Goal: Task Accomplishment & Management: Complete application form

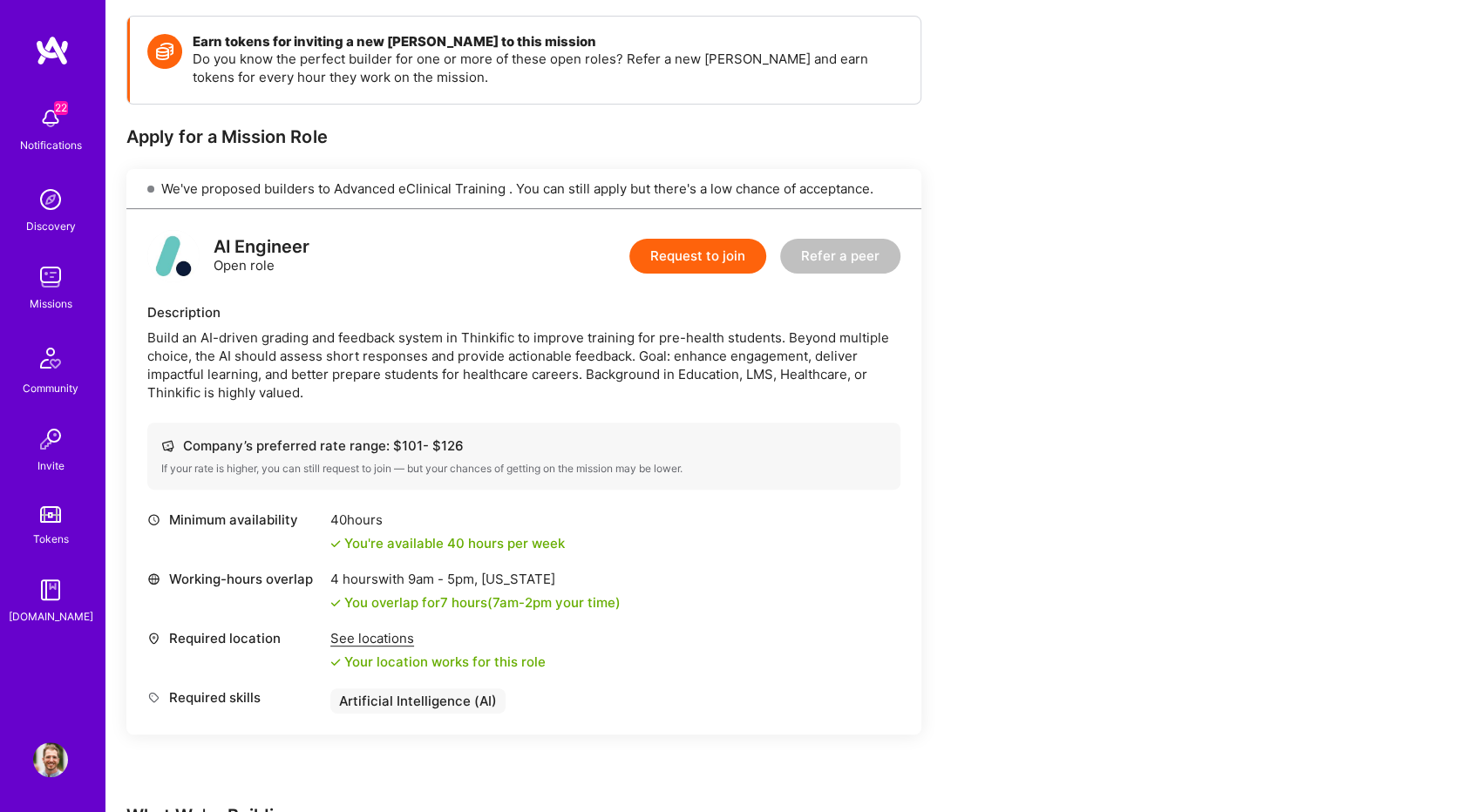
scroll to position [228, 0]
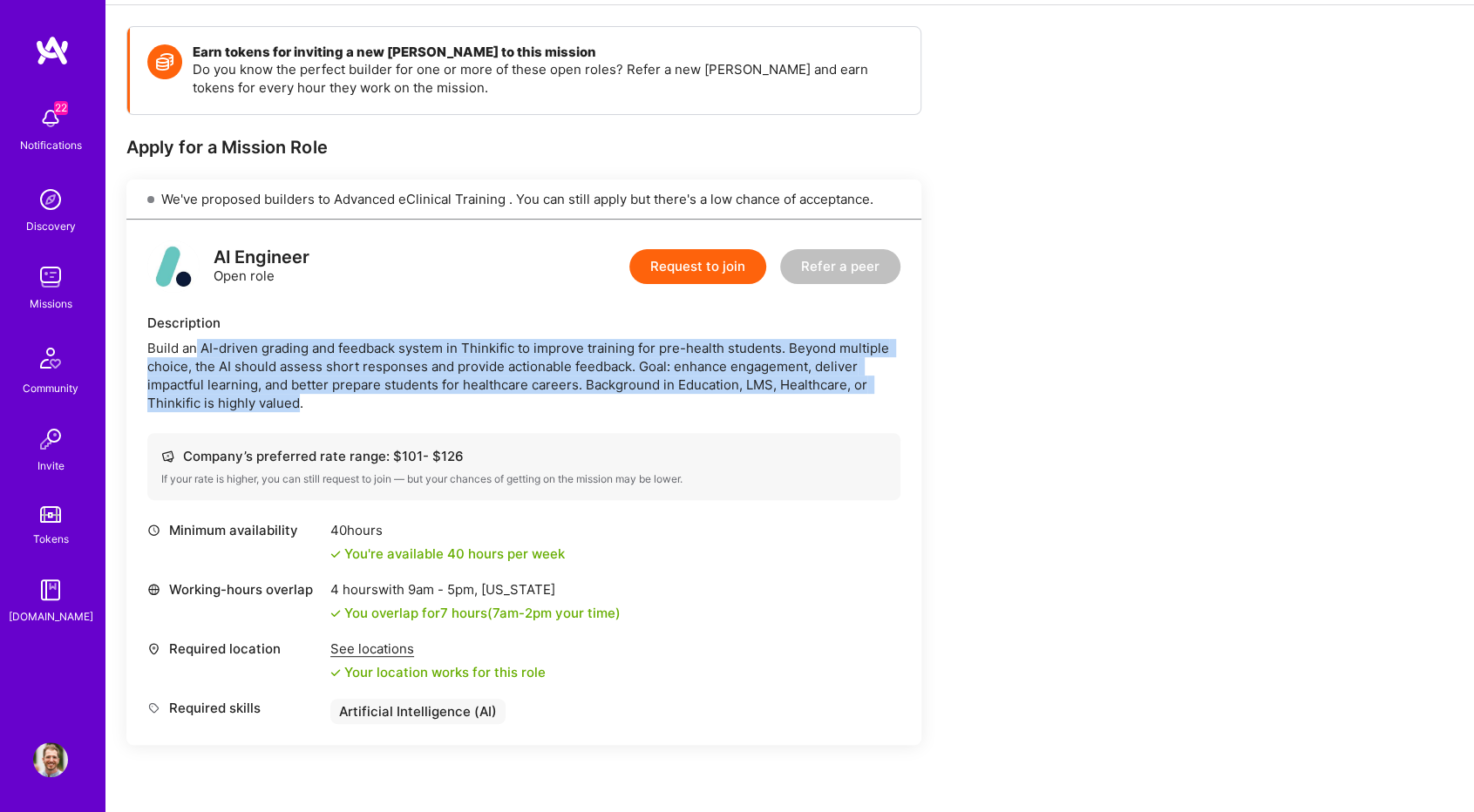
drag, startPoint x: 192, startPoint y: 346, endPoint x: 298, endPoint y: 400, distance: 119.0
click at [298, 400] on div "Build an AI-driven grading and feedback system in Thinkific to improve training…" at bounding box center [524, 375] width 753 height 73
click at [349, 391] on div "Build an AI-driven grading and feedback system in Thinkific to improve training…" at bounding box center [524, 375] width 753 height 73
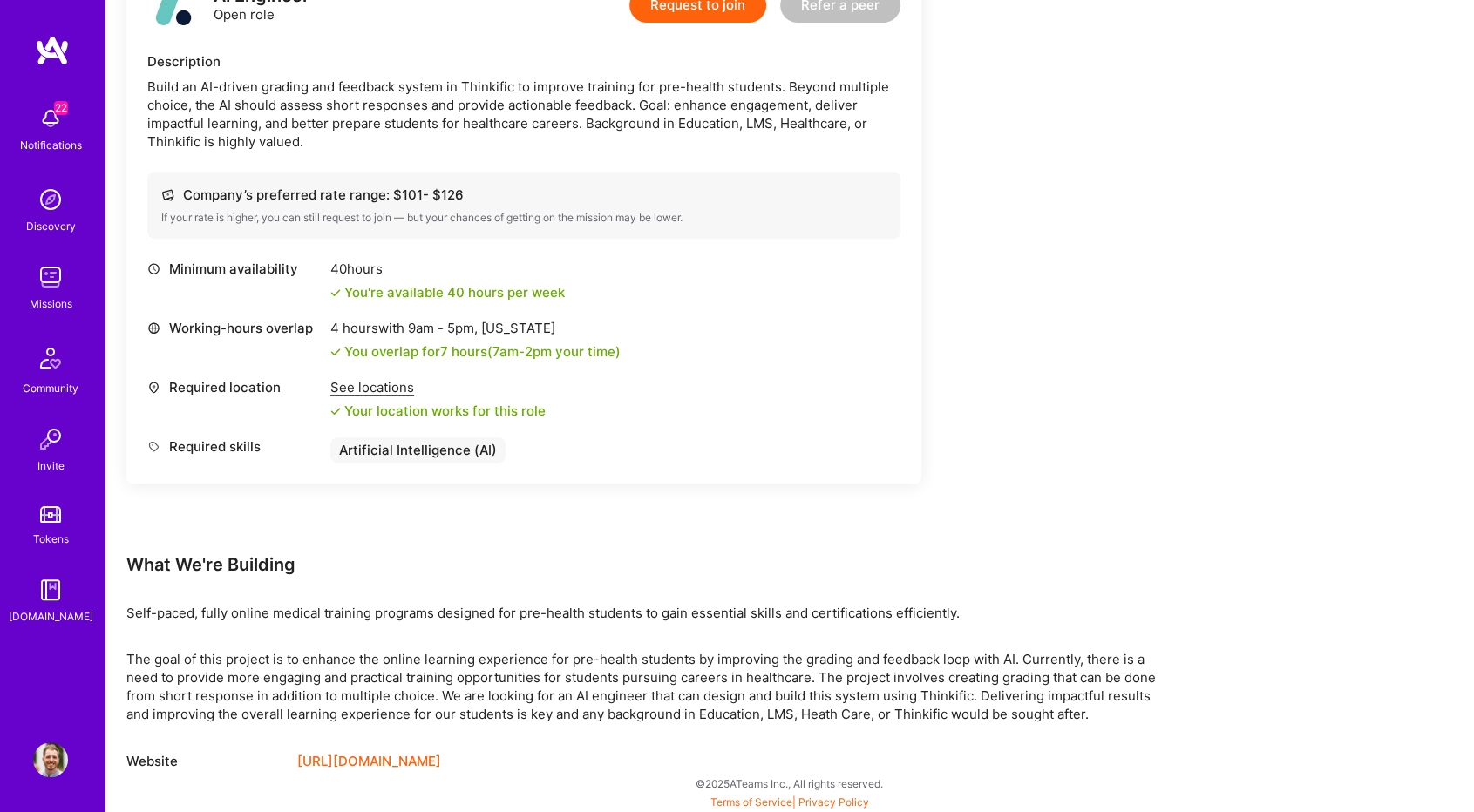
scroll to position [489, 0]
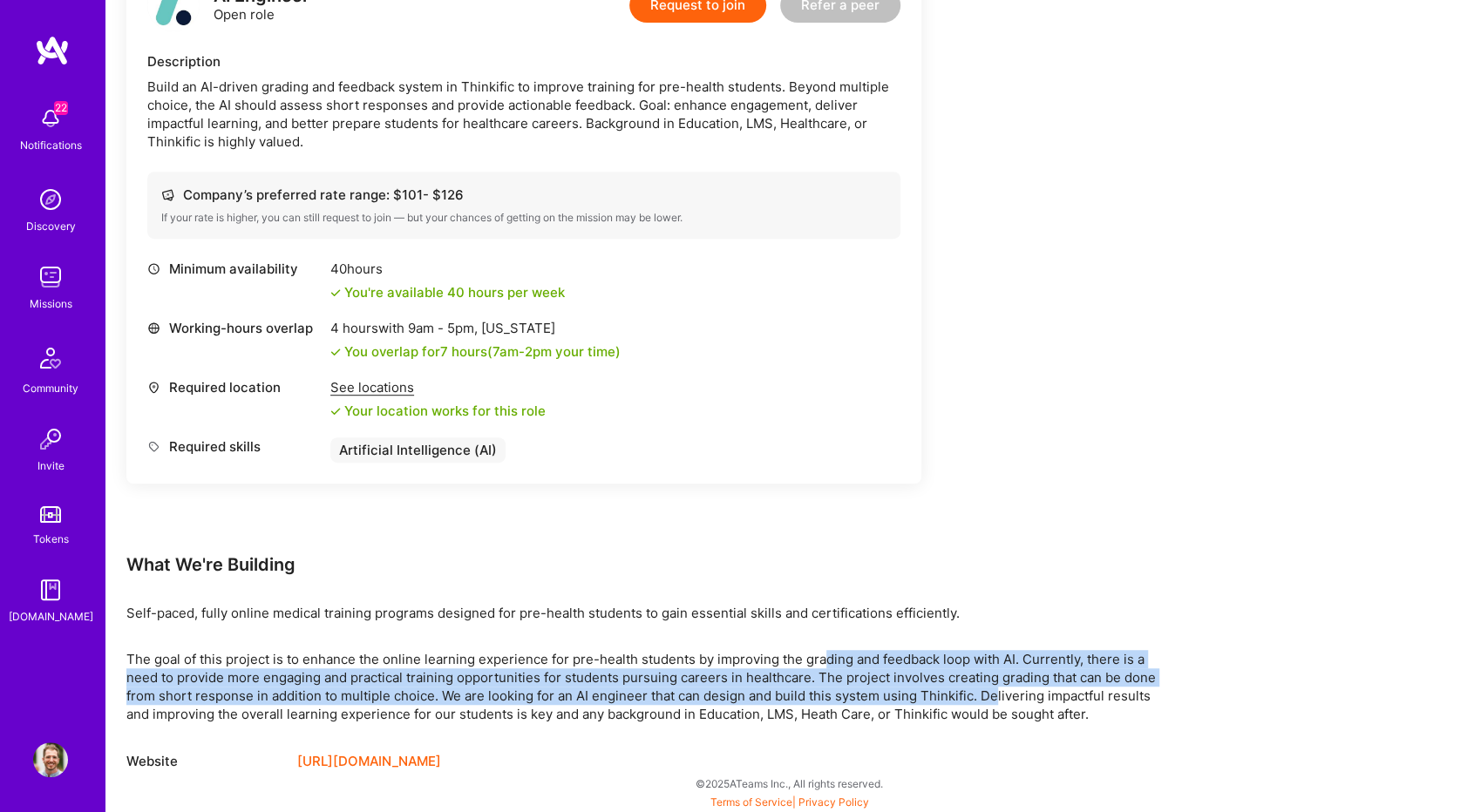
drag, startPoint x: 832, startPoint y: 656, endPoint x: 995, endPoint y: 687, distance: 165.9
click at [995, 687] on p "The goal of this project is to enhance the online learning experience for pre-h…" at bounding box center [649, 686] width 1046 height 73
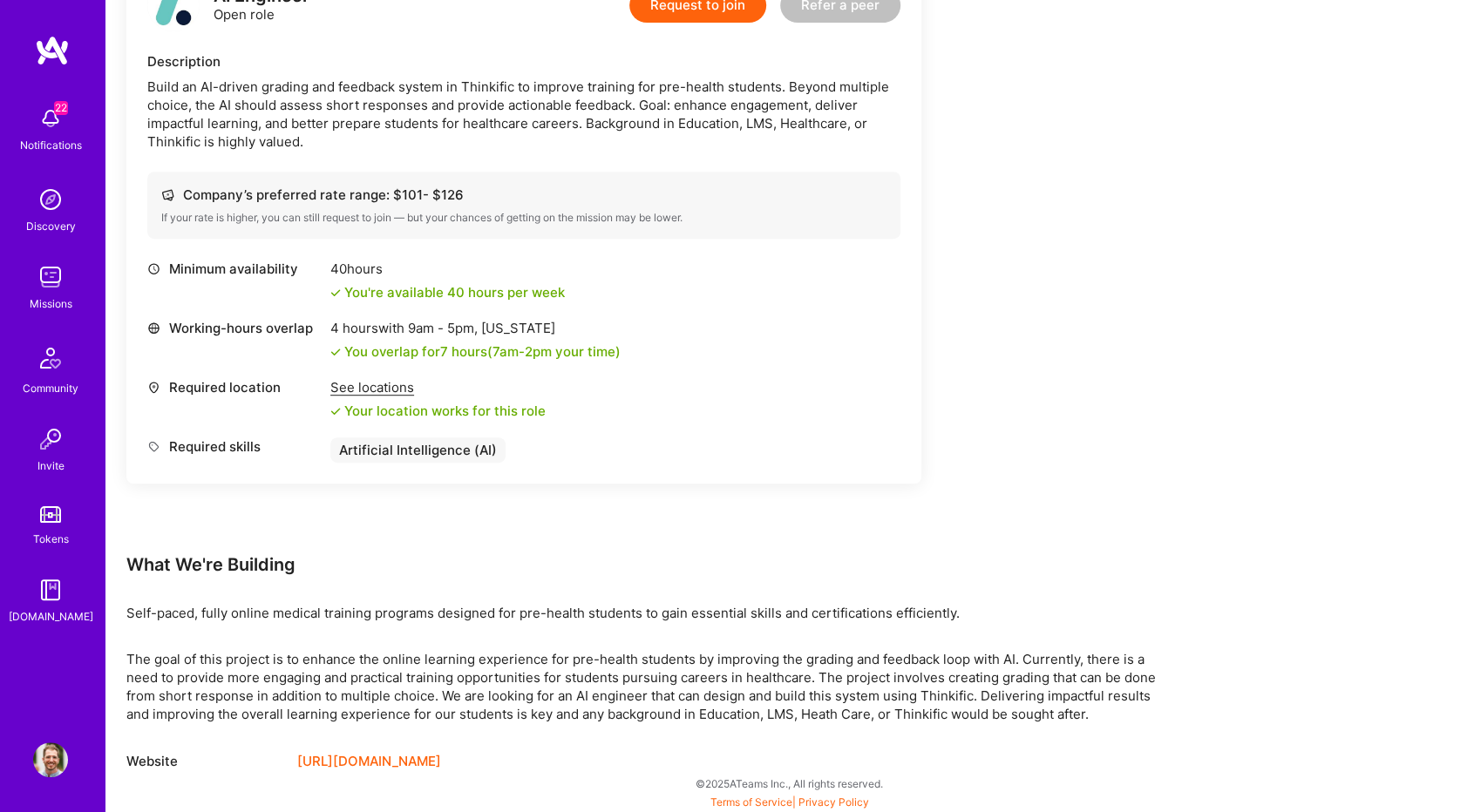
click at [1098, 692] on p "The goal of this project is to enhance the online learning experience for pre-h…" at bounding box center [649, 686] width 1046 height 73
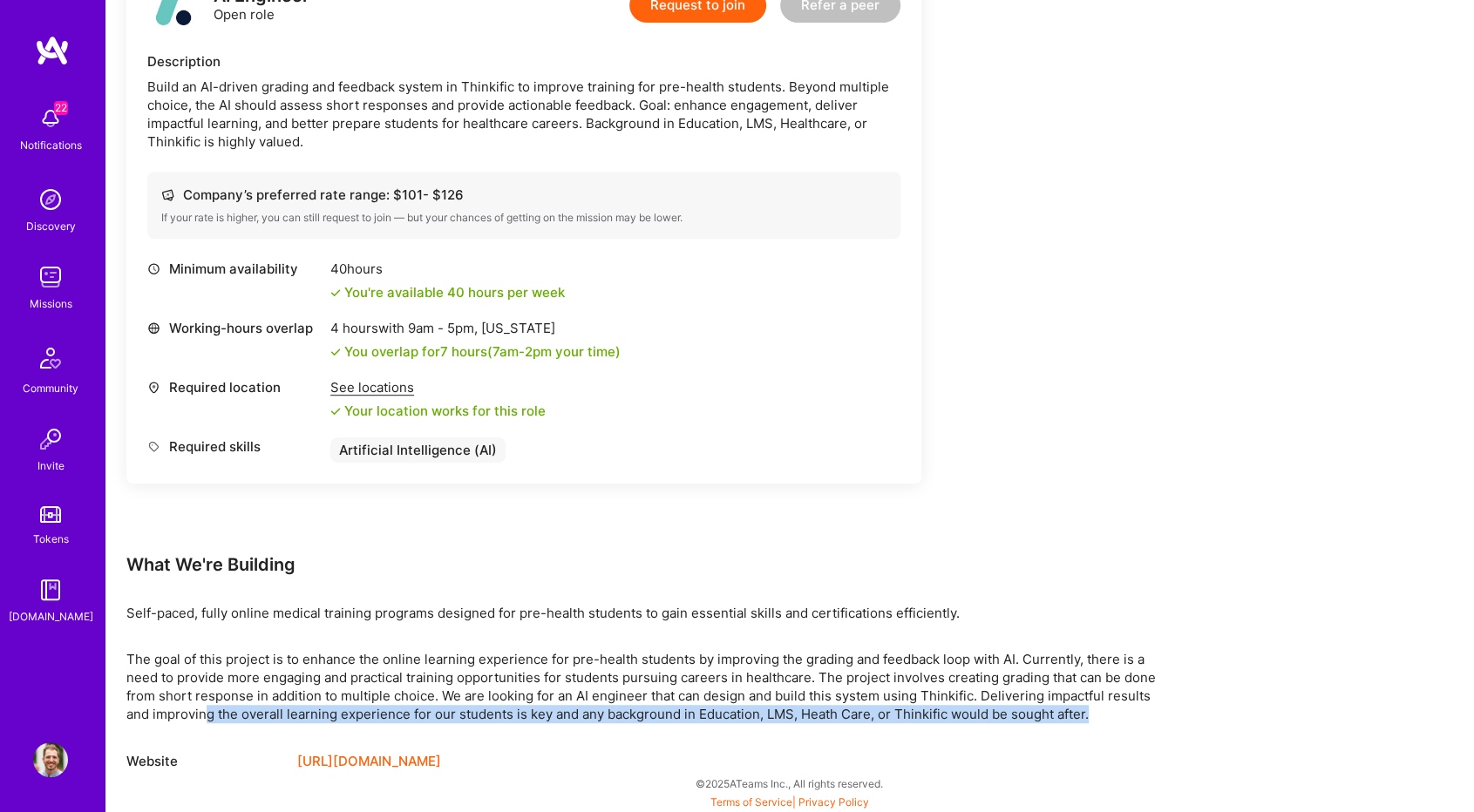
drag, startPoint x: 202, startPoint y: 710, endPoint x: 1105, endPoint y: 706, distance: 903.0
click at [1105, 706] on p "The goal of this project is to enhance the online learning experience for pre-h…" at bounding box center [649, 686] width 1046 height 73
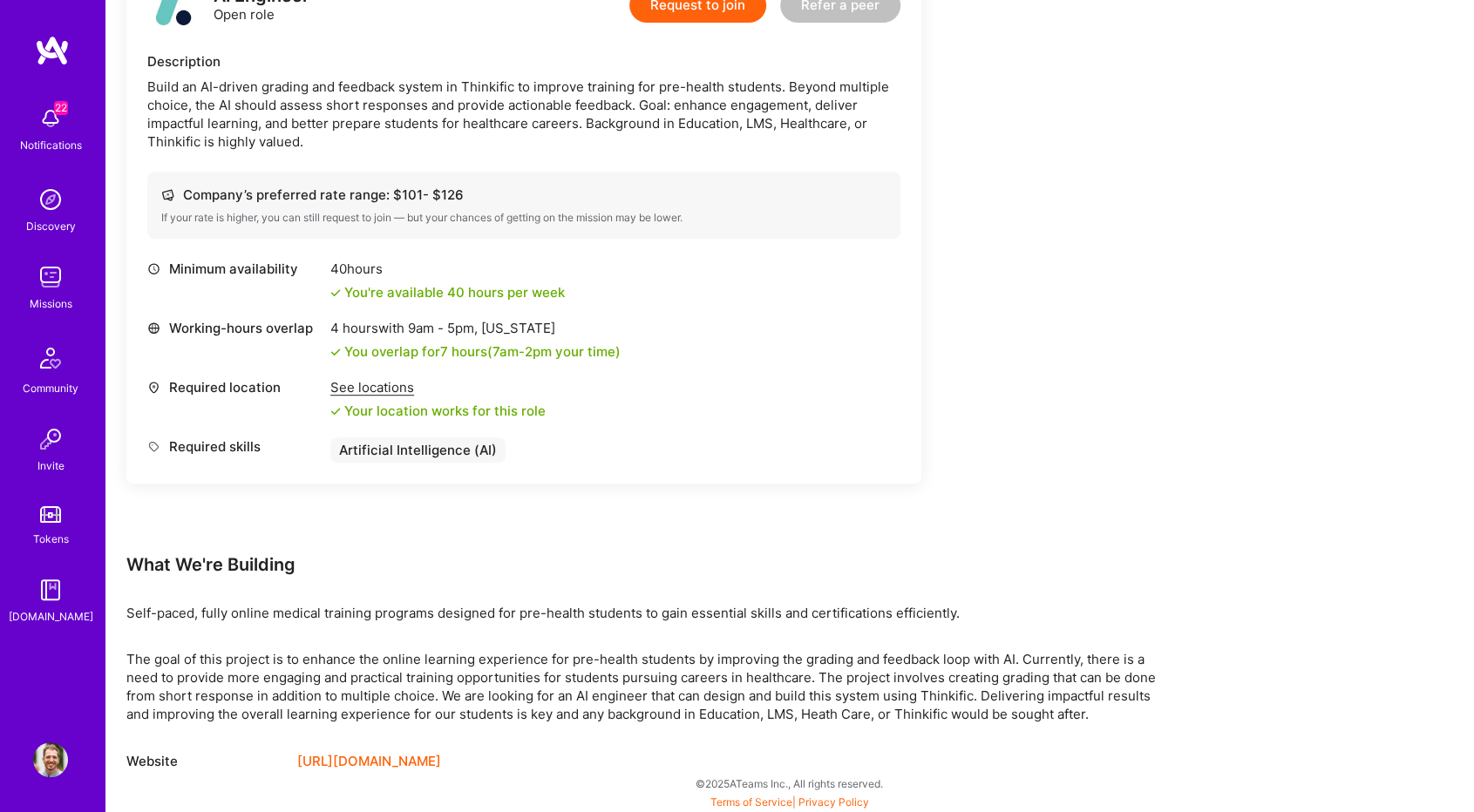
click at [741, 694] on p "The goal of this project is to enhance the online learning experience for pre-h…" at bounding box center [649, 686] width 1046 height 73
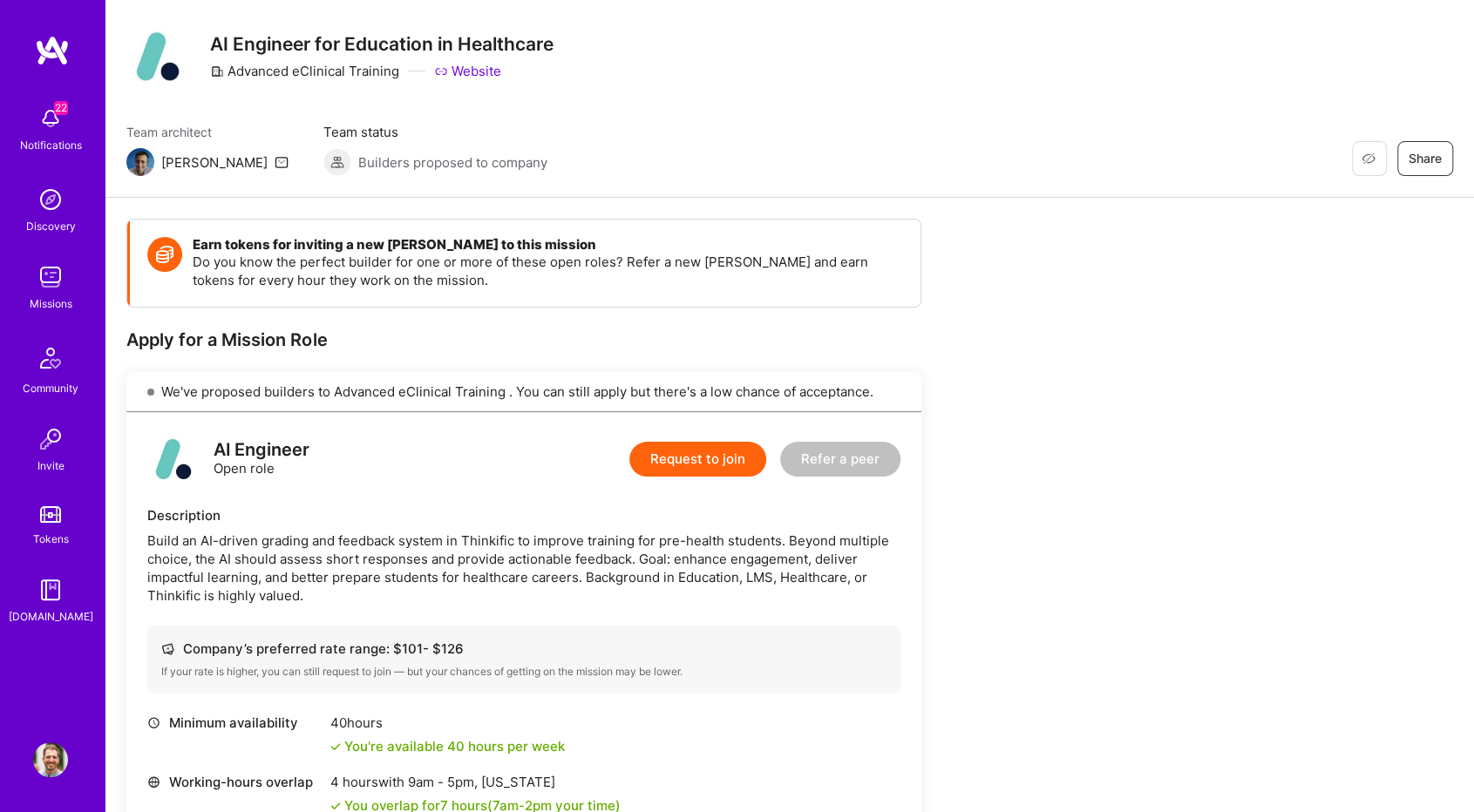
scroll to position [0, 0]
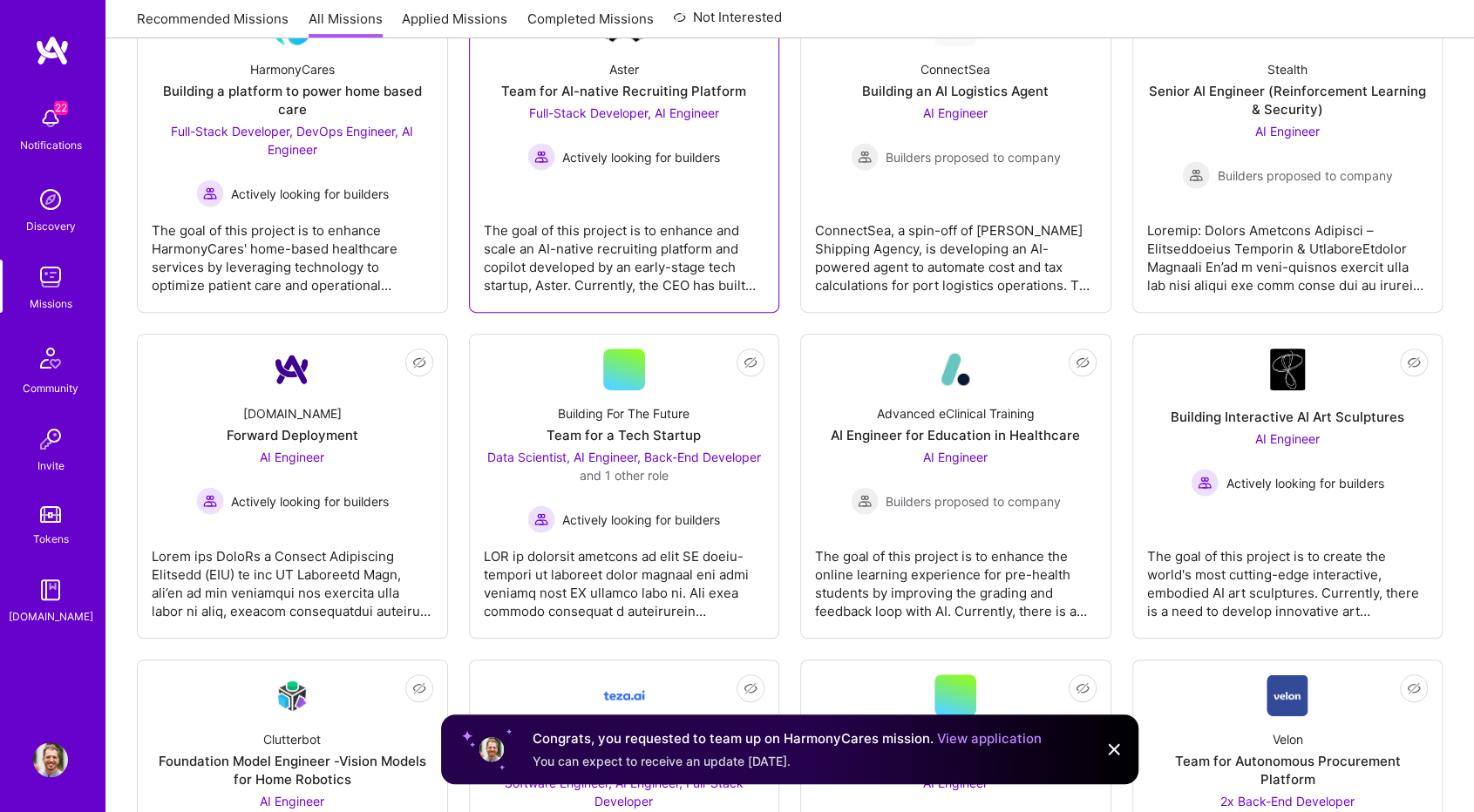
scroll to position [349, 0]
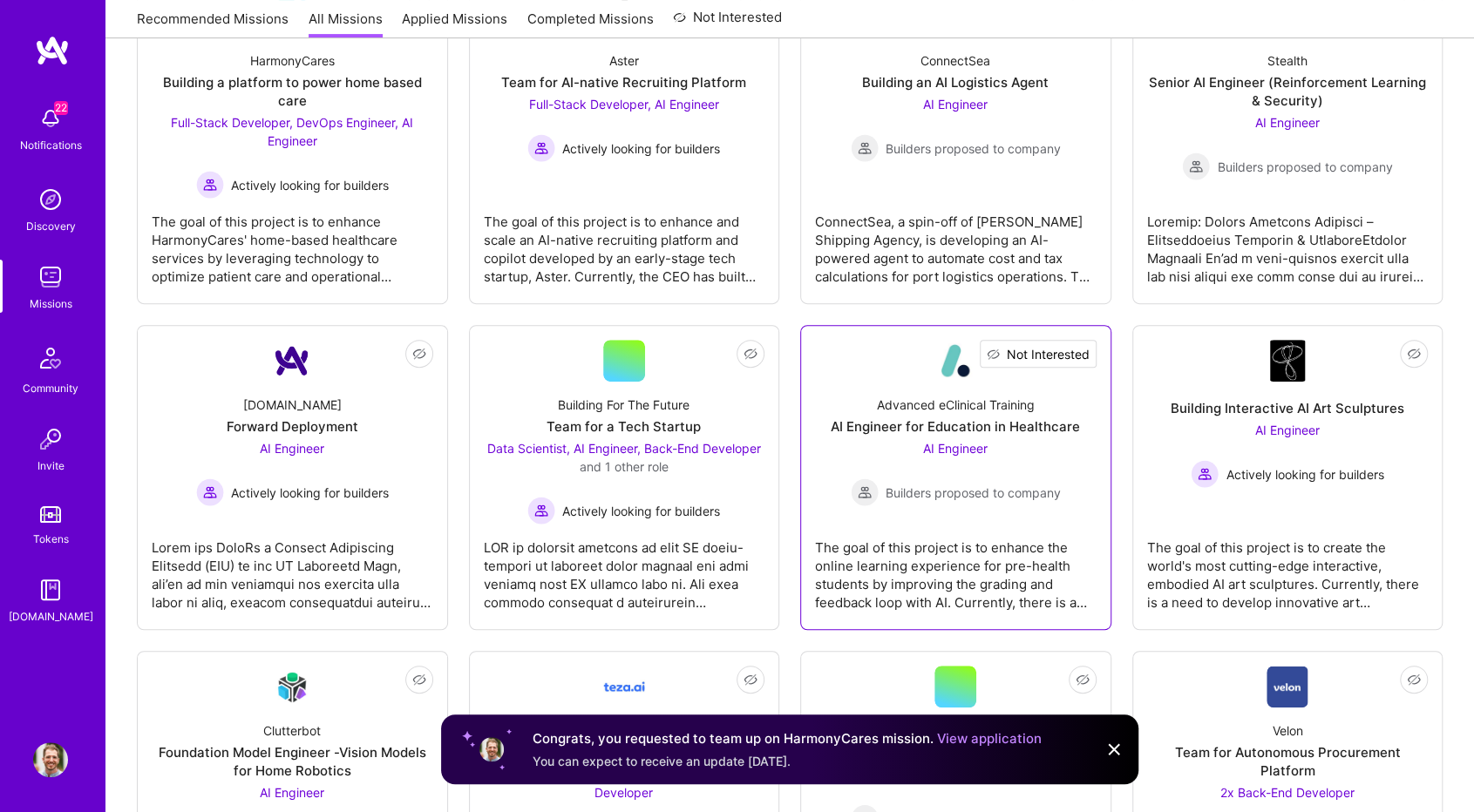
click at [1072, 355] on span "Not Interested" at bounding box center [1048, 354] width 83 height 19
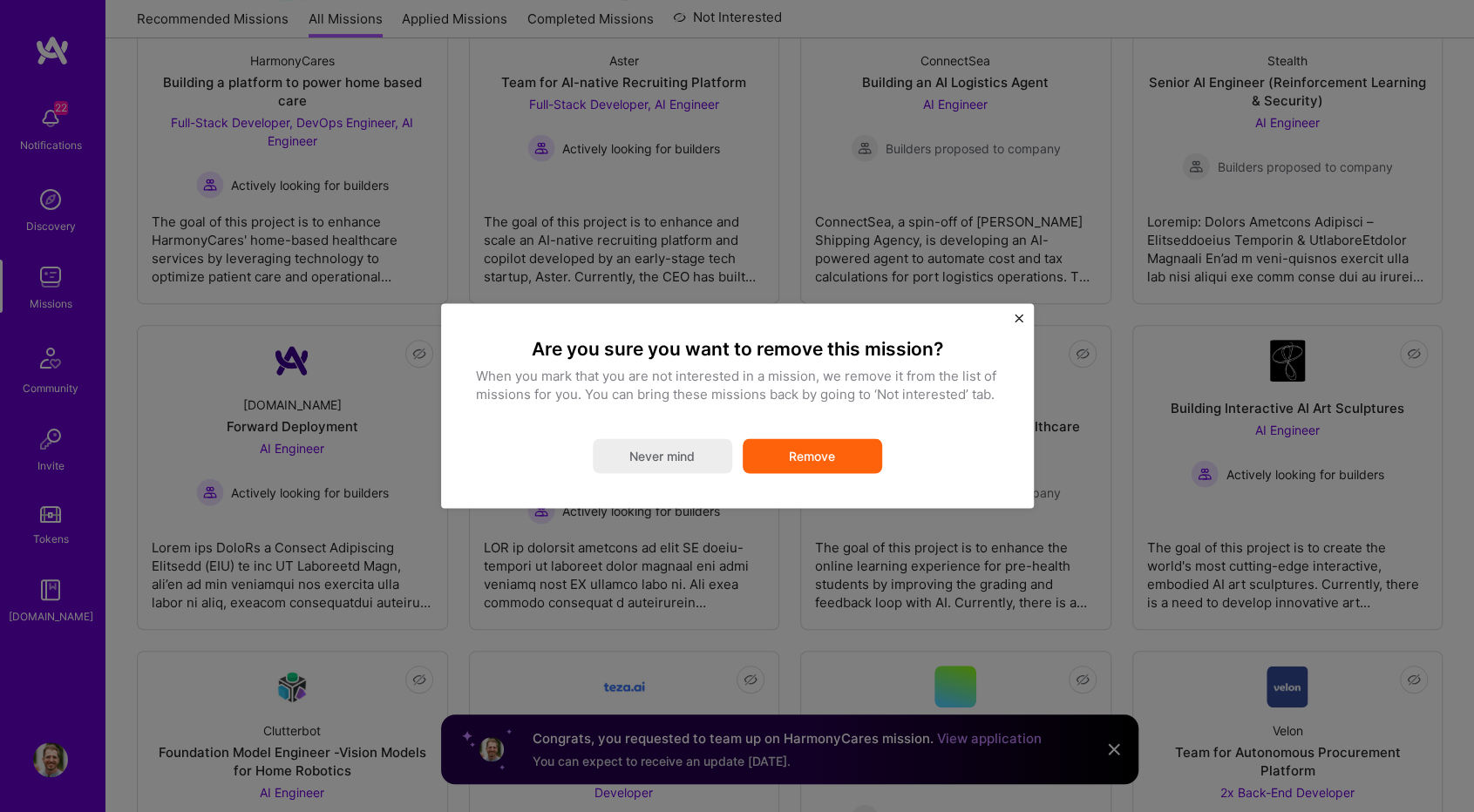
click at [835, 450] on button "Remove" at bounding box center [812, 457] width 139 height 35
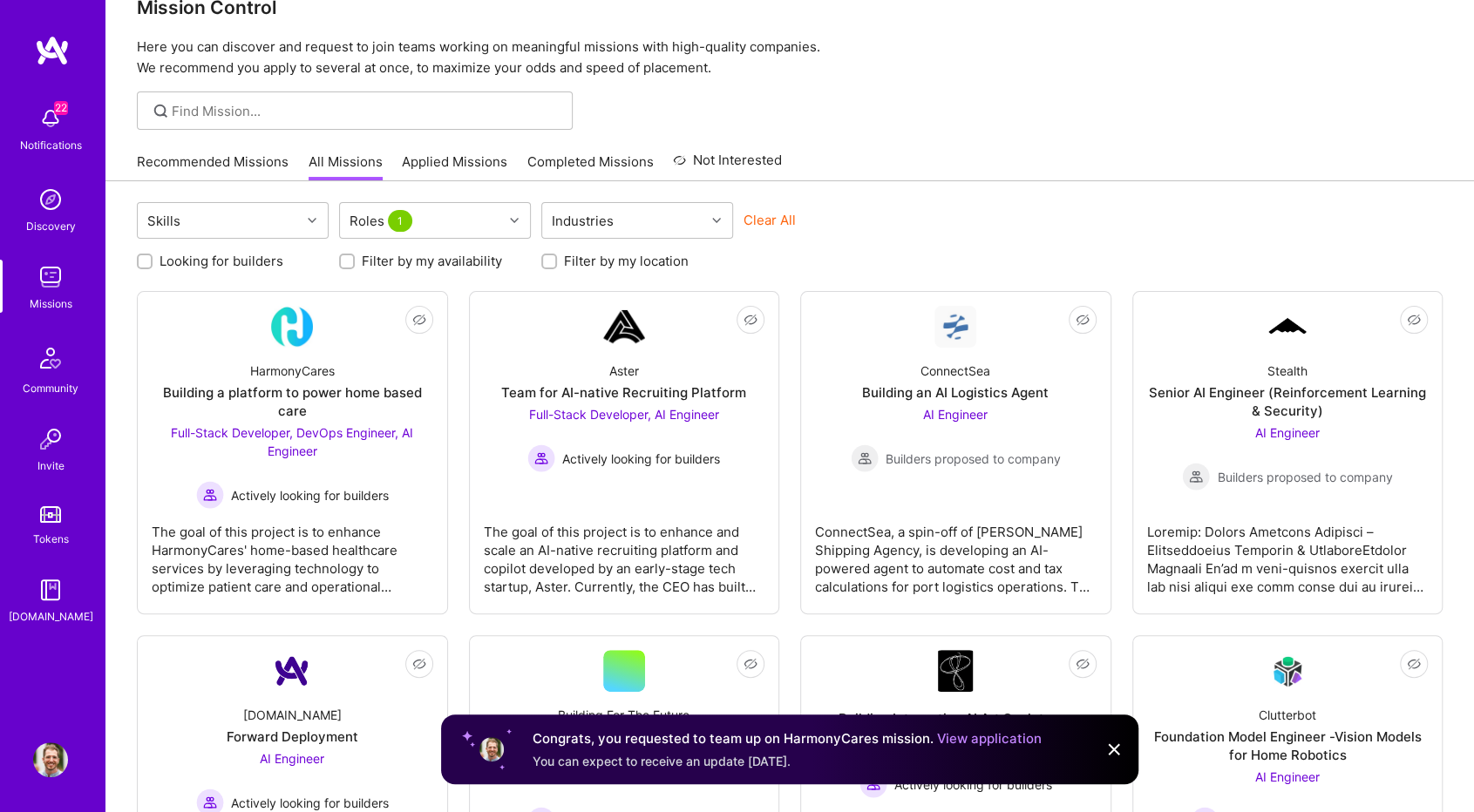
scroll to position [36, 0]
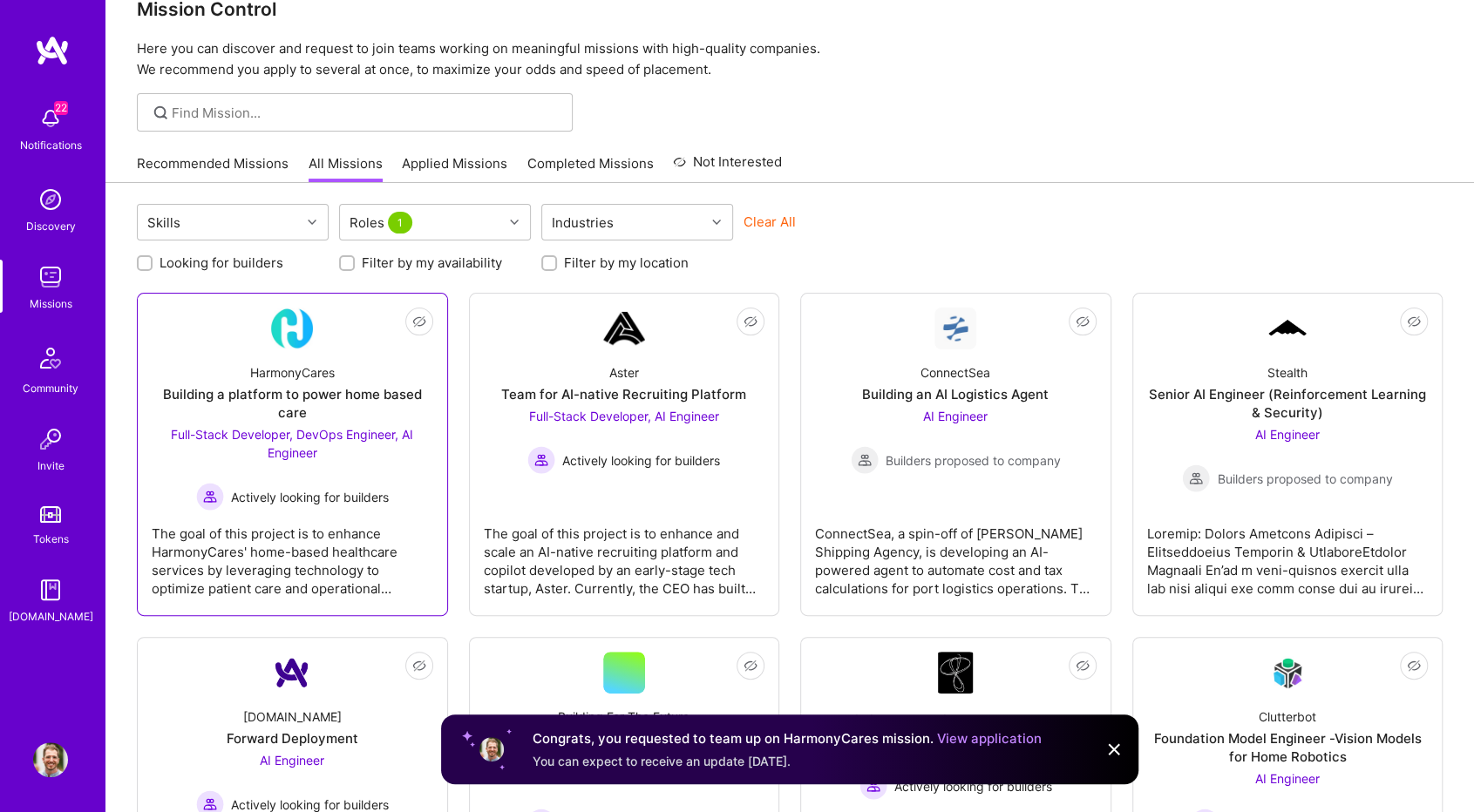
click at [364, 514] on div "The goal of this project is to enhance HarmonyCares' home-based healthcare serv…" at bounding box center [293, 554] width 282 height 87
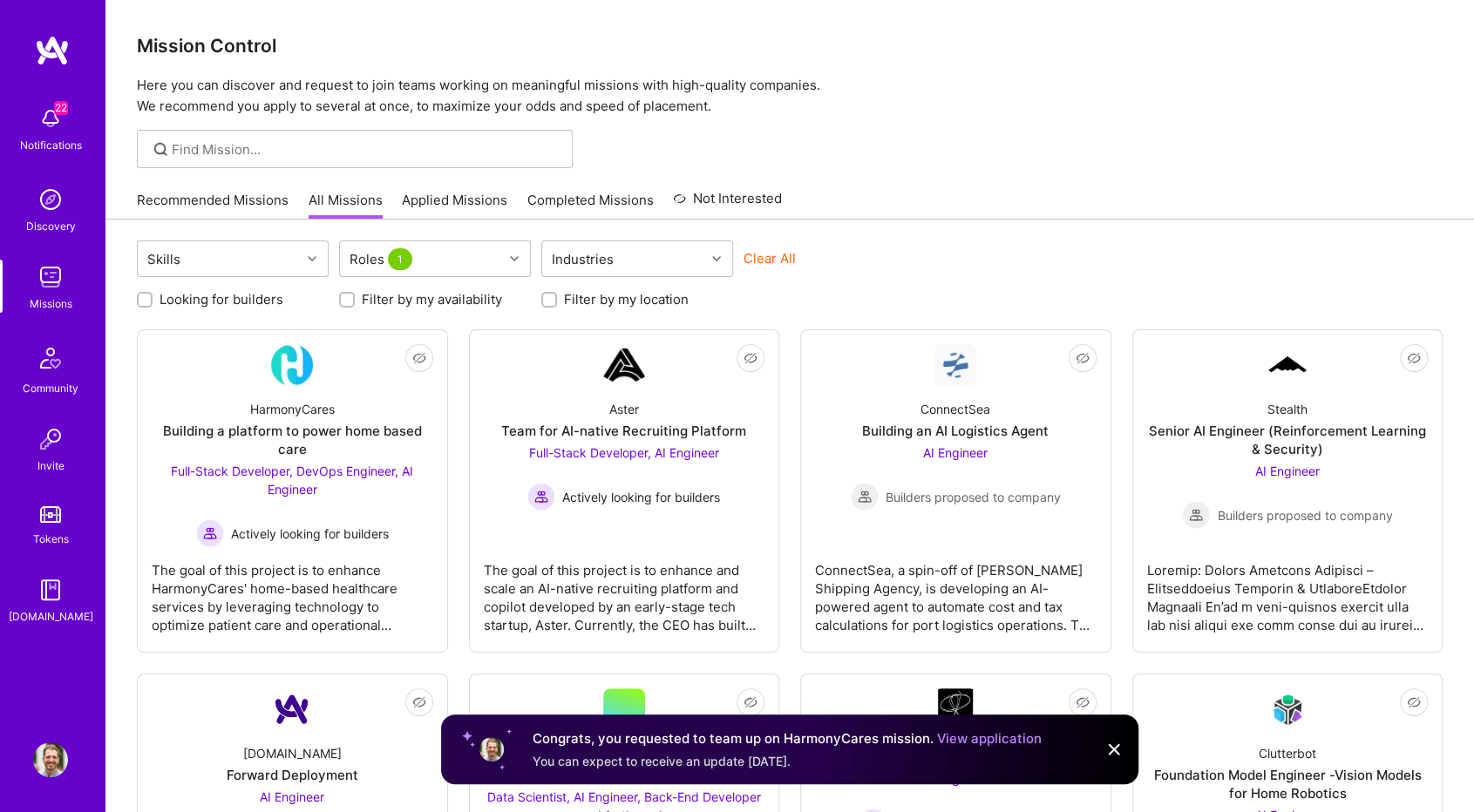
scroll to position [36, 0]
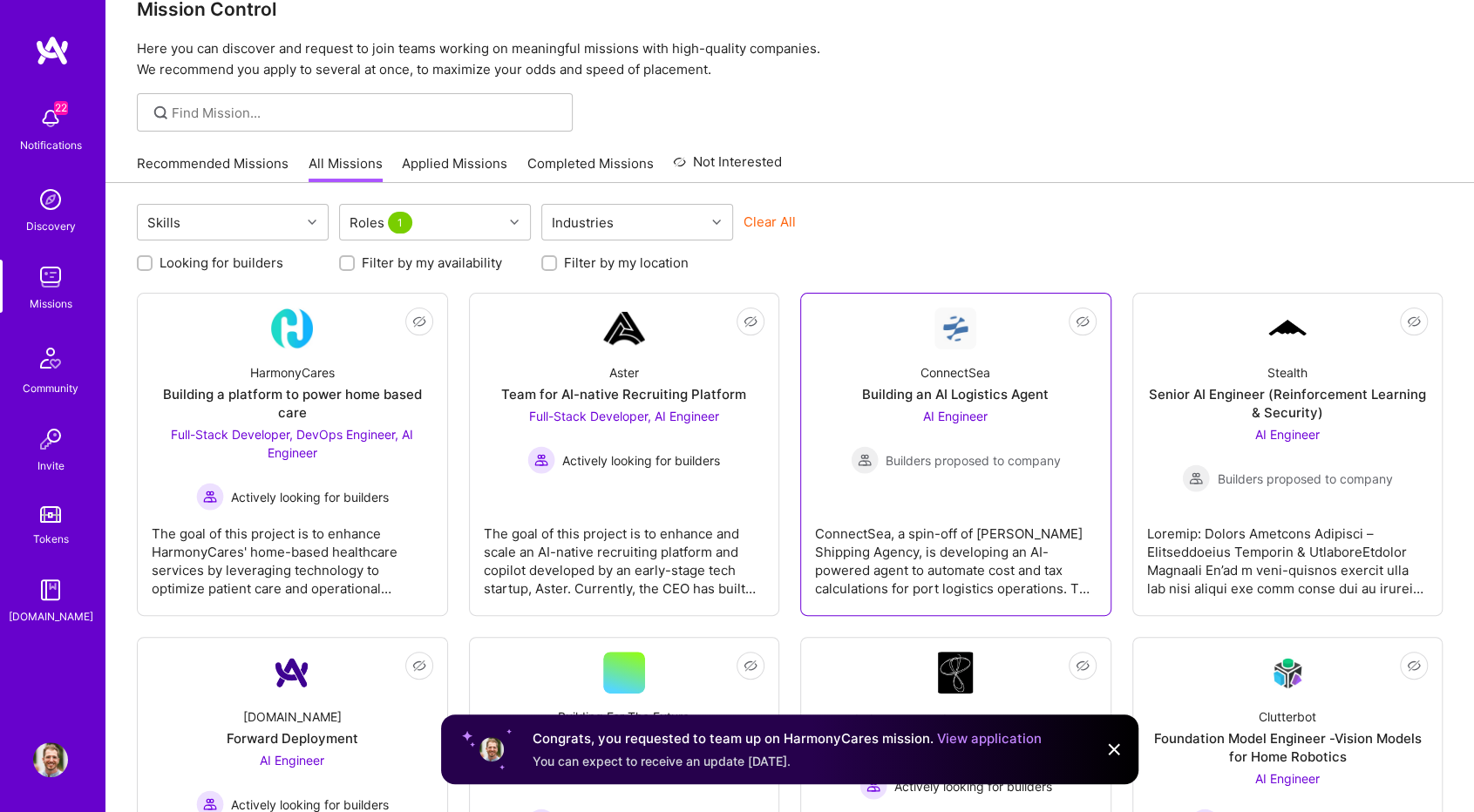
click at [1042, 461] on span "Builders proposed to company" at bounding box center [972, 461] width 175 height 19
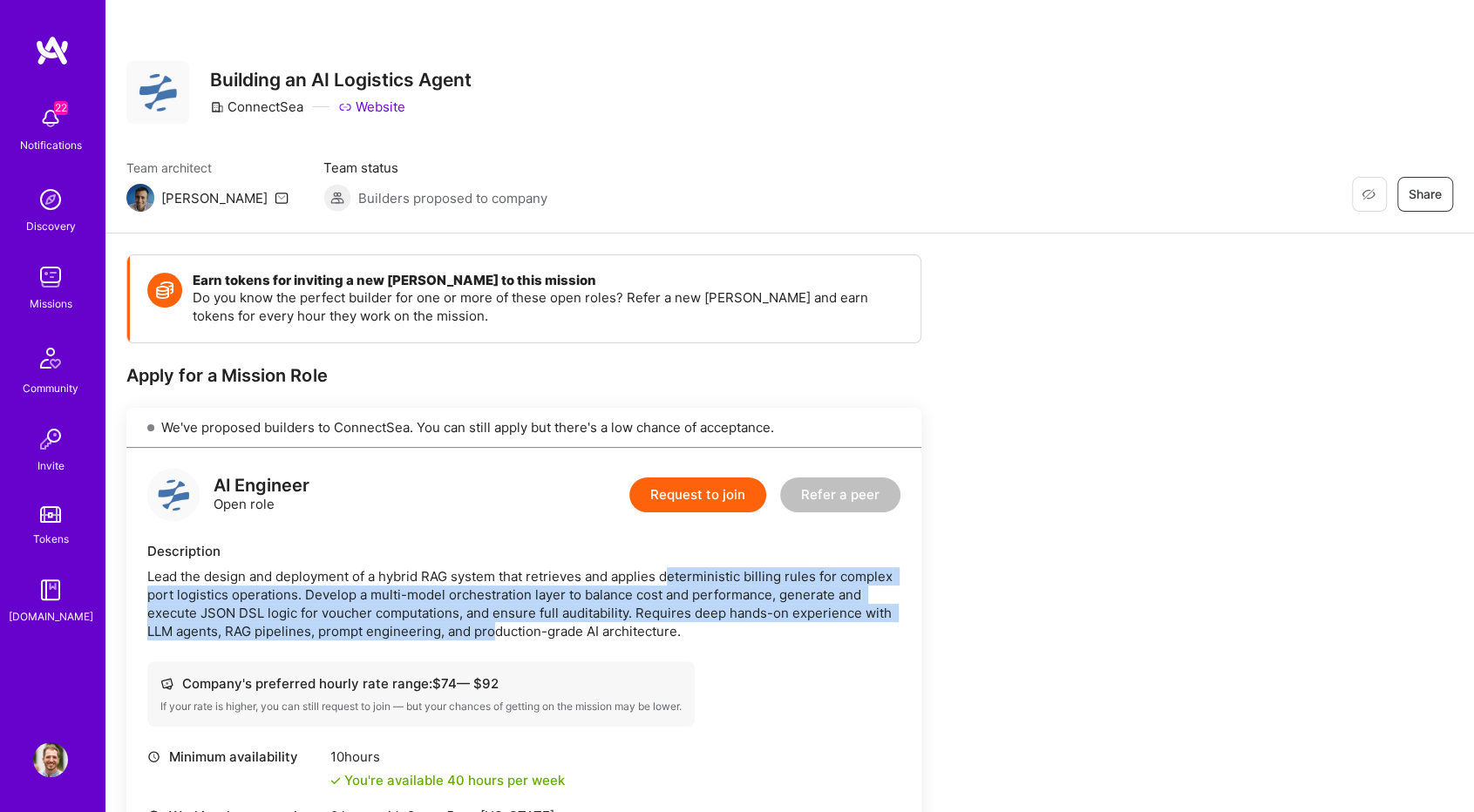
drag, startPoint x: 670, startPoint y: 568, endPoint x: 494, endPoint y: 623, distance: 184.4
click at [494, 623] on div "Lead the design and deployment of a hybrid RAG system that retrieves and applie…" at bounding box center [524, 603] width 753 height 73
drag, startPoint x: 698, startPoint y: 494, endPoint x: 275, endPoint y: 3, distance: 648.1
click at [470, 142] on div "Restore Not Interested Share Building an AI Logistics Agent ConnectSea Website …" at bounding box center [789, 662] width 1369 height 1325
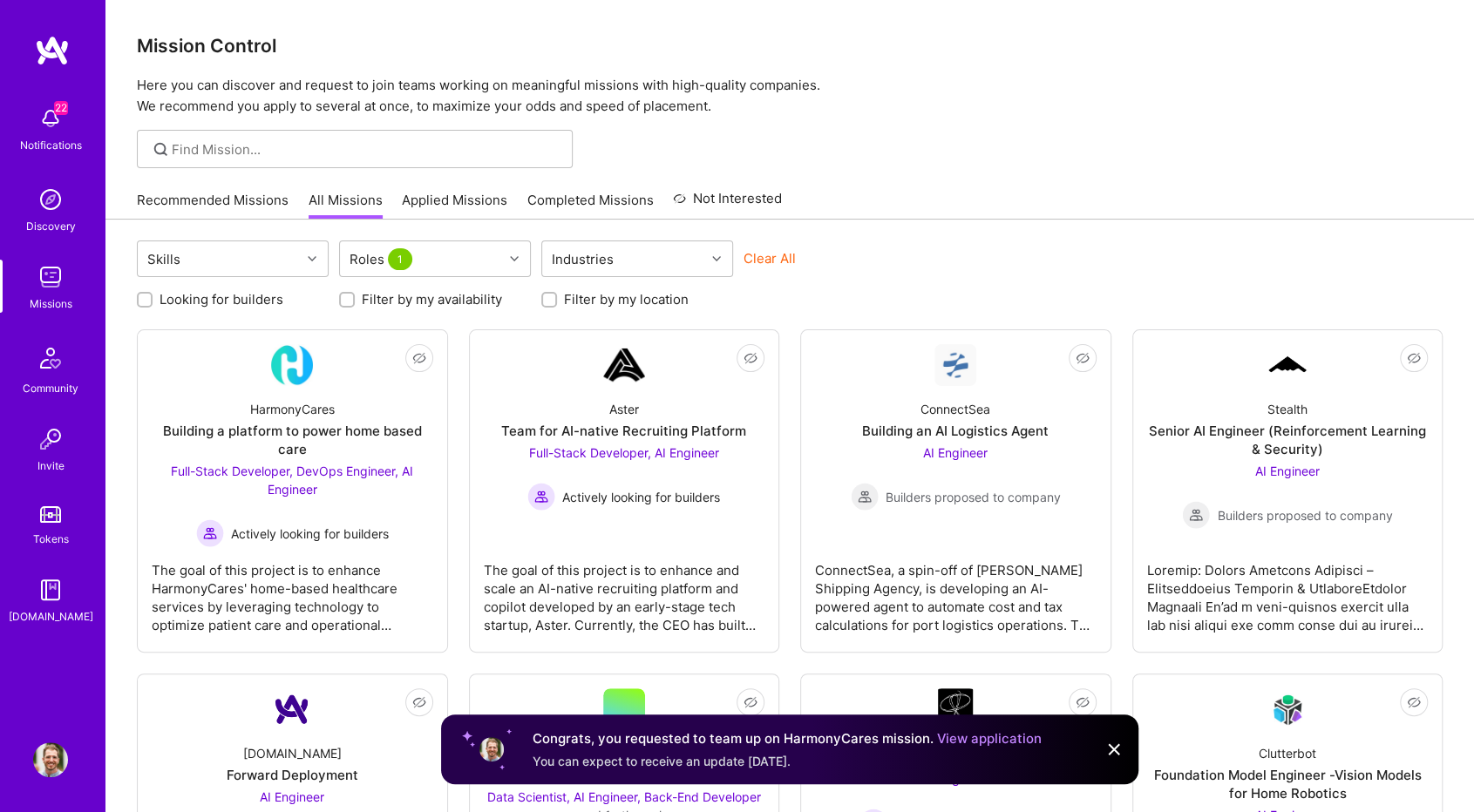
click at [36, 761] on img at bounding box center [51, 760] width 35 height 35
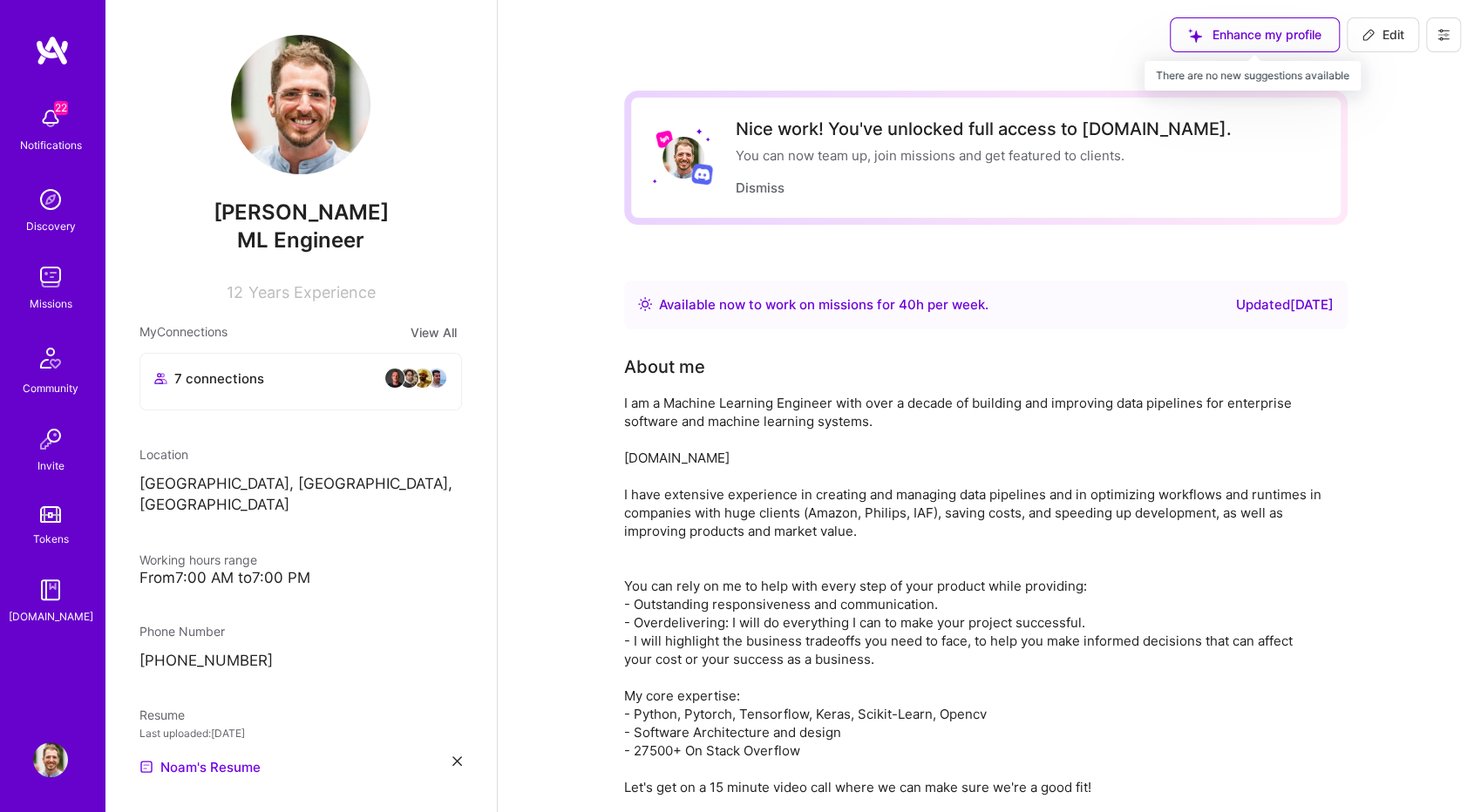
click at [1318, 34] on div "Enhance my profile" at bounding box center [1253, 35] width 170 height 35
click at [1382, 29] on span "Edit" at bounding box center [1382, 34] width 43 height 18
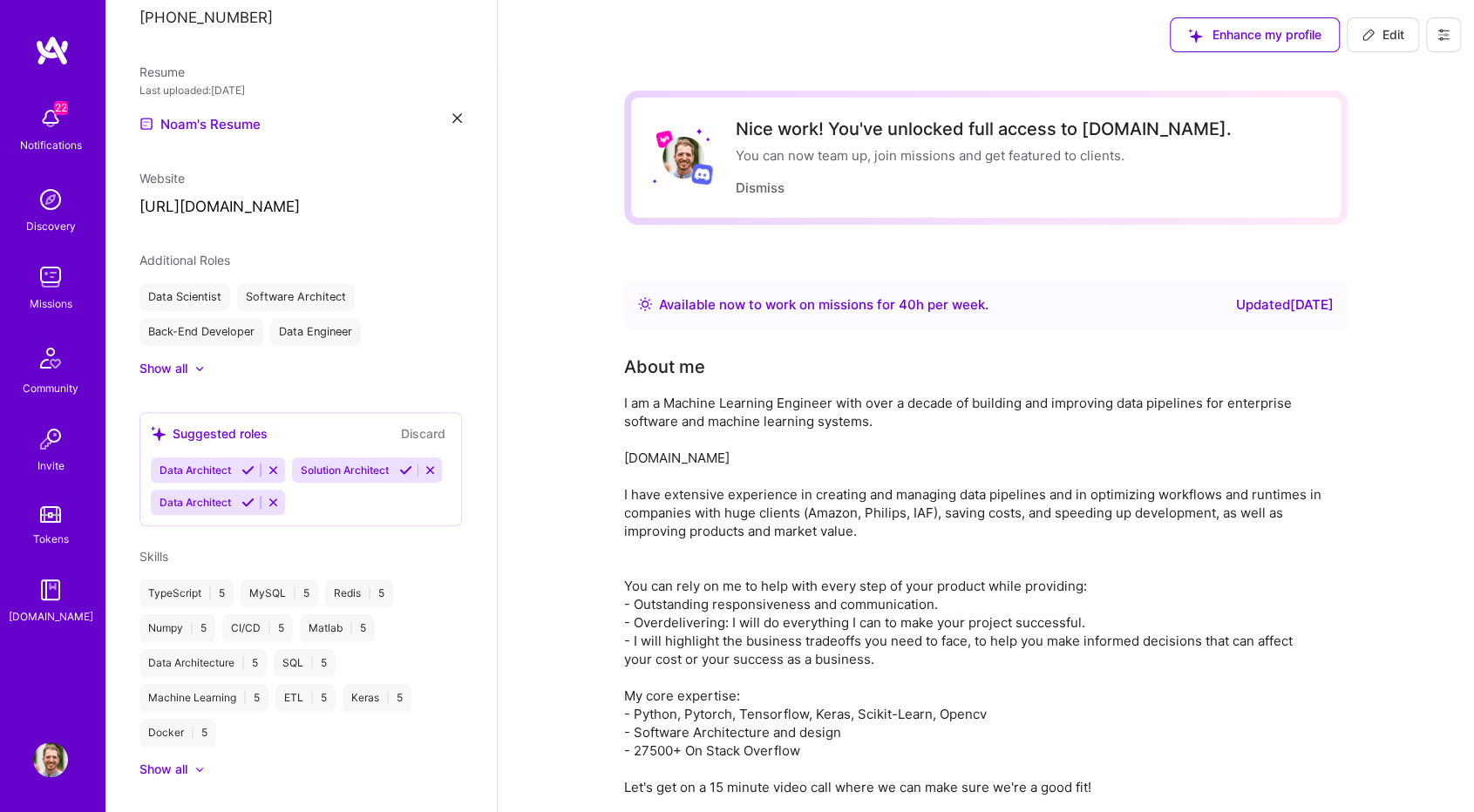
select select "IL"
select select "Right Now"
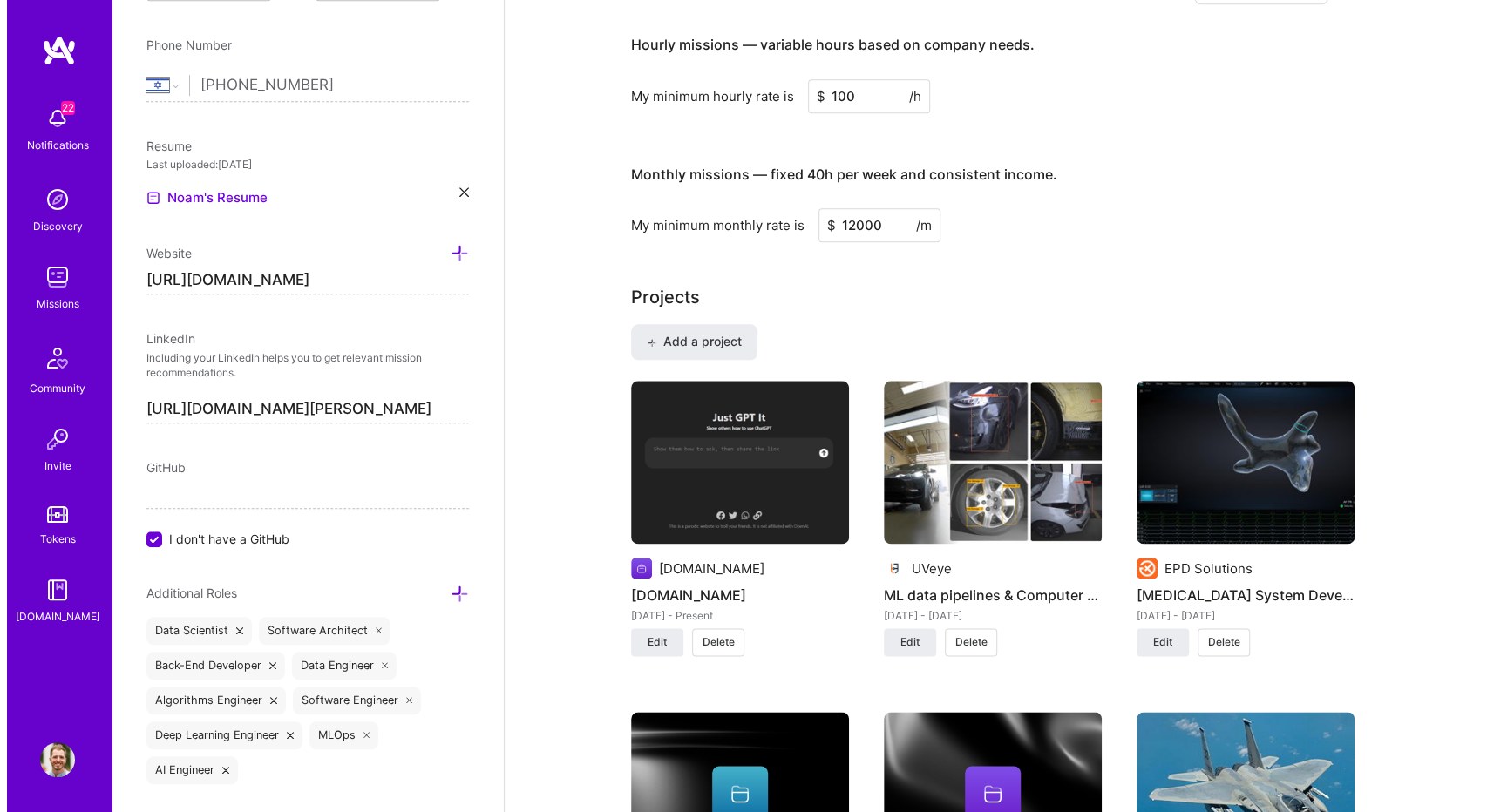
scroll to position [1176, 0]
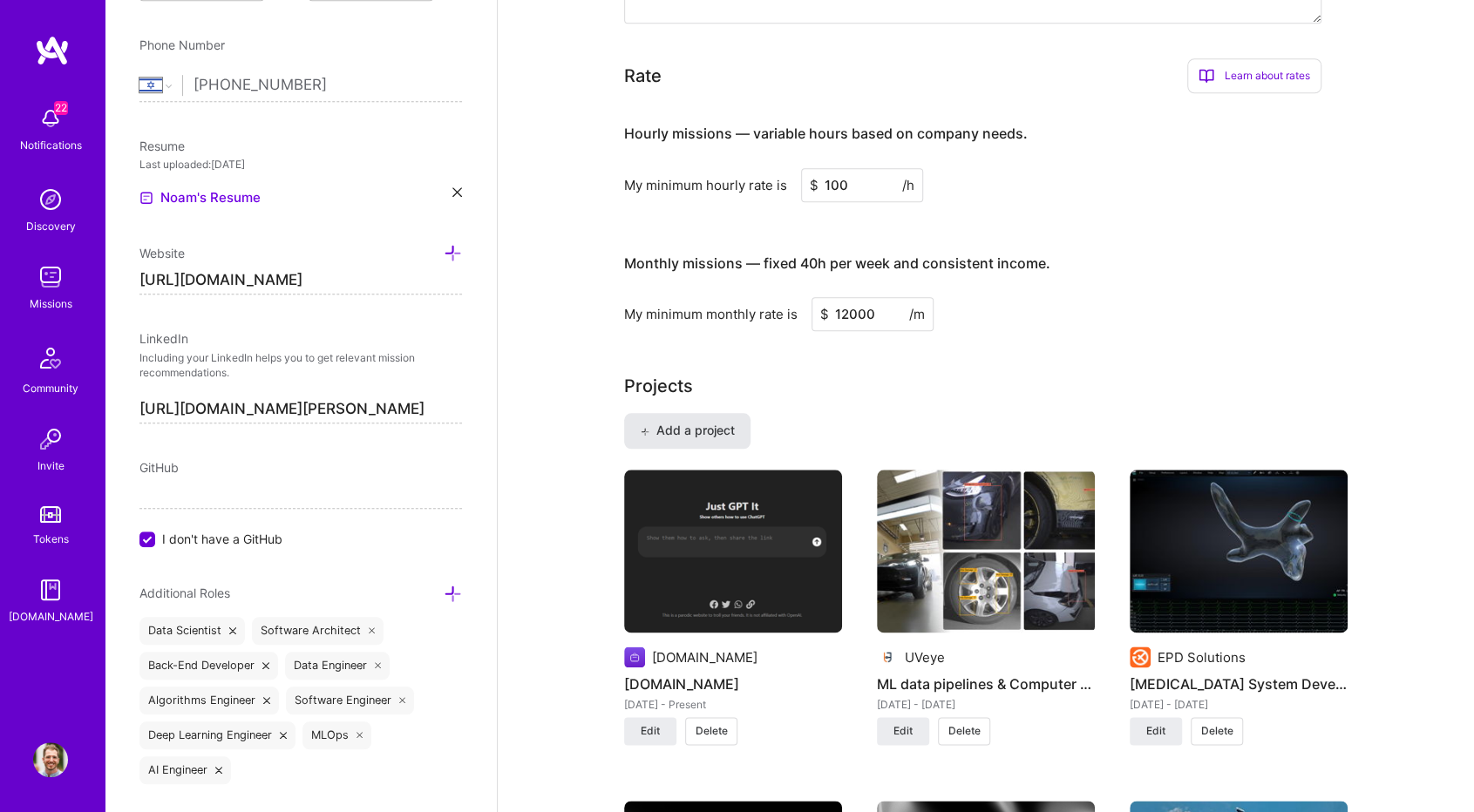
click at [718, 422] on span "Add a project" at bounding box center [687, 430] width 95 height 18
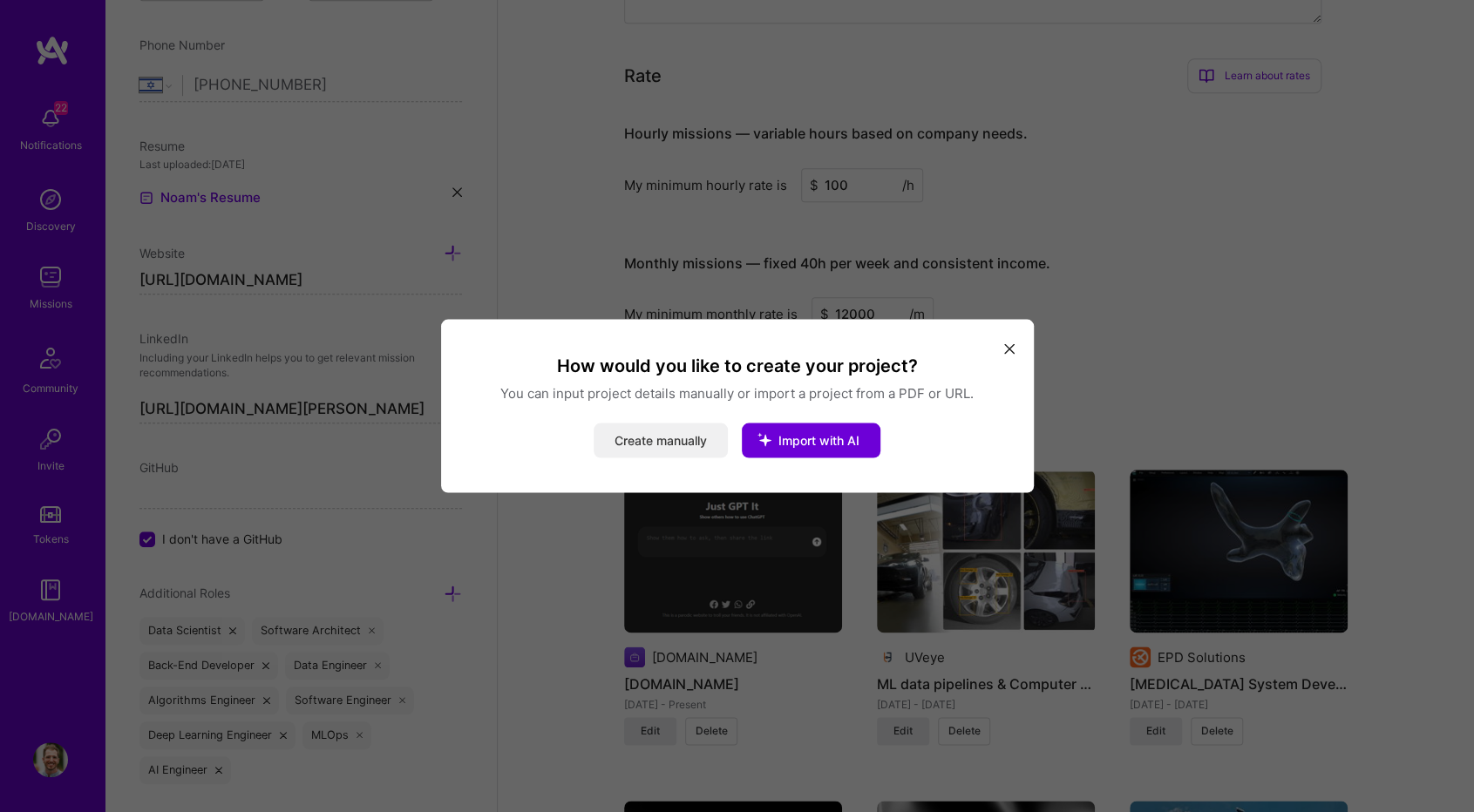
click at [667, 438] on button "Create manually" at bounding box center [660, 441] width 134 height 35
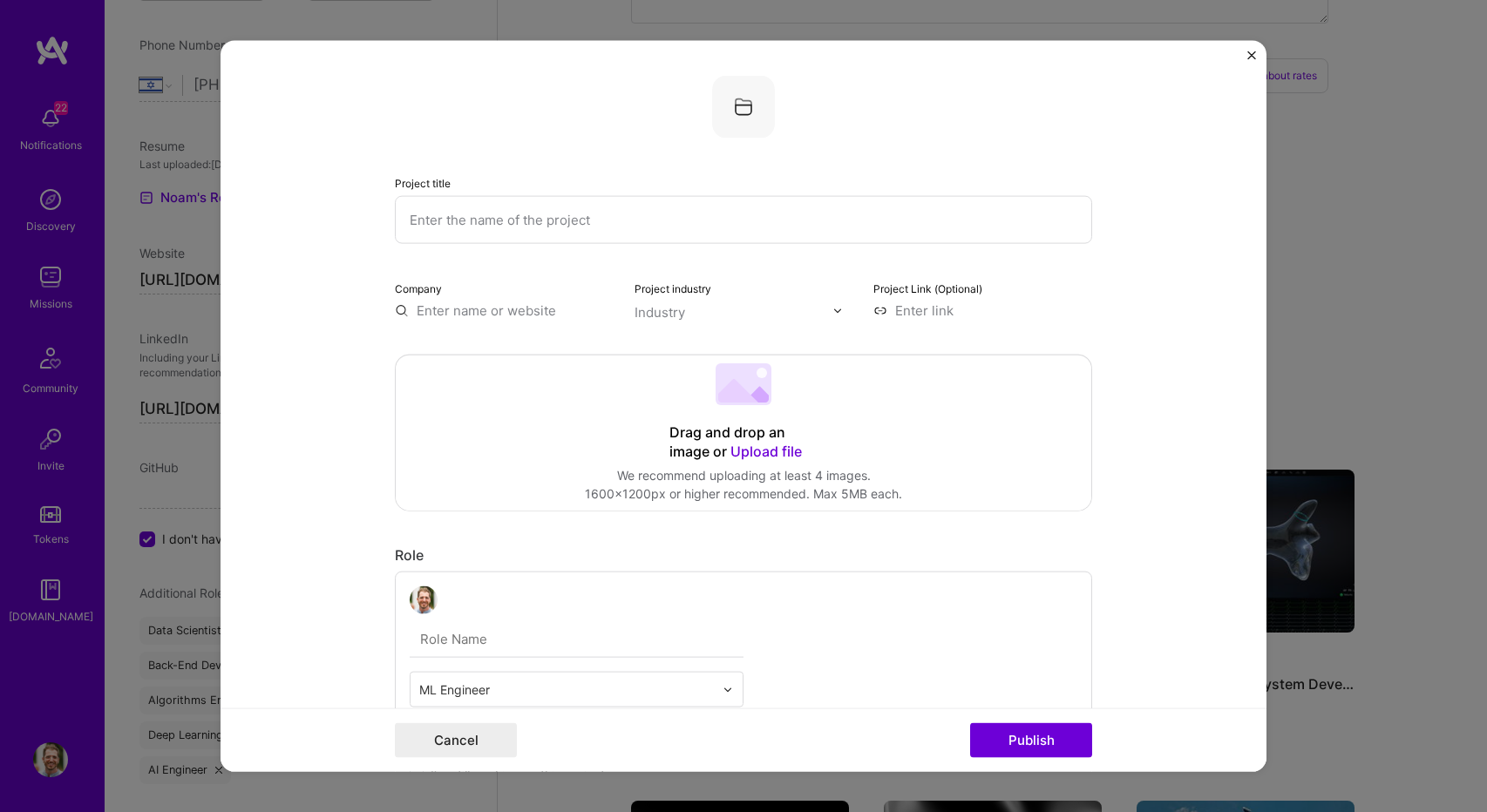
click at [534, 225] on input "text" at bounding box center [744, 220] width 697 height 48
type input "RAG system for insurance claims validation POC"
click at [502, 308] on input "text" at bounding box center [504, 311] width 219 height 19
type input "ceranoai"
click at [507, 352] on div "ceranoai" at bounding box center [527, 350] width 70 height 31
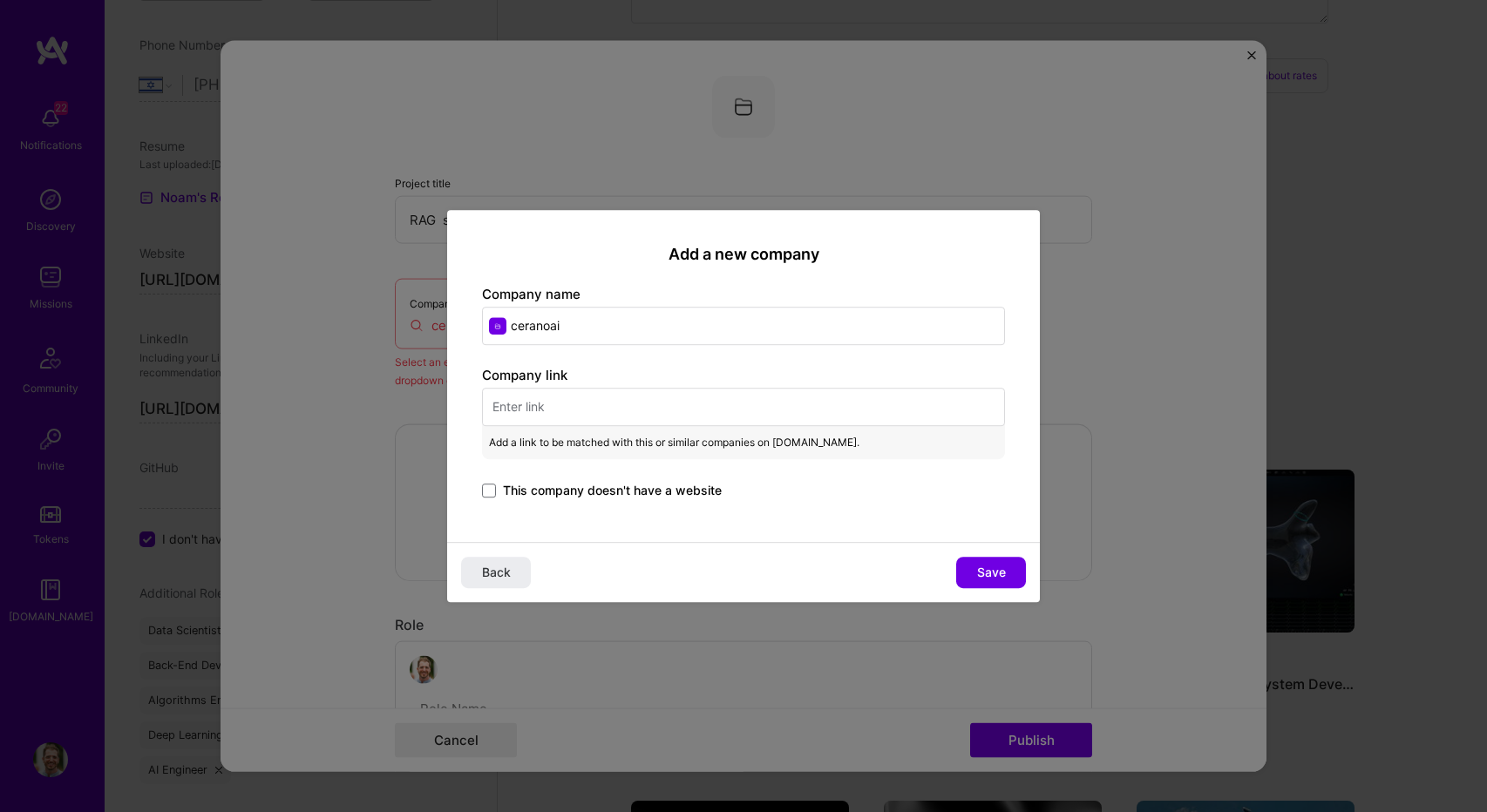
click at [501, 496] on label "This company doesn't have a website" at bounding box center [602, 490] width 239 height 18
click at [0, 0] on input "This company doesn't have a website" at bounding box center [0, 0] width 0 height 0
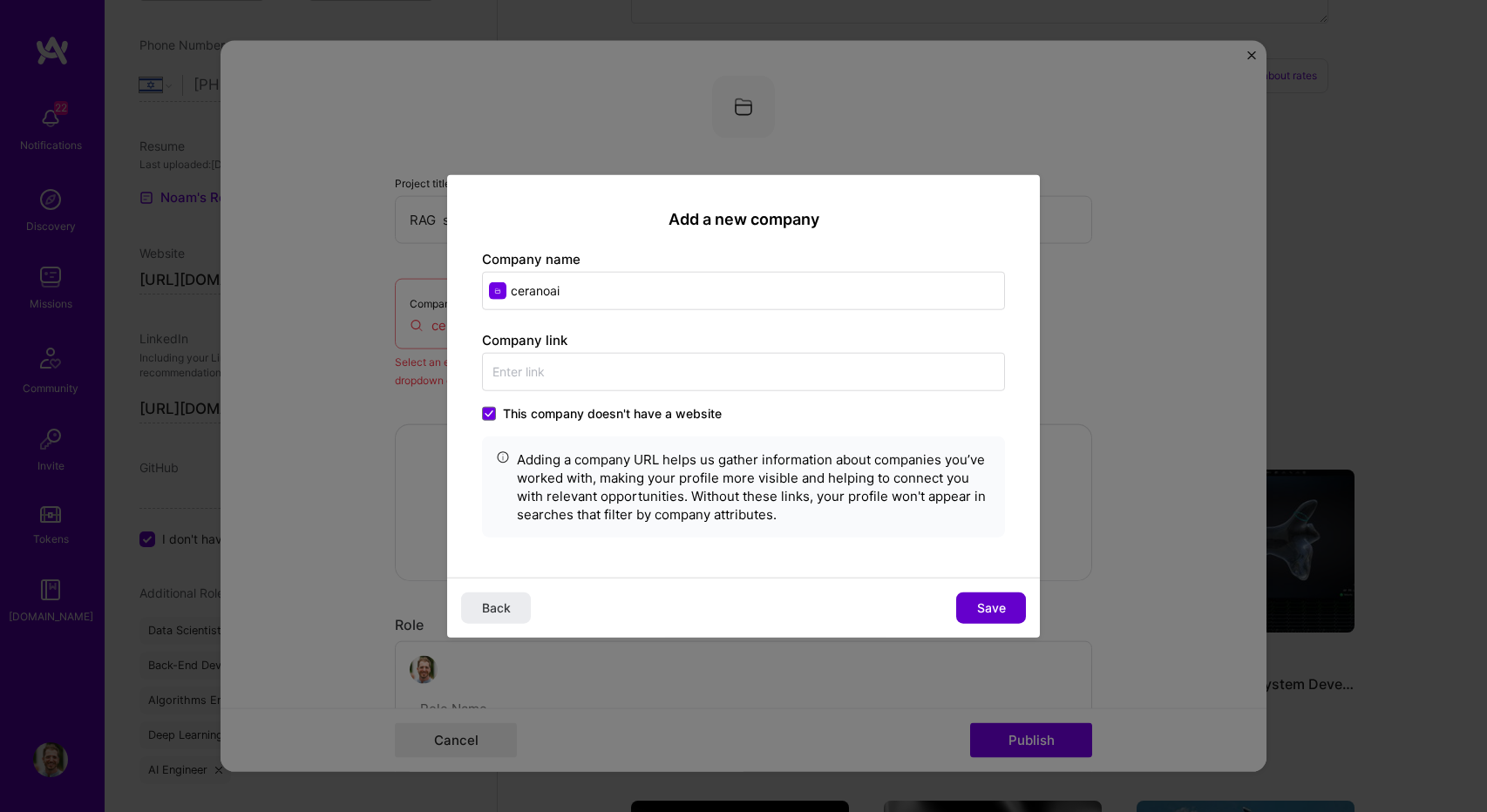
click at [966, 598] on button "Save" at bounding box center [990, 607] width 70 height 32
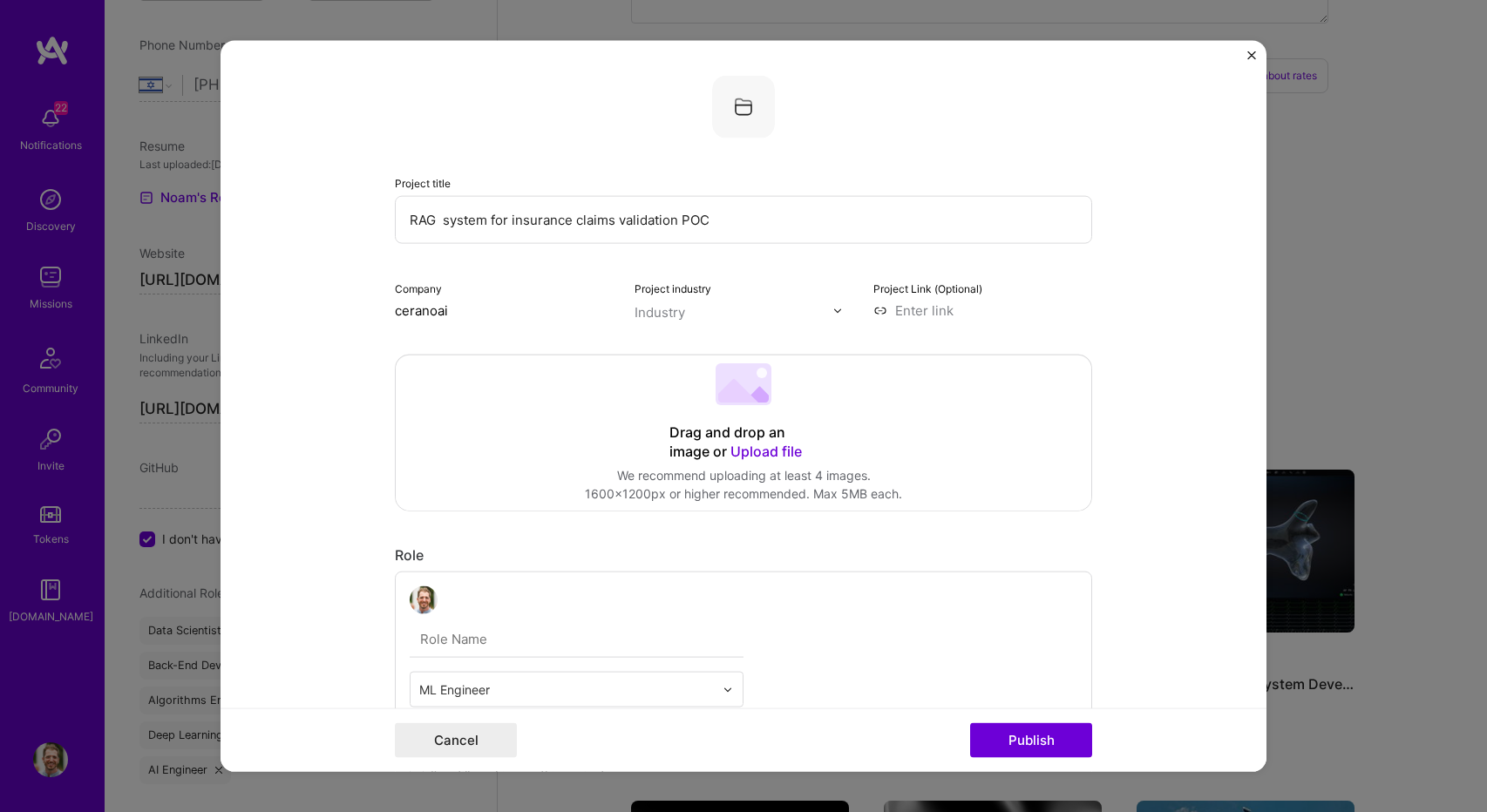
click at [681, 311] on input "text" at bounding box center [733, 312] width 198 height 19
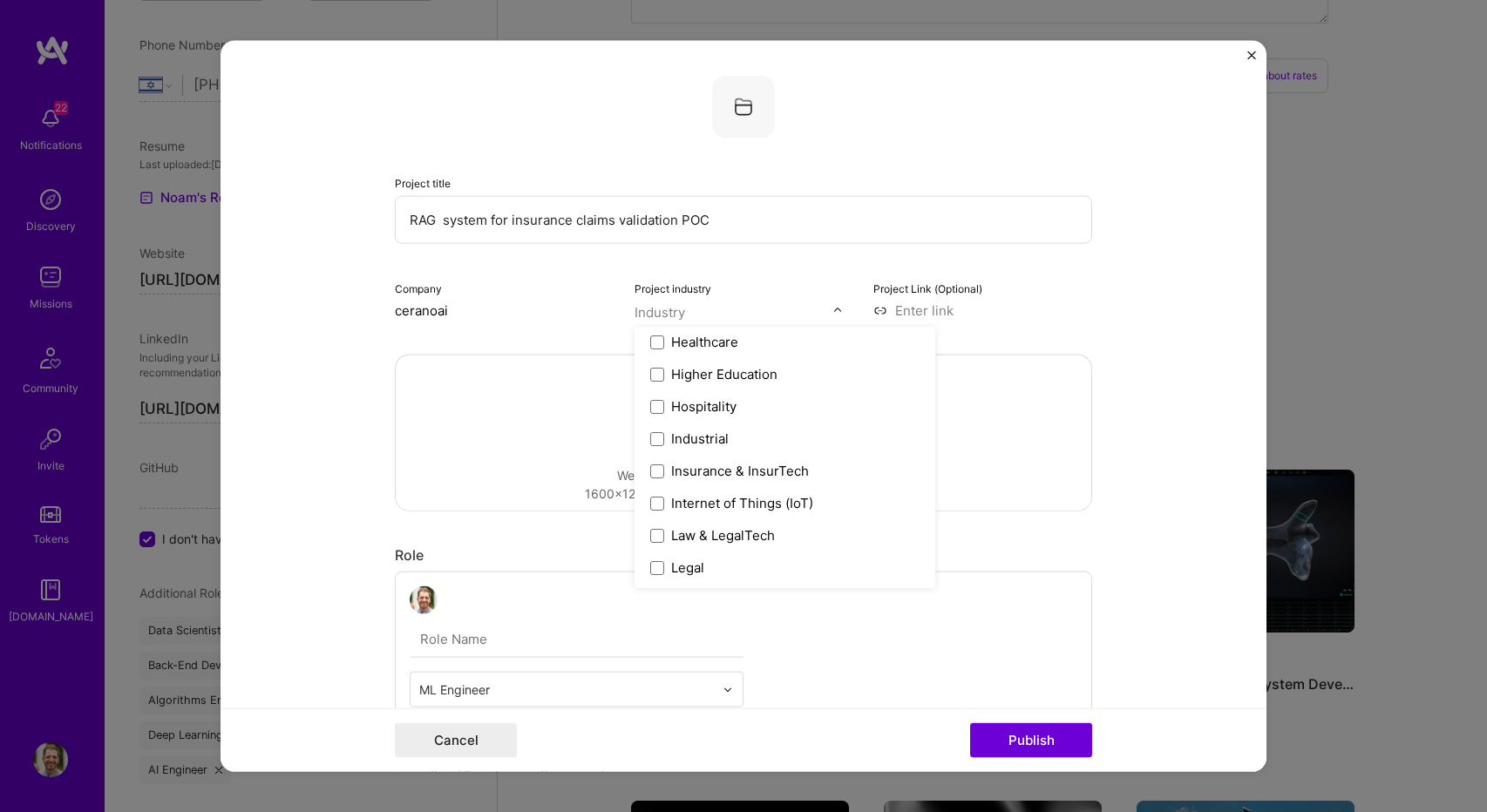
scroll to position [2250, 0]
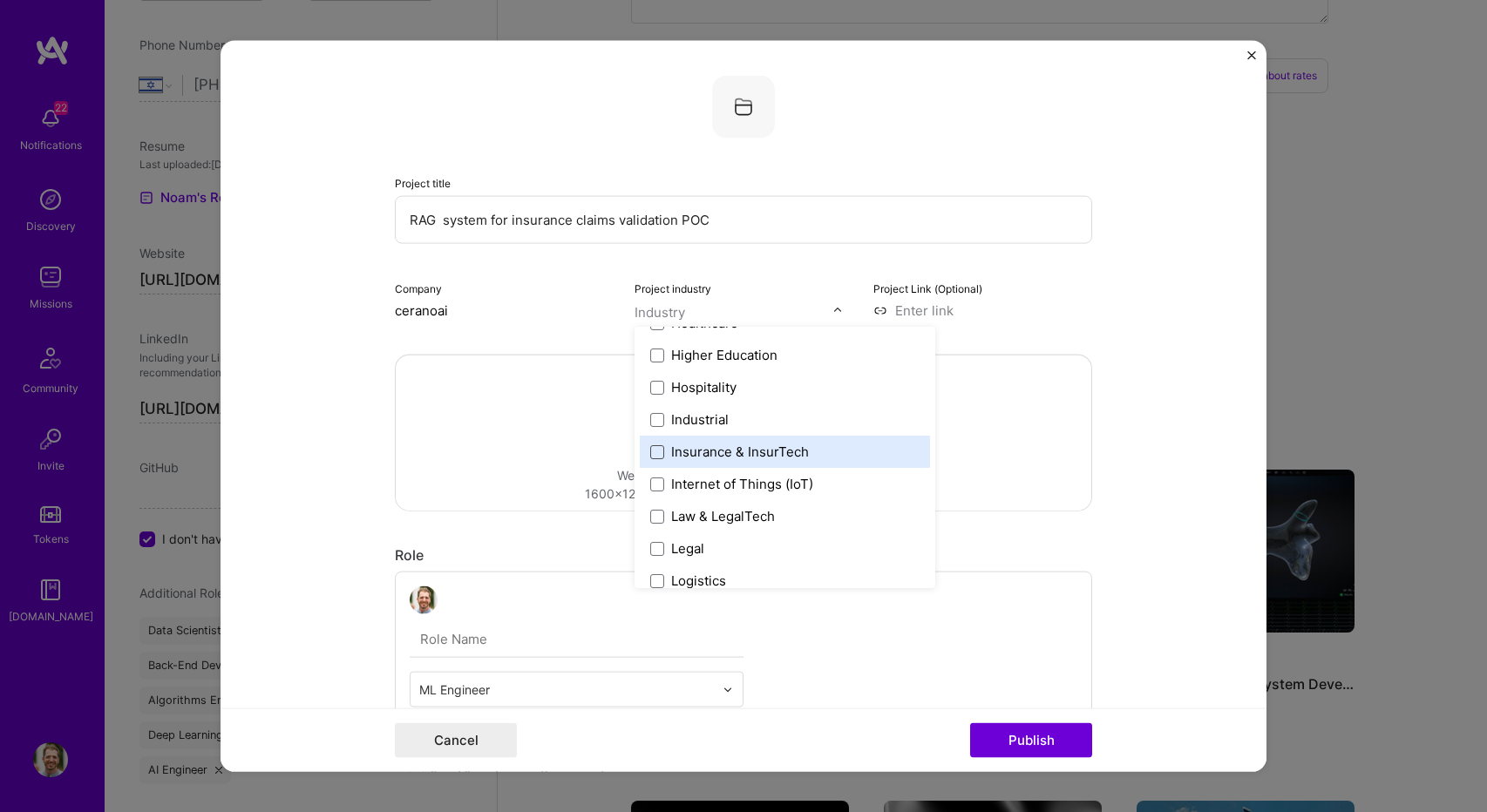
click at [651, 450] on span at bounding box center [656, 450] width 14 height 14
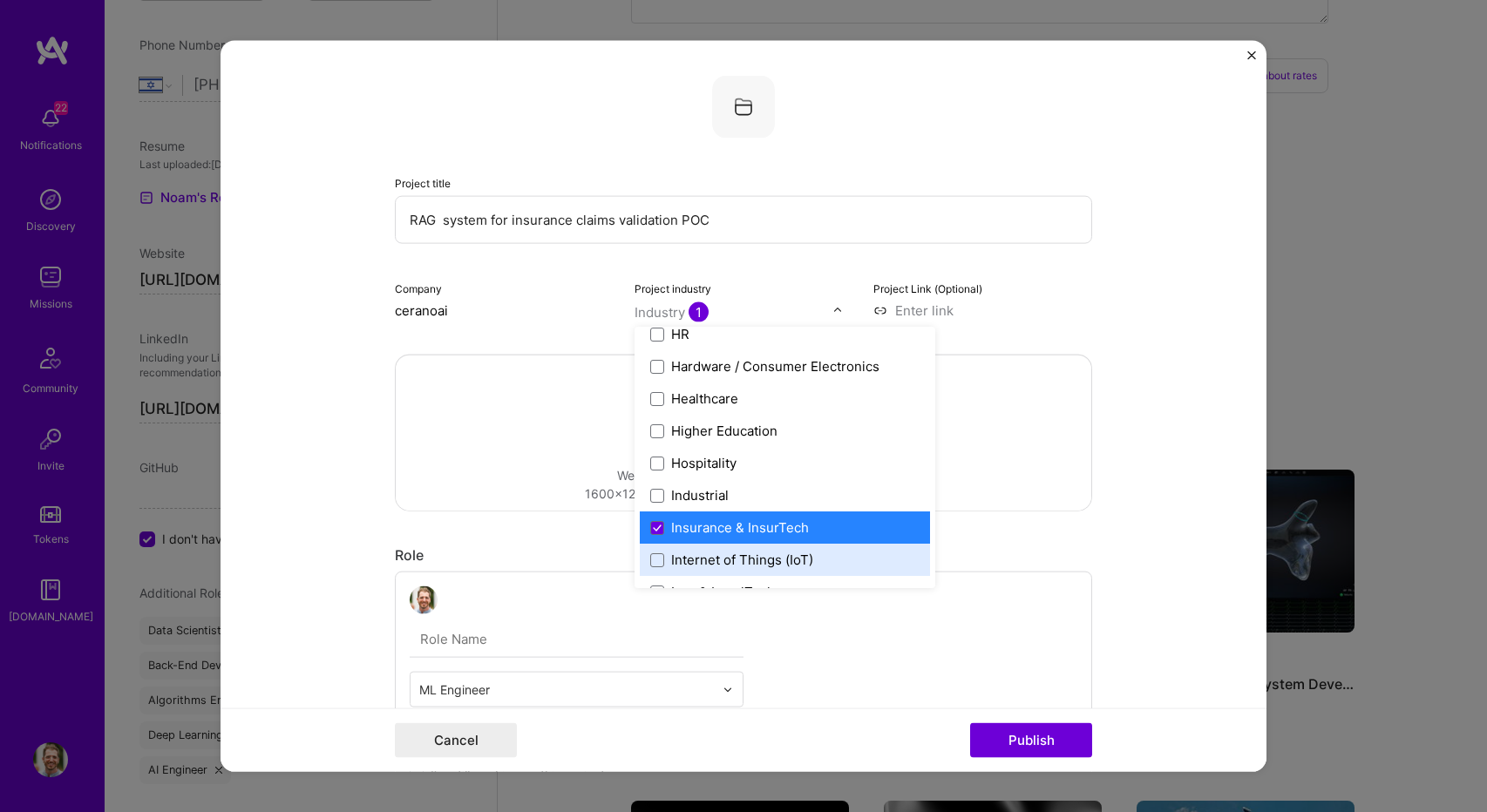
scroll to position [2163, 0]
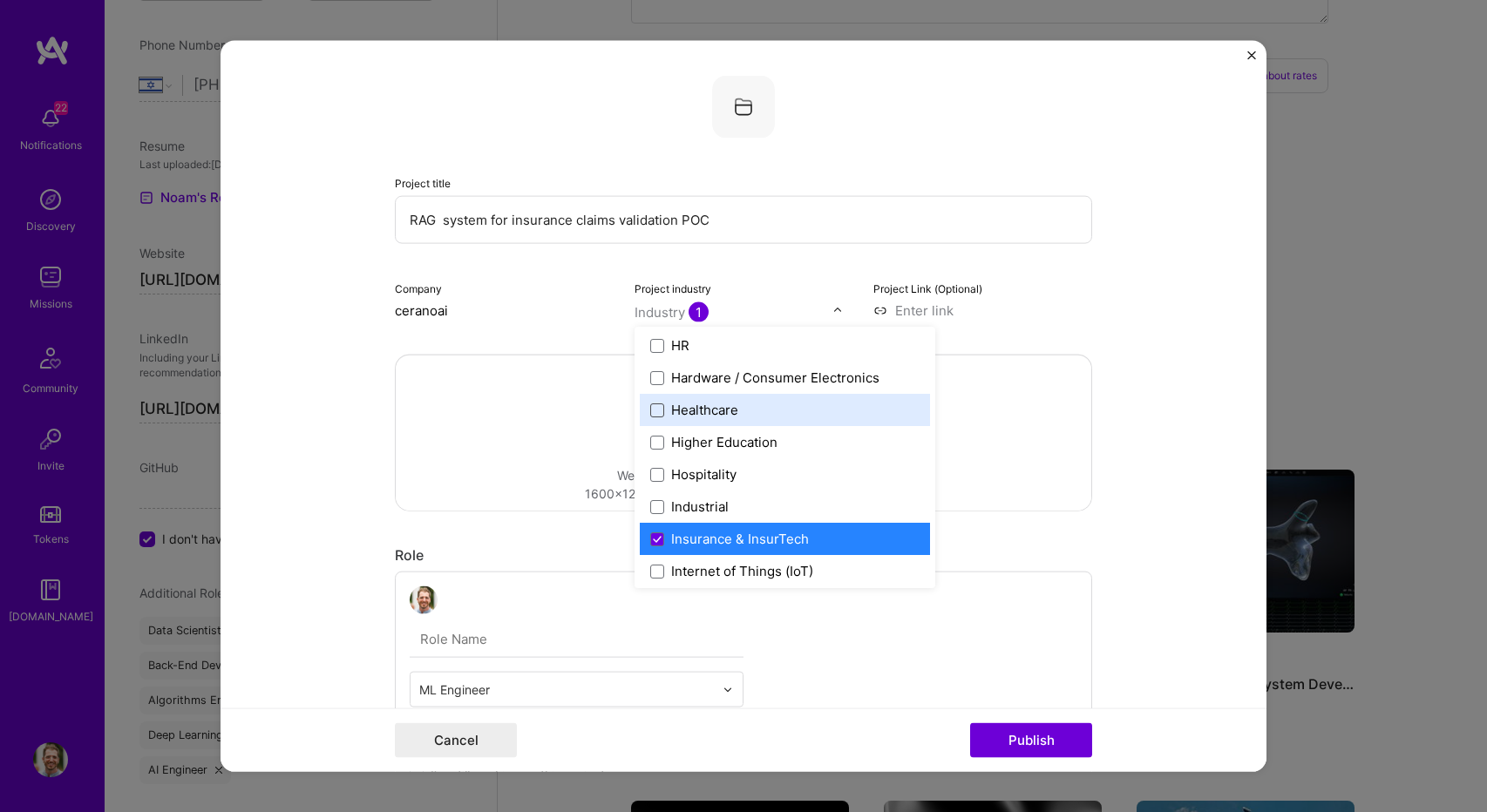
click at [653, 412] on span at bounding box center [656, 409] width 14 height 14
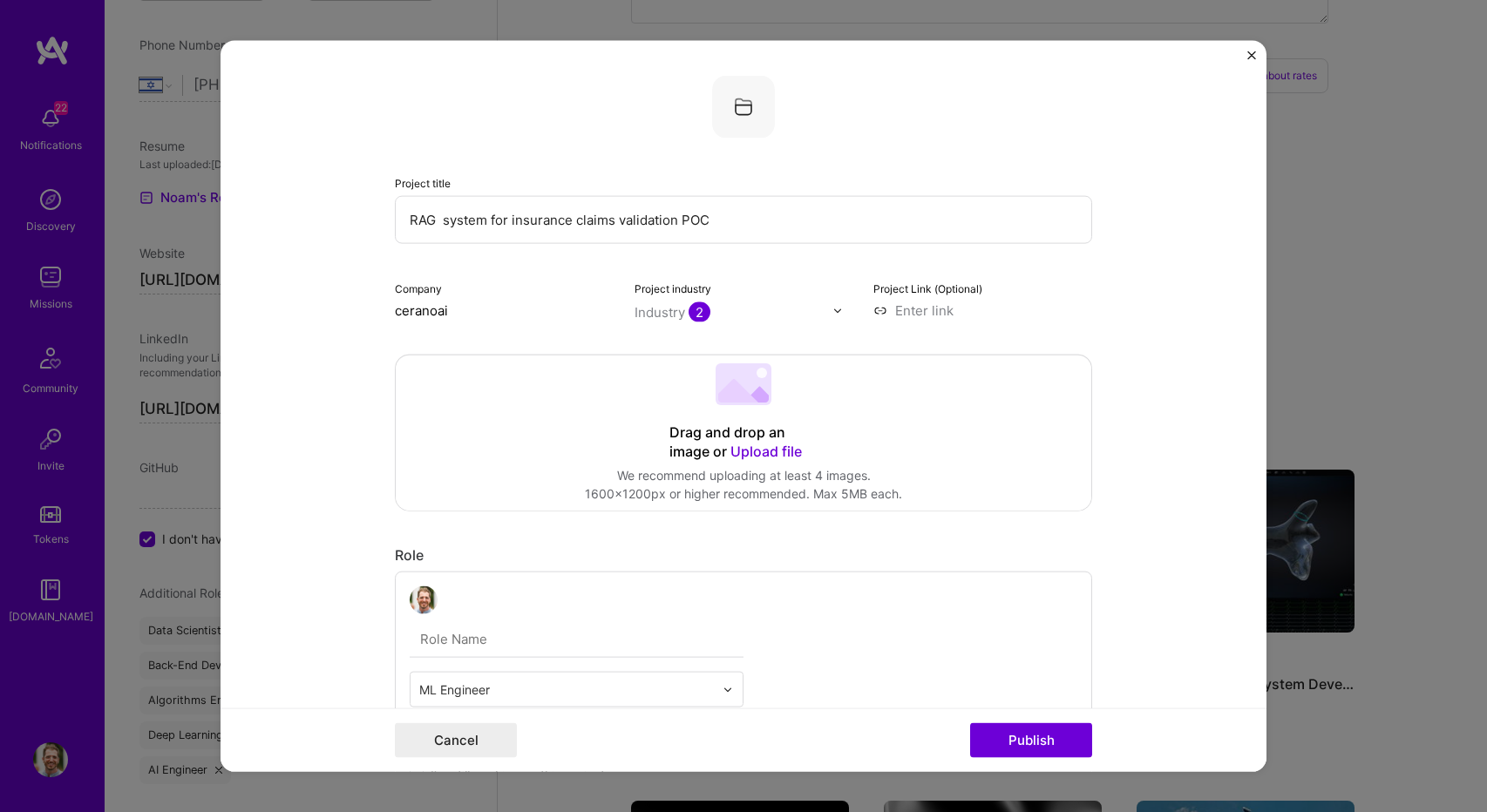
click at [1058, 283] on div "Project Link (Optional)" at bounding box center [983, 299] width 219 height 41
click at [934, 311] on input at bounding box center [983, 311] width 219 height 19
paste input "https://cernoai-gate.app/"
type input "https://cernoai-gate.app/"
click at [769, 452] on span "Upload file" at bounding box center [766, 451] width 71 height 18
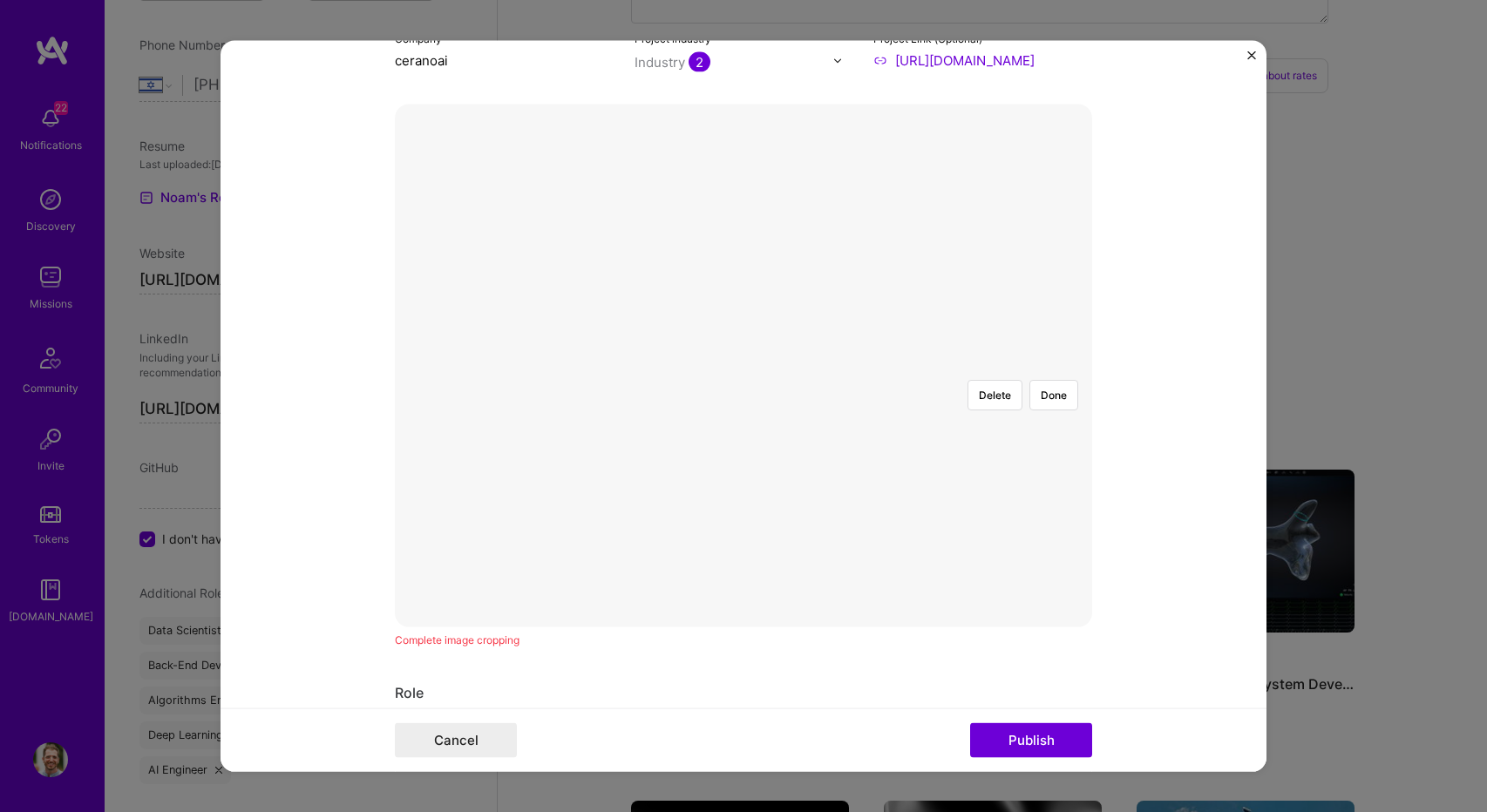
scroll to position [261, 0]
click at [1067, 355] on div "Delete Done" at bounding box center [744, 355] width 697 height 0
click at [825, 355] on div at bounding box center [1090, 554] width 530 height 400
click at [1141, 529] on form "Project title RAG system for insurance claims validation POC Company ceranoai P…" at bounding box center [744, 406] width 1046 height 731
click at [1046, 369] on button "Done" at bounding box center [1053, 384] width 49 height 31
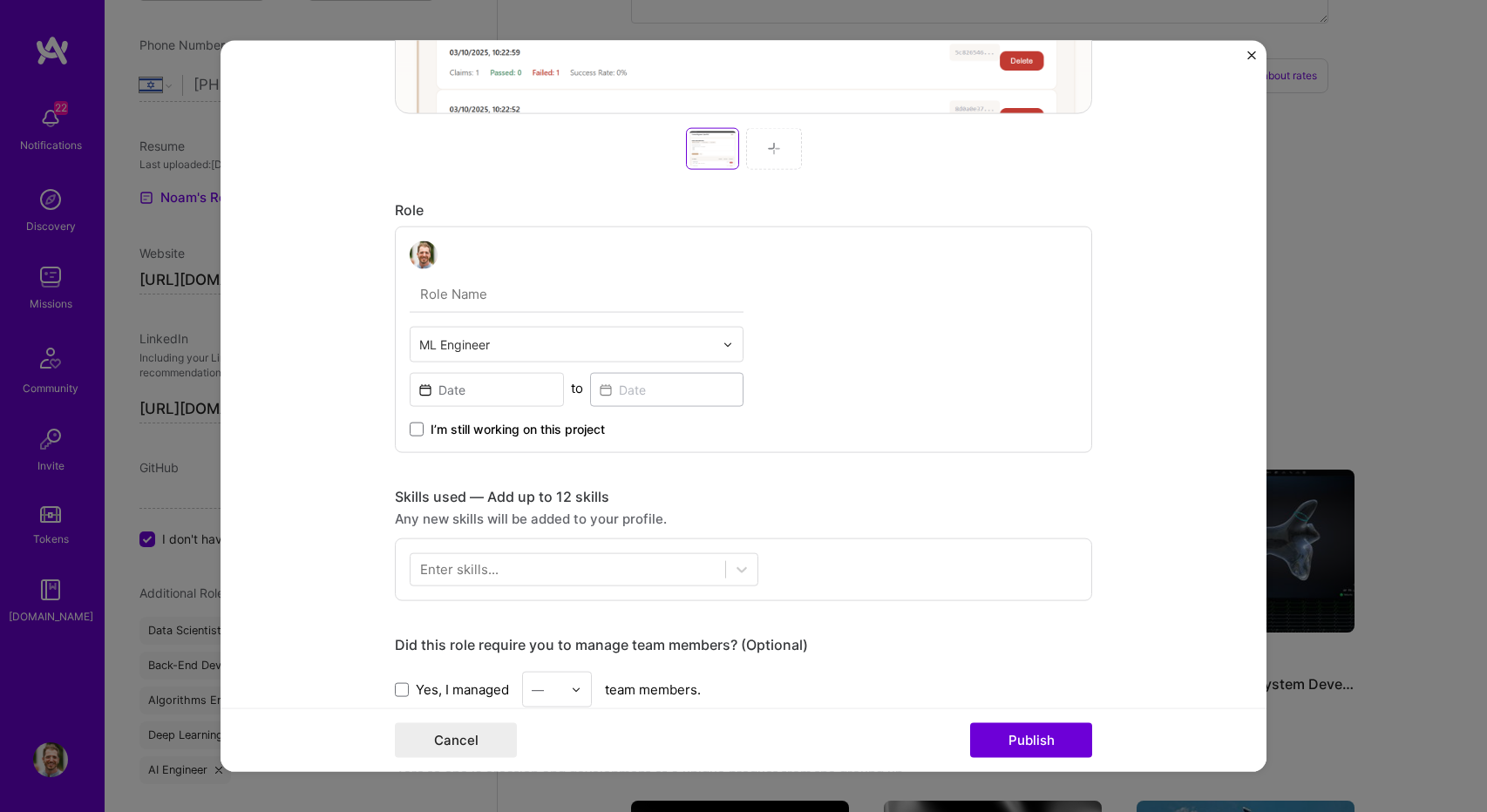
scroll to position [784, 0]
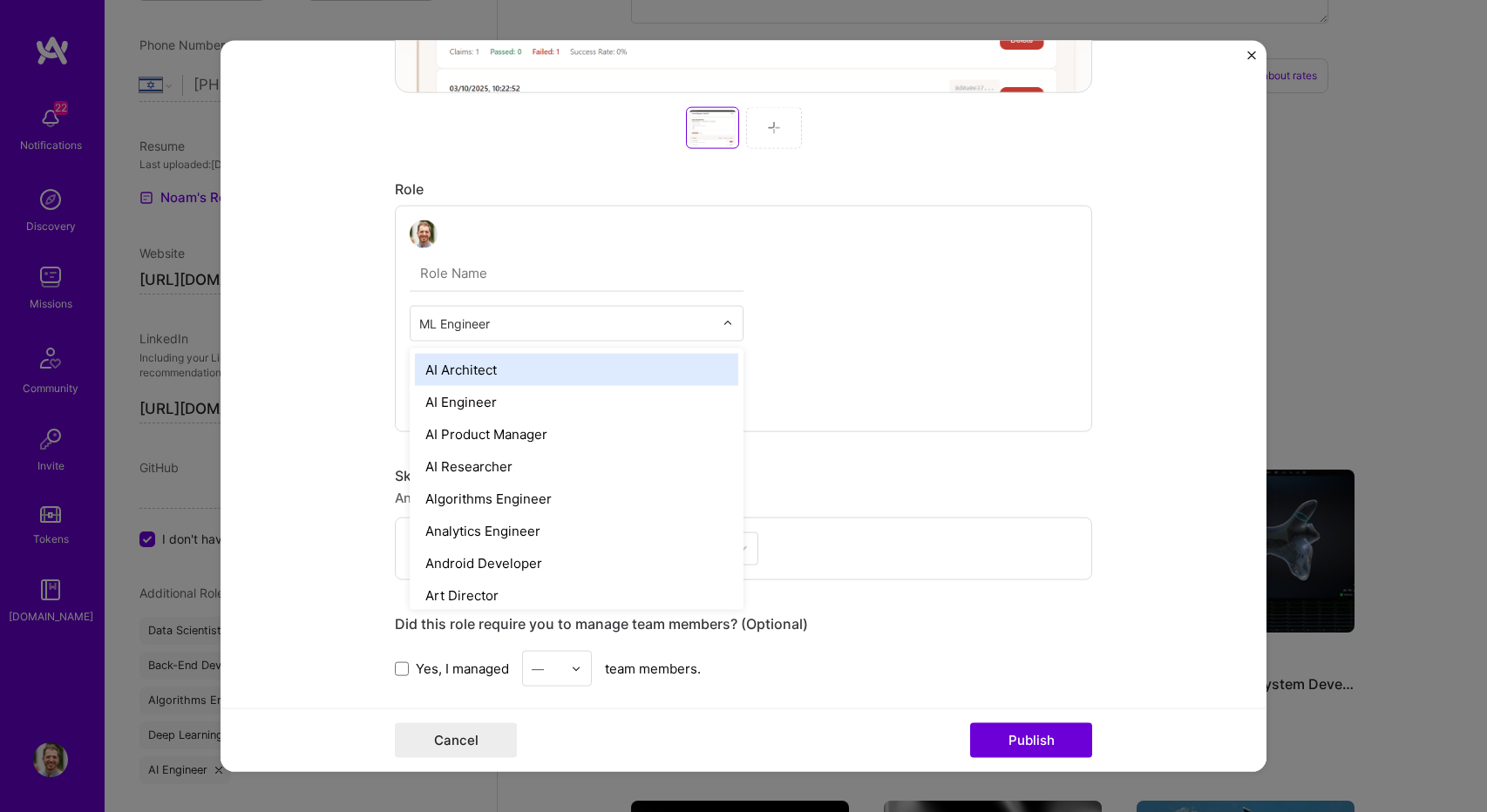
click at [505, 317] on input "text" at bounding box center [566, 324] width 295 height 19
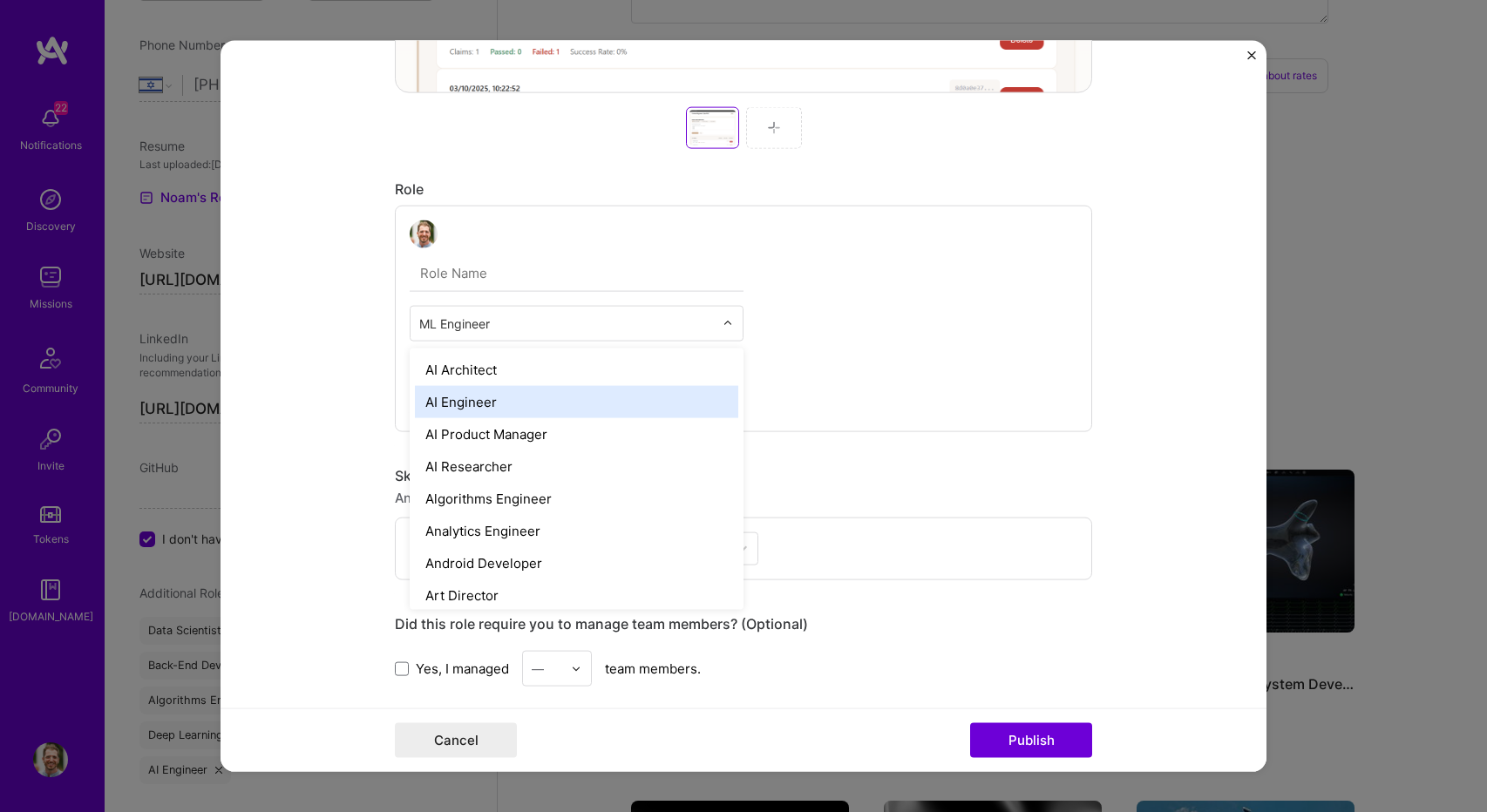
click at [502, 397] on div "AI Engineer" at bounding box center [576, 401] width 324 height 32
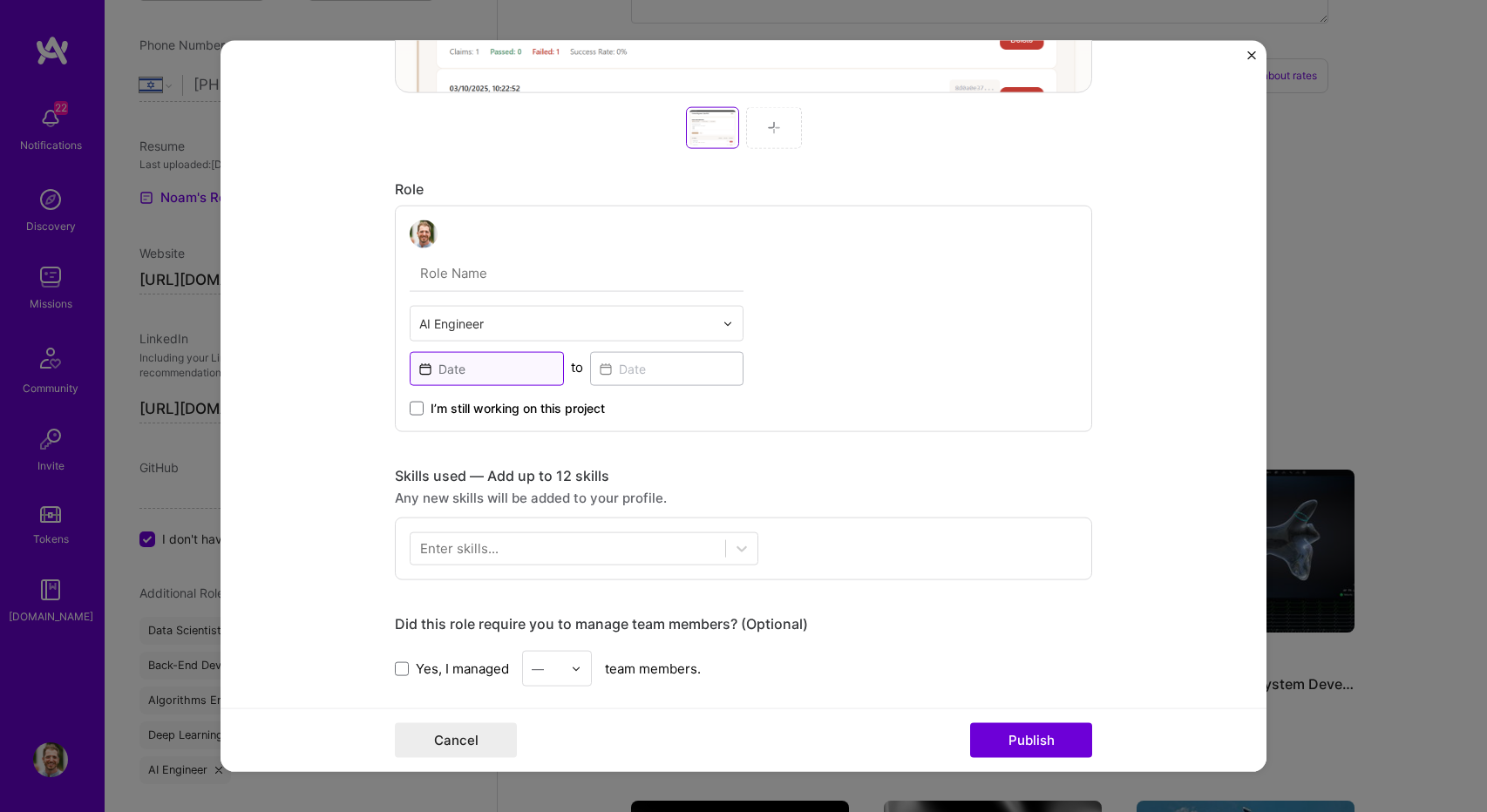
click at [471, 368] on input at bounding box center [487, 369] width 154 height 34
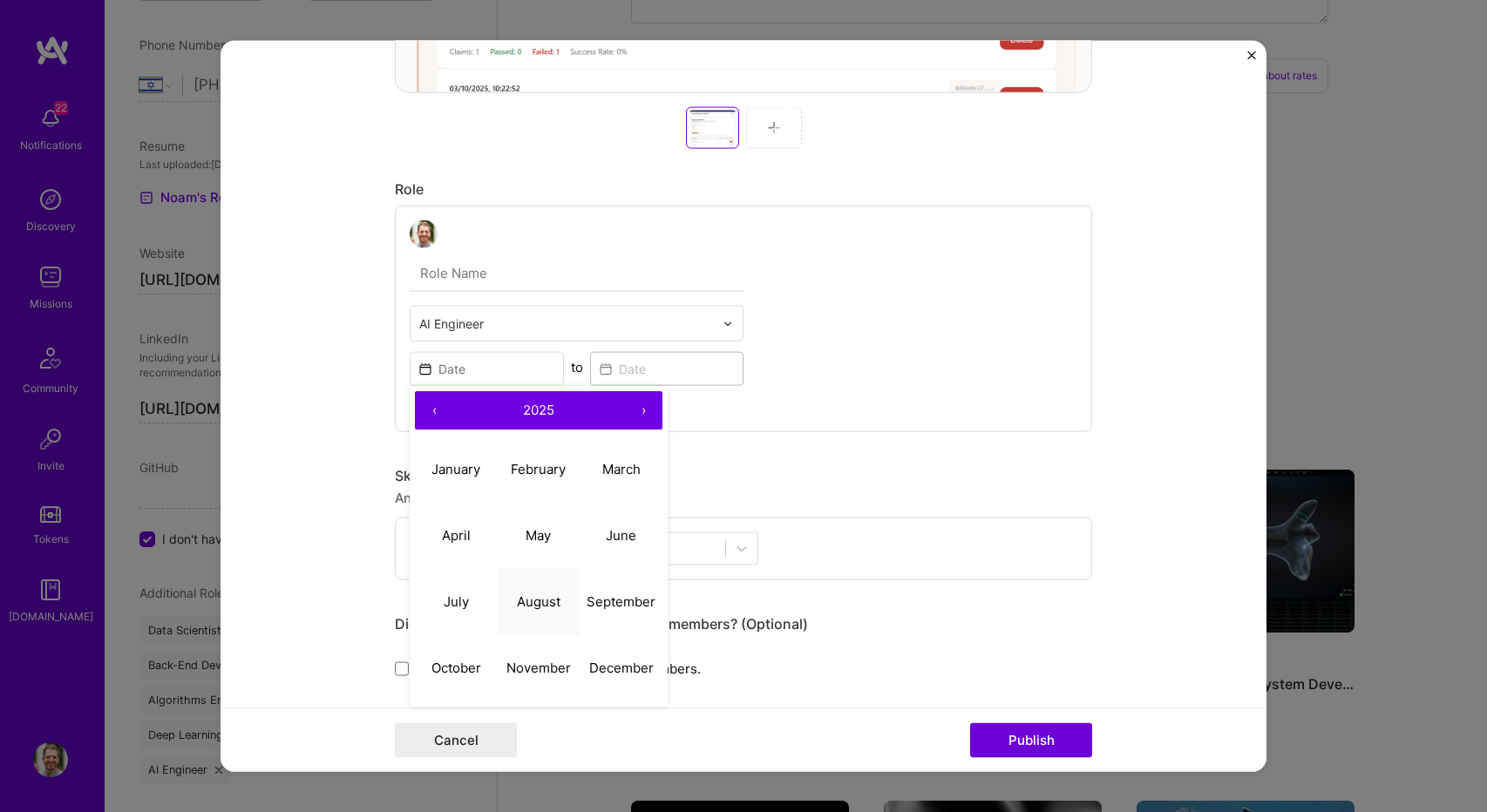
click at [529, 590] on button "August" at bounding box center [539, 601] width 83 height 66
type input "Aug, 2025"
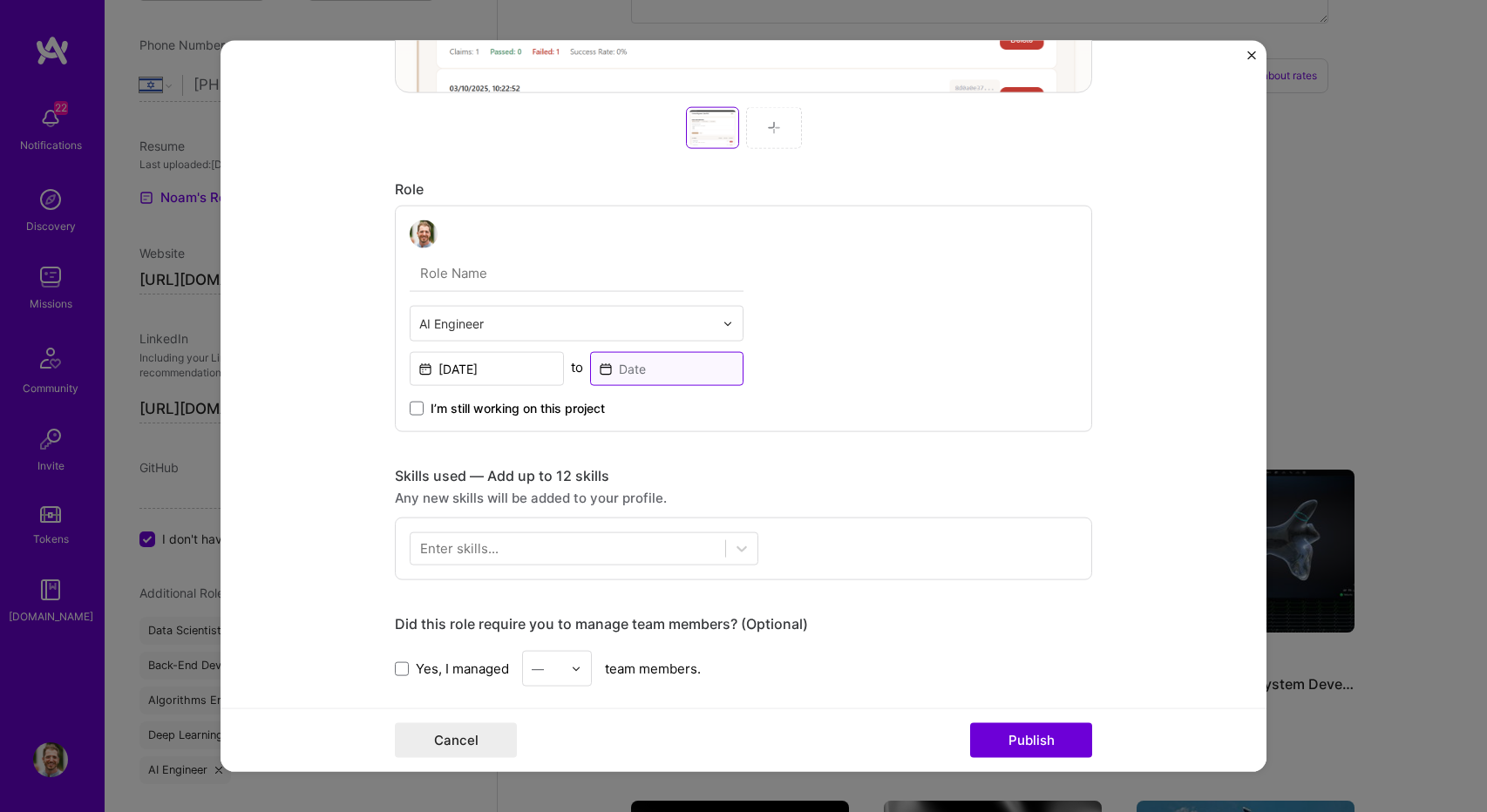
click at [631, 363] on input at bounding box center [667, 369] width 154 height 34
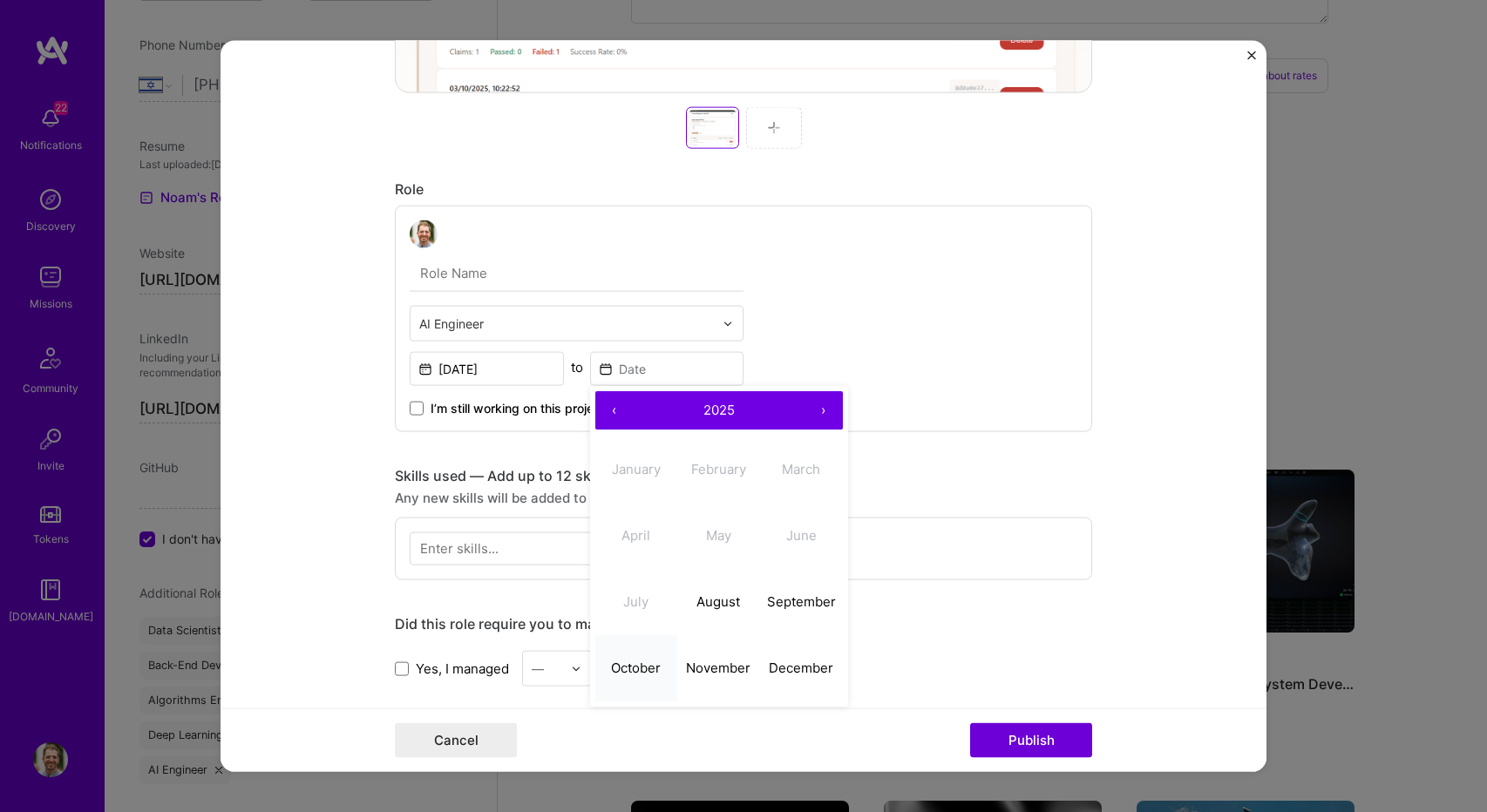
click at [622, 659] on abbr "October" at bounding box center [636, 667] width 50 height 17
type input "Oct, 2025"
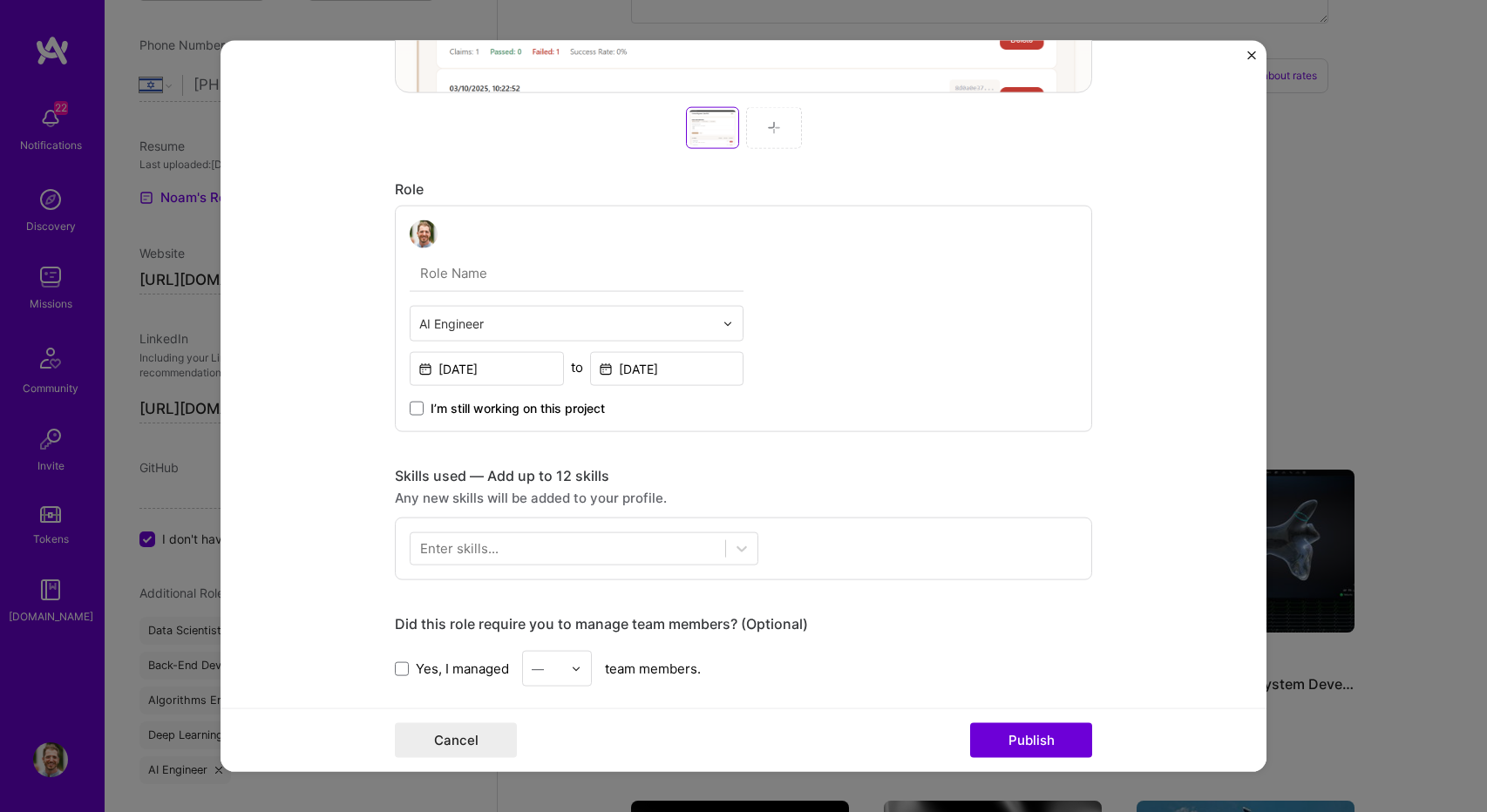
click at [486, 539] on div "Enter skills..." at bounding box center [459, 549] width 79 height 19
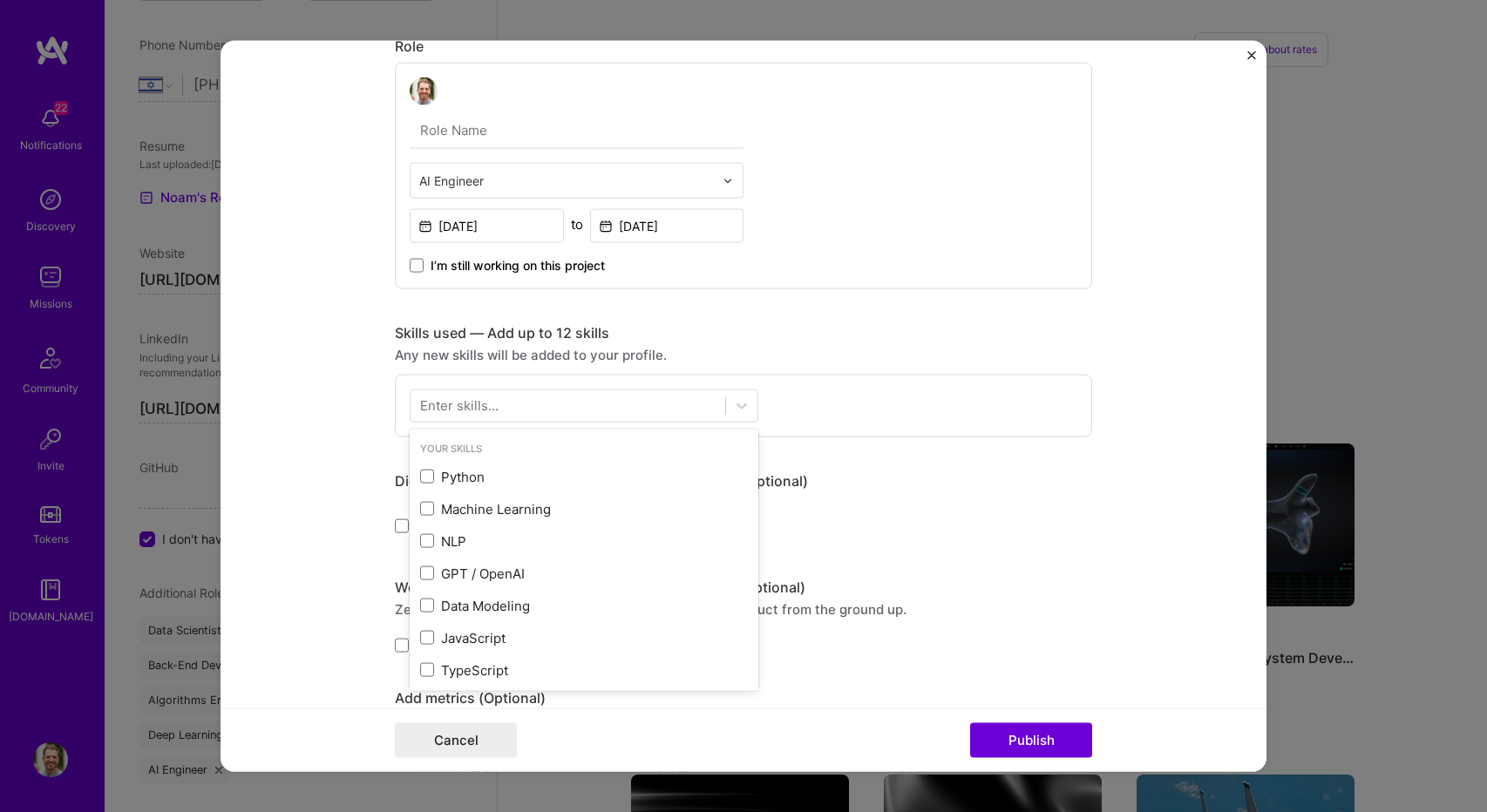
scroll to position [958, 0]
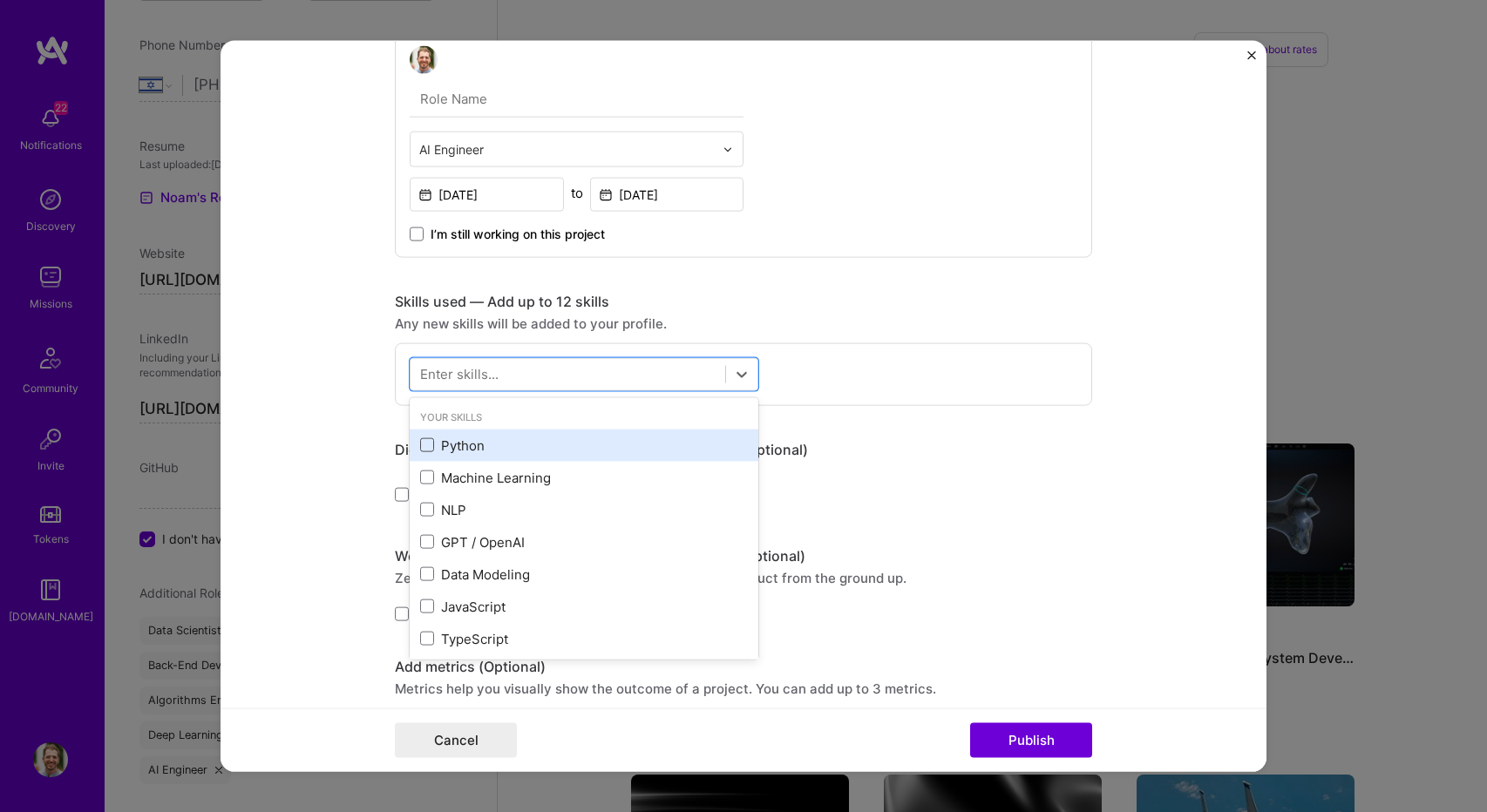
click at [421, 439] on span at bounding box center [426, 445] width 14 height 14
click at [0, 0] on input "checkbox" at bounding box center [0, 0] width 0 height 0
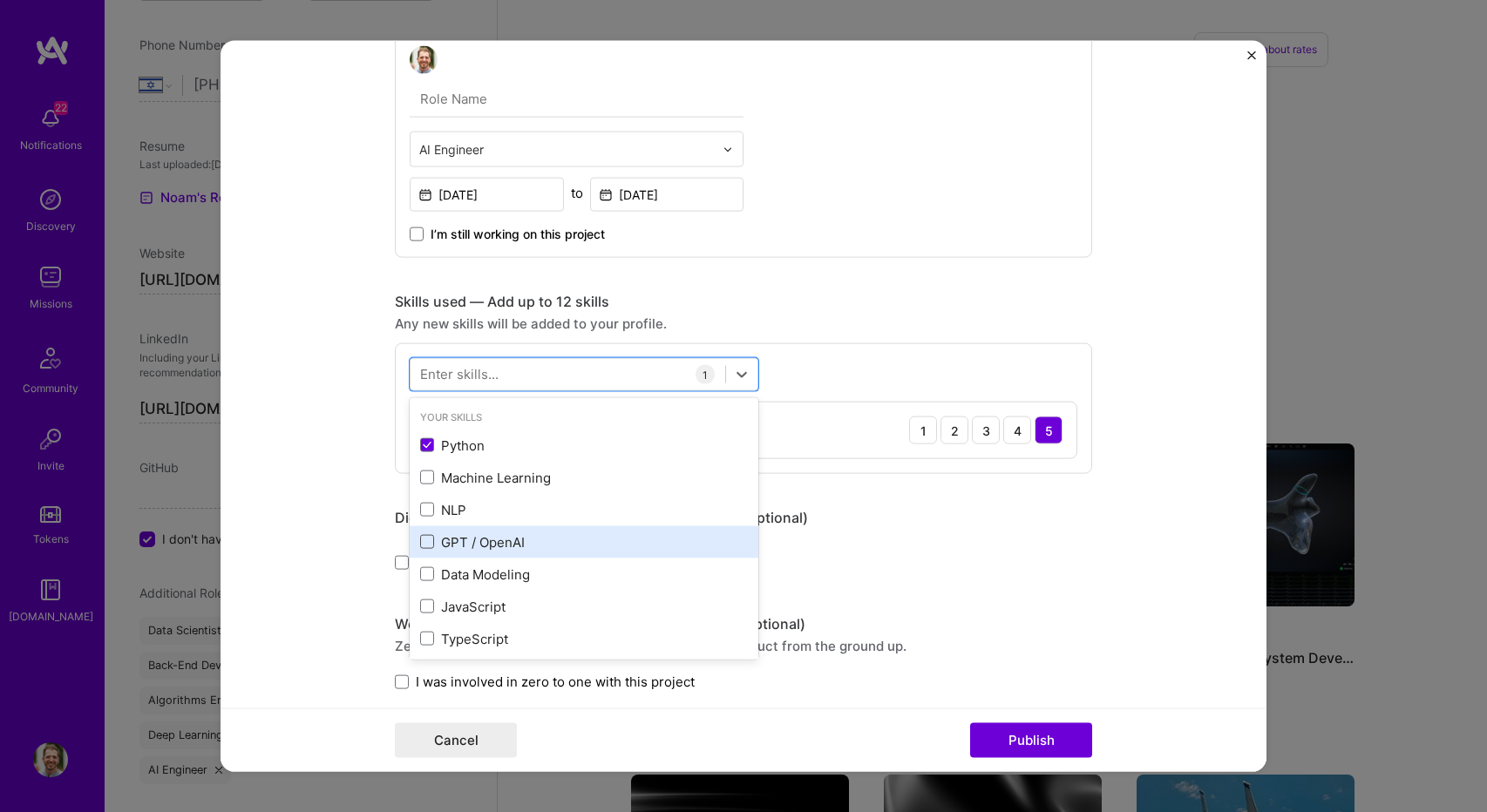
click at [424, 542] on span at bounding box center [426, 541] width 14 height 14
click at [0, 0] on input "checkbox" at bounding box center [0, 0] width 0 height 0
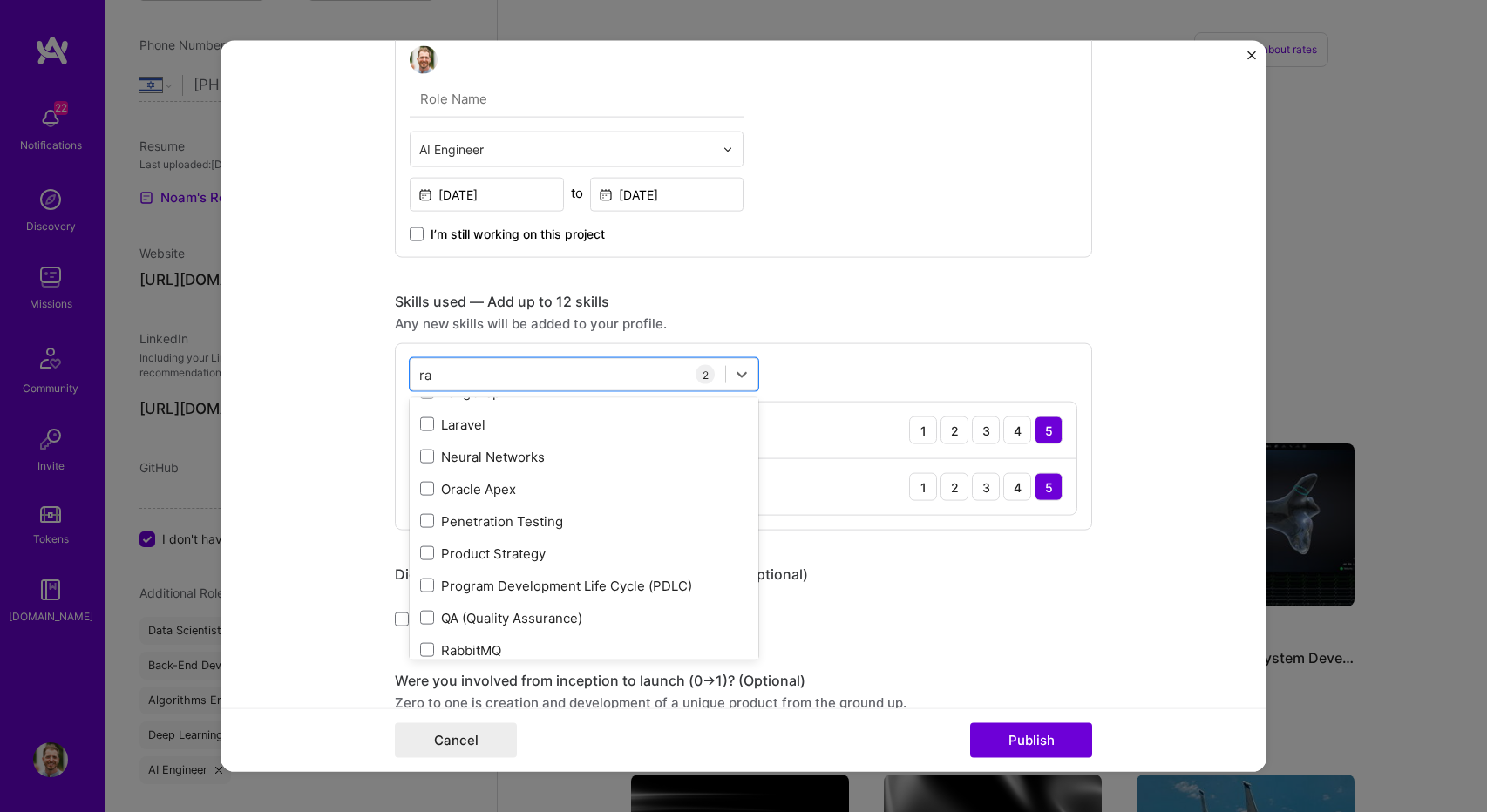
scroll to position [0, 0]
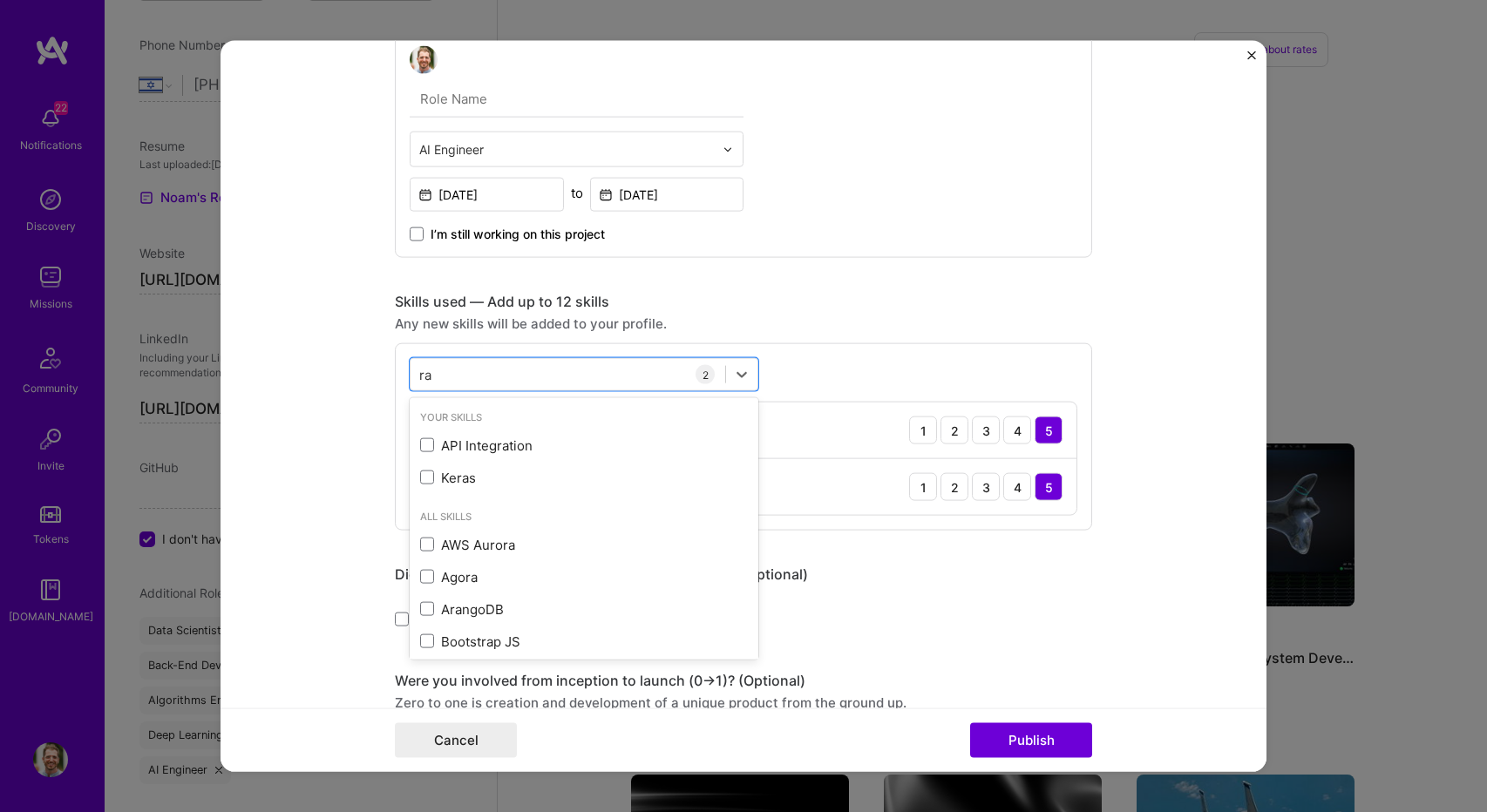
type input "r"
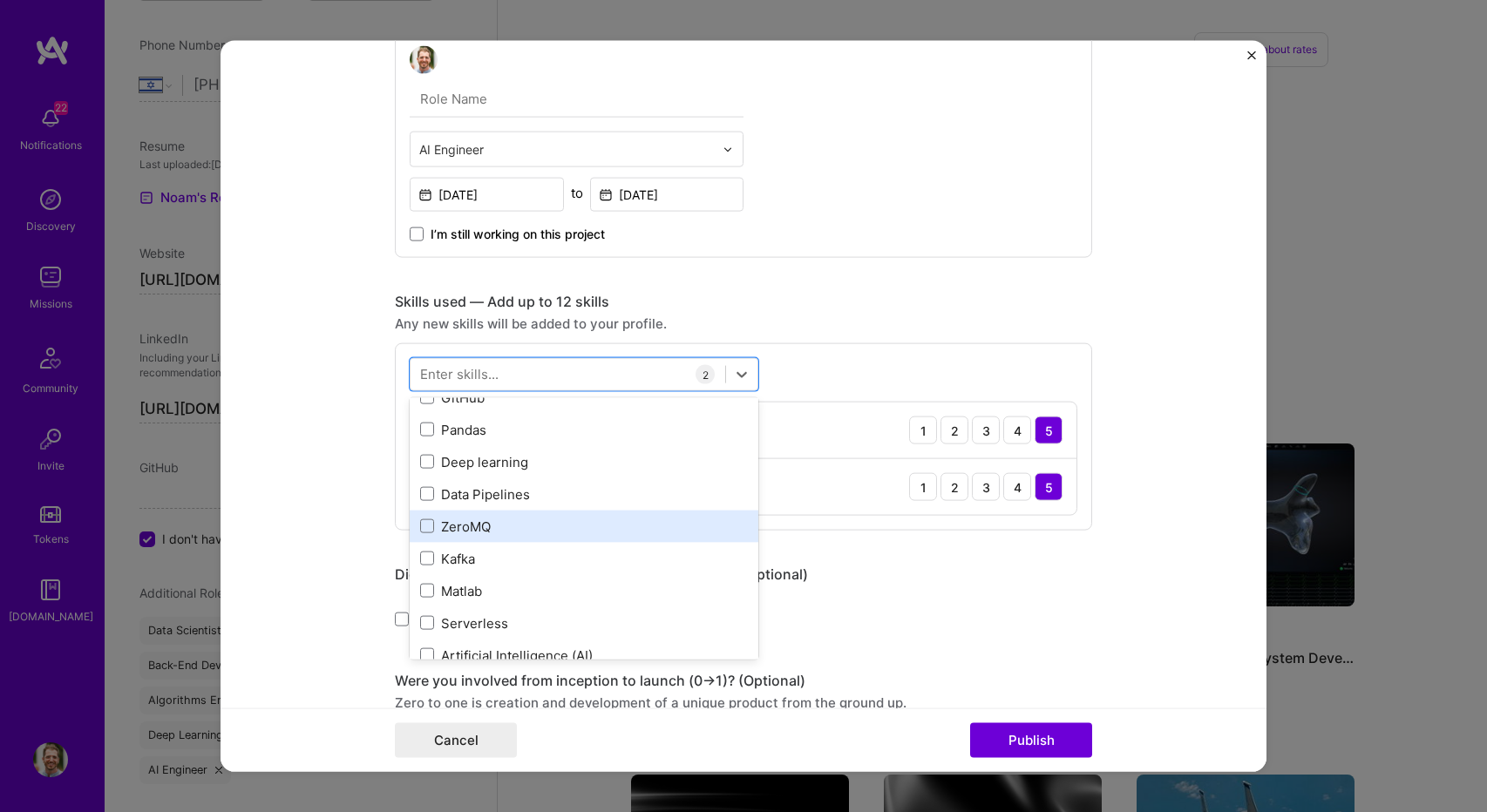
scroll to position [523, 0]
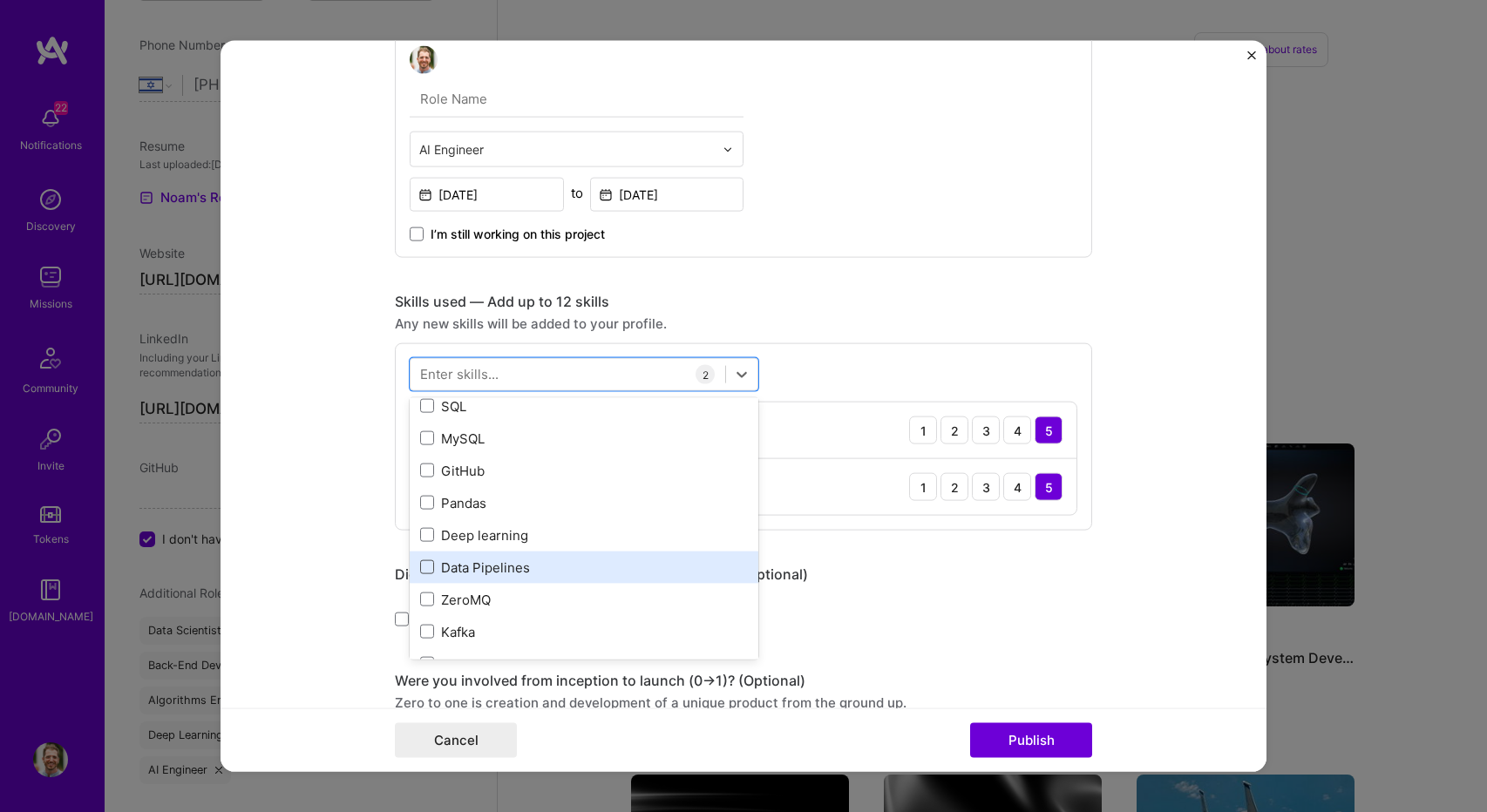
click at [422, 568] on span at bounding box center [426, 566] width 14 height 14
click at [0, 0] on input "checkbox" at bounding box center [0, 0] width 0 height 0
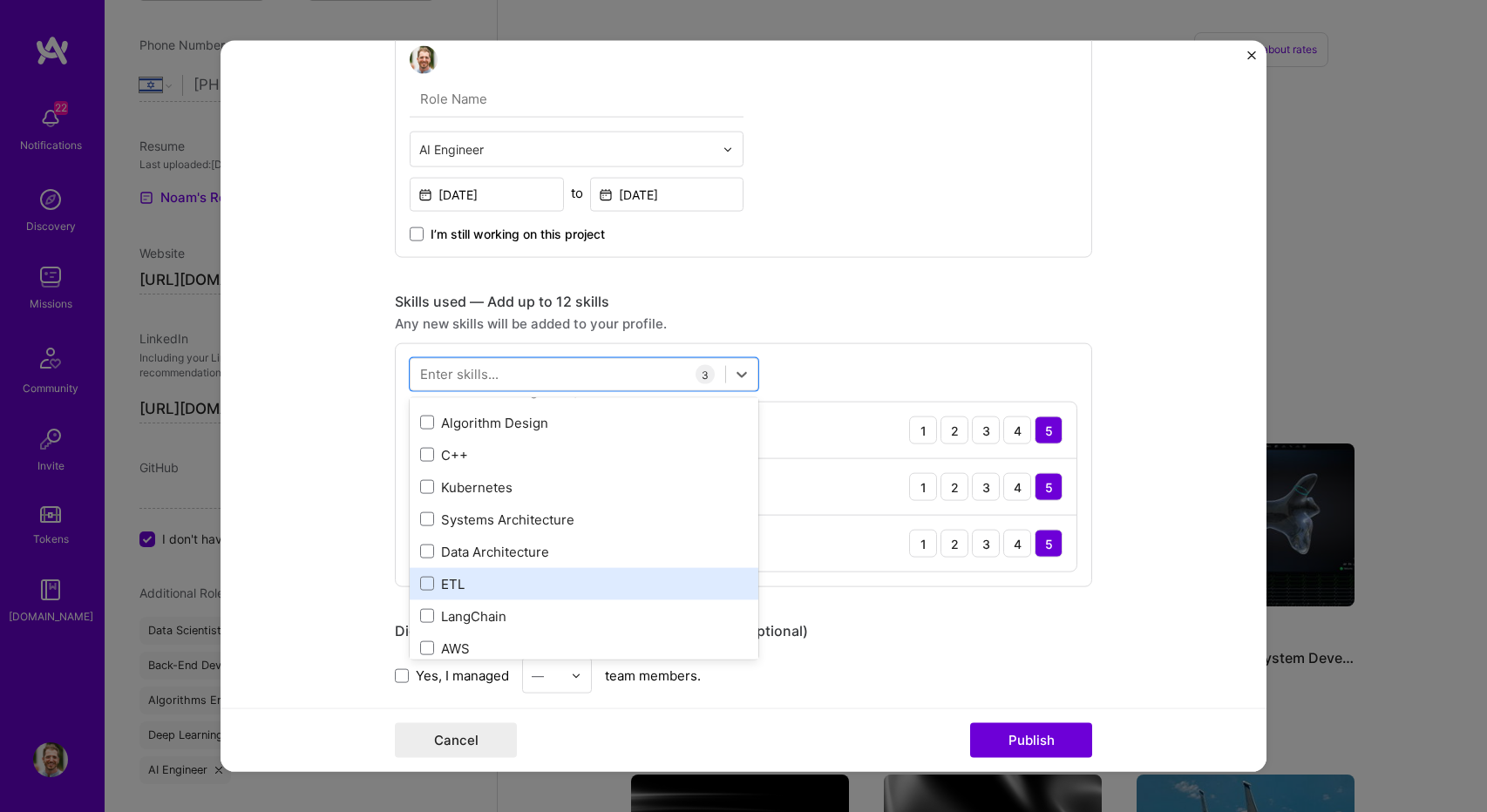
scroll to position [871, 0]
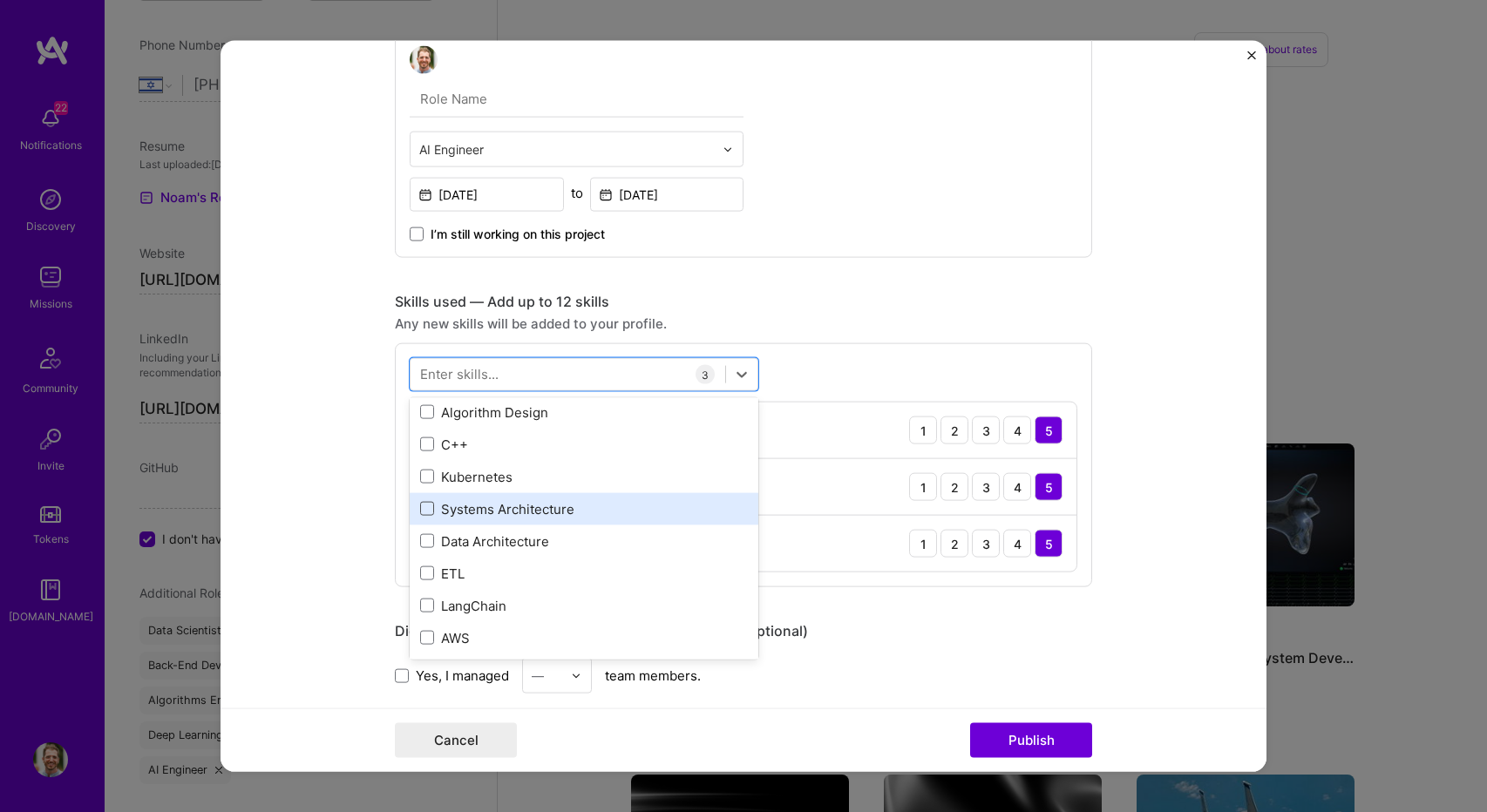
click at [422, 509] on span at bounding box center [426, 508] width 14 height 14
click at [0, 0] on input "checkbox" at bounding box center [0, 0] width 0 height 0
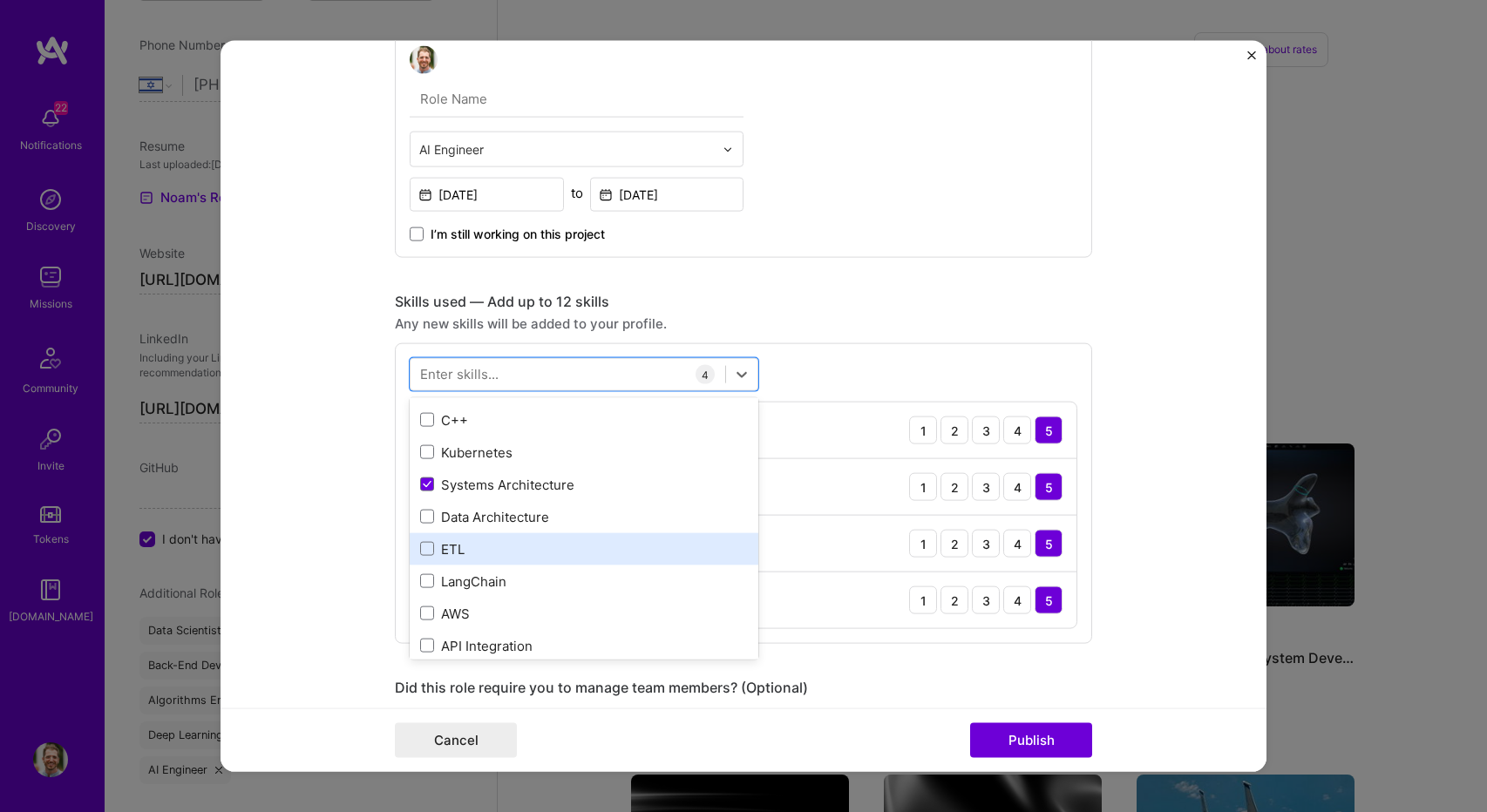
scroll to position [958, 0]
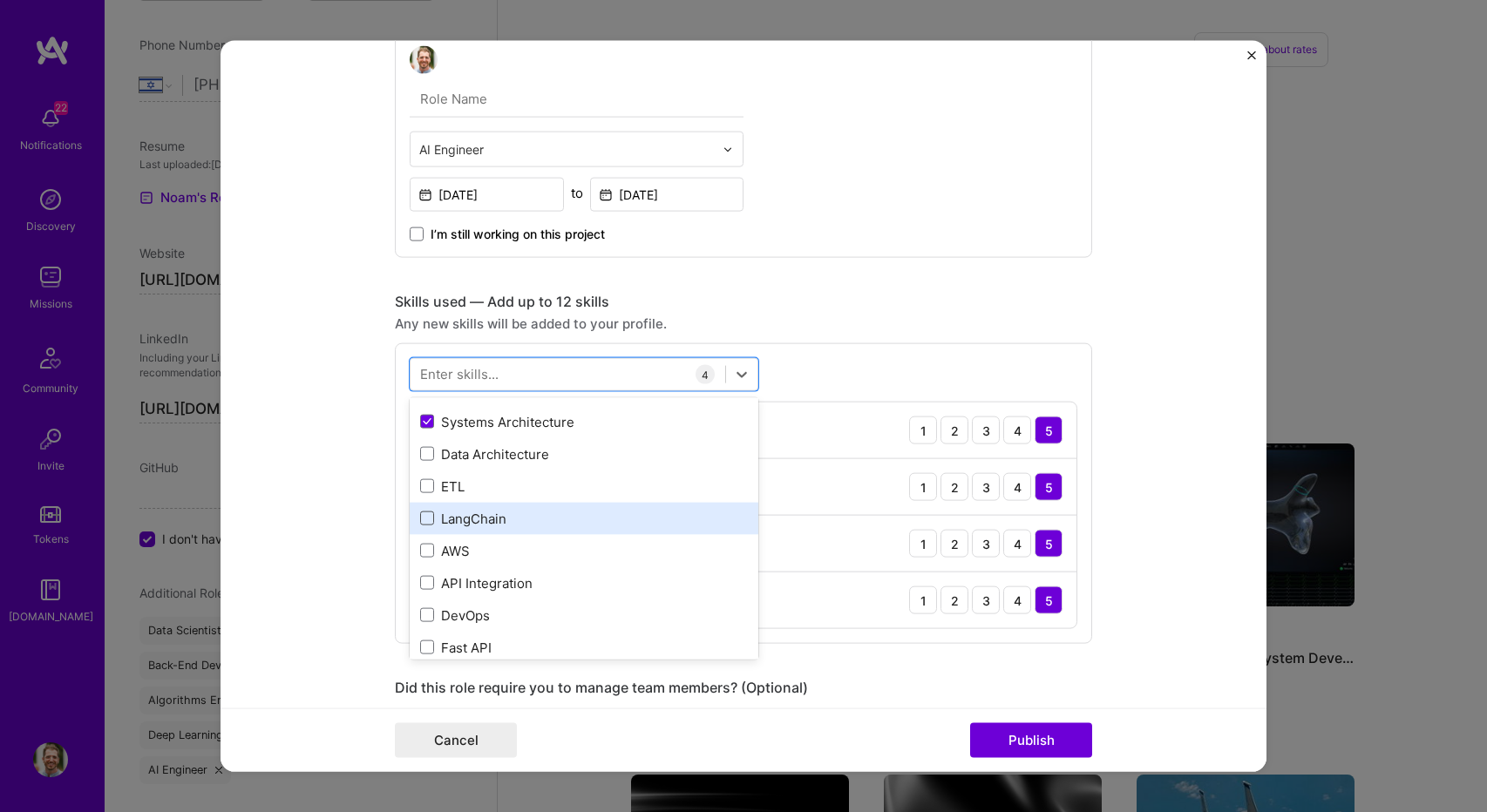
click at [422, 520] on span at bounding box center [426, 518] width 14 height 14
click at [0, 0] on input "checkbox" at bounding box center [0, 0] width 0 height 0
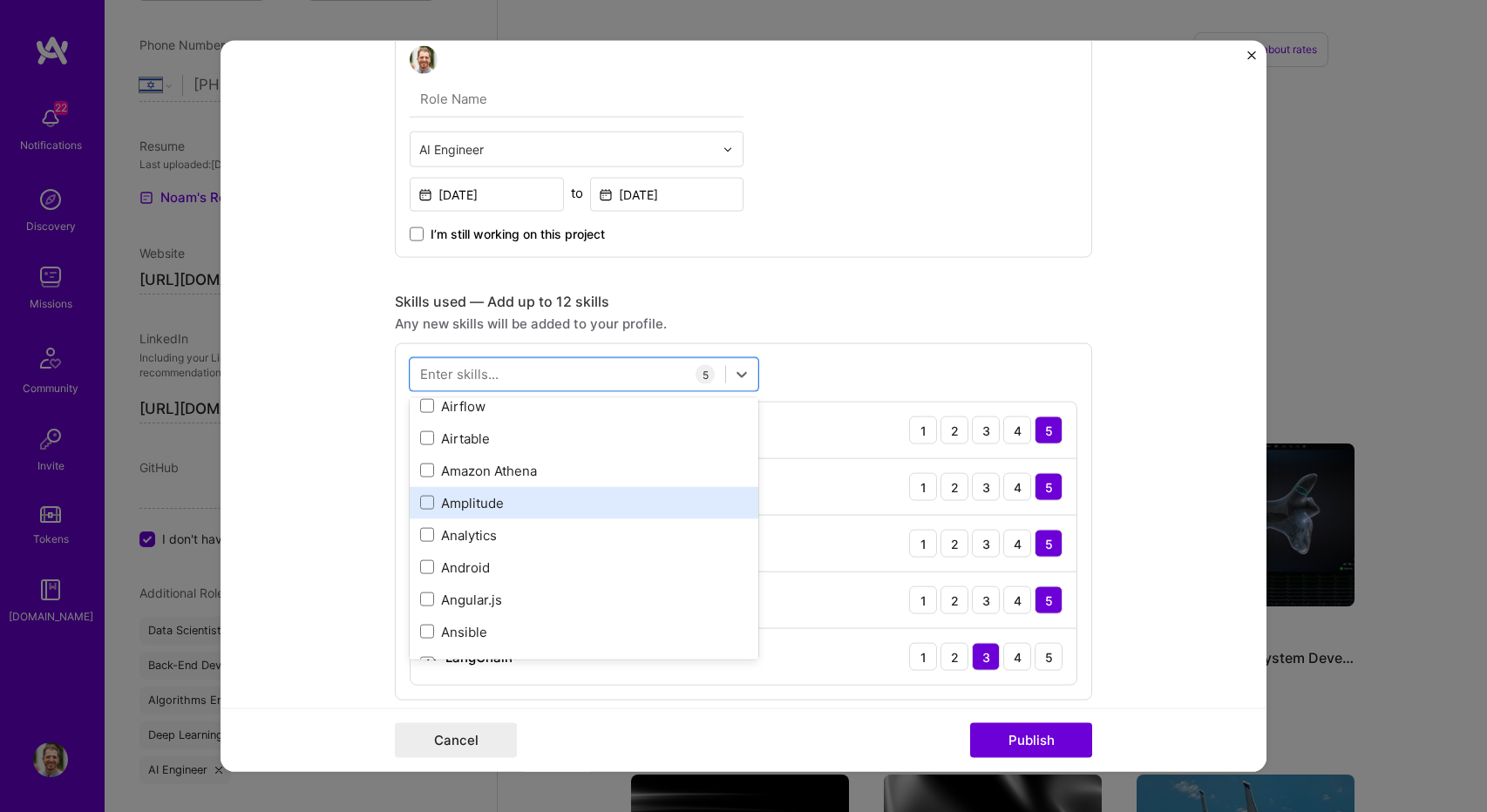
scroll to position [2178, 0]
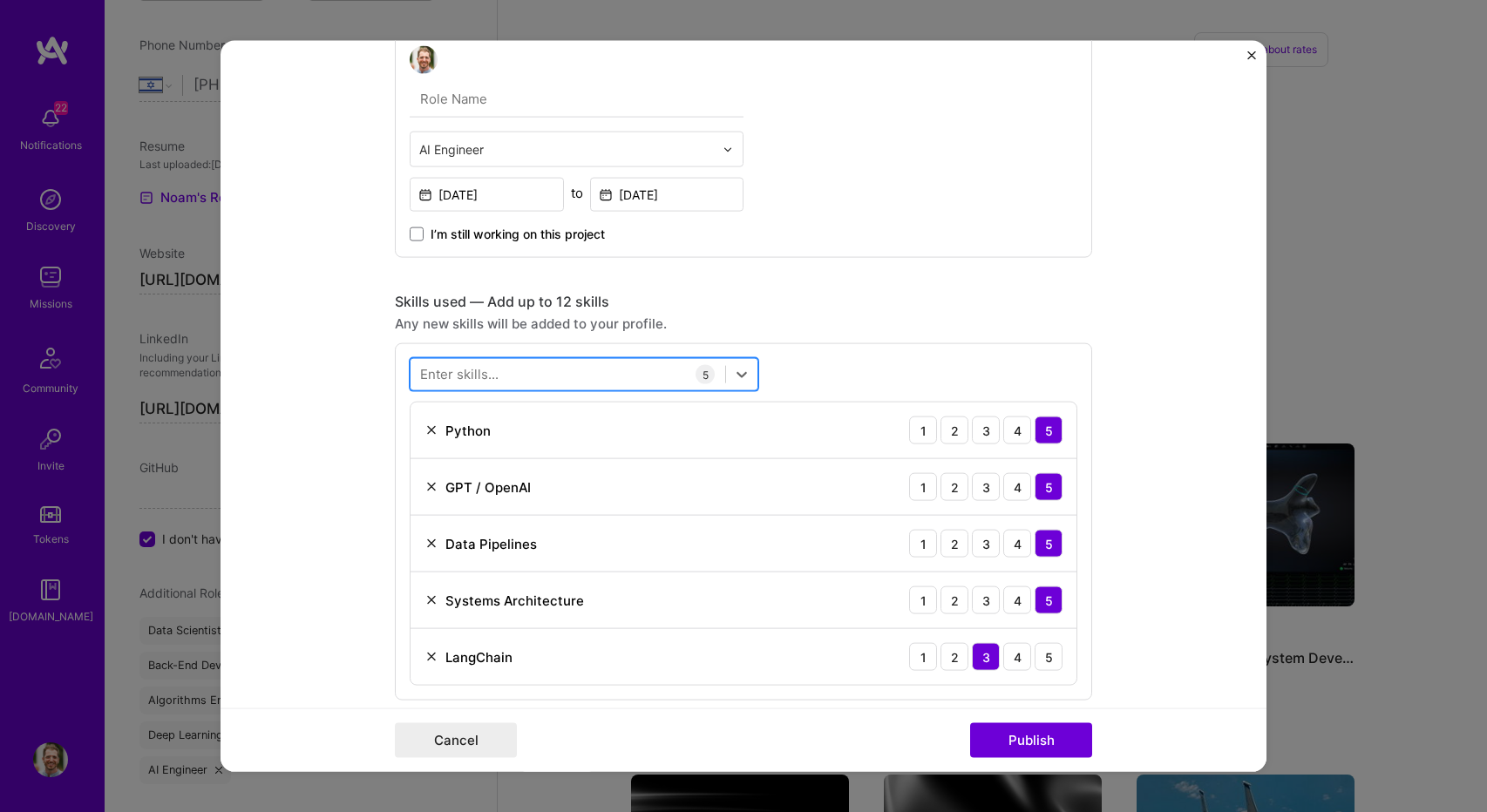
click at [507, 374] on div at bounding box center [567, 374] width 314 height 29
type input "r"
click at [863, 635] on div "LangChain 1 2 3 4 5" at bounding box center [744, 657] width 666 height 56
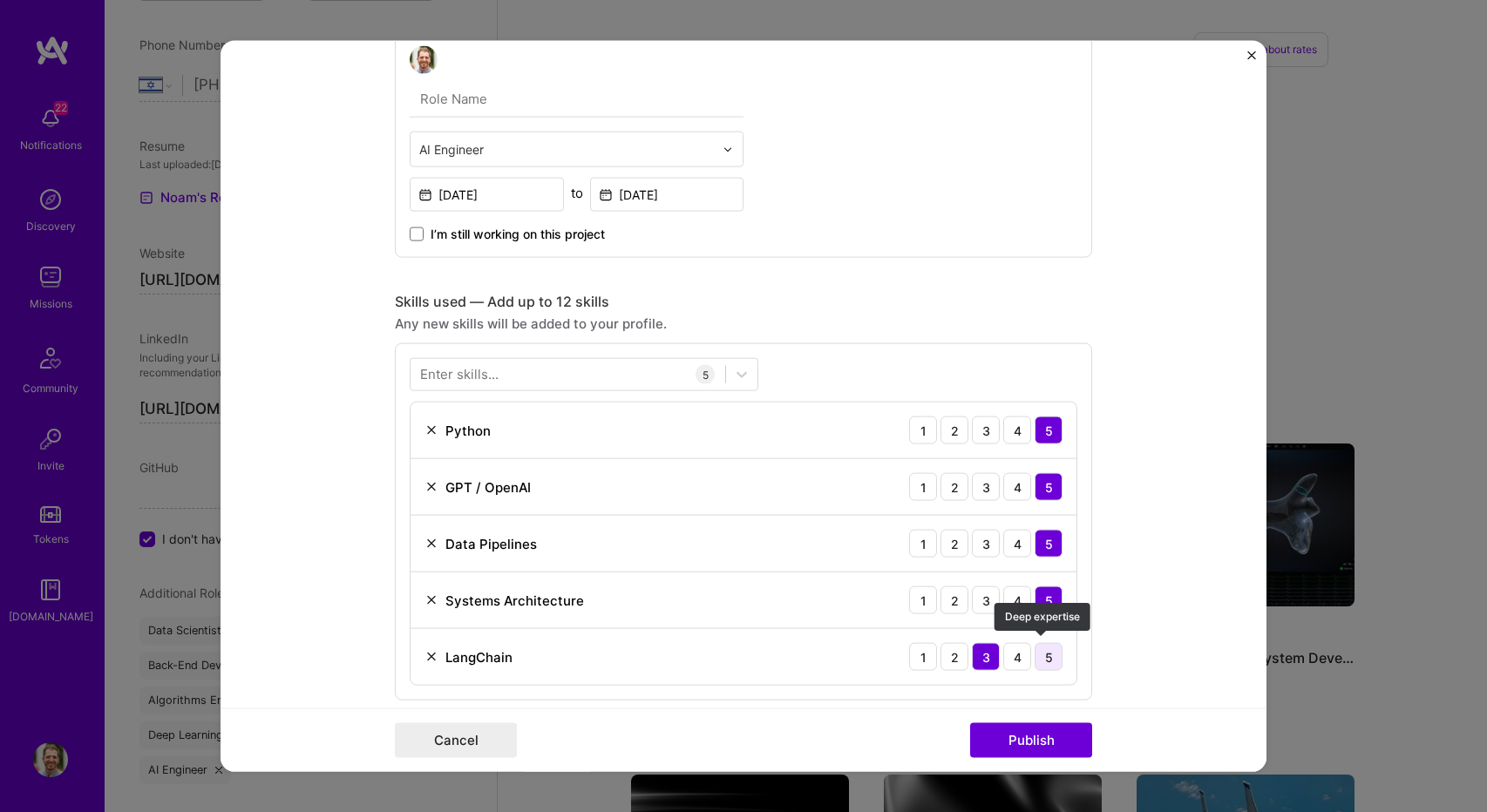
click at [1041, 646] on div "5" at bounding box center [1049, 657] width 28 height 28
click at [614, 374] on div at bounding box center [567, 374] width 314 height 29
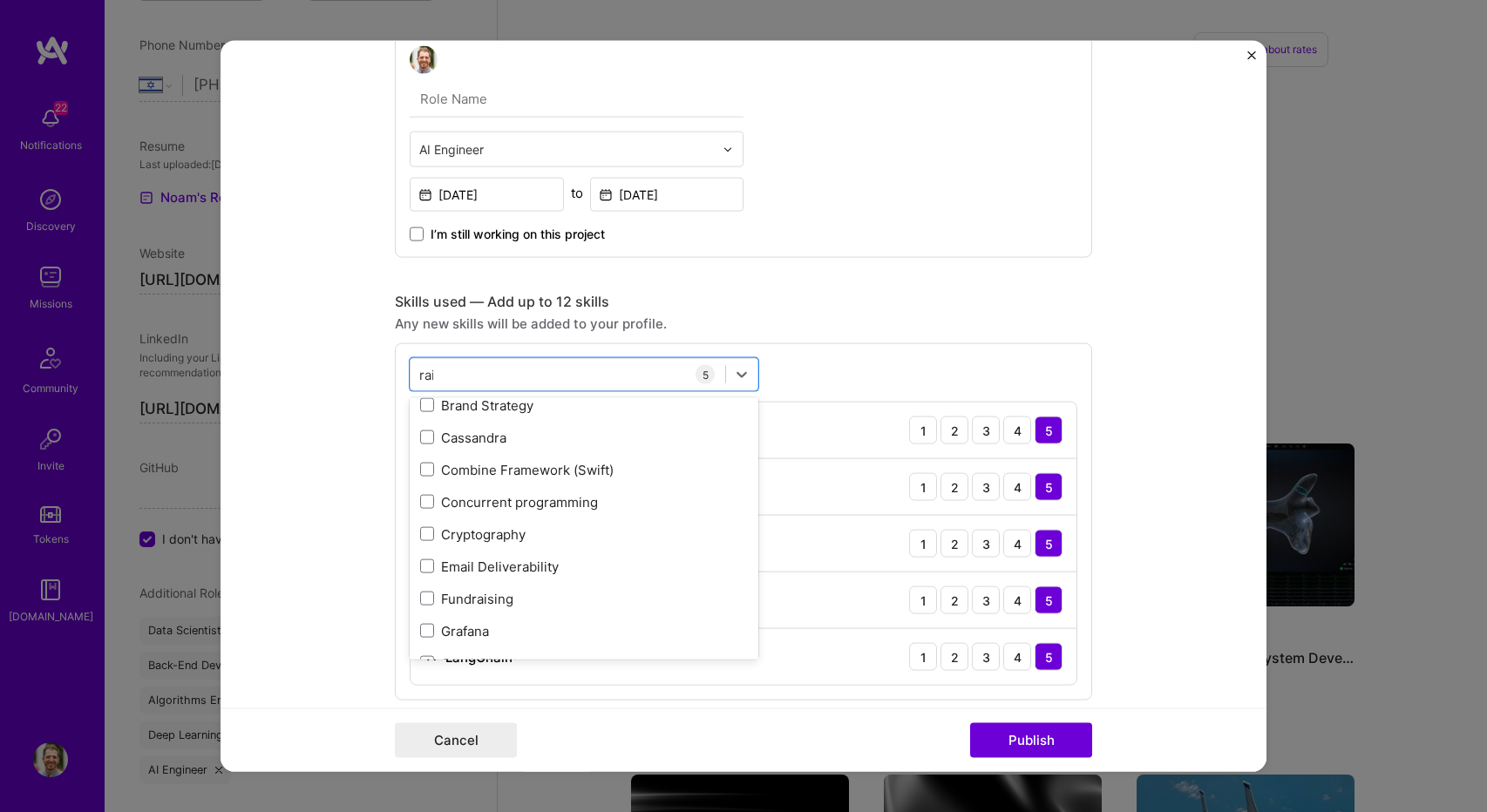
scroll to position [0, 0]
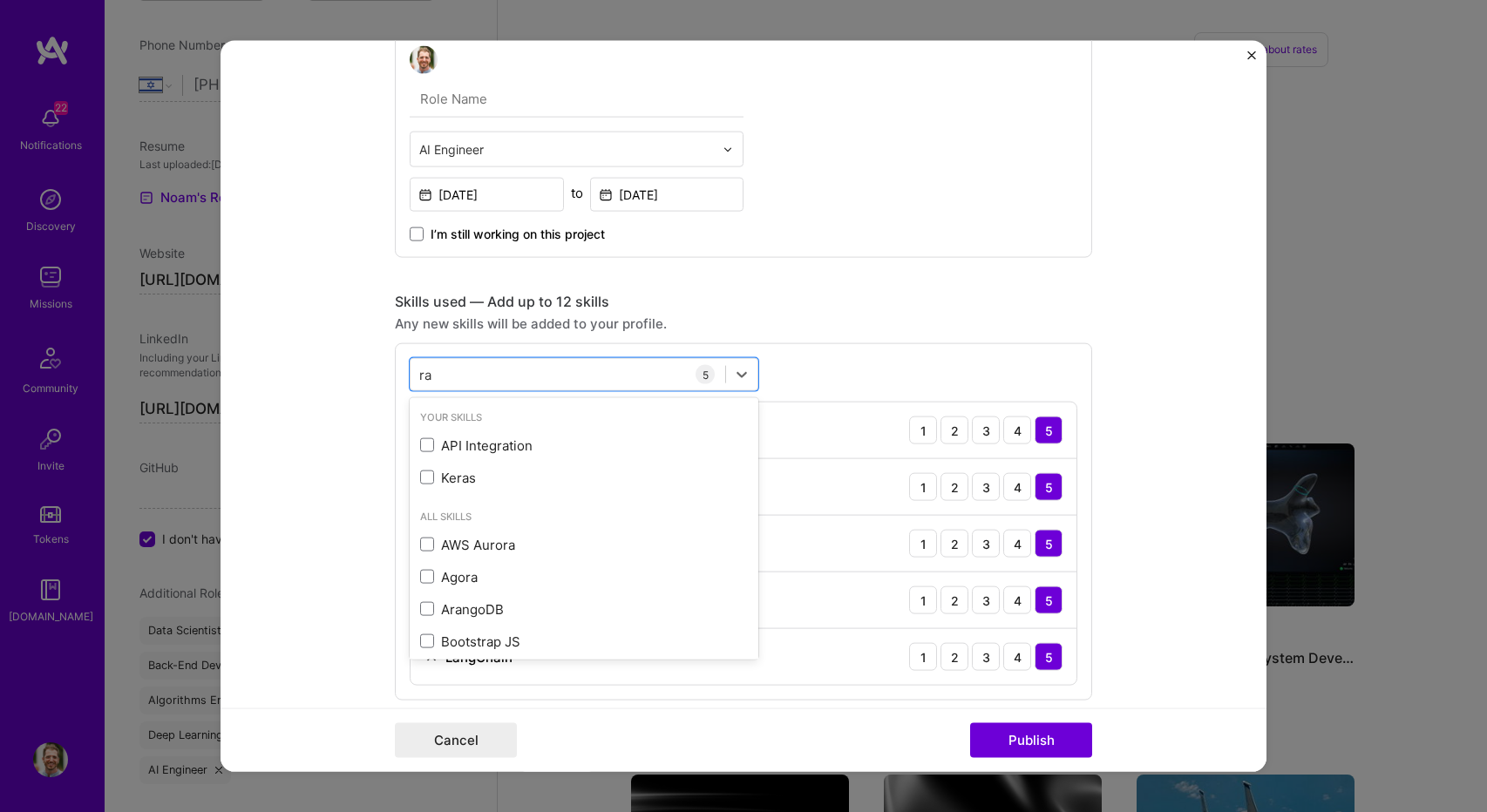
type input "r"
click at [907, 286] on div "Project title RAG system for insurance claims validation POC Company ceranoai P…" at bounding box center [744, 407] width 697 height 2579
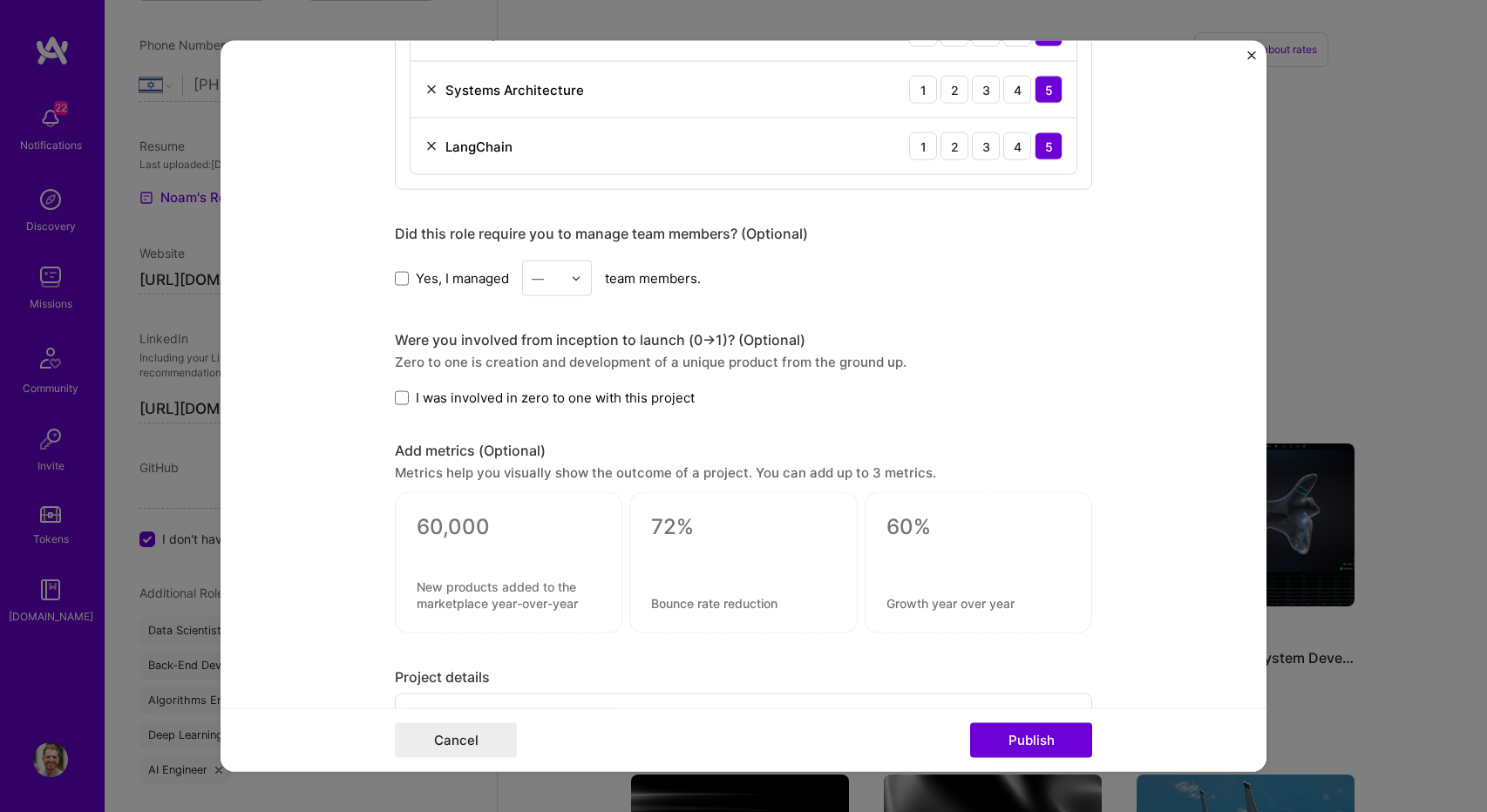
scroll to position [1481, 0]
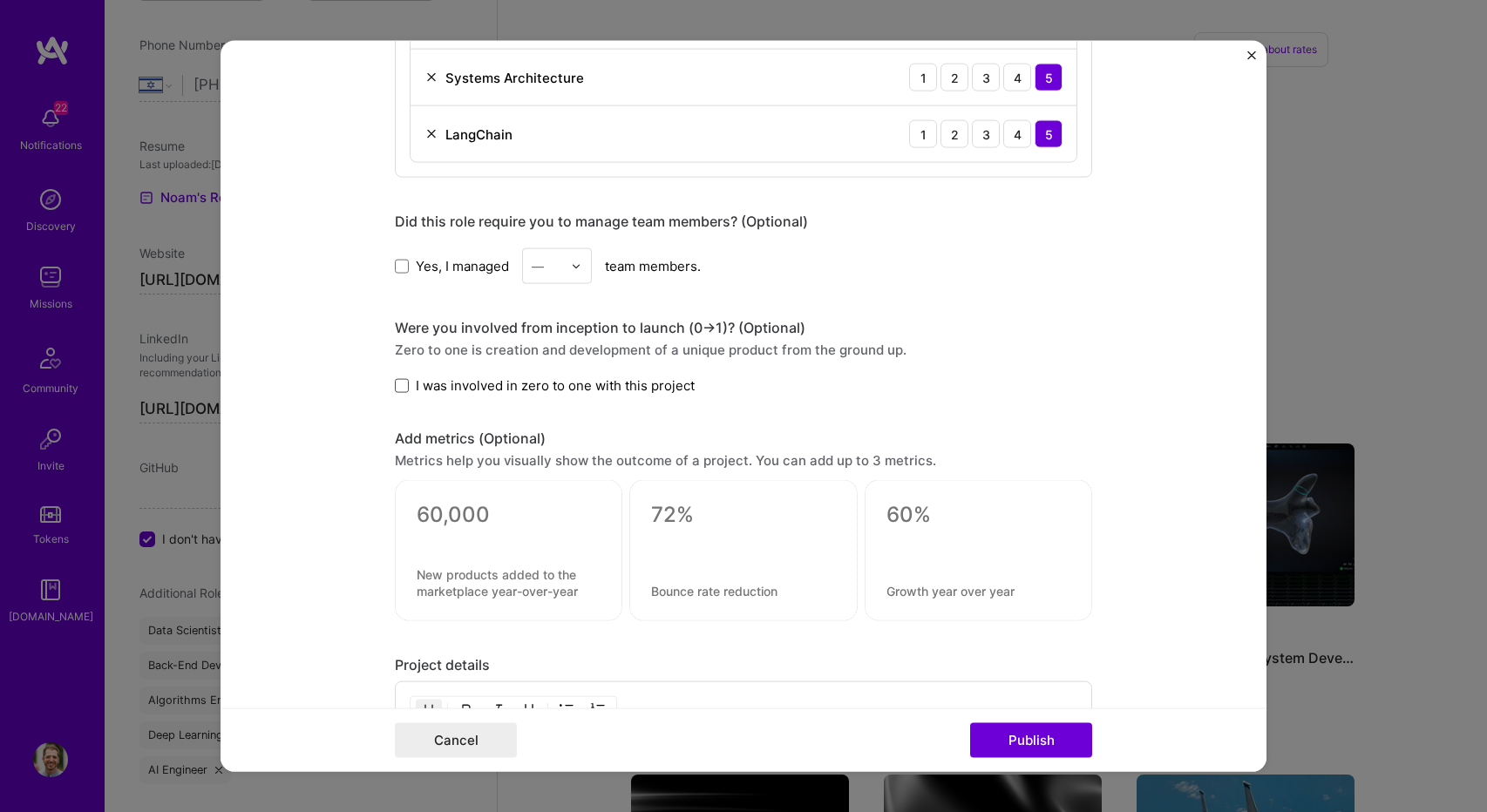
click at [400, 378] on span at bounding box center [401, 385] width 14 height 14
click at [0, 0] on input "I was involved in zero to one with this project" at bounding box center [0, 0] width 0 height 0
click at [501, 512] on textarea at bounding box center [508, 514] width 184 height 26
type textarea "5"
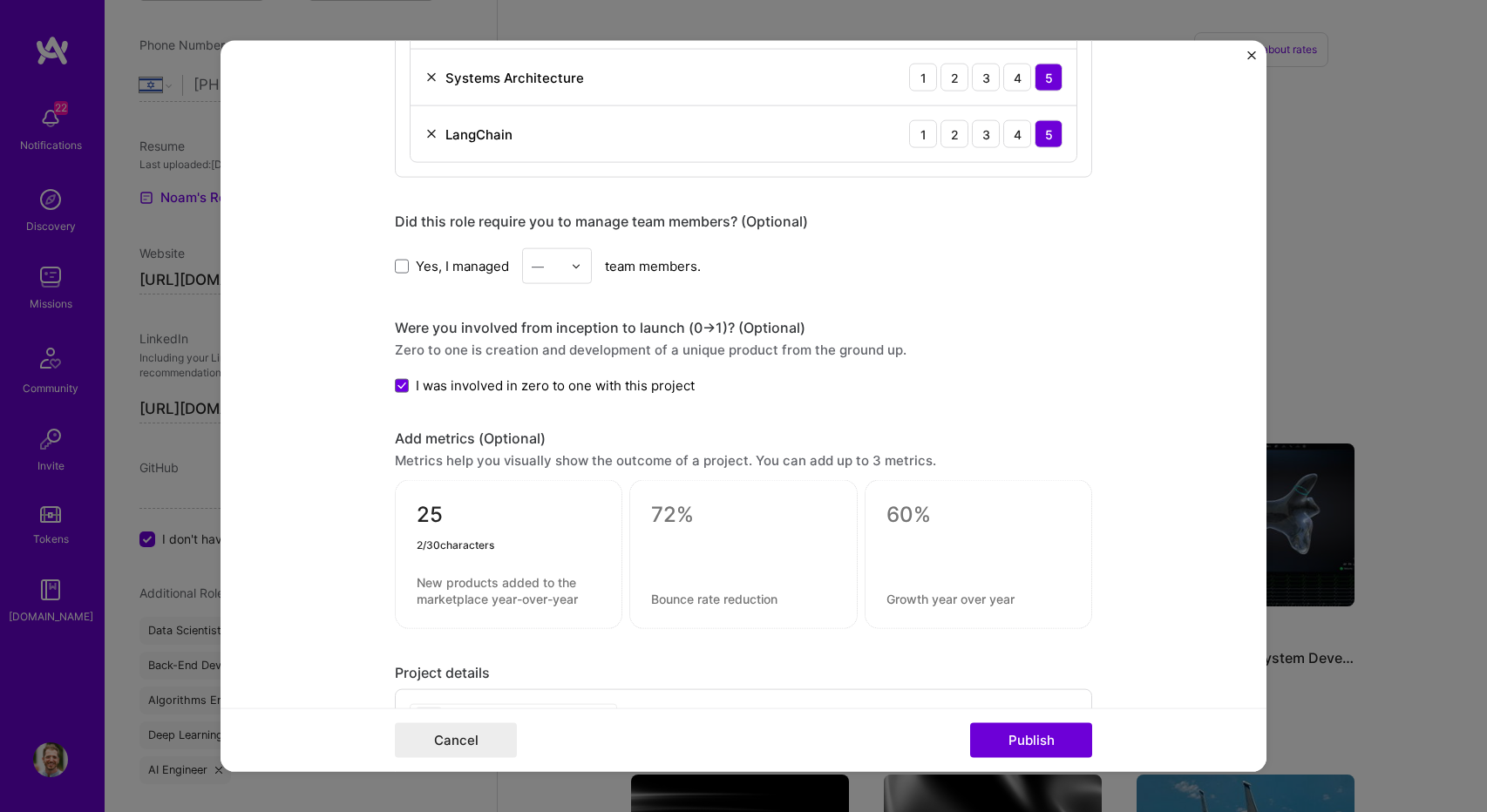
type textarea "25"
click at [462, 574] on textarea at bounding box center [508, 590] width 184 height 33
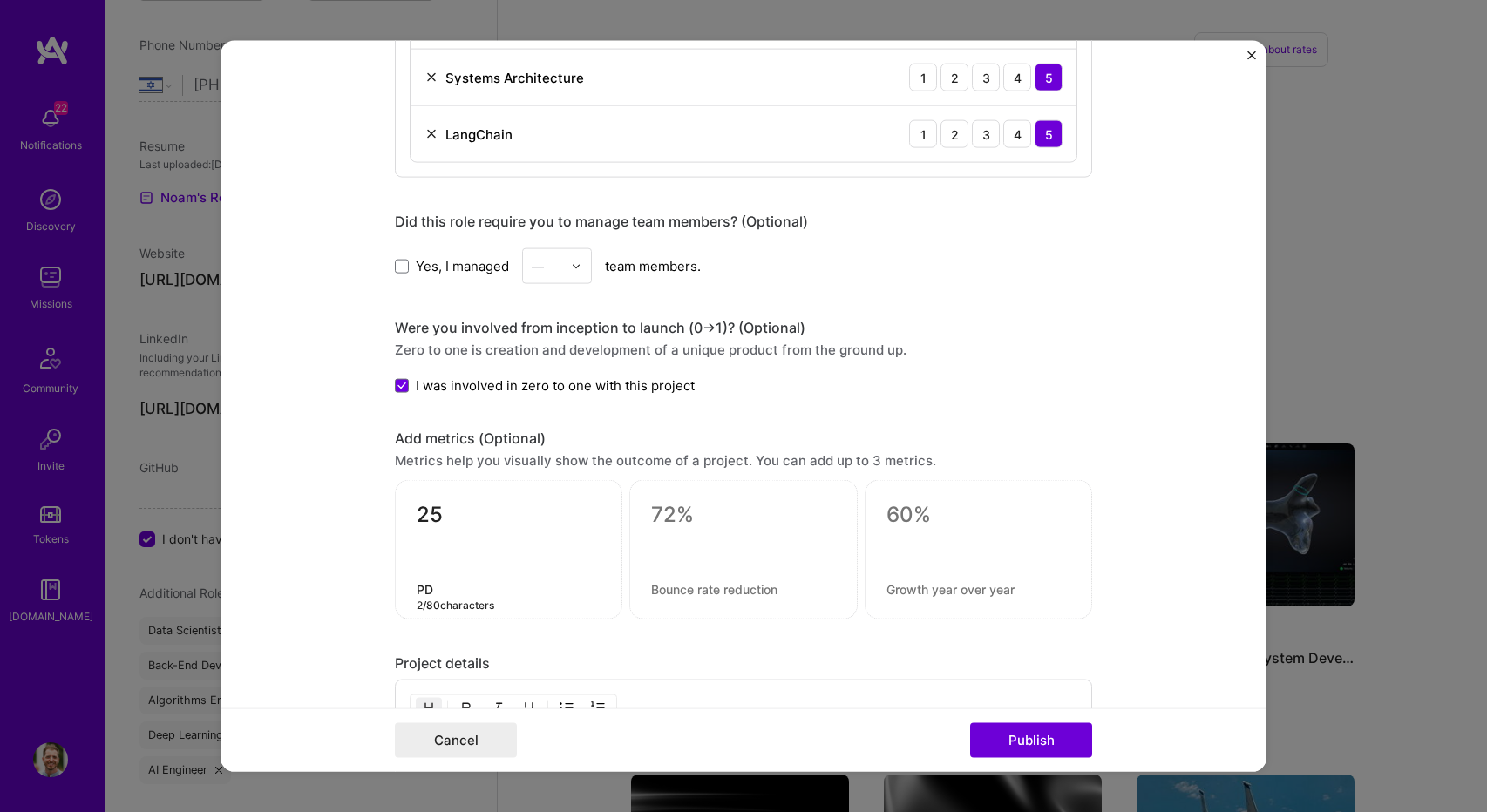
type textarea "P"
type textarea "Different documents used per claim validatioin"
click at [677, 513] on textarea at bounding box center [743, 514] width 184 height 26
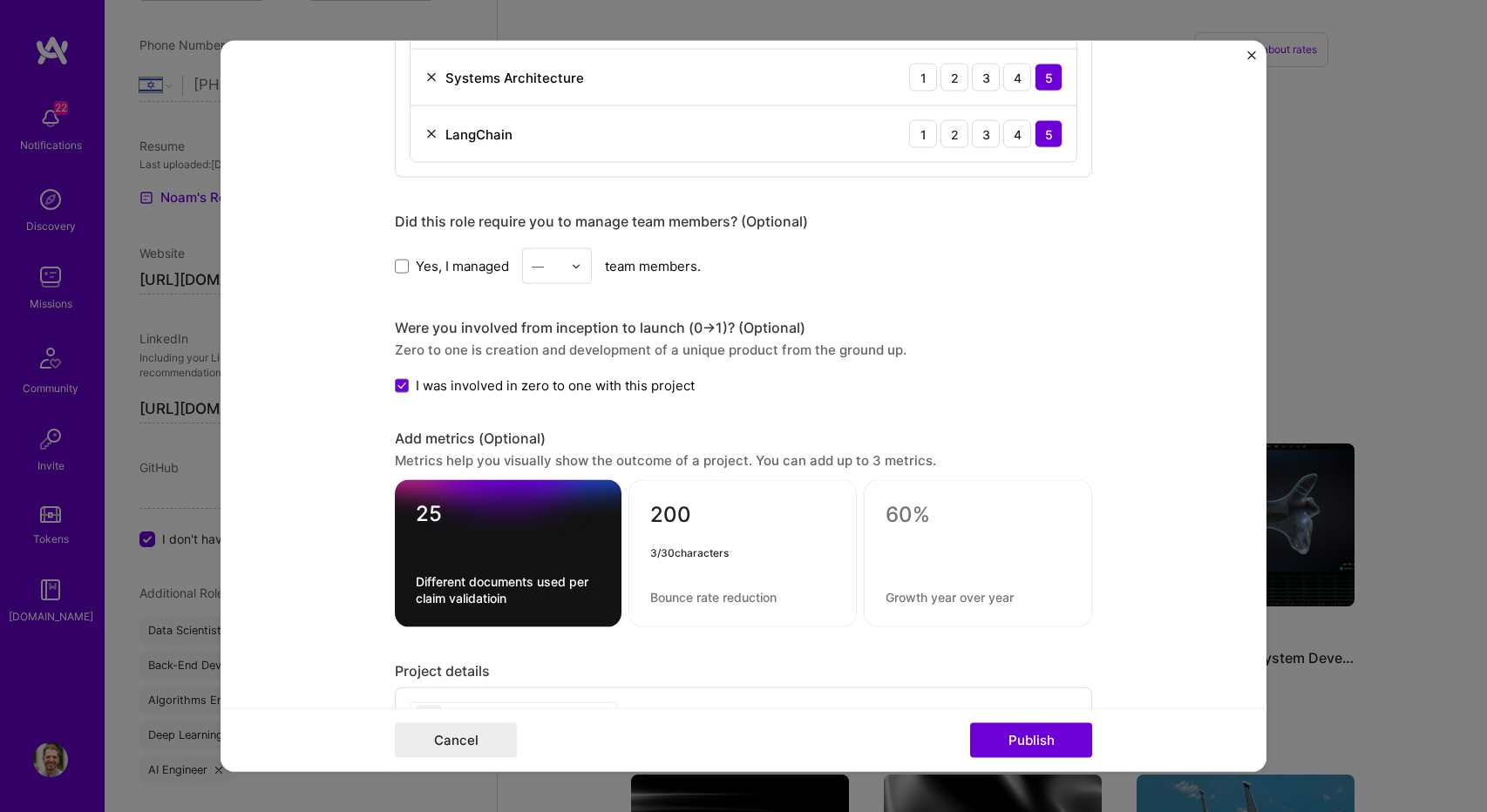
type textarea "200"
click at [682, 589] on textarea at bounding box center [742, 597] width 184 height 17
type textarea "Pages per PDF, many with tables."
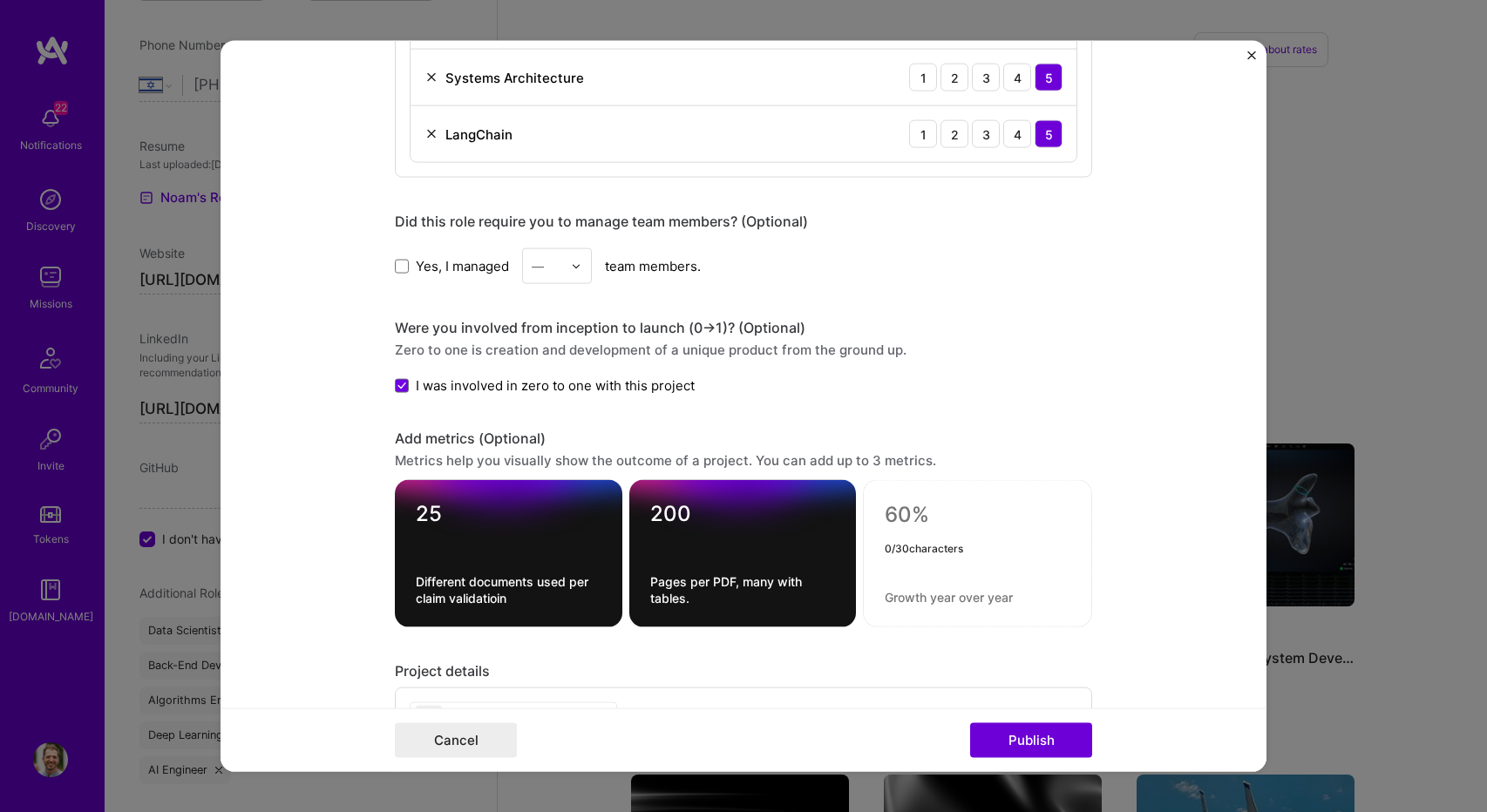
click at [892, 512] on textarea at bounding box center [977, 514] width 185 height 26
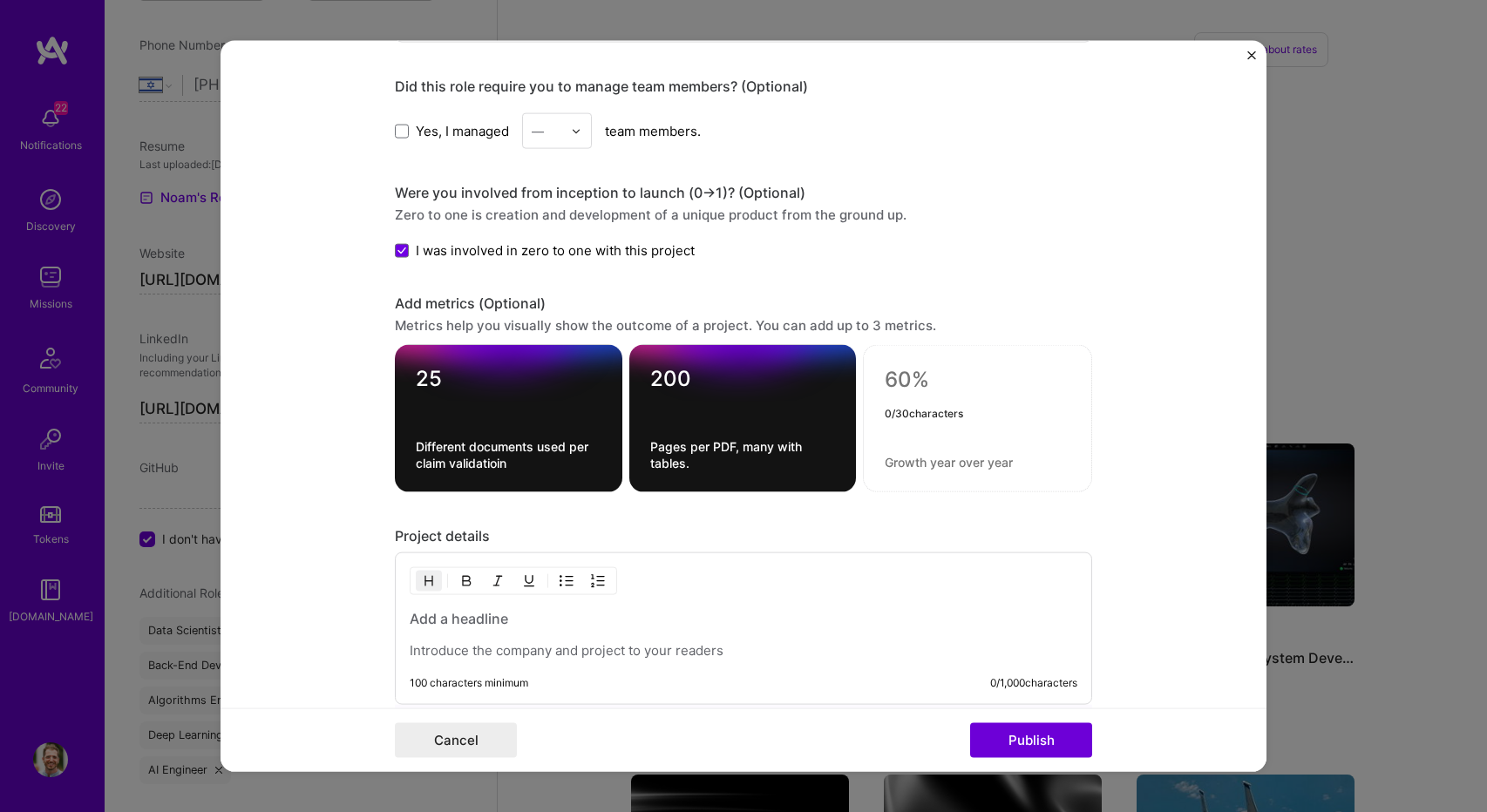
scroll to position [1656, 0]
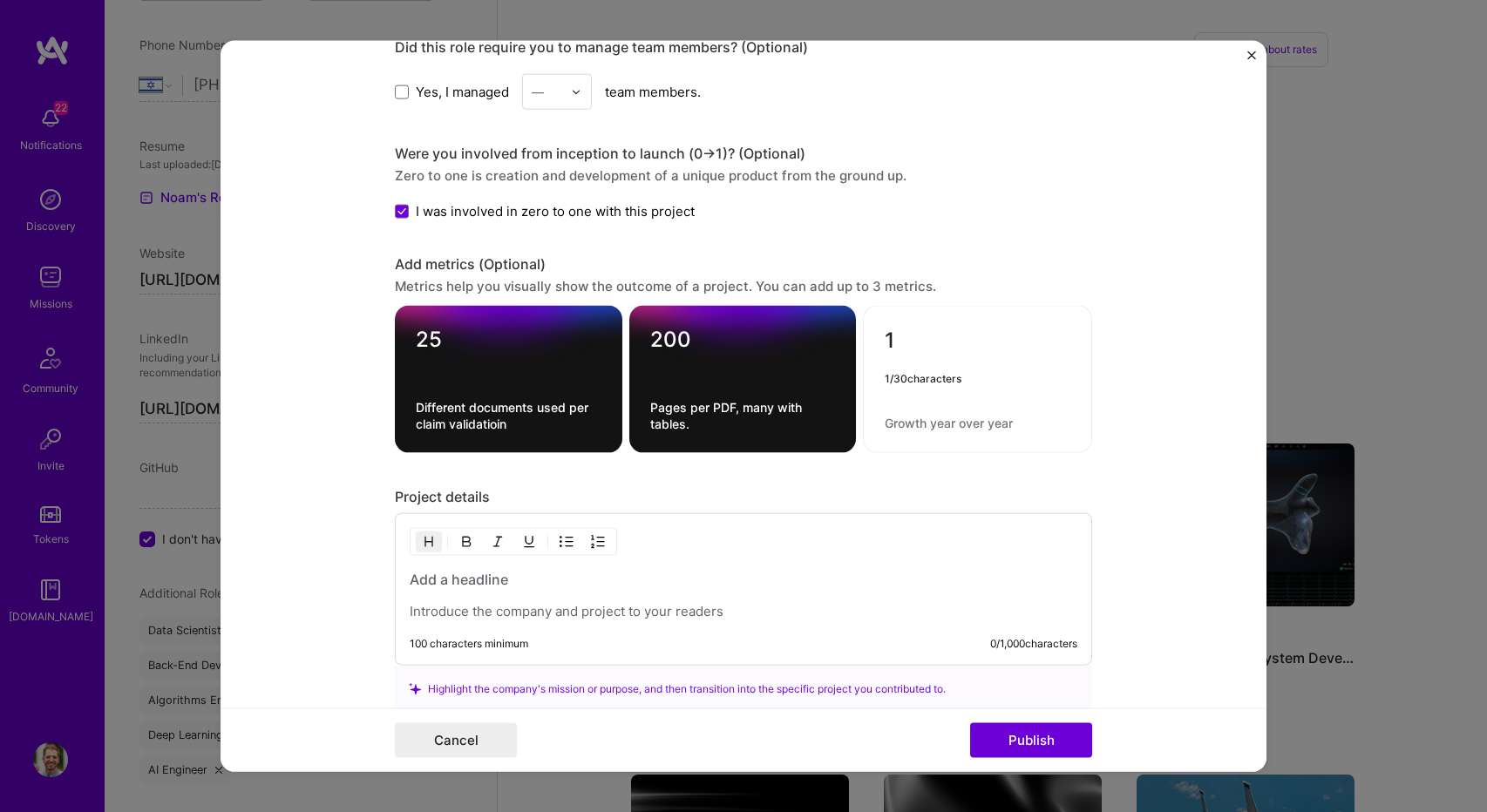
type textarea "1"
click at [934, 415] on textarea at bounding box center [977, 423] width 185 height 17
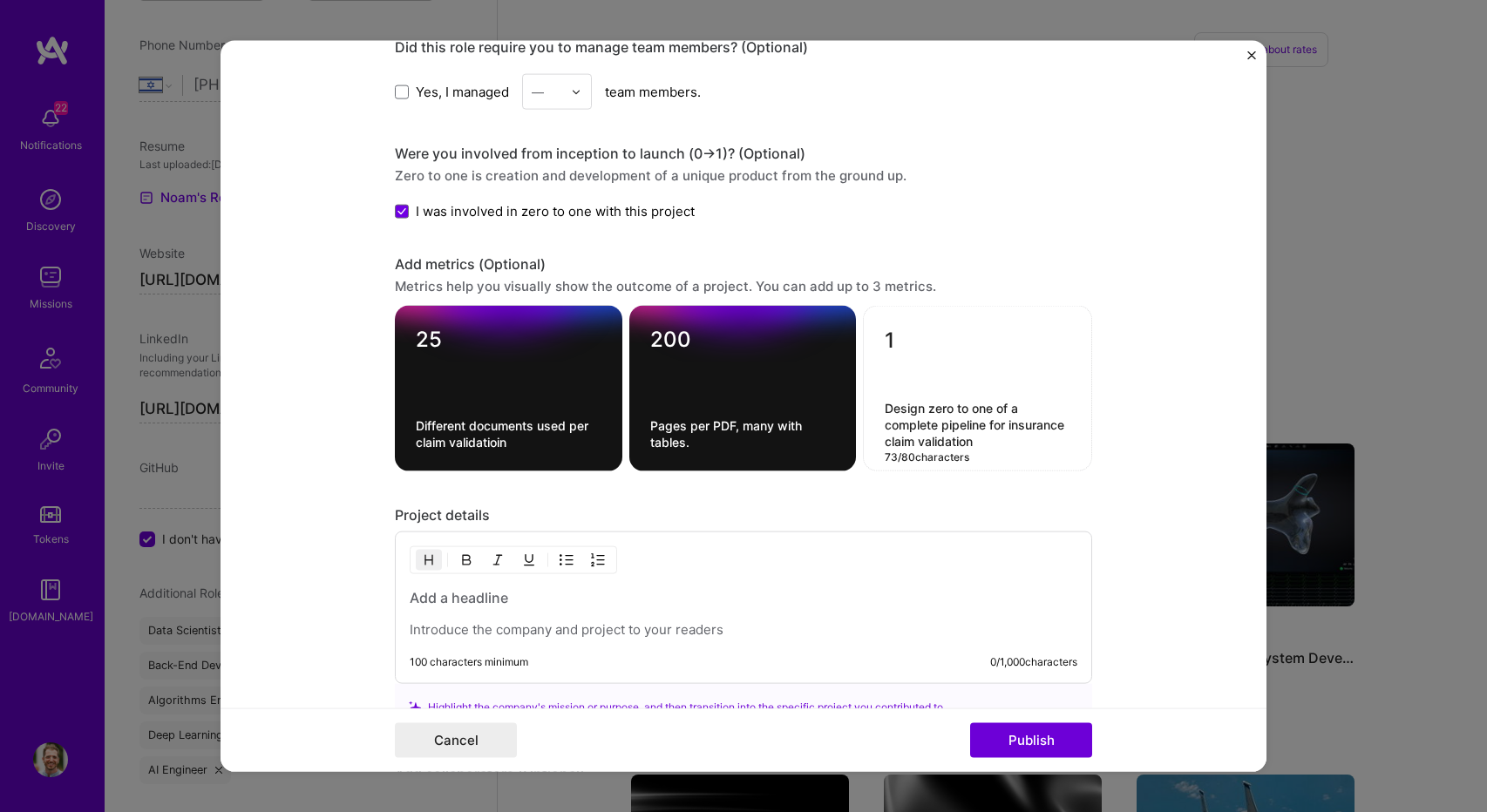
type textarea "Design zero to one of a complete pipeline for insurance claim validation"
click at [1129, 441] on form "Project title RAG system for insurance claims validation POC Company ceranoai P…" at bounding box center [744, 406] width 1046 height 731
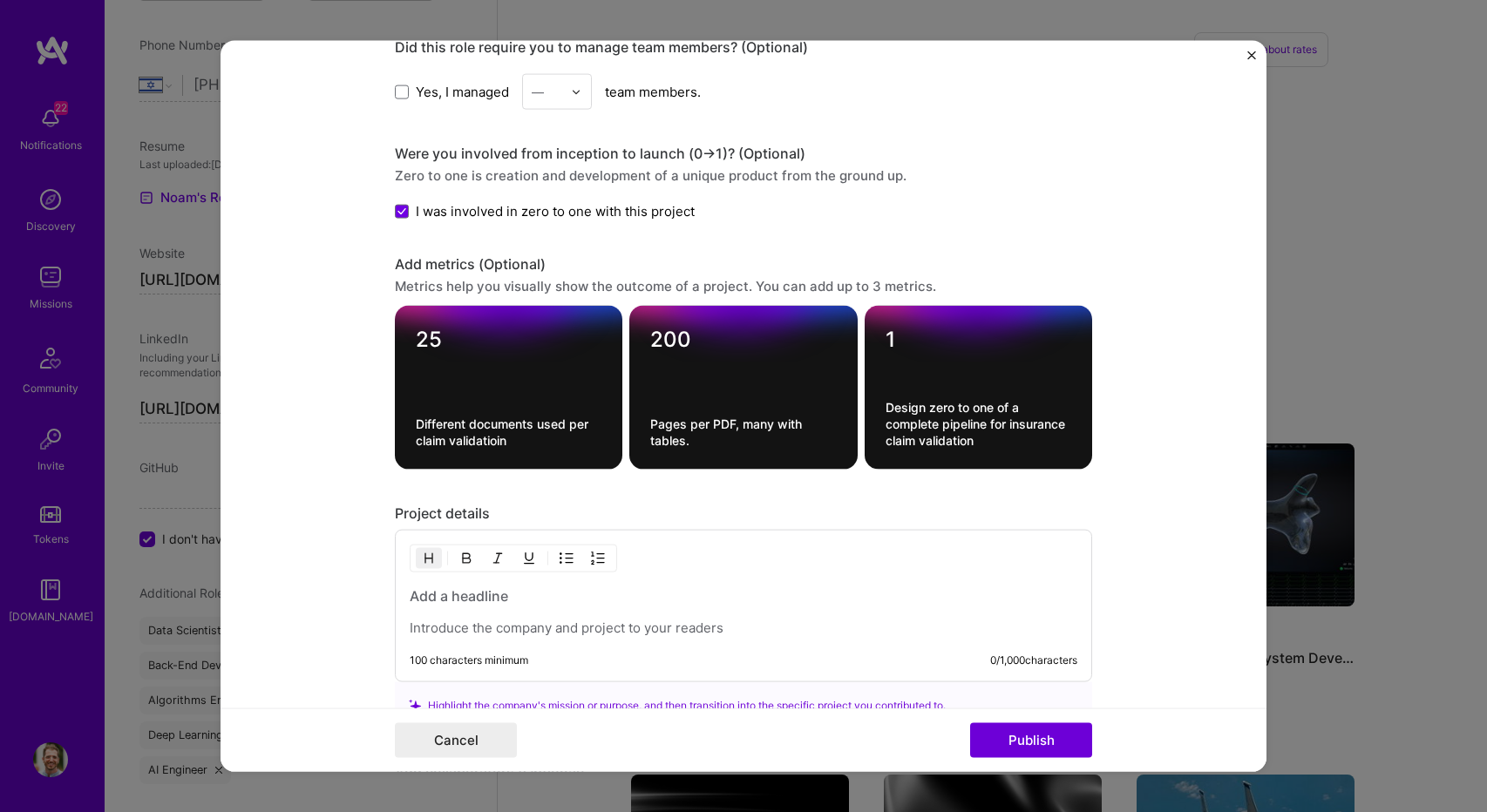
scroll to position [1743, 0]
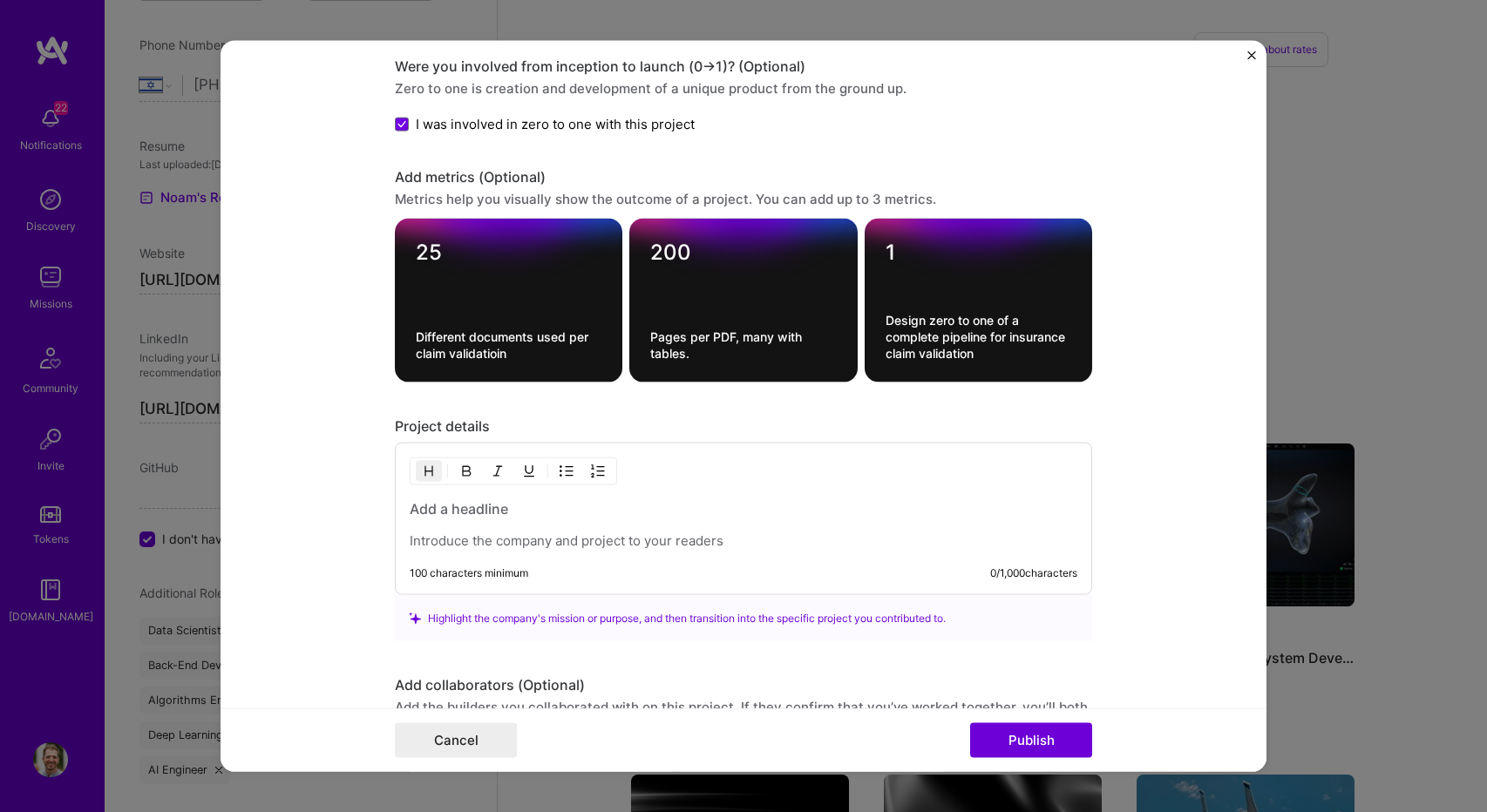
click at [473, 501] on h3 at bounding box center [744, 509] width 667 height 19
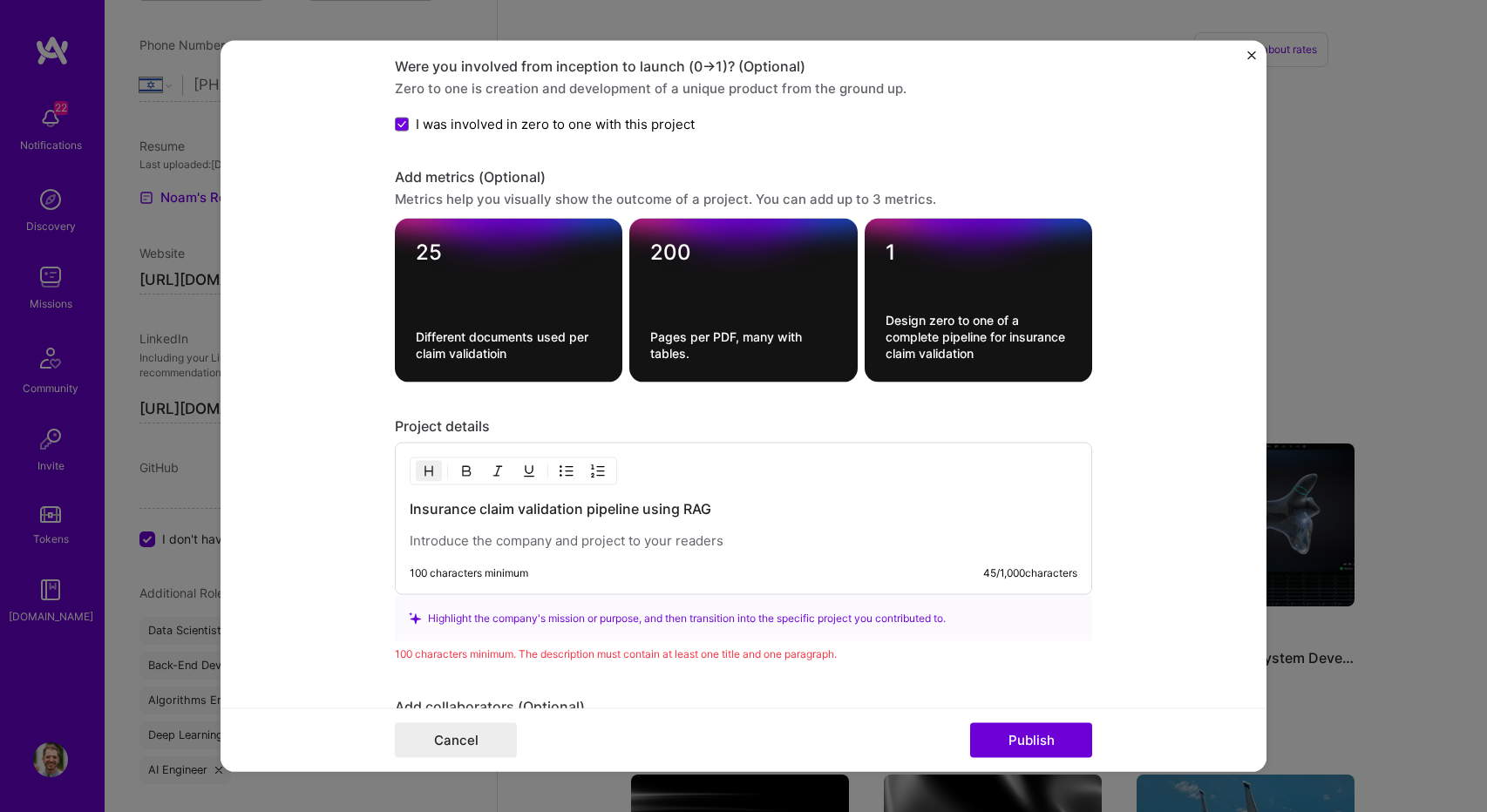
click at [474, 534] on p at bounding box center [744, 540] width 667 height 18
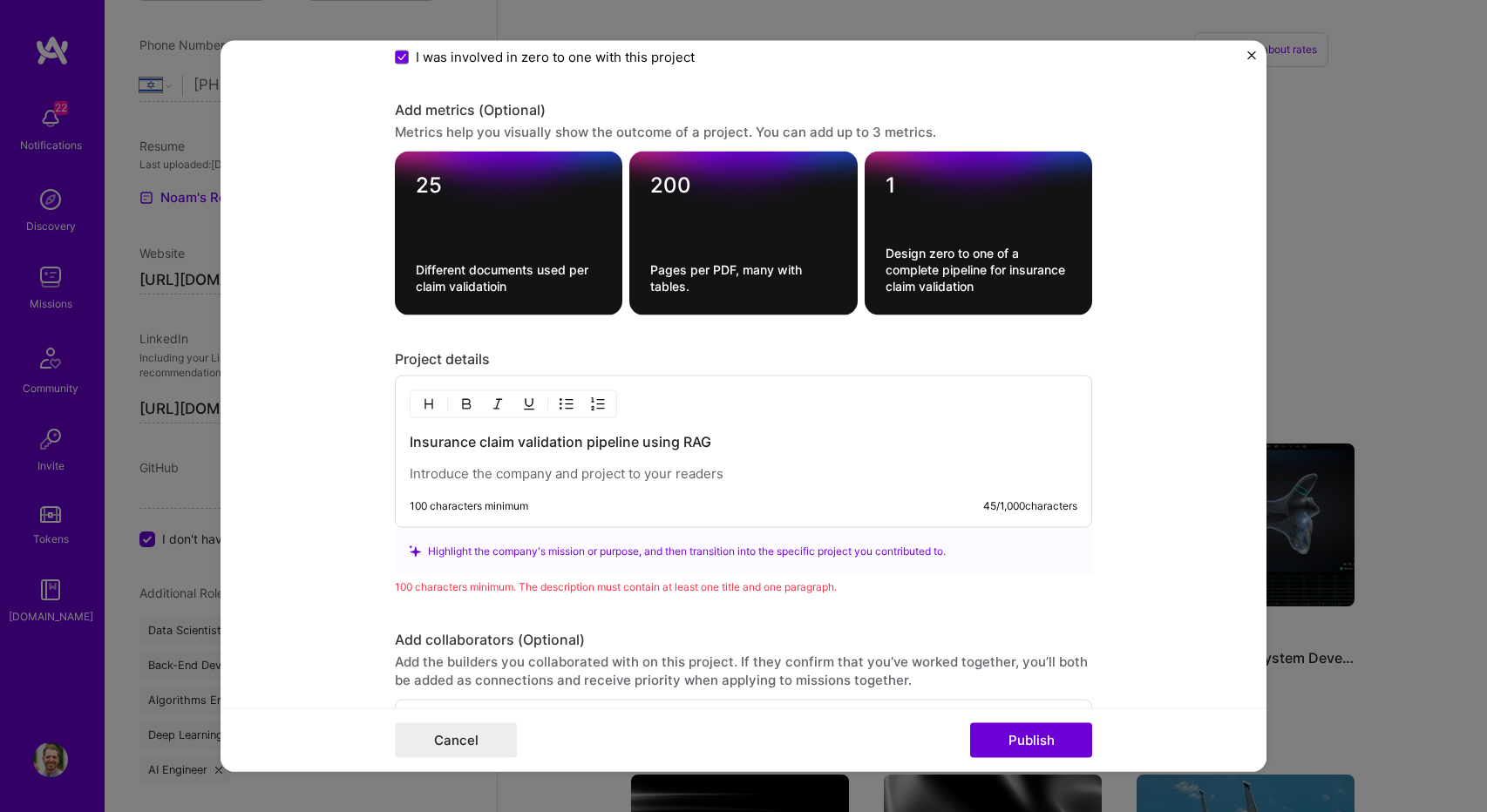
scroll to position [1842, 0]
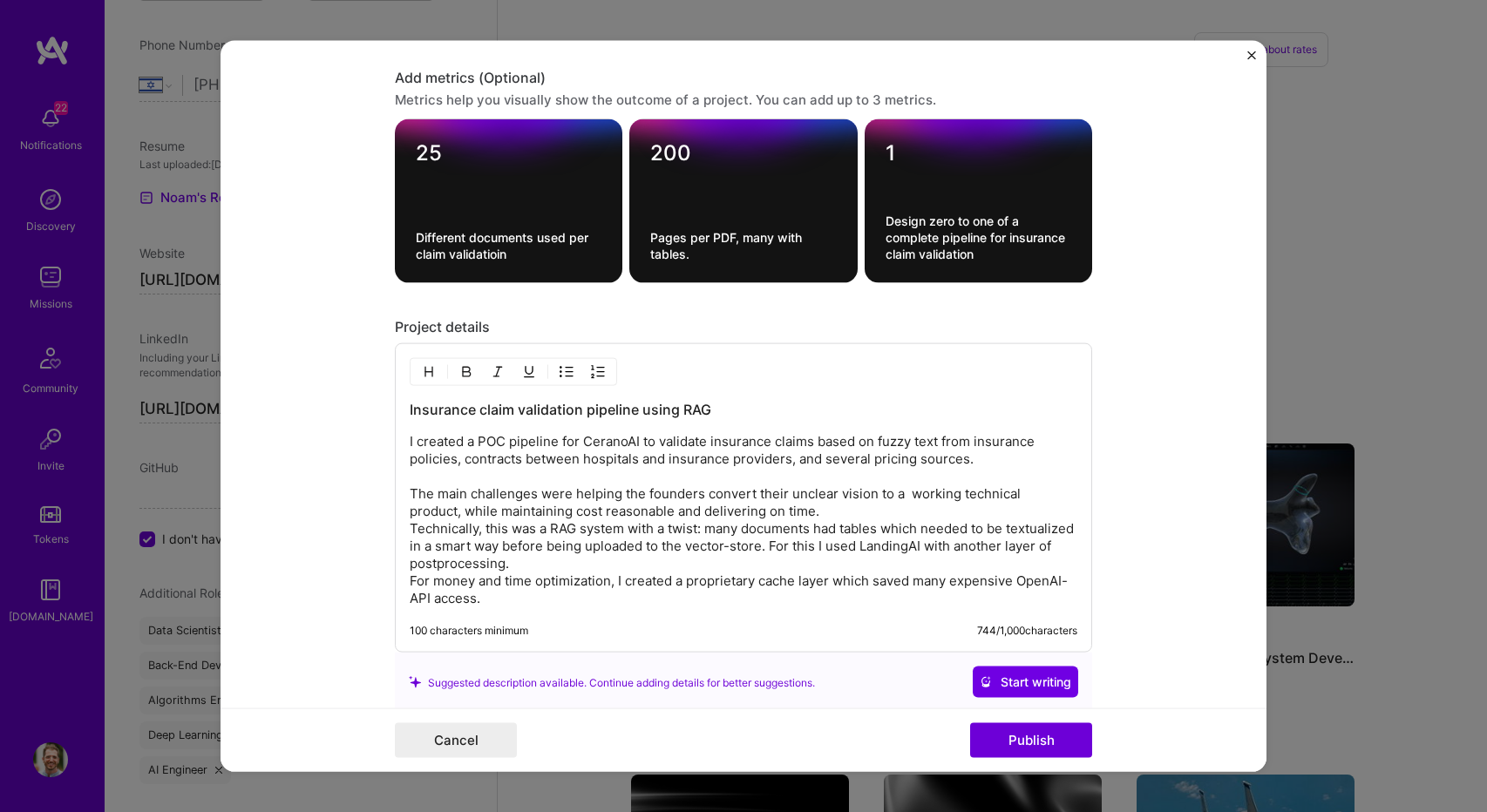
drag, startPoint x: 960, startPoint y: 576, endPoint x: 905, endPoint y: 574, distance: 55.0
click at [957, 576] on p "I created a POC pipeline for CeranoAI to validate insurance claims based on fuz…" at bounding box center [744, 520] width 667 height 174
click at [909, 572] on p "I created a POC pipeline for CeranoAI to validate insurance claims based on fuz…" at bounding box center [744, 520] width 667 height 174
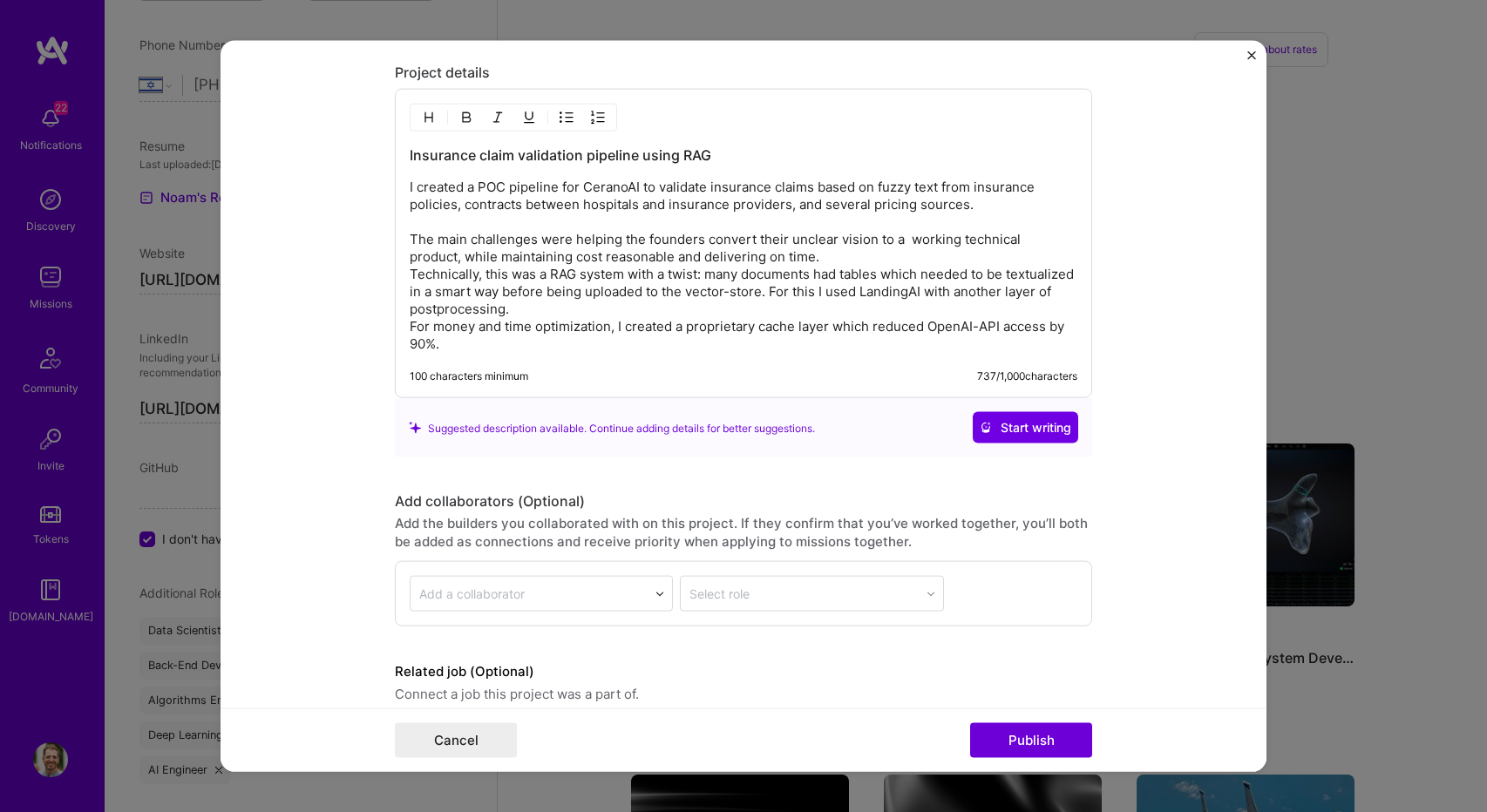
scroll to position [2103, 0]
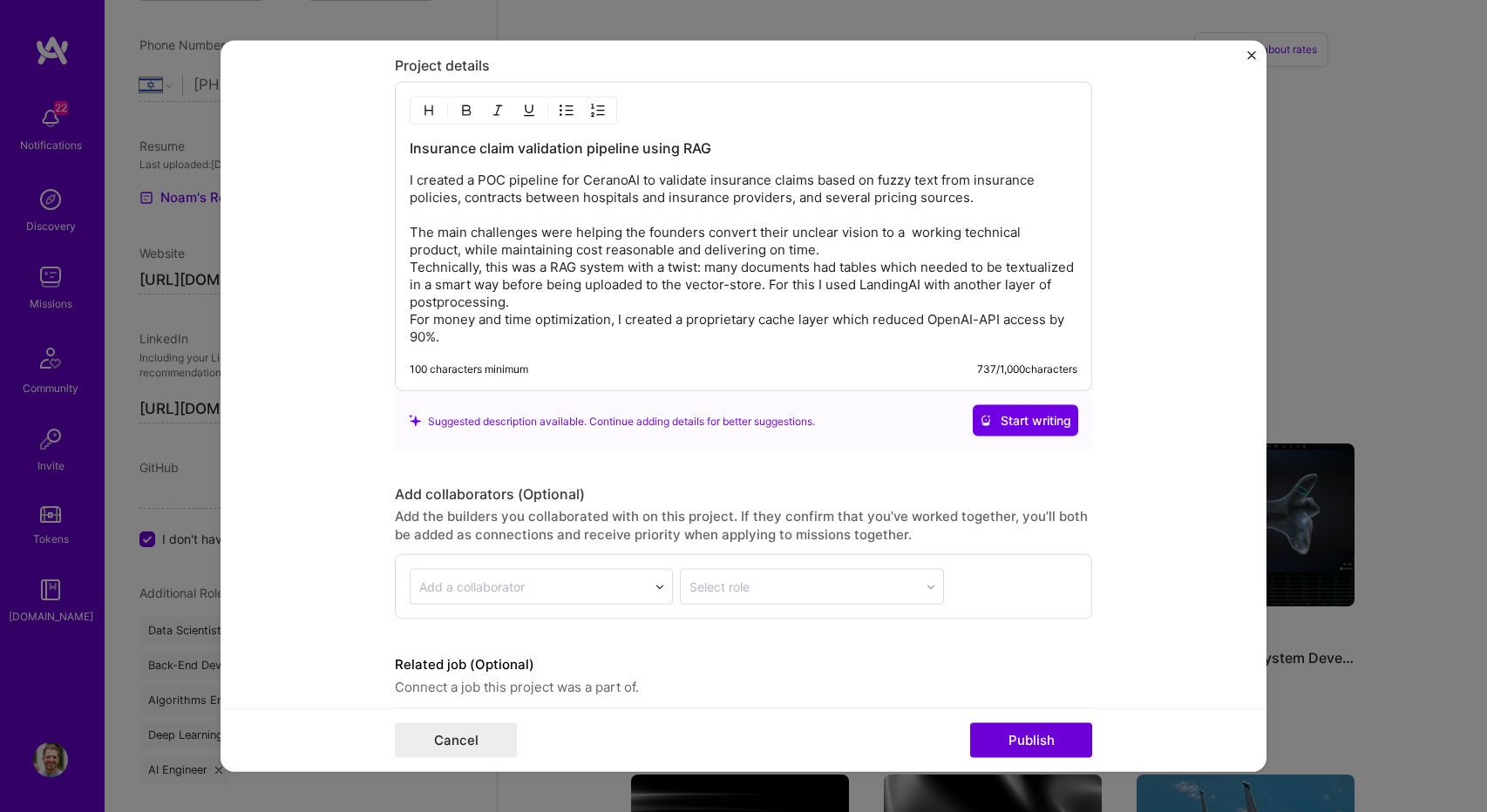
click at [737, 286] on p "I created a POC pipeline for CeranoAI to validate insurance claims based on fuz…" at bounding box center [744, 259] width 667 height 174
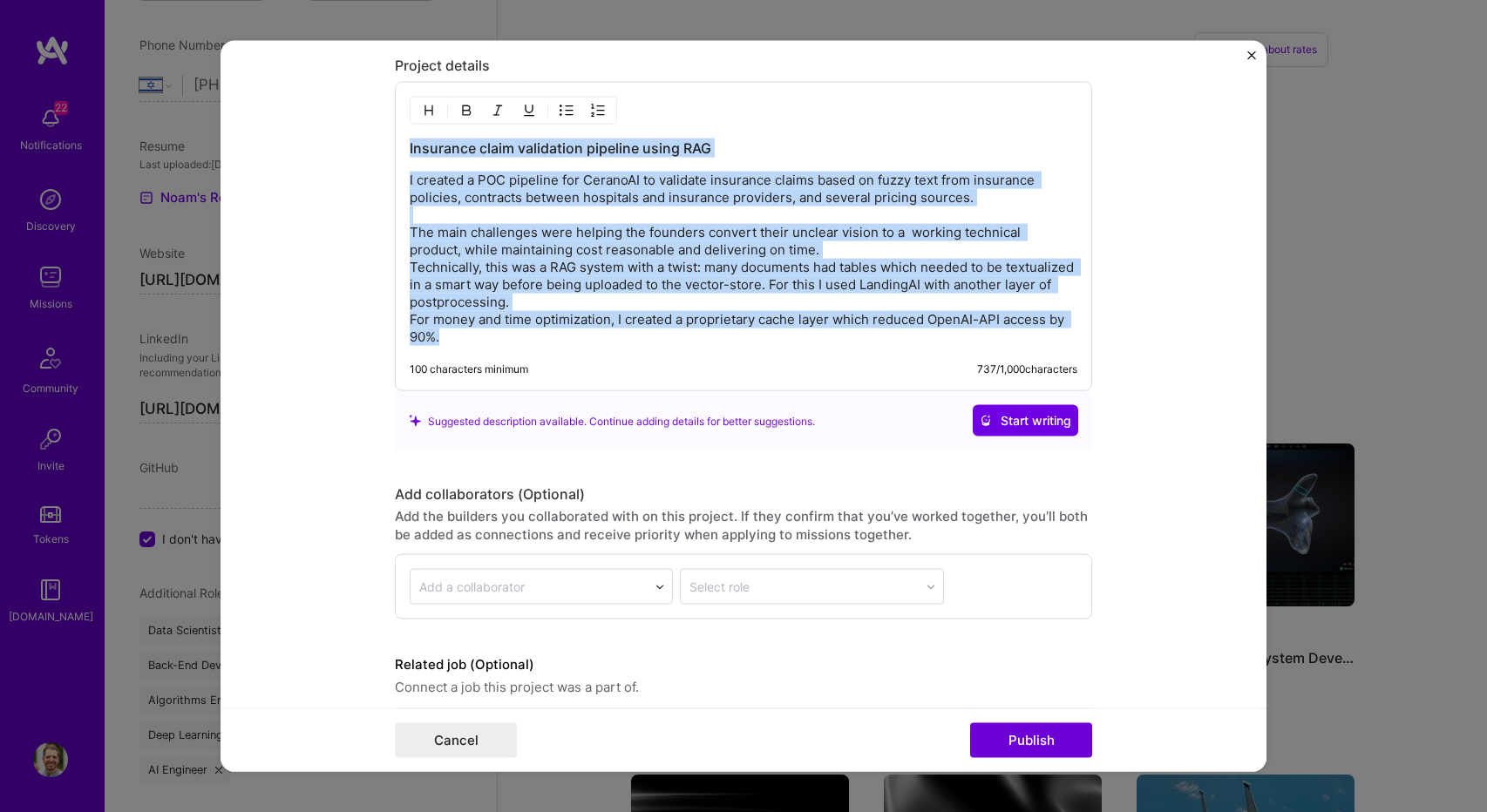
copy div "Insurance claim validation pipeline using RAG I created a POC pipeline for Cera…"
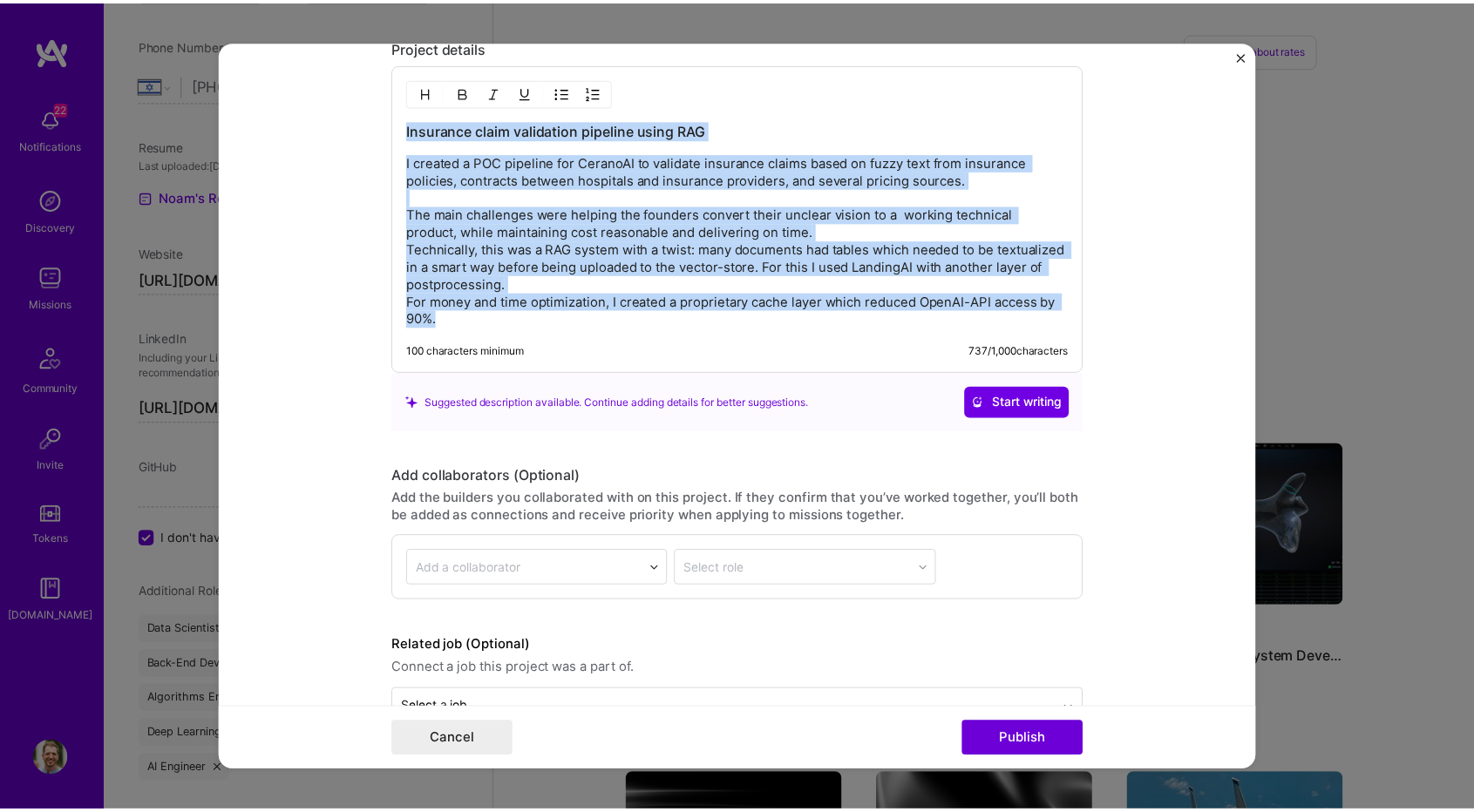
scroll to position [2164, 0]
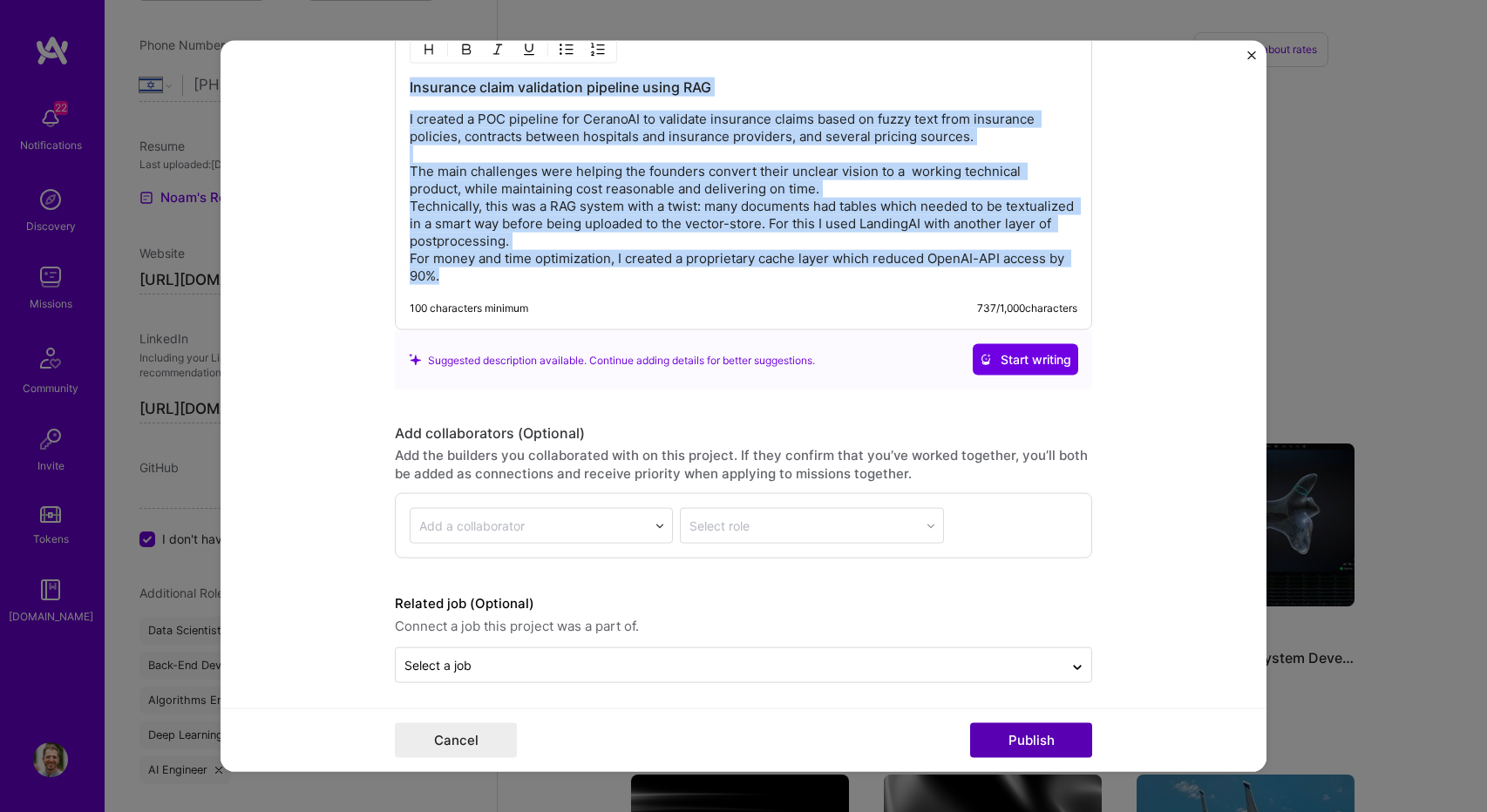
click at [1049, 740] on button "Publish" at bounding box center [1031, 740] width 122 height 35
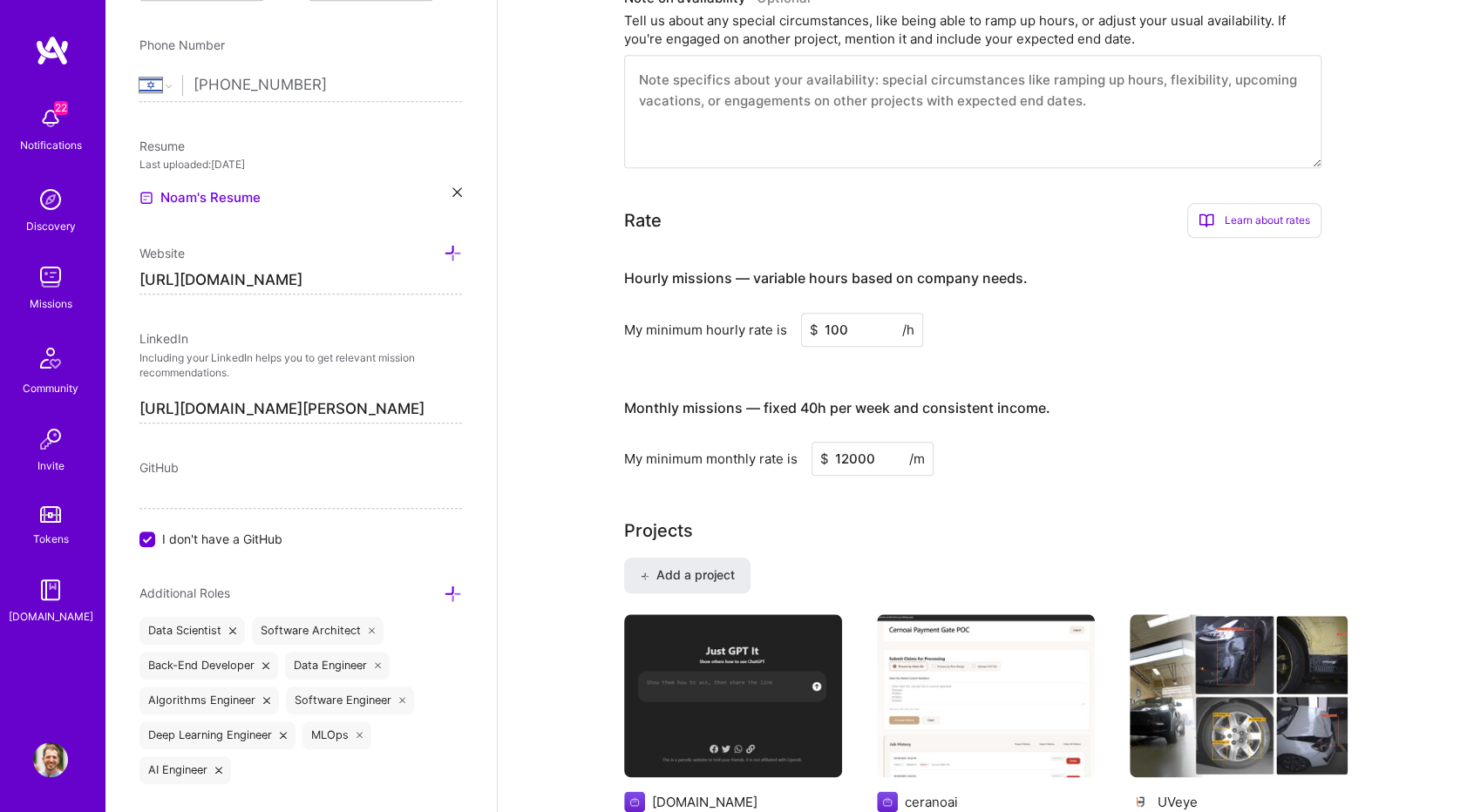
scroll to position [1028, 0]
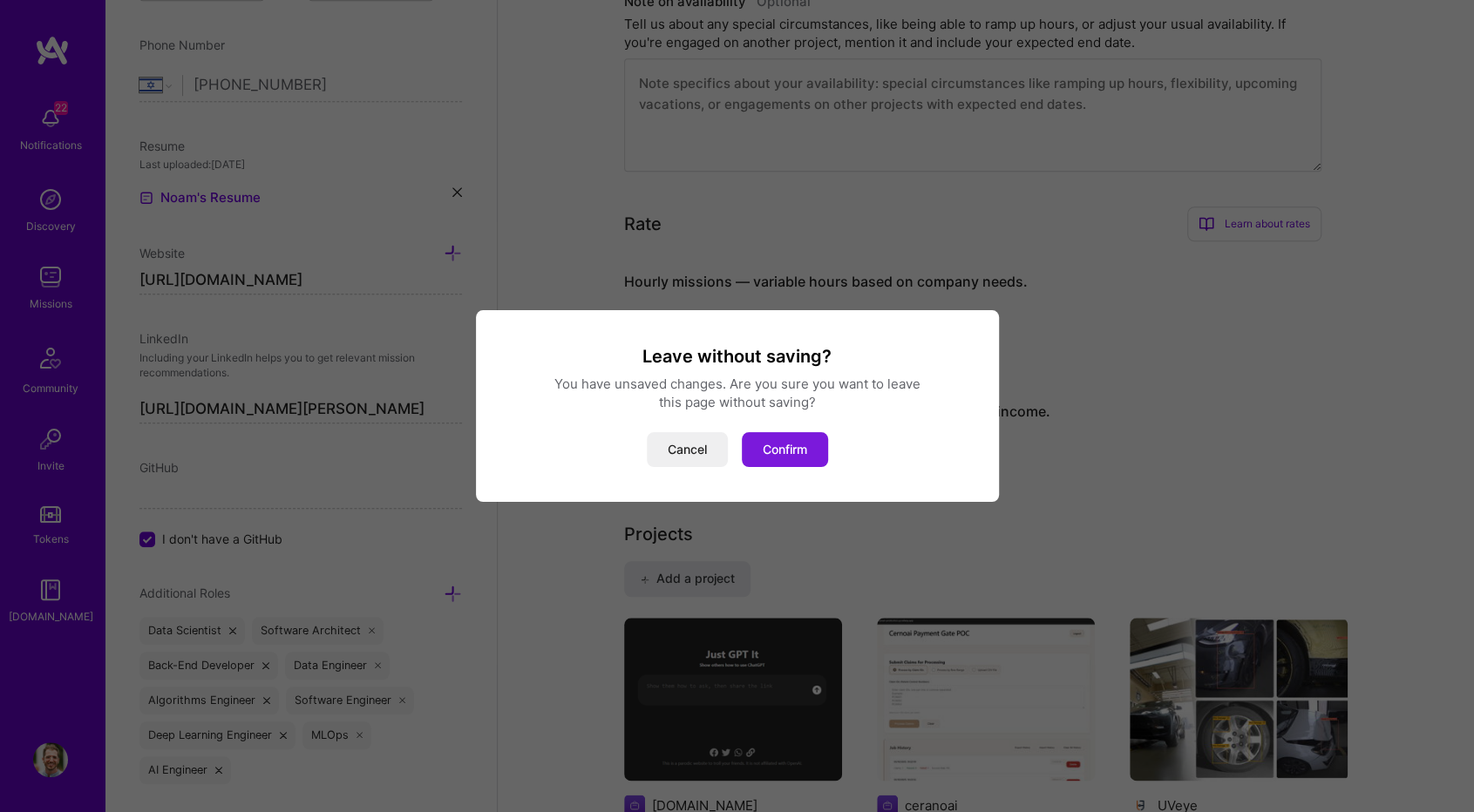
click at [809, 450] on button "Confirm" at bounding box center [784, 450] width 86 height 35
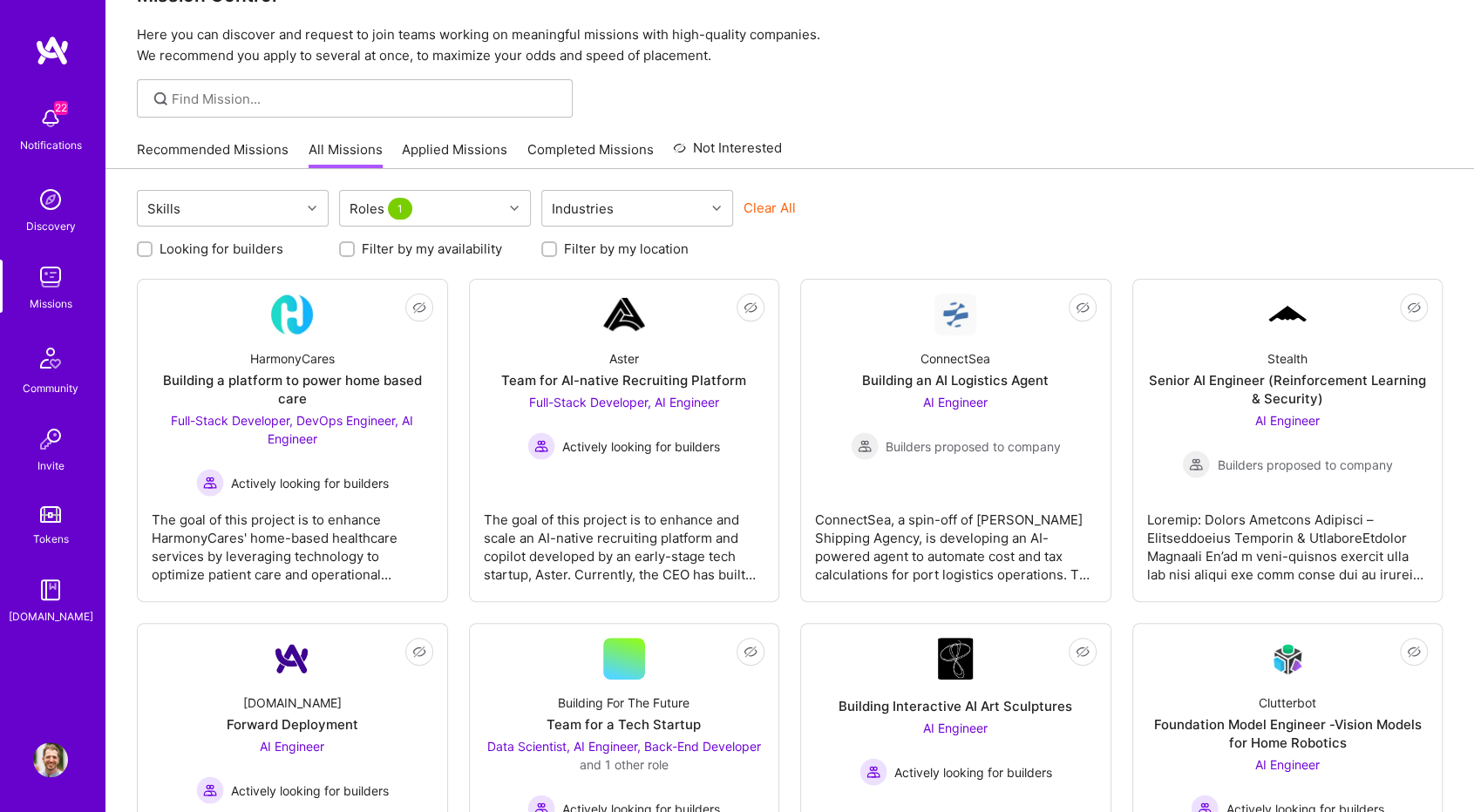
scroll to position [174, 0]
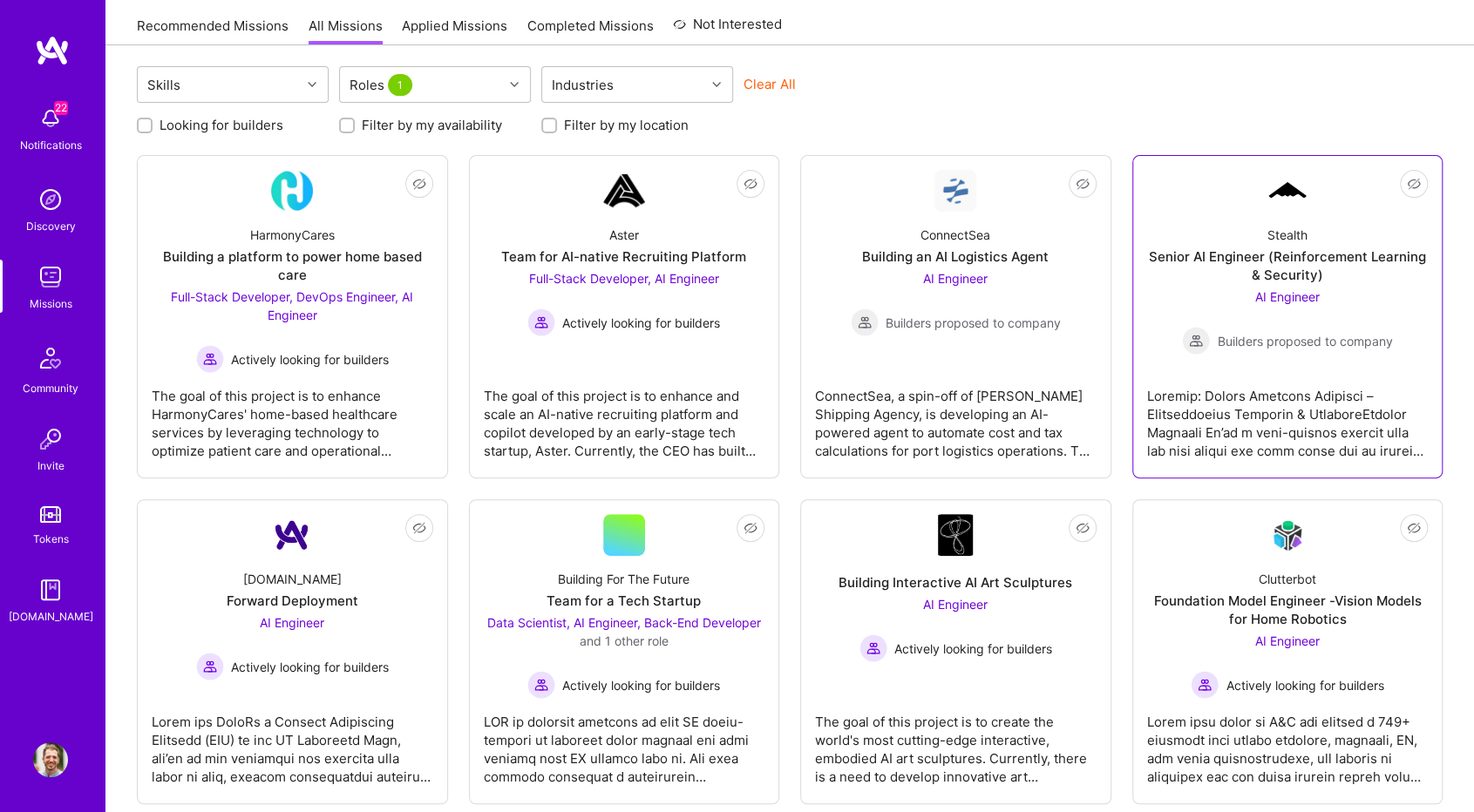
click at [1355, 273] on div "Senior AI Engineer (Reinforcement Learning & Security)" at bounding box center [1288, 265] width 282 height 36
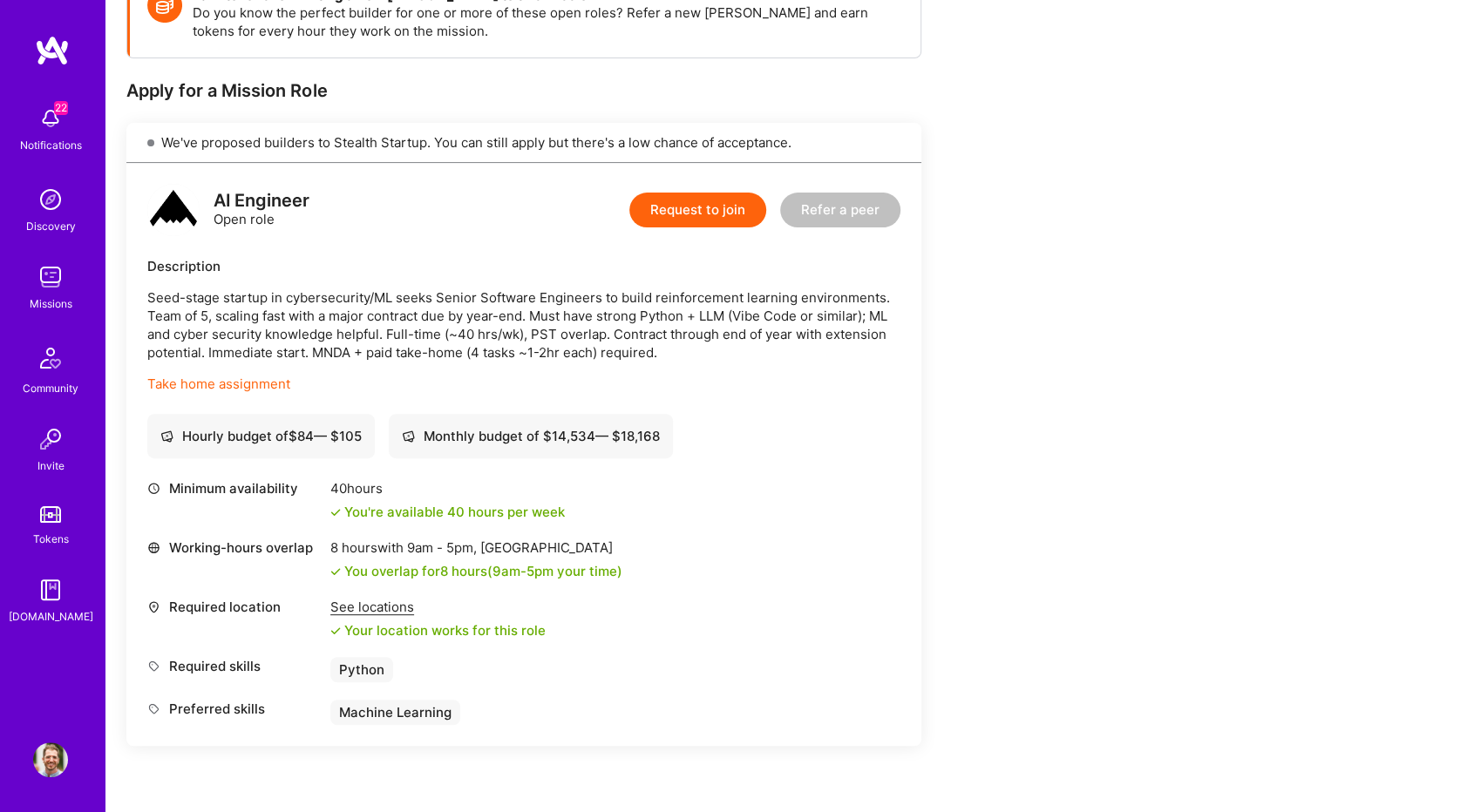
scroll to position [349, 0]
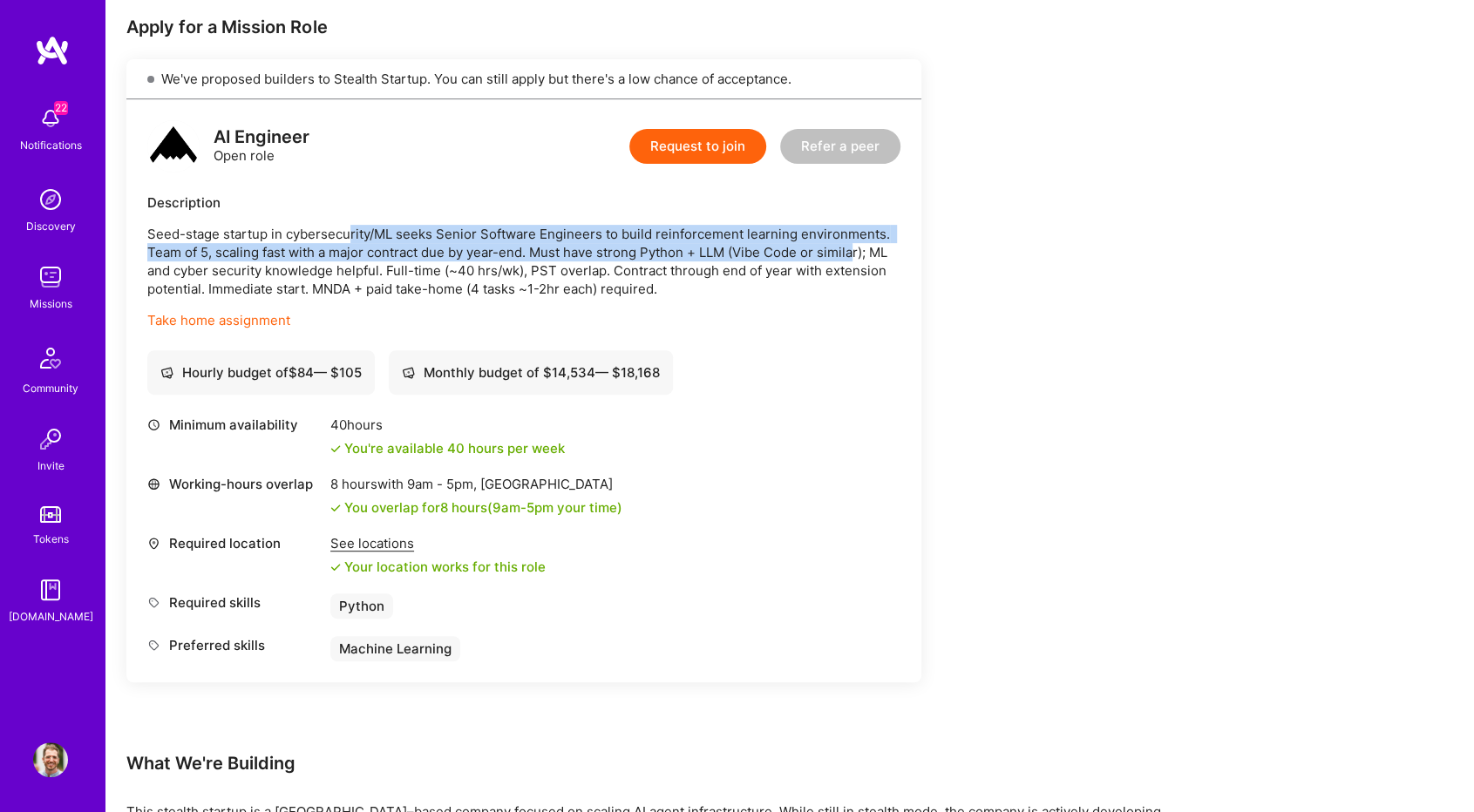
drag, startPoint x: 348, startPoint y: 237, endPoint x: 854, endPoint y: 246, distance: 506.1
click at [854, 246] on p "Seed-stage startup in cybersecurity/ML seeks Senior Software Engineers to build…" at bounding box center [524, 261] width 753 height 73
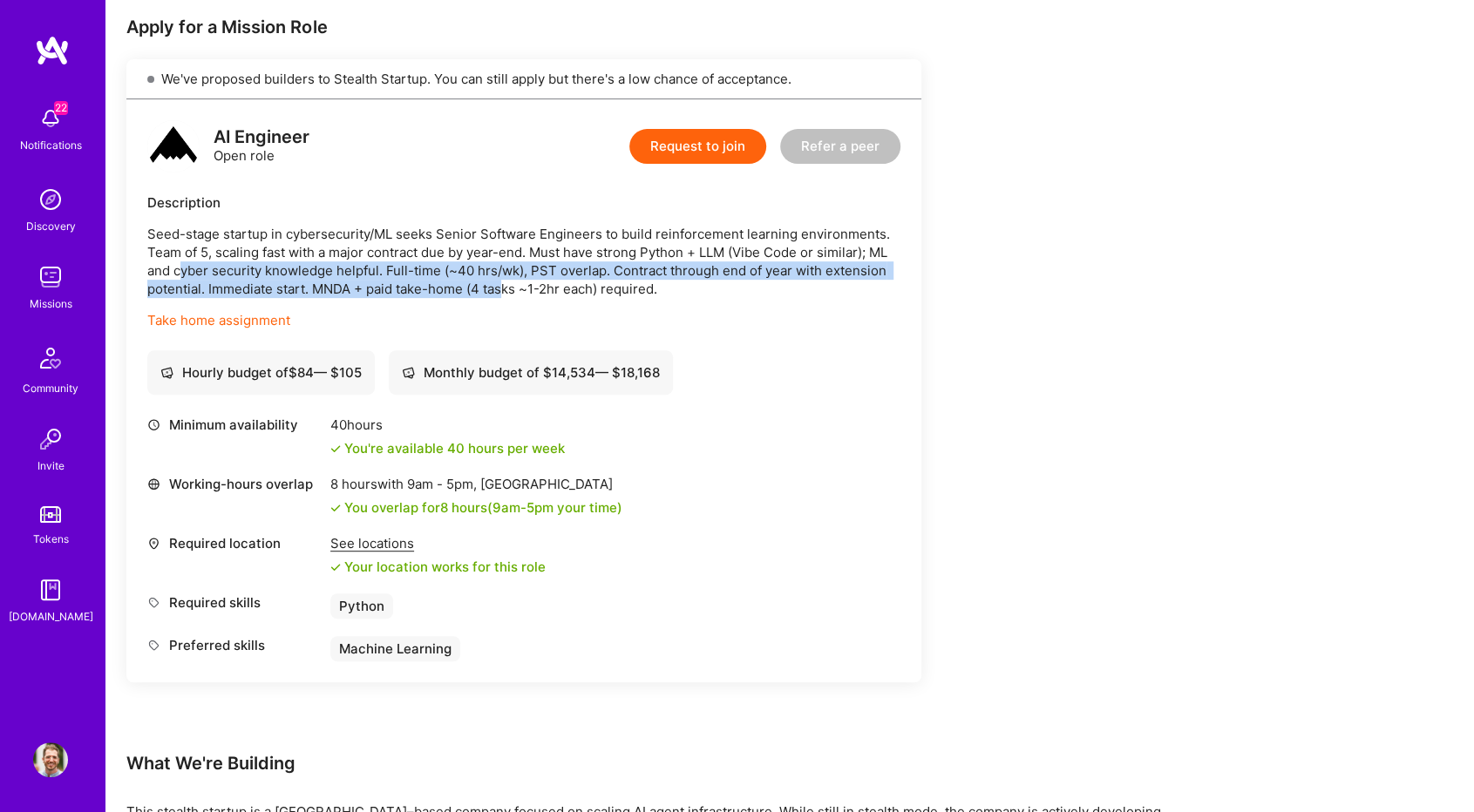
drag, startPoint x: 180, startPoint y: 269, endPoint x: 505, endPoint y: 283, distance: 325.3
click at [505, 283] on p "Seed-stage startup in cybersecurity/ML seeks Senior Software Engineers to build…" at bounding box center [524, 261] width 753 height 73
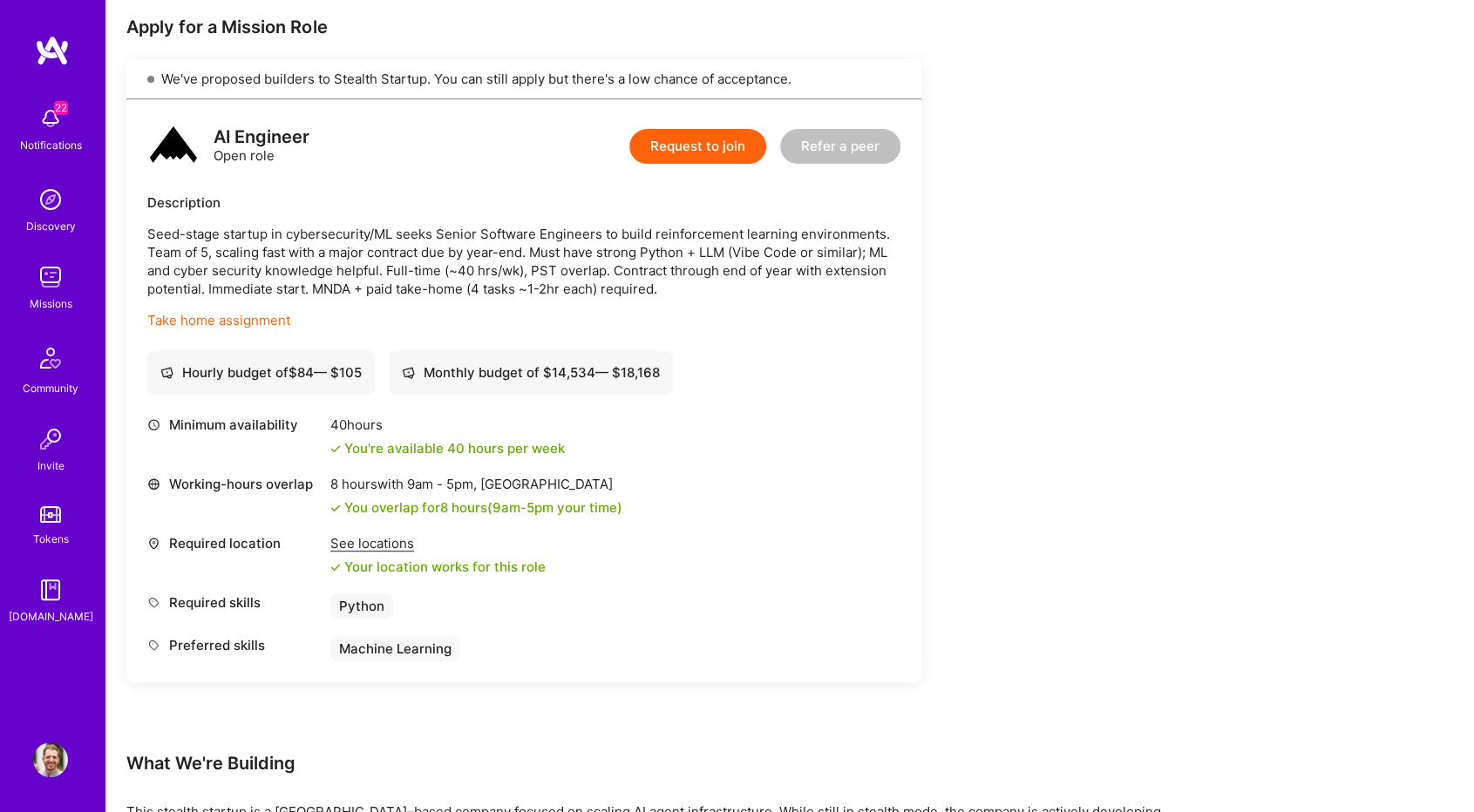
click at [418, 300] on div "Seed-stage startup in cybersecurity/ML seeks Senior Software Engineers to build…" at bounding box center [524, 277] width 753 height 105
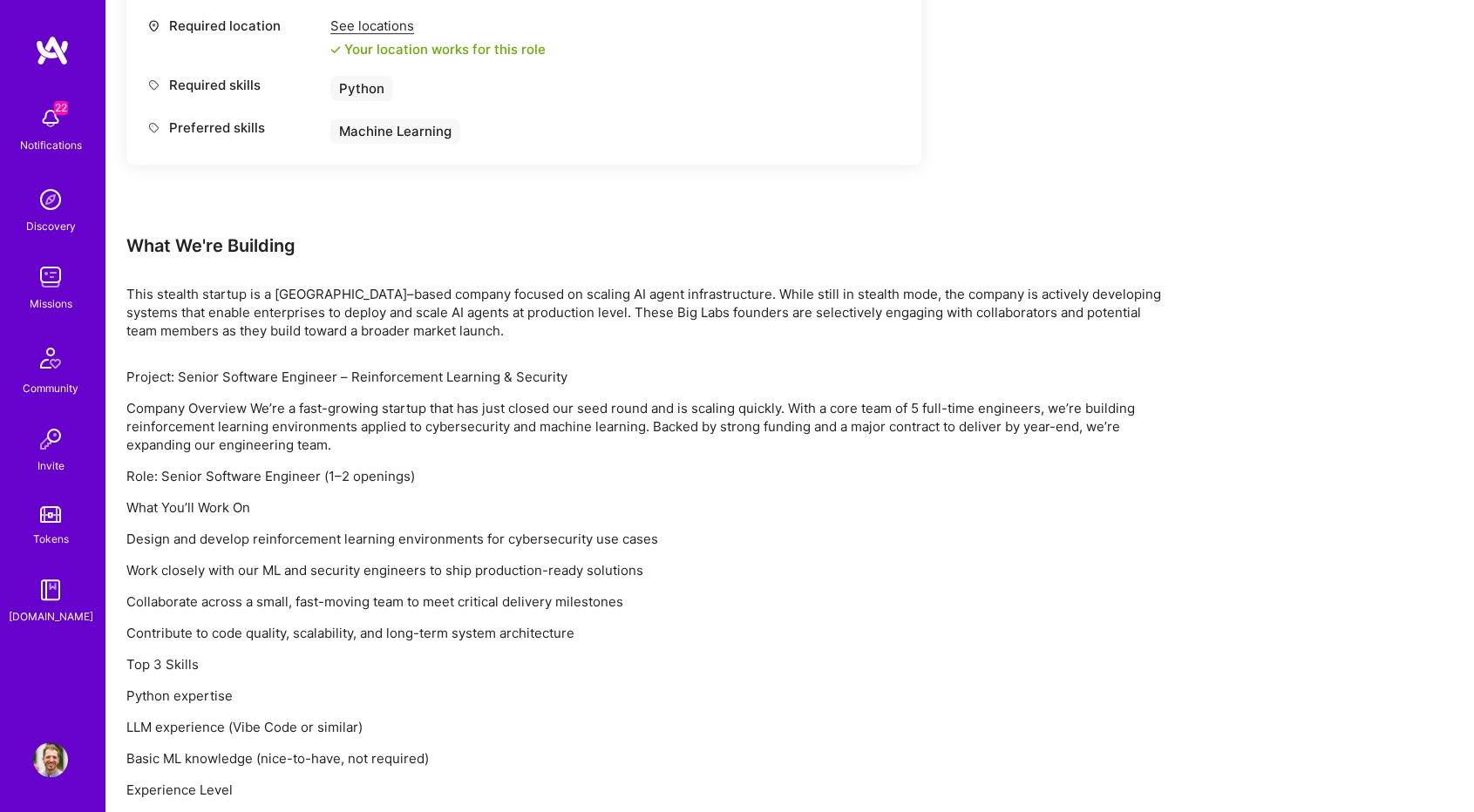
scroll to position [871, 0]
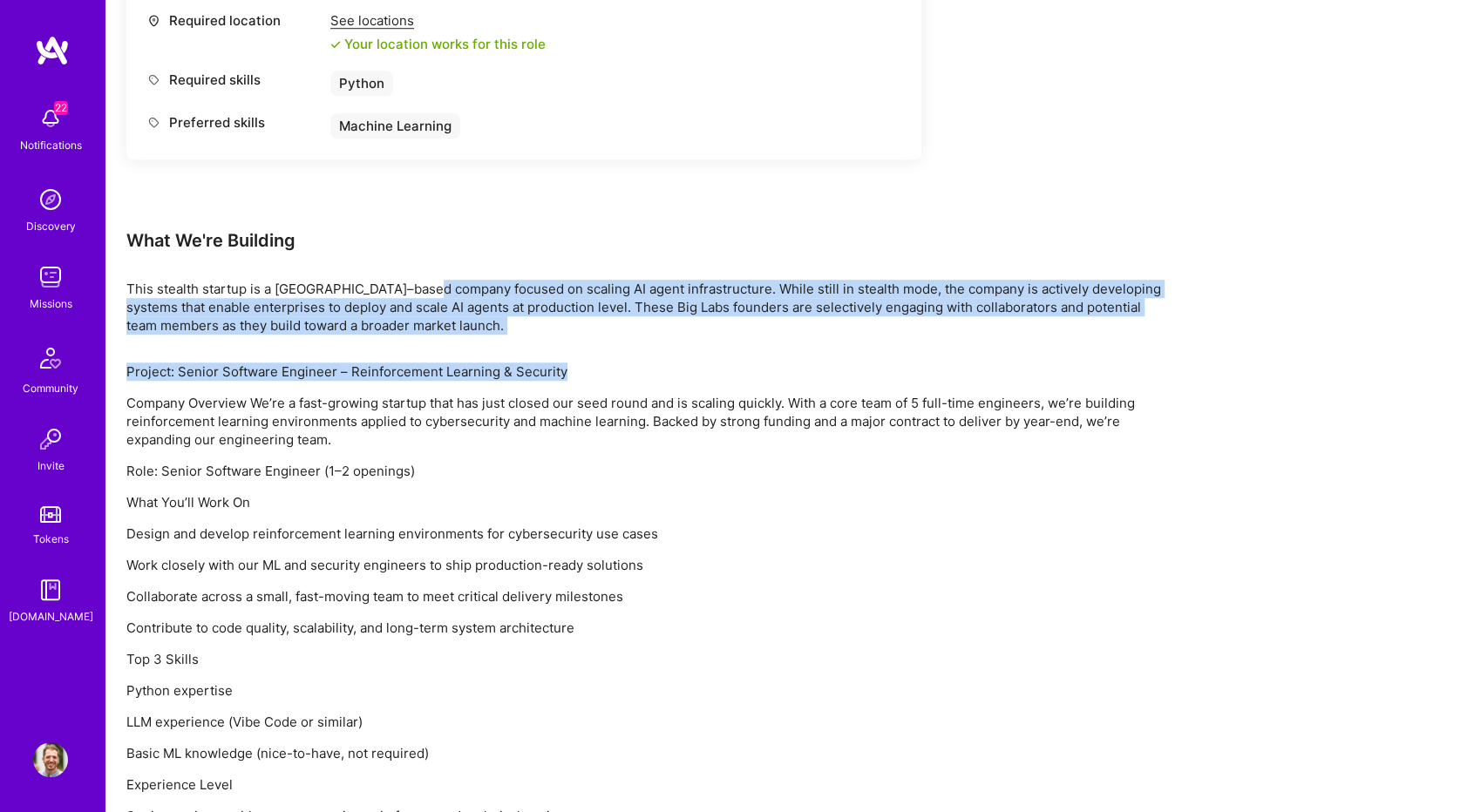
drag, startPoint x: 427, startPoint y: 285, endPoint x: 593, endPoint y: 338, distance: 174.3
click at [593, 338] on div "Earn tokens for inviting a new A.Teamer to this mission Do you know the perfect…" at bounding box center [649, 260] width 1046 height 1756
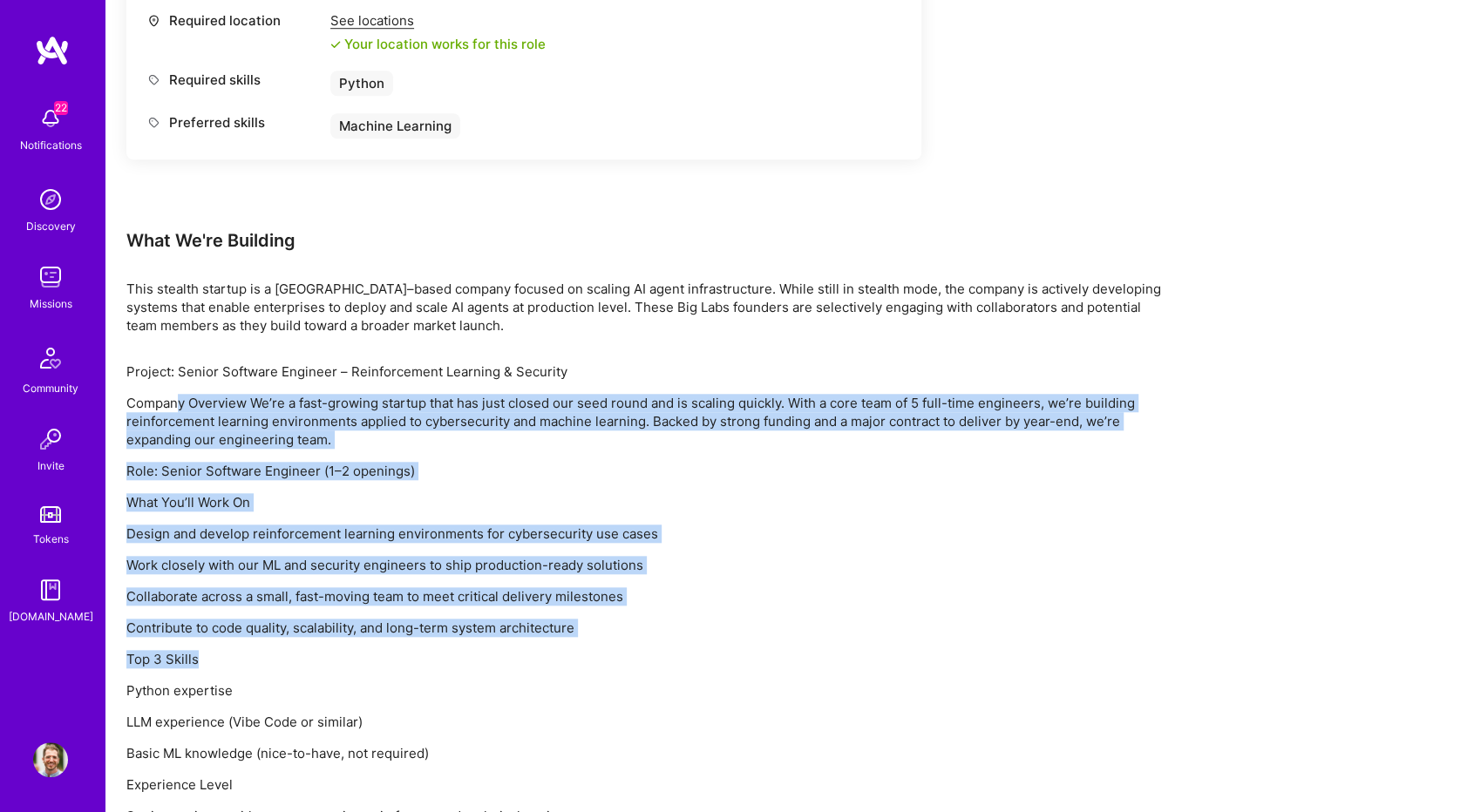
drag, startPoint x: 174, startPoint y: 405, endPoint x: 400, endPoint y: 650, distance: 333.3
click at [400, 650] on div "Project: Senior Software Engineer – Reinforcement Learning & Security Company O…" at bounding box center [649, 751] width 1046 height 777
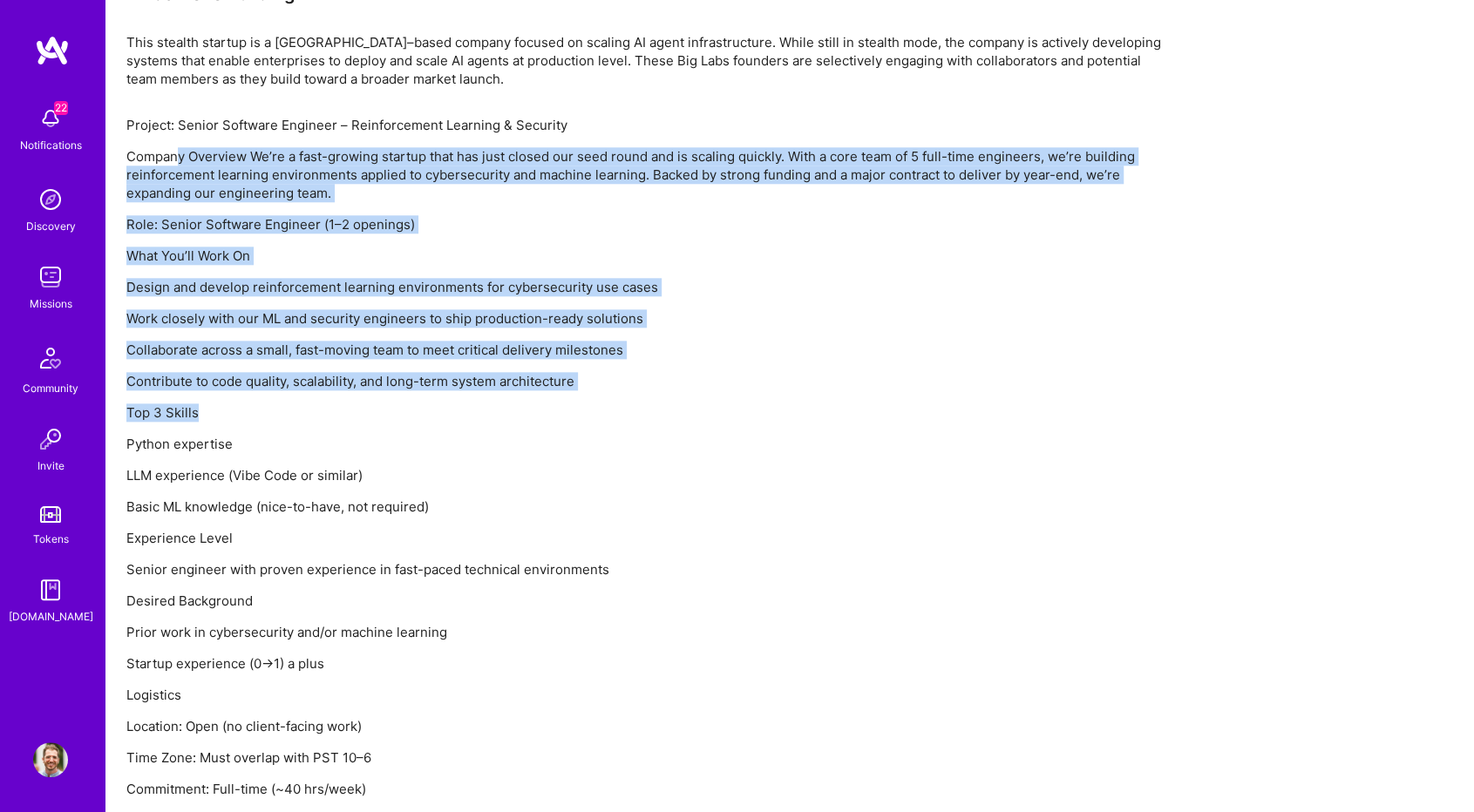
scroll to position [1133, 0]
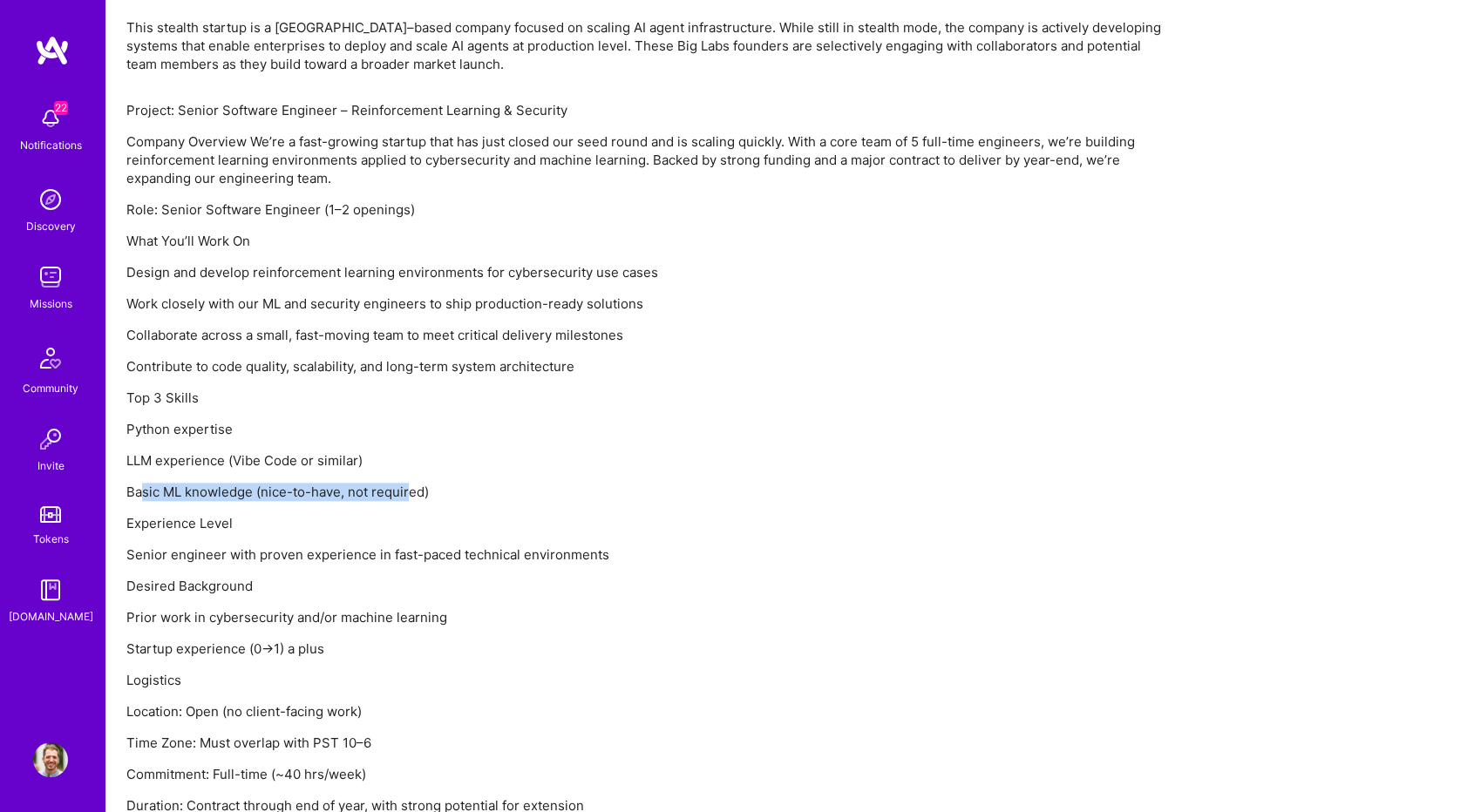
drag, startPoint x: 144, startPoint y: 496, endPoint x: 412, endPoint y: 482, distance: 268.4
click at [412, 483] on p "Basic ML knowledge (nice-to-have, not required)" at bounding box center [649, 492] width 1046 height 19
drag, startPoint x: 141, startPoint y: 518, endPoint x: 219, endPoint y: 529, distance: 78.8
click at [219, 529] on p "Experience Level" at bounding box center [649, 524] width 1046 height 19
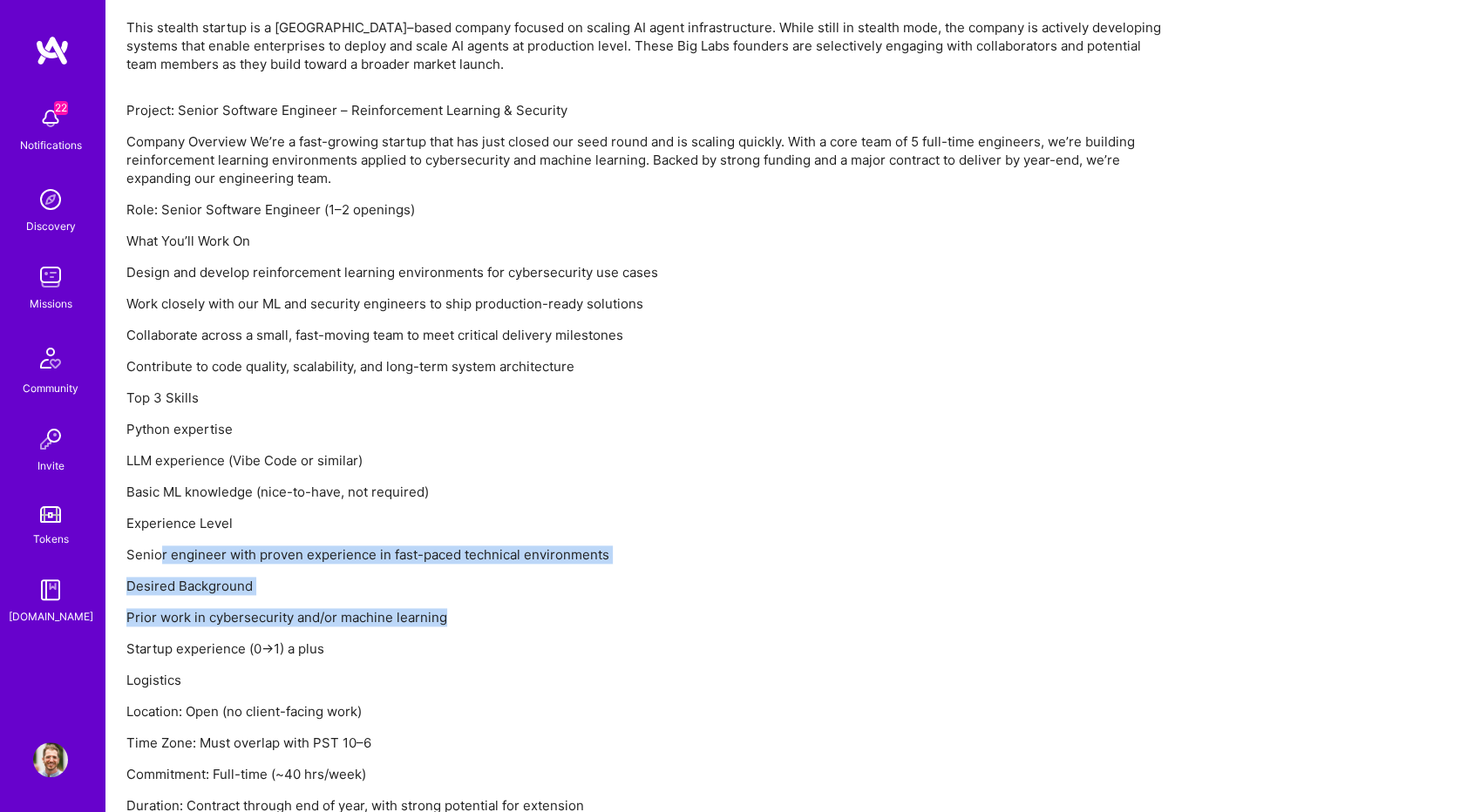
drag, startPoint x: 160, startPoint y: 555, endPoint x: 519, endPoint y: 625, distance: 365.8
click at [519, 625] on div "Project: Senior Software Engineer – Reinforcement Learning & Security Company O…" at bounding box center [649, 489] width 1046 height 777
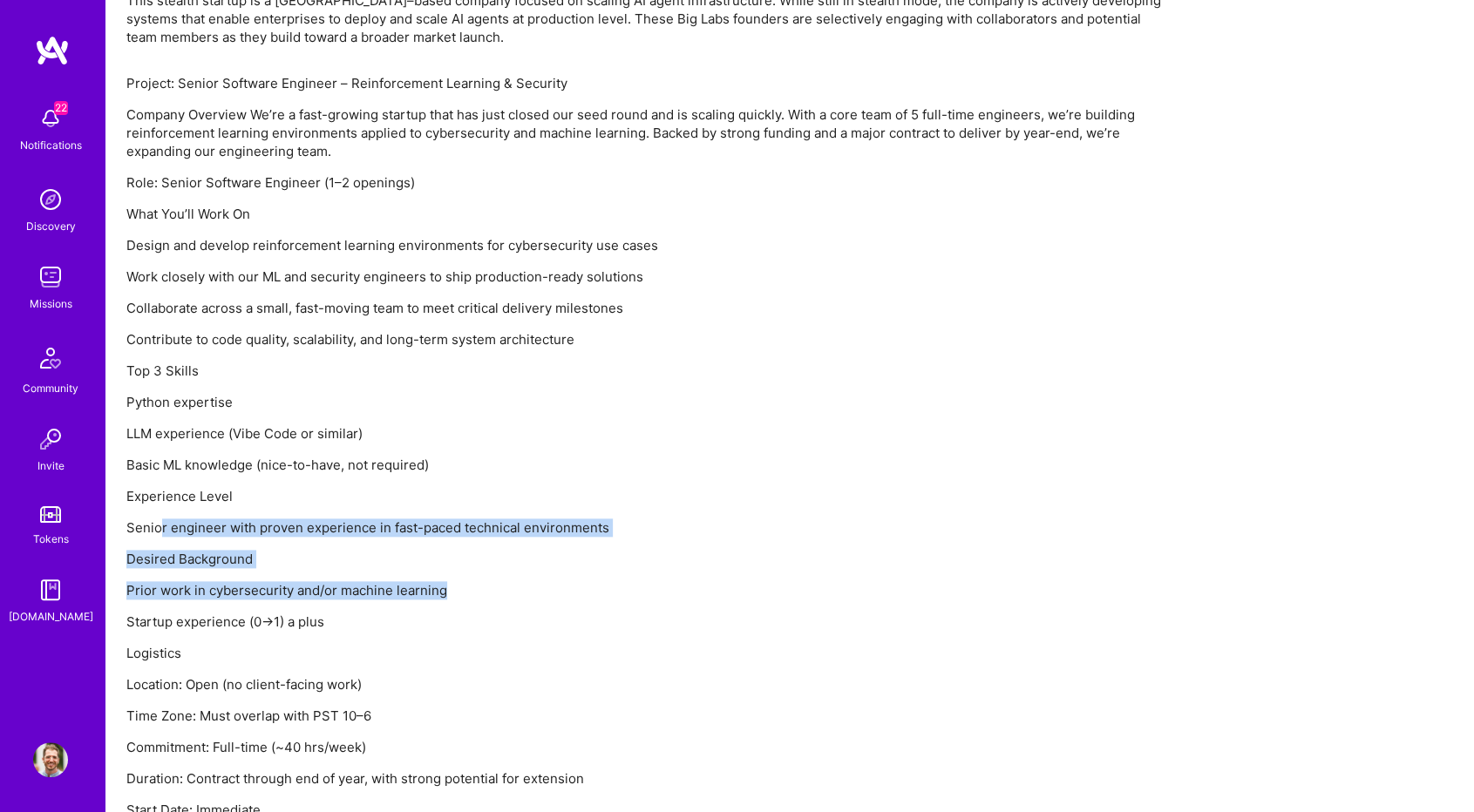
scroll to position [1251, 0]
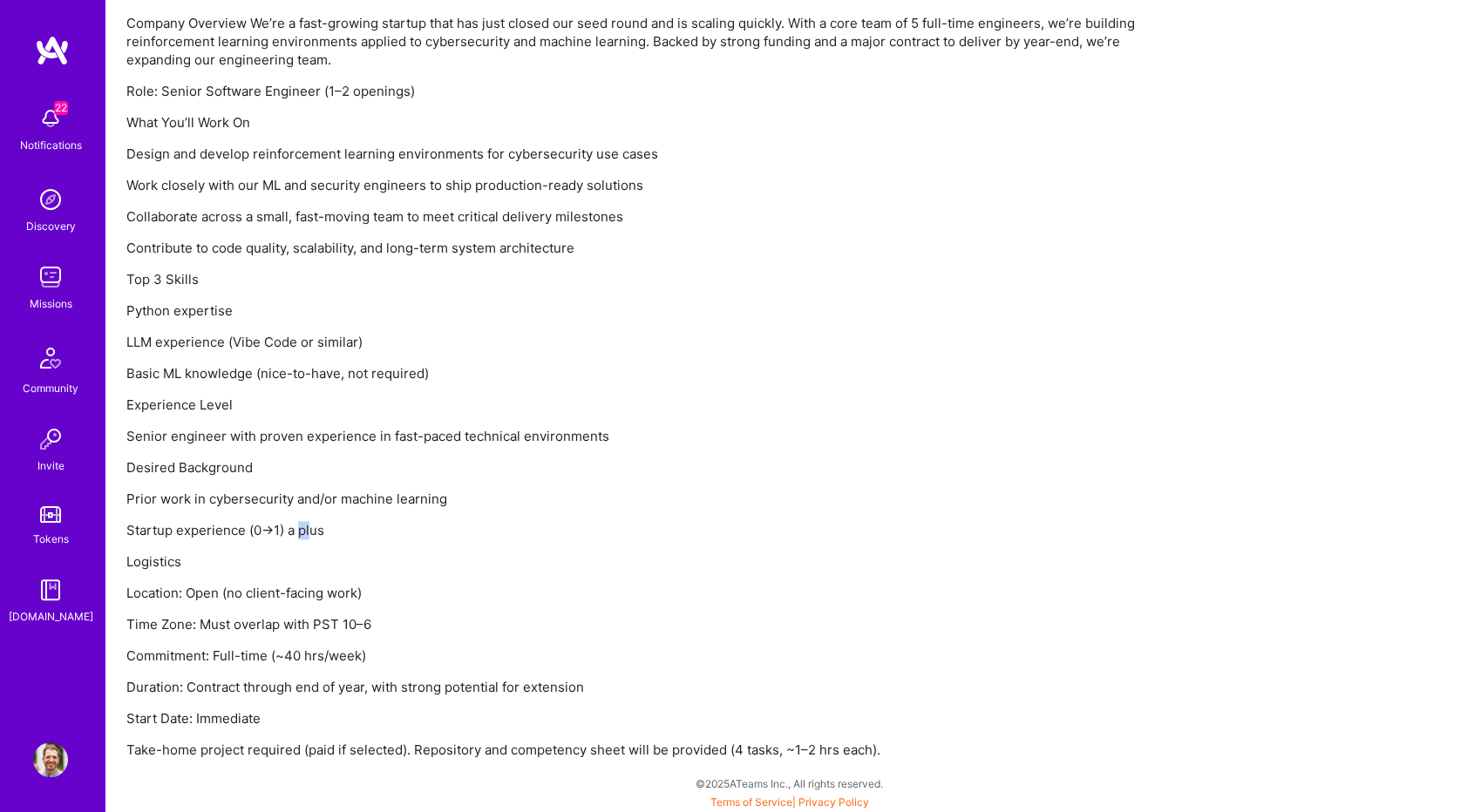
drag, startPoint x: 298, startPoint y: 526, endPoint x: 312, endPoint y: 526, distance: 14.0
click at [312, 526] on p "Startup experience (0→1) a plus" at bounding box center [649, 530] width 1046 height 19
drag, startPoint x: 159, startPoint y: 562, endPoint x: 184, endPoint y: 559, distance: 25.2
click at [184, 559] on p "Logistics" at bounding box center [649, 562] width 1046 height 19
drag, startPoint x: 151, startPoint y: 599, endPoint x: 364, endPoint y: 584, distance: 213.5
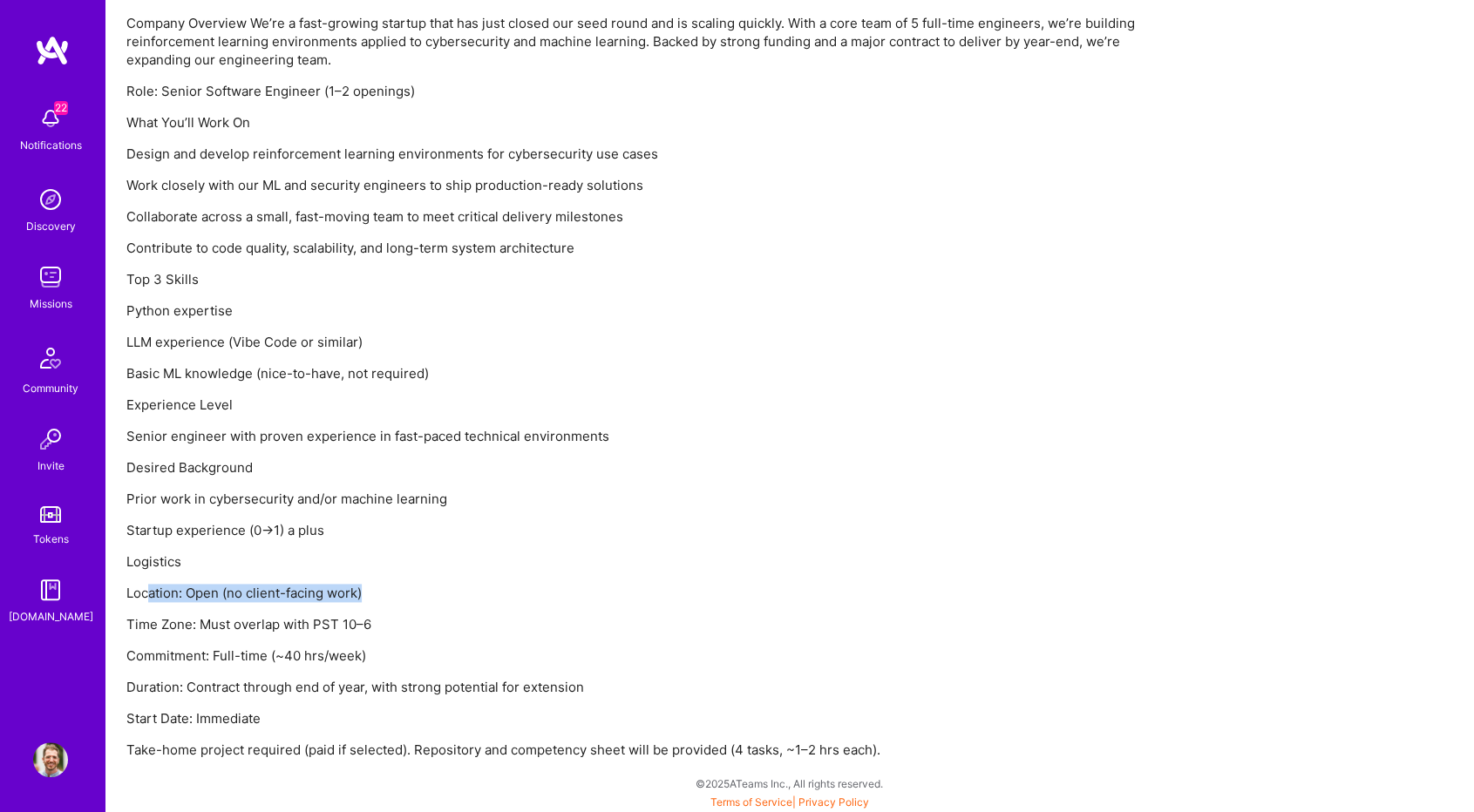
click at [364, 584] on p "Location: Open (no client-facing work)" at bounding box center [649, 593] width 1046 height 19
drag, startPoint x: 143, startPoint y: 617, endPoint x: 378, endPoint y: 617, distance: 235.0
click at [378, 617] on p "Time Zone: Must overlap with PST 10–6" at bounding box center [649, 625] width 1046 height 19
drag, startPoint x: 162, startPoint y: 646, endPoint x: 217, endPoint y: 675, distance: 62.2
click at [296, 638] on div "Project: Senior Software Engineer – Reinforcement Learning & Security Company O…" at bounding box center [649, 371] width 1046 height 777
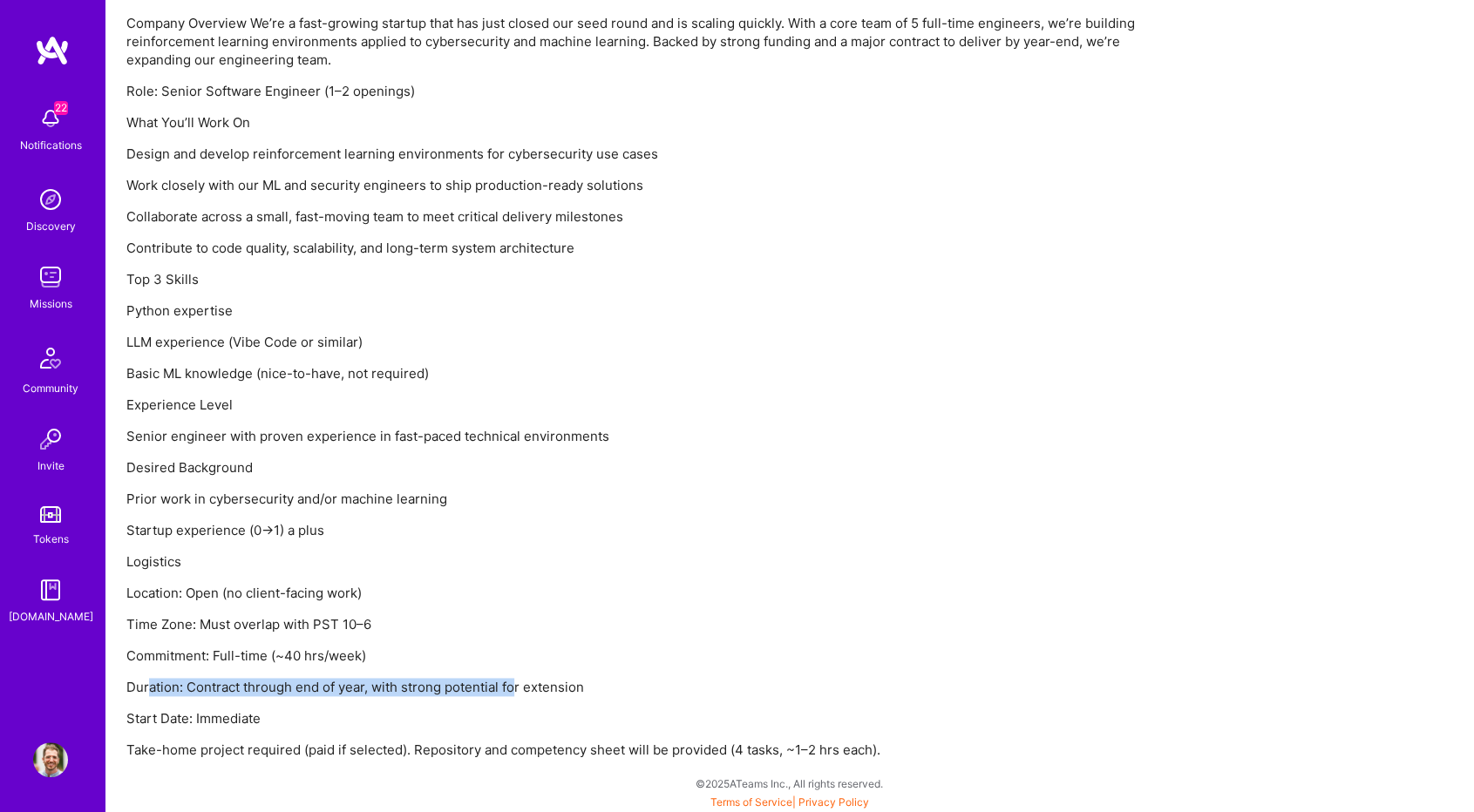
drag, startPoint x: 146, startPoint y: 691, endPoint x: 530, endPoint y: 684, distance: 384.1
click at [517, 684] on p "Duration: Contract through end of year, with strong potential for extension" at bounding box center [649, 687] width 1046 height 19
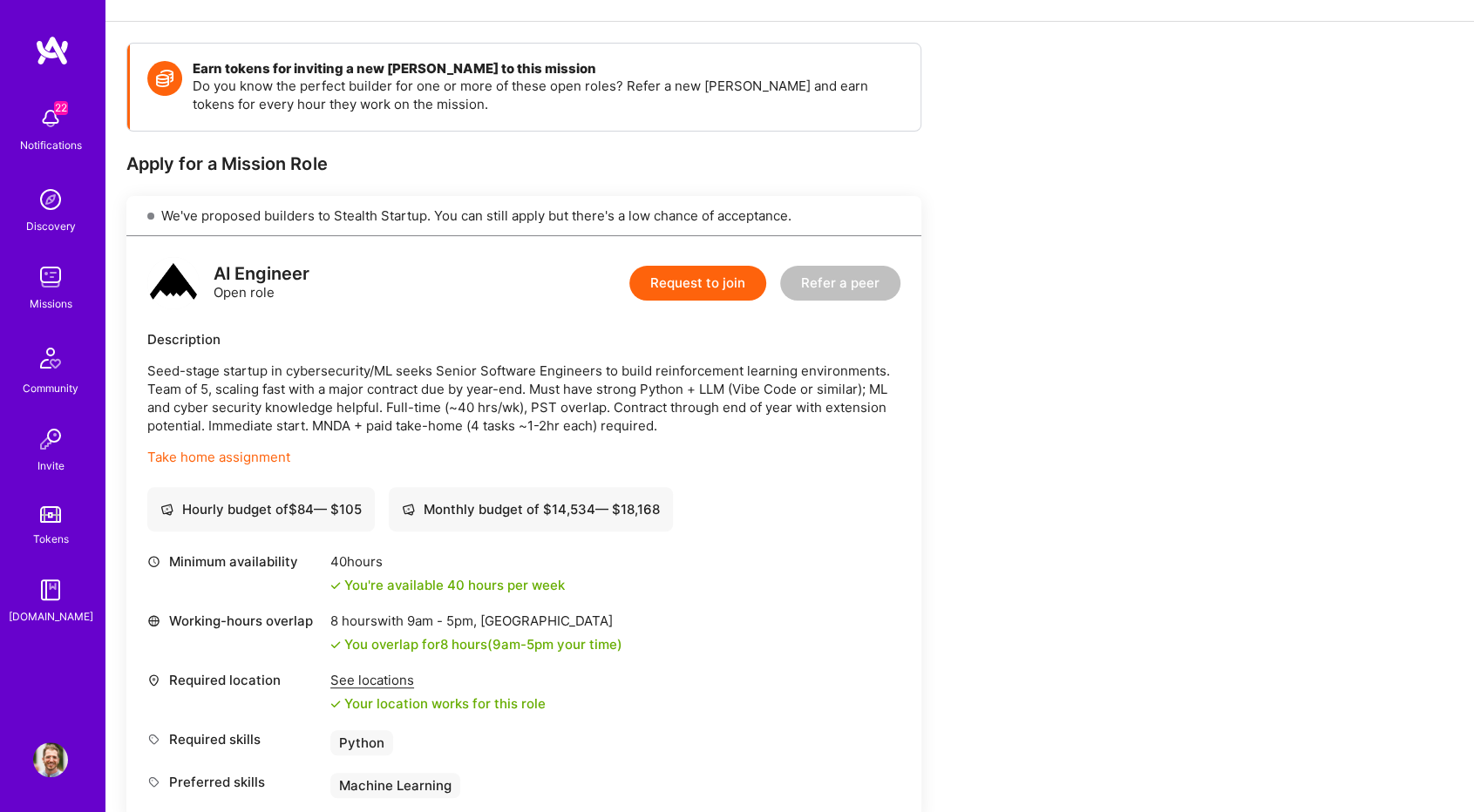
scroll to position [206, 0]
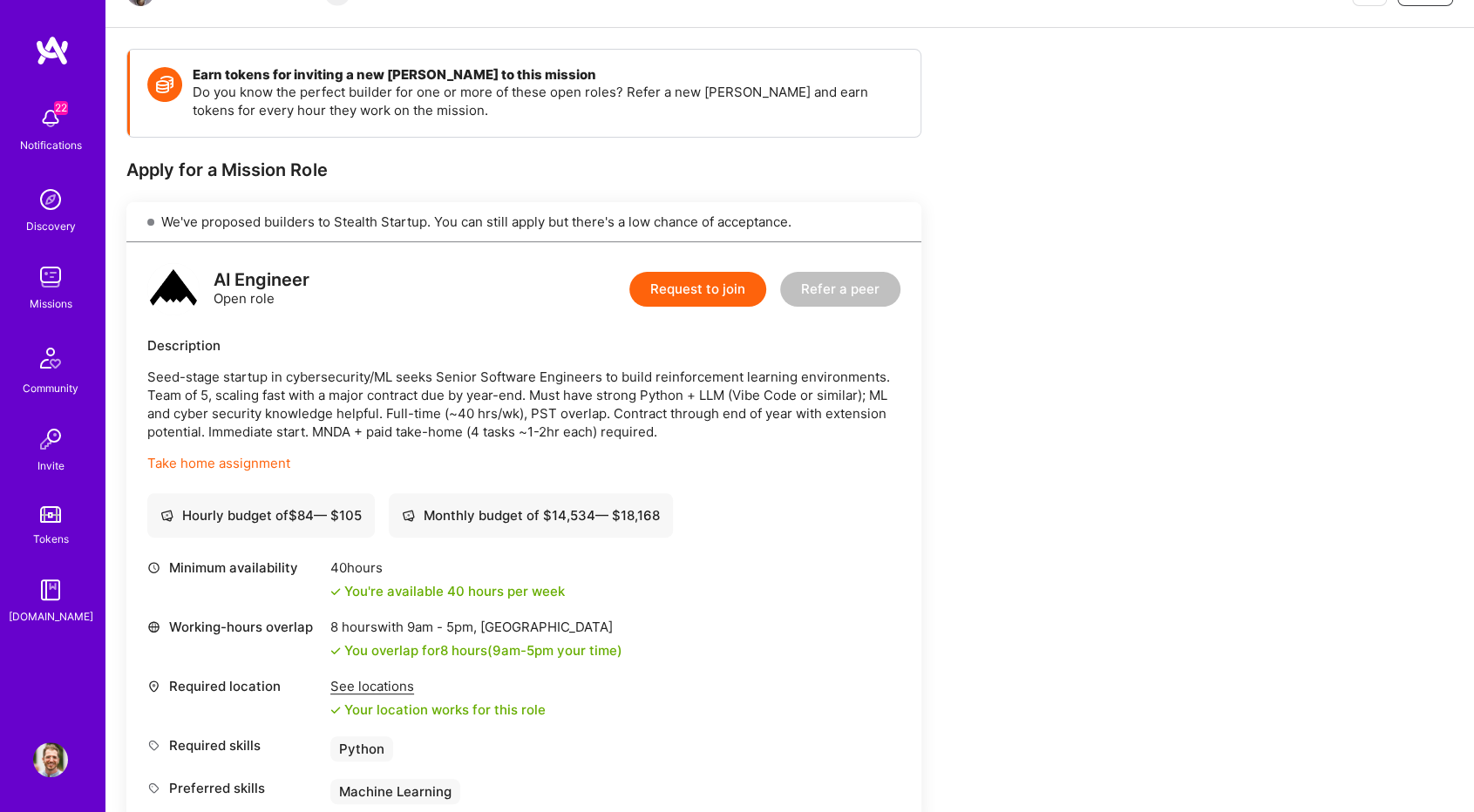
click at [713, 286] on button "Request to join" at bounding box center [698, 289] width 137 height 35
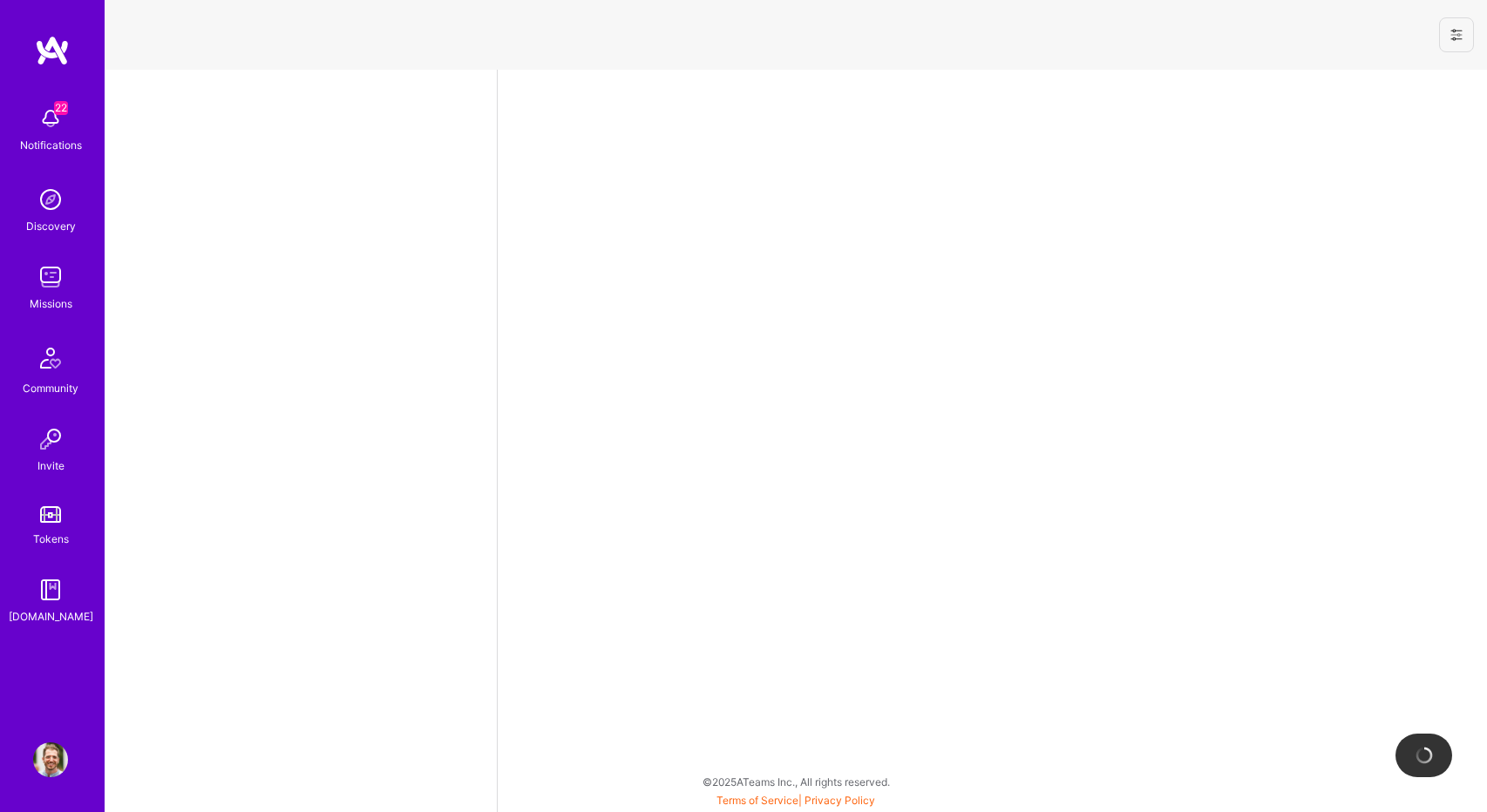
select select "IL"
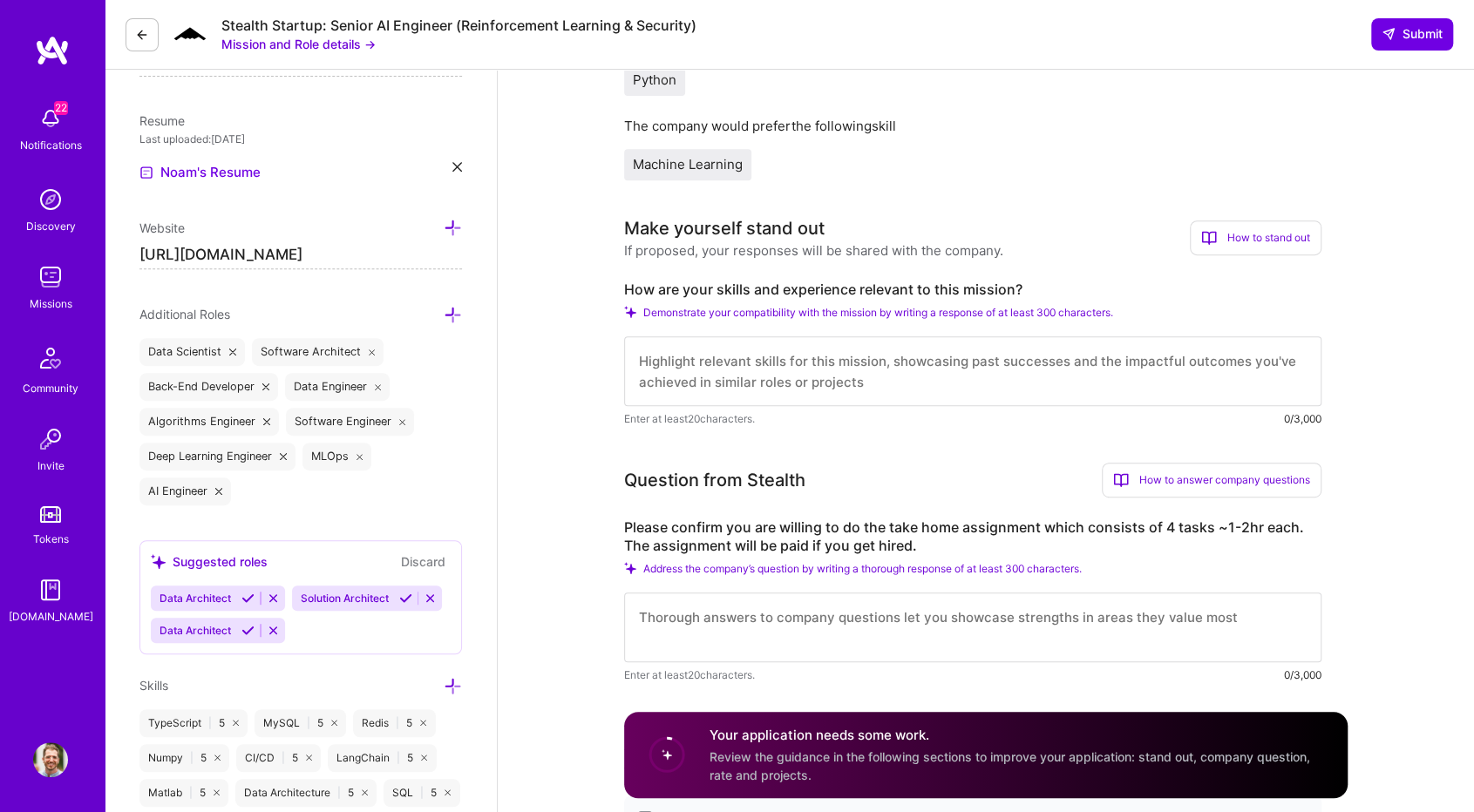
scroll to position [436, 0]
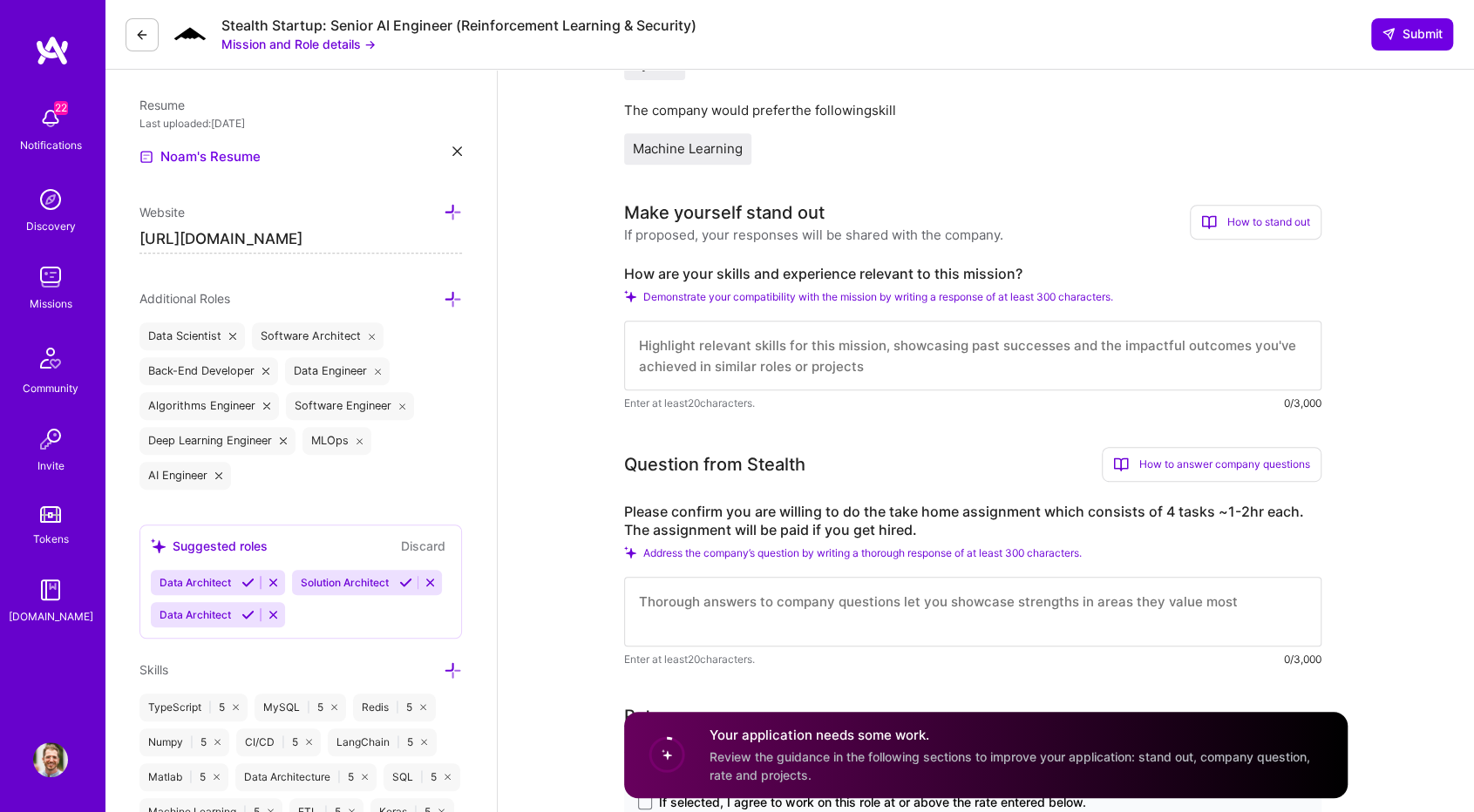
click at [864, 341] on textarea at bounding box center [972, 355] width 697 height 70
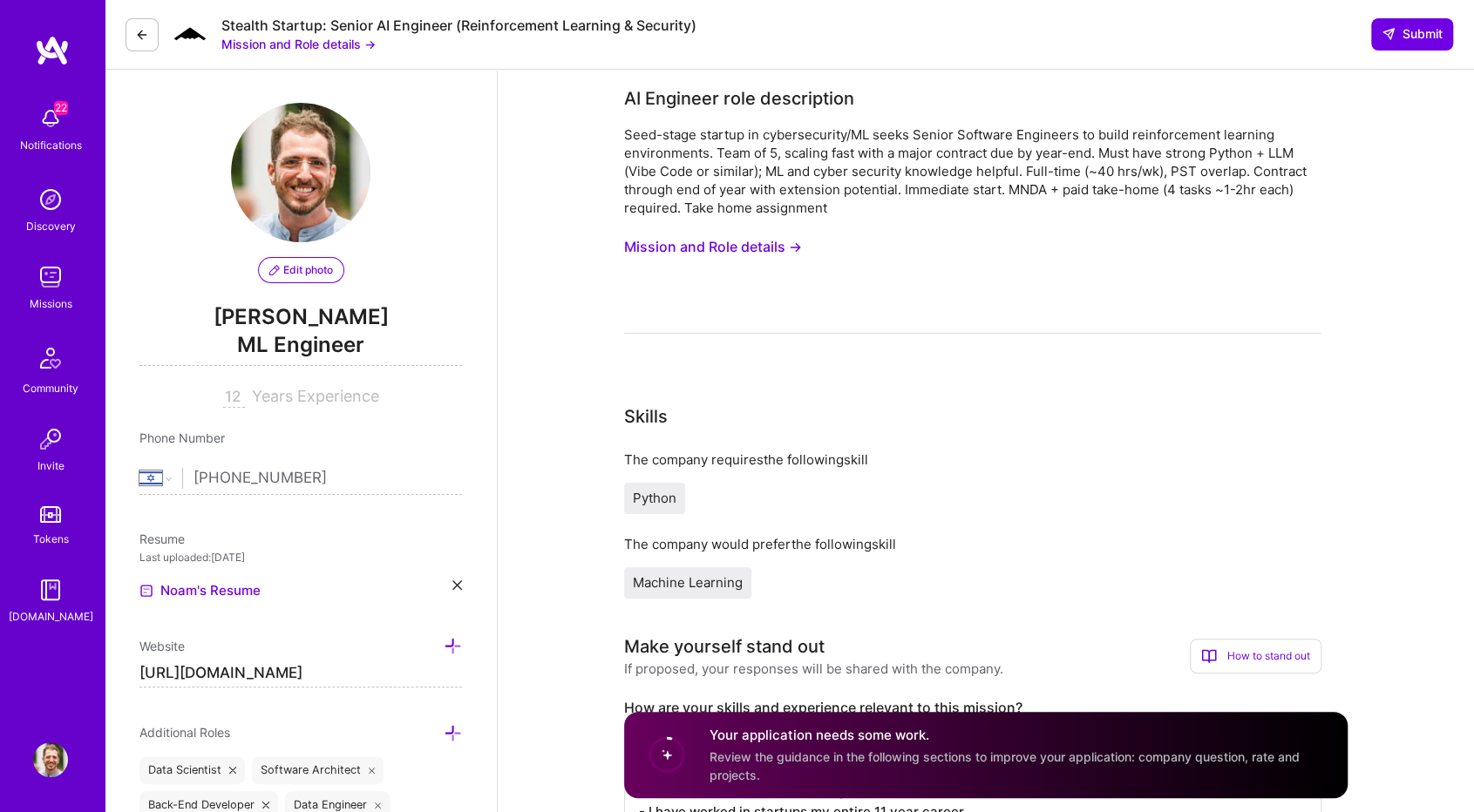
scroll to position [0, 0]
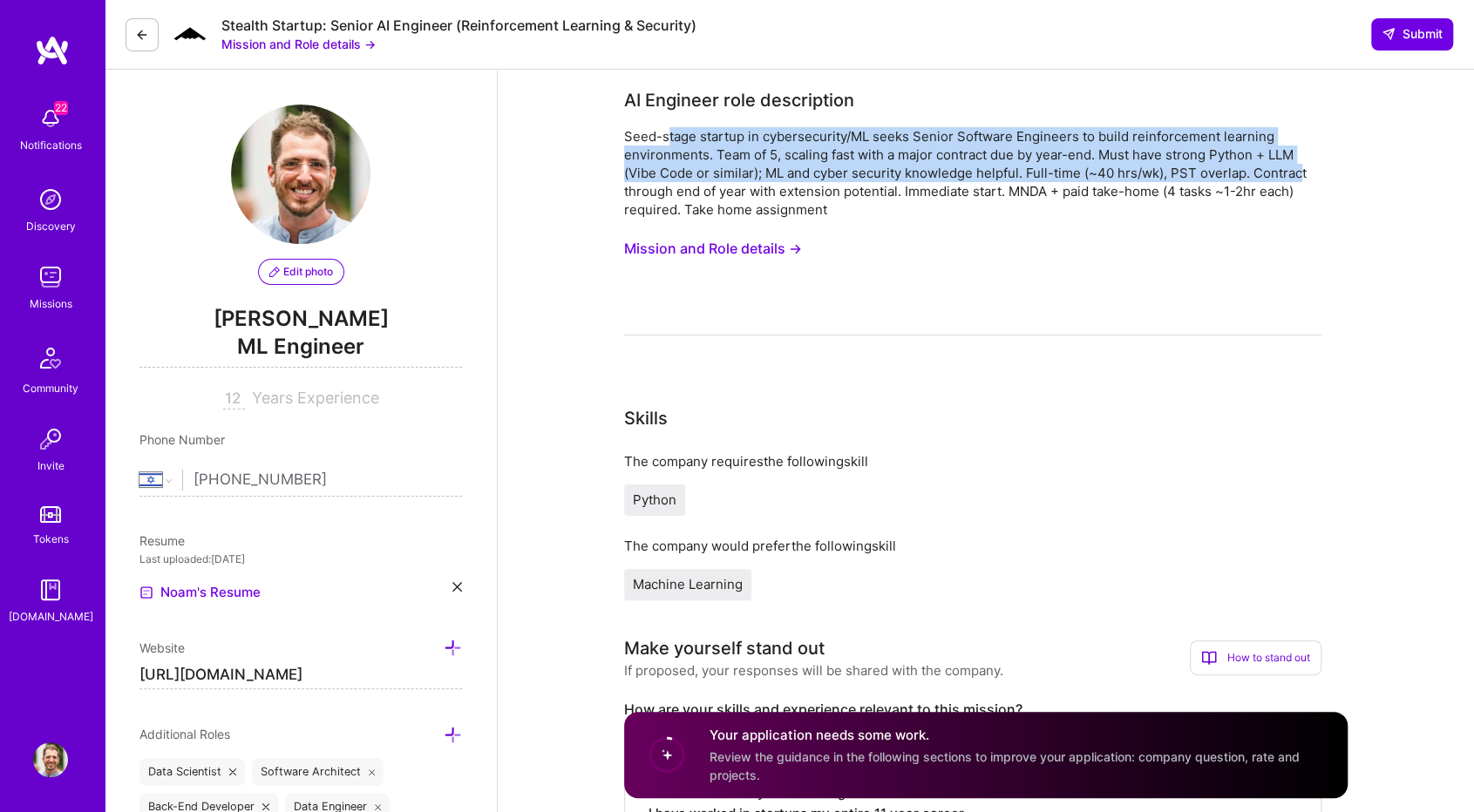
drag, startPoint x: 666, startPoint y: 135, endPoint x: 1300, endPoint y: 182, distance: 635.7
click at [1300, 182] on div "Seed-stage startup in cybersecurity/ML seeks Senior Software Engineers to build…" at bounding box center [972, 172] width 697 height 92
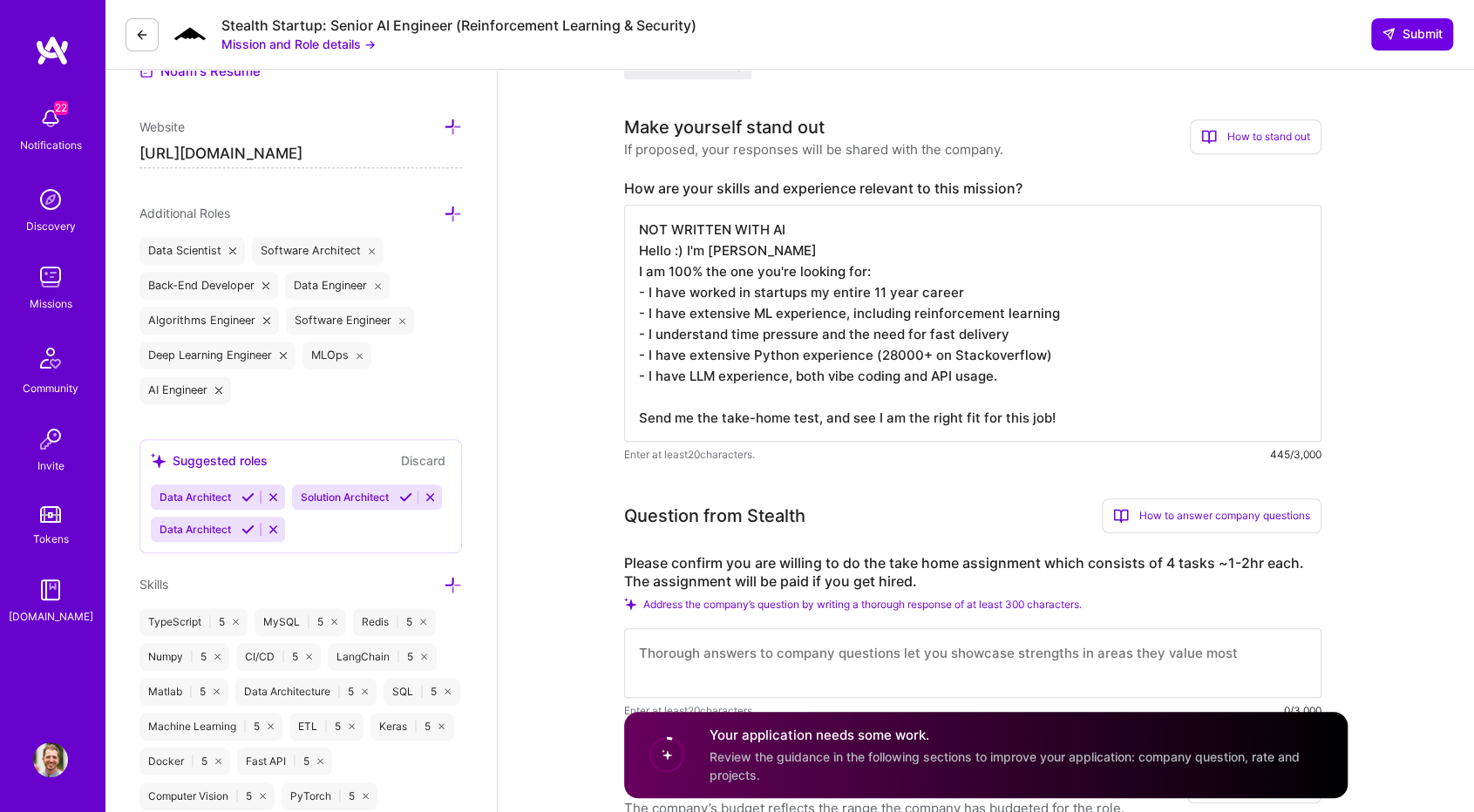
scroll to position [610, 0]
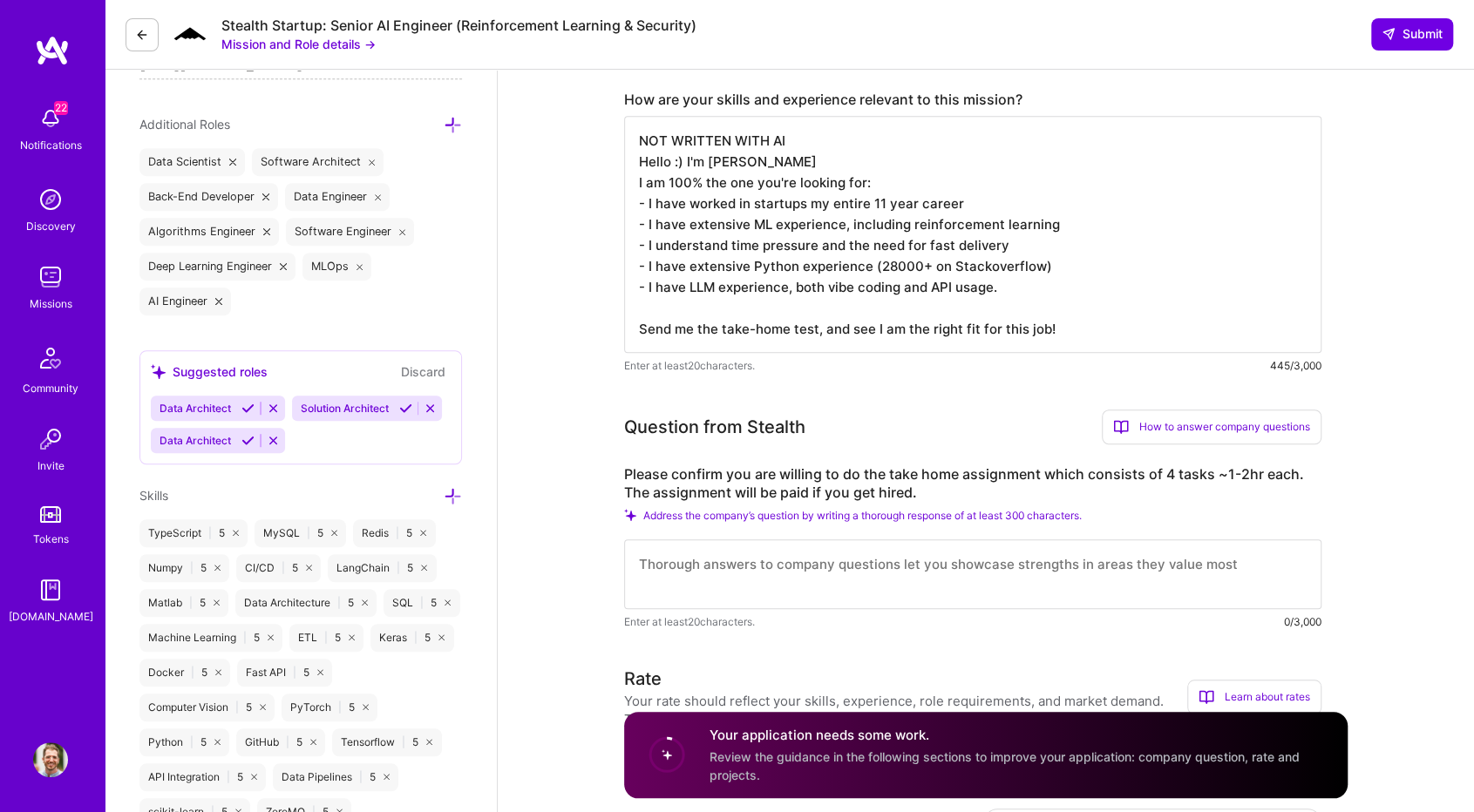
click at [1037, 288] on textarea "NOT WRITTEN WITH AI Hello :) I'm Noam I am 100% the one you're looking for: - I…" at bounding box center [972, 235] width 697 height 237
click at [1082, 215] on textarea "NOT WRITTEN WITH AI Hello :) I'm Noam I am 100% the one you're looking for: - I…" at bounding box center [972, 235] width 697 height 237
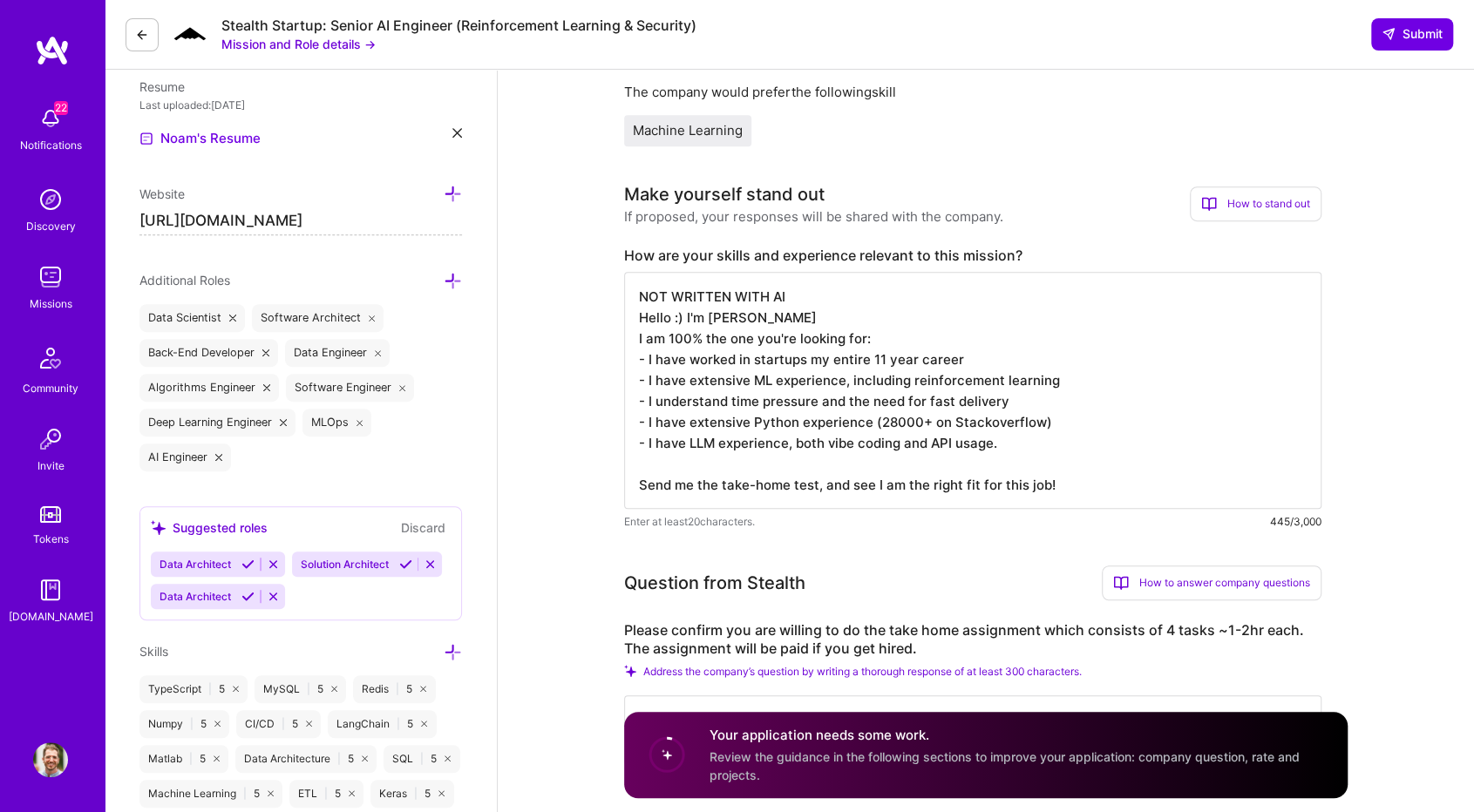
scroll to position [436, 0]
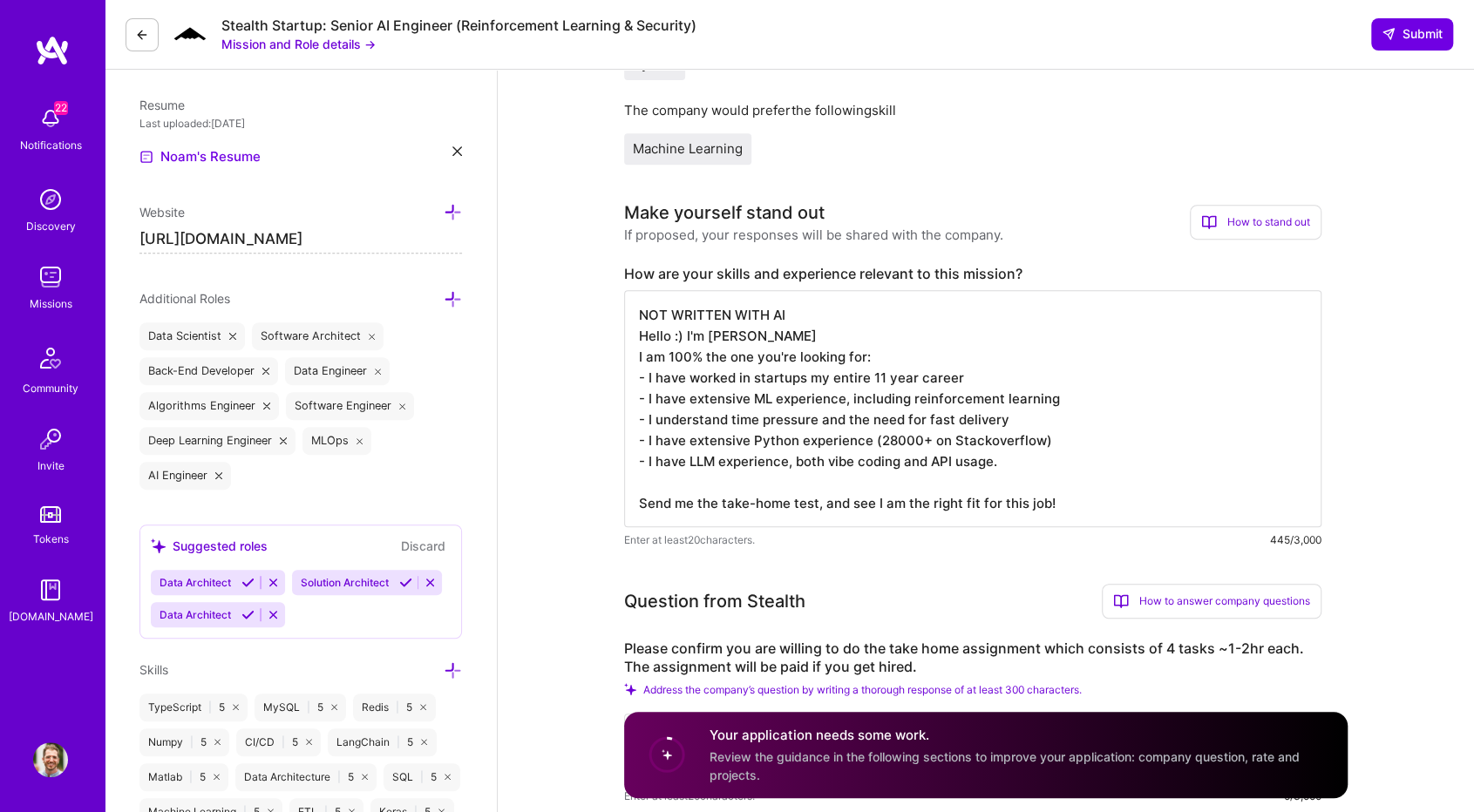
click at [713, 402] on textarea "NOT WRITTEN WITH AI Hello :) I'm Noam I am 100% the one you're looking for: - I…" at bounding box center [972, 409] width 697 height 237
click at [995, 373] on textarea "NOT WRITTEN WITH AI Hello :) I'm Noam I am 100% the one you're looking for: - I…" at bounding box center [972, 409] width 697 height 237
click at [1013, 418] on textarea "NOT WRITTEN WITH AI Hello :) I'm Noam I am 100% the one you're looking for: - I…" at bounding box center [972, 409] width 697 height 237
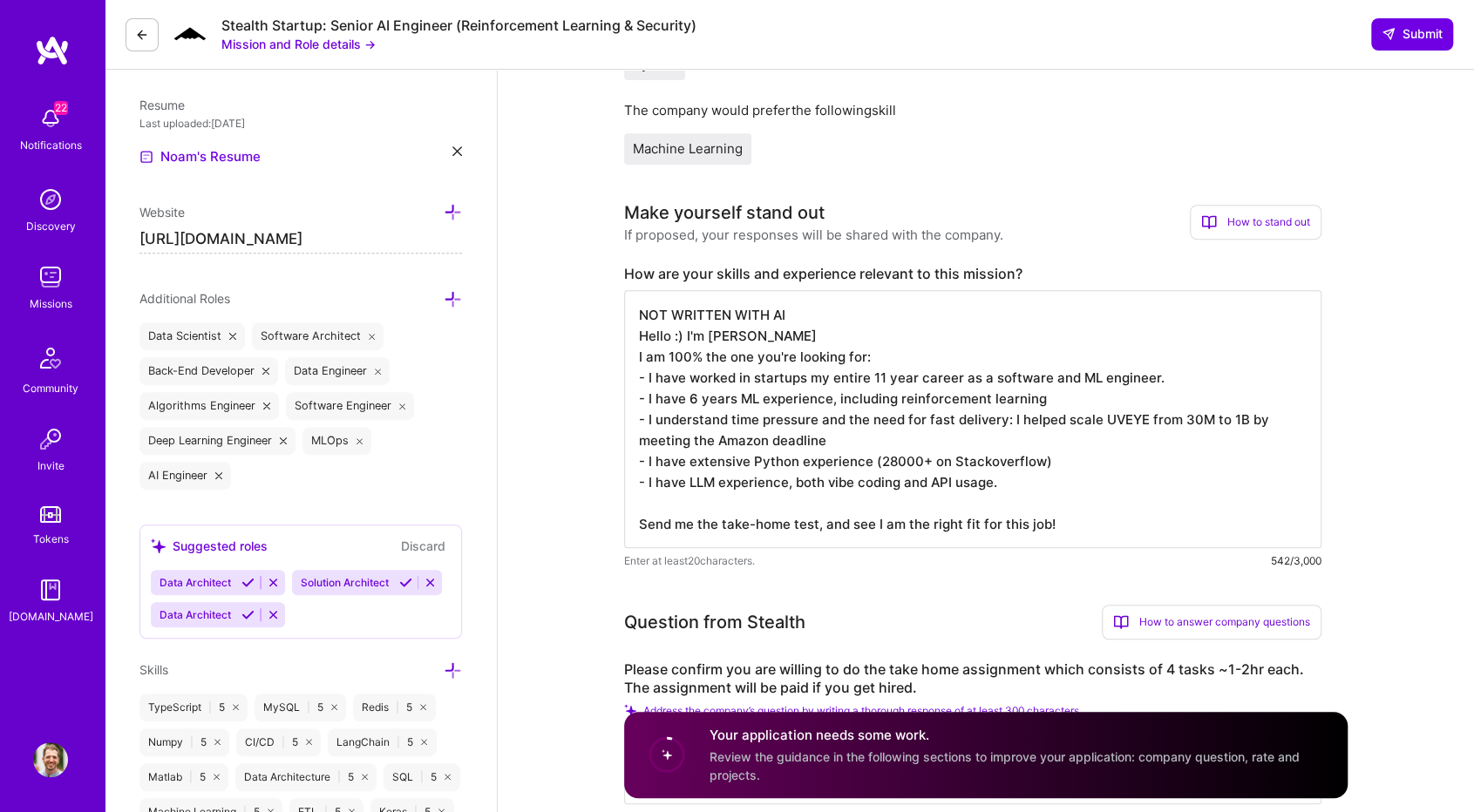
type textarea "NOT WRITTEN WITH AI Hello :) I'm [PERSON_NAME] I am 100% the one you're looking…"
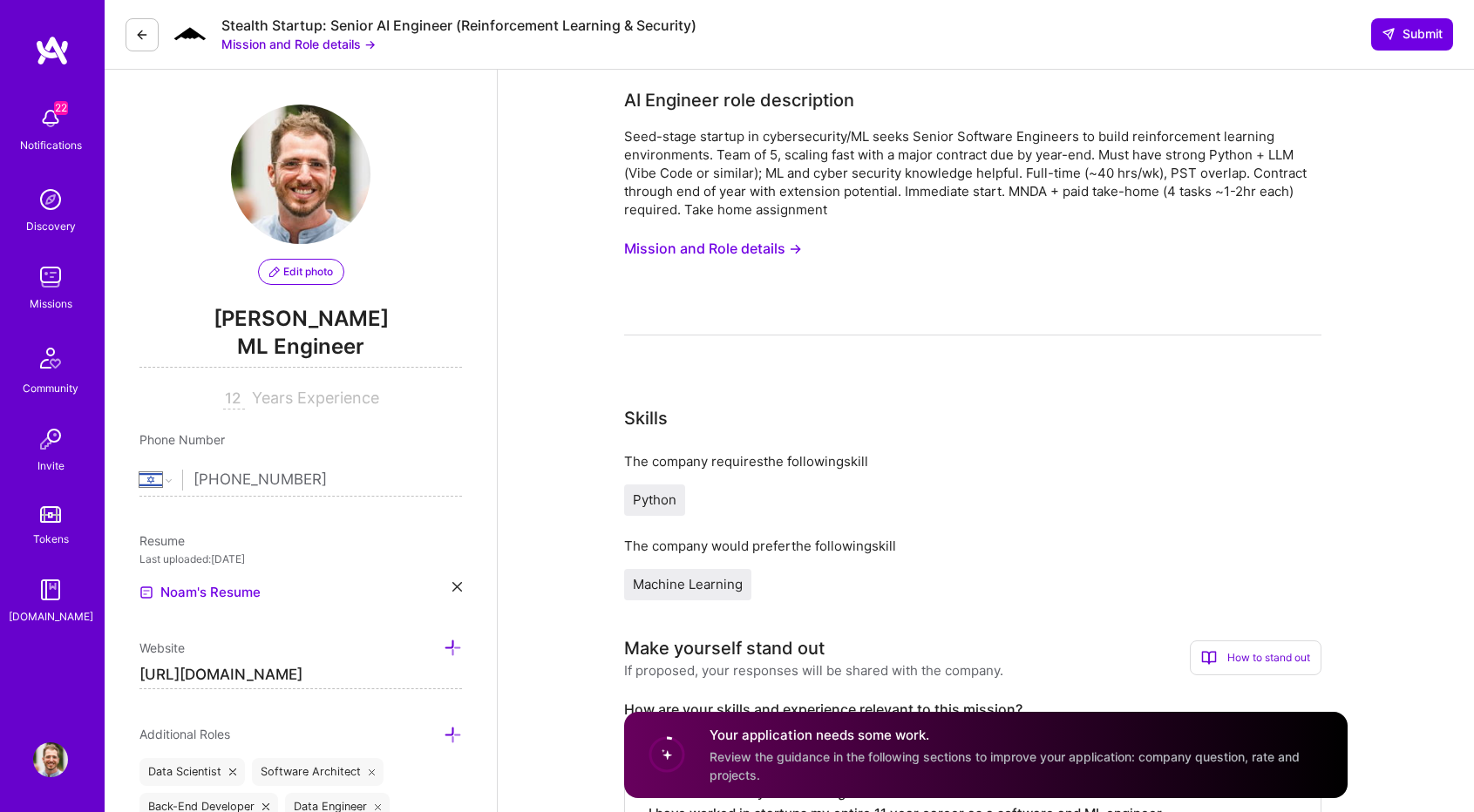
select select "IL"
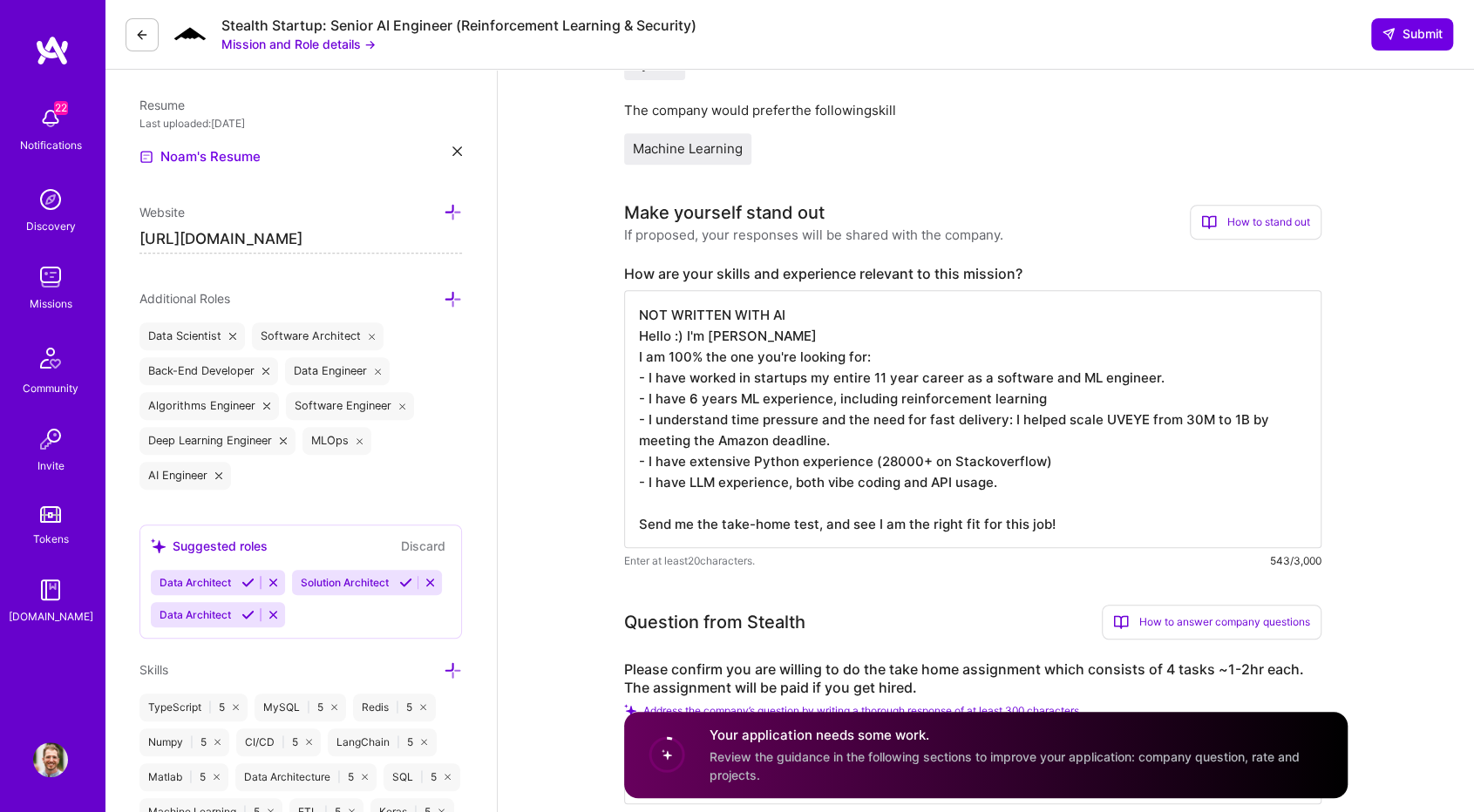
click at [1125, 399] on textarea "NOT WRITTEN WITH AI Hello :) I'm [PERSON_NAME] I am 100% the one you're looking…" at bounding box center [972, 419] width 697 height 258
click at [937, 440] on textarea "NOT WRITTEN WITH AI Hello :) I'm [PERSON_NAME] I am 100% the one you're looking…" at bounding box center [972, 419] width 697 height 258
click at [1064, 453] on textarea "NOT WRITTEN WITH AI Hello :) I'm [PERSON_NAME] I am 100% the one you're looking…" at bounding box center [972, 419] width 697 height 258
paste textarea "[URL][DOMAIN_NAME]"
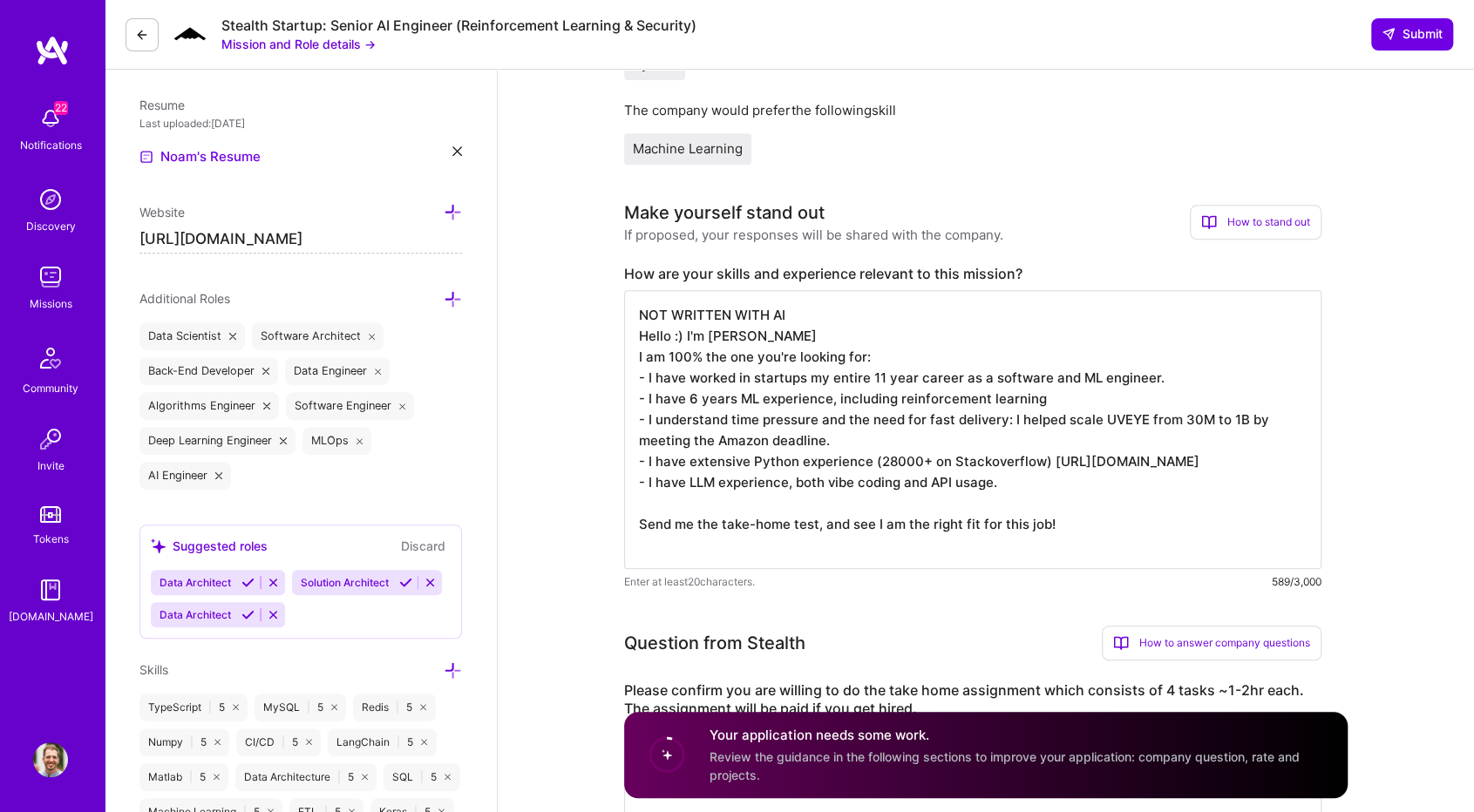
click at [1018, 502] on textarea "NOT WRITTEN WITH AI Hello :) I'm [PERSON_NAME] I am 100% the one you're looking…" at bounding box center [972, 429] width 697 height 279
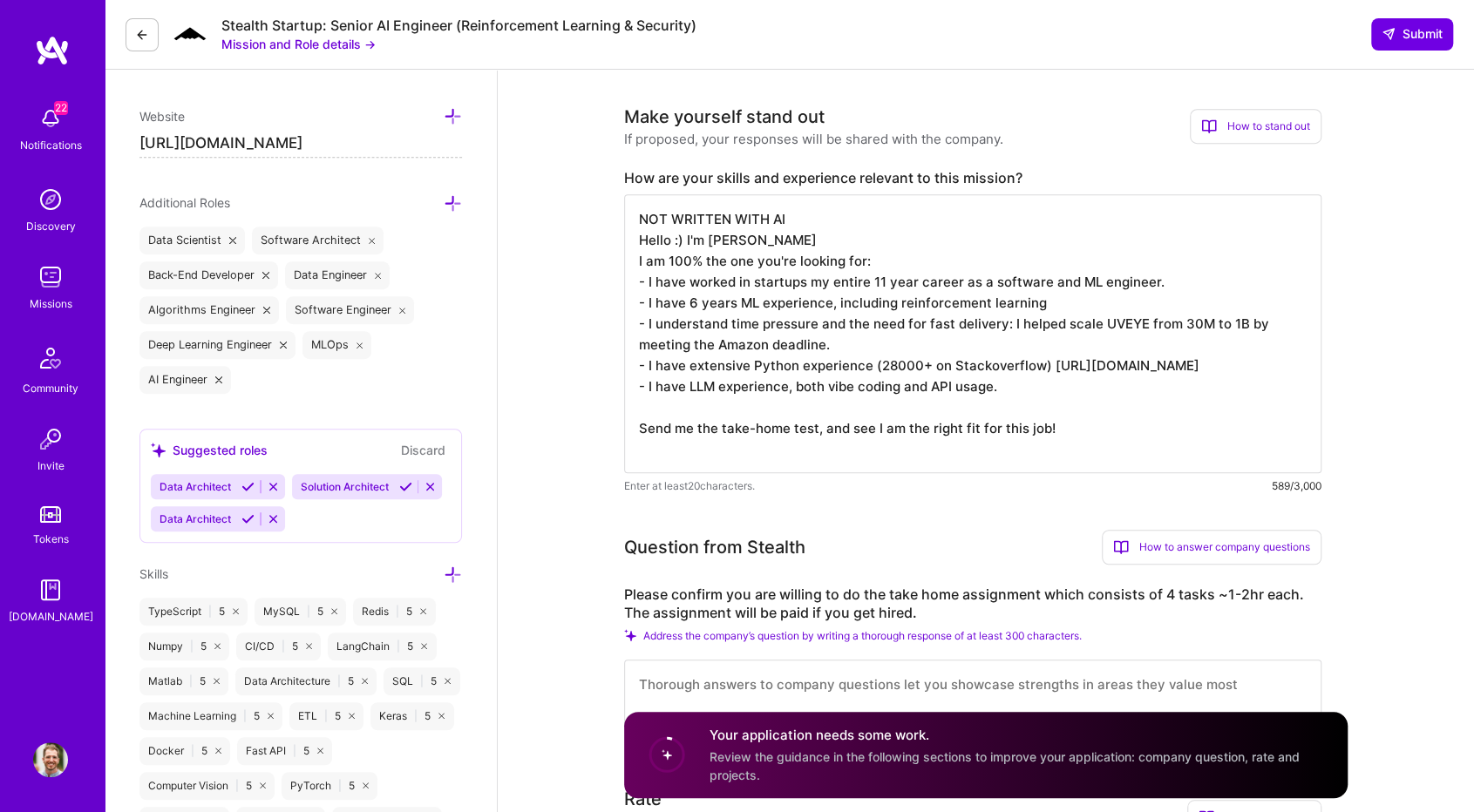
scroll to position [697, 0]
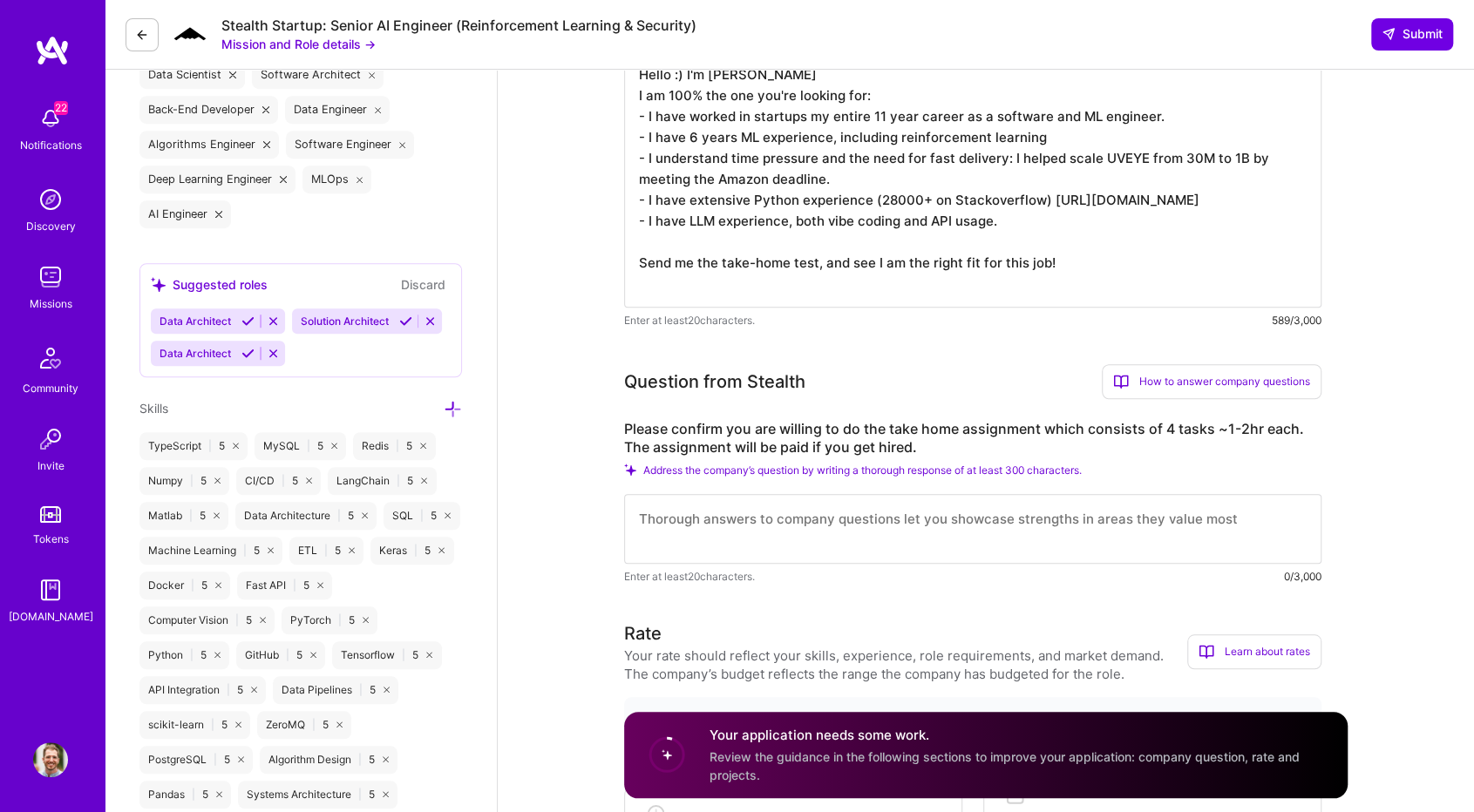
type textarea "NOT WRITTEN WITH AI Hello :) I'm [PERSON_NAME] I am 100% the one you're looking…"
click at [717, 520] on textarea at bounding box center [972, 528] width 697 height 70
click at [951, 501] on textarea at bounding box center [972, 528] width 697 height 70
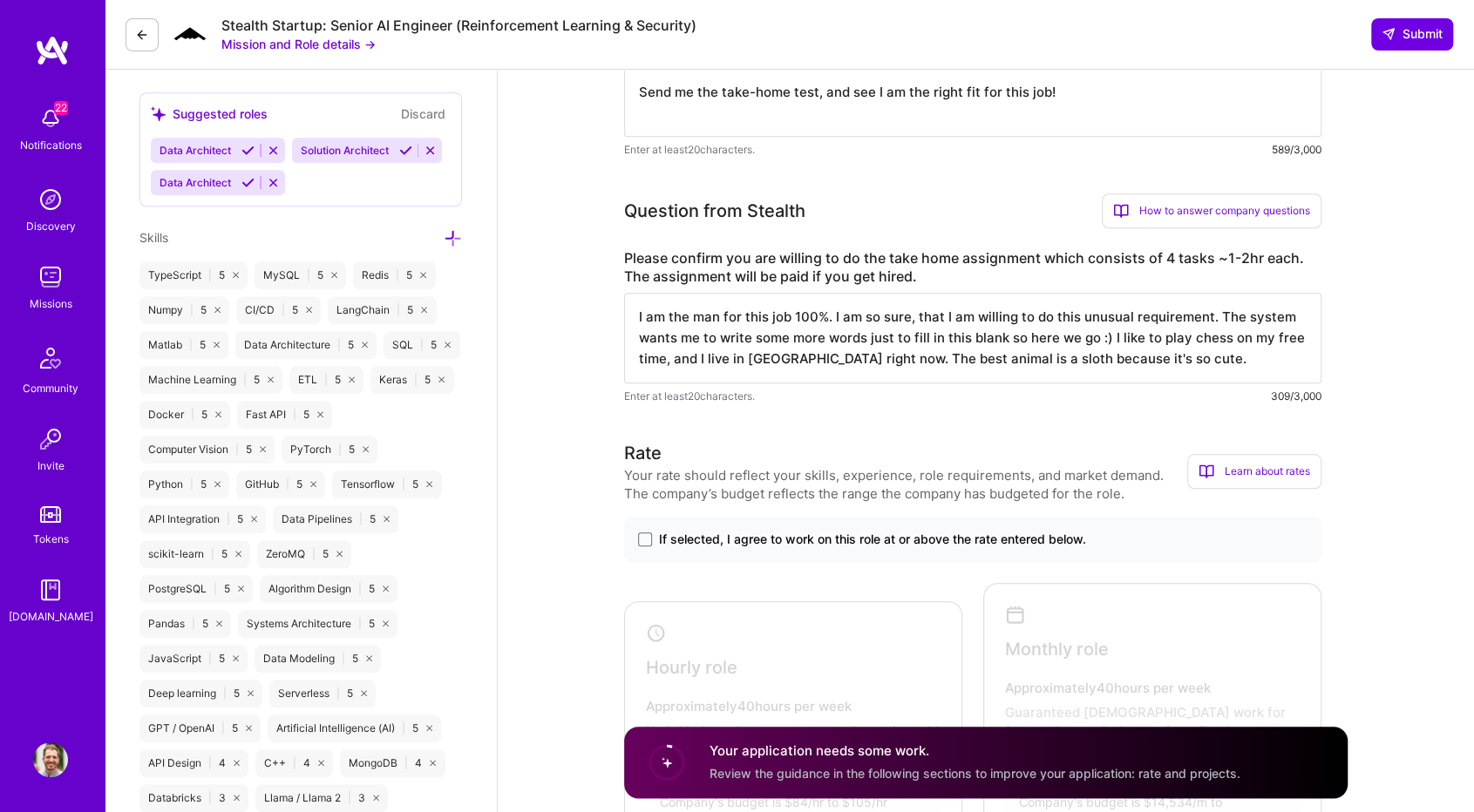
scroll to position [871, 0]
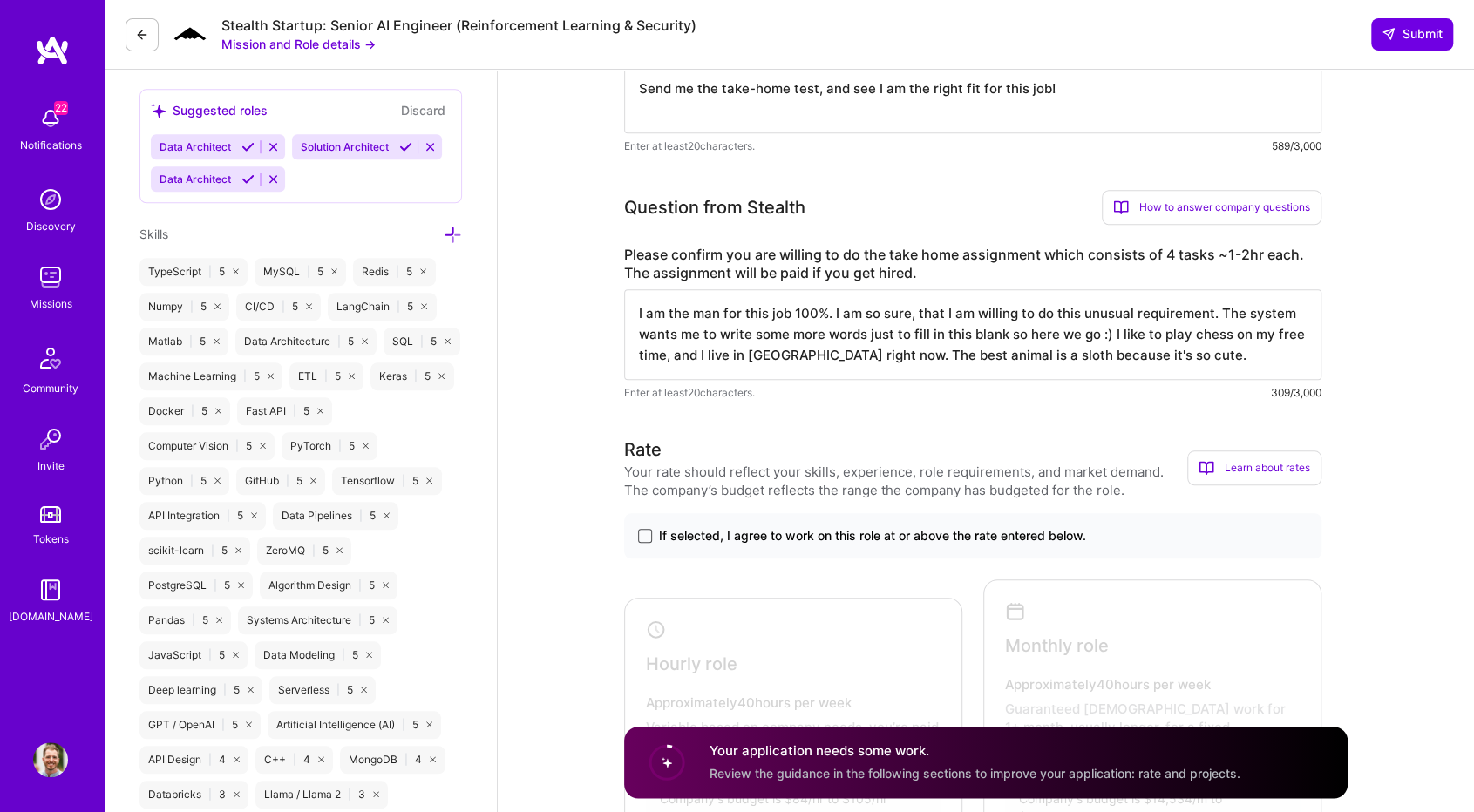
type textarea "I am the man for this job 100%. I am so sure, that I am willing to do this unus…"
click at [646, 540] on span at bounding box center [644, 536] width 14 height 14
click at [0, 0] on input "If selected, I agree to work on this role at or above the rate entered below." at bounding box center [0, 0] width 0 height 0
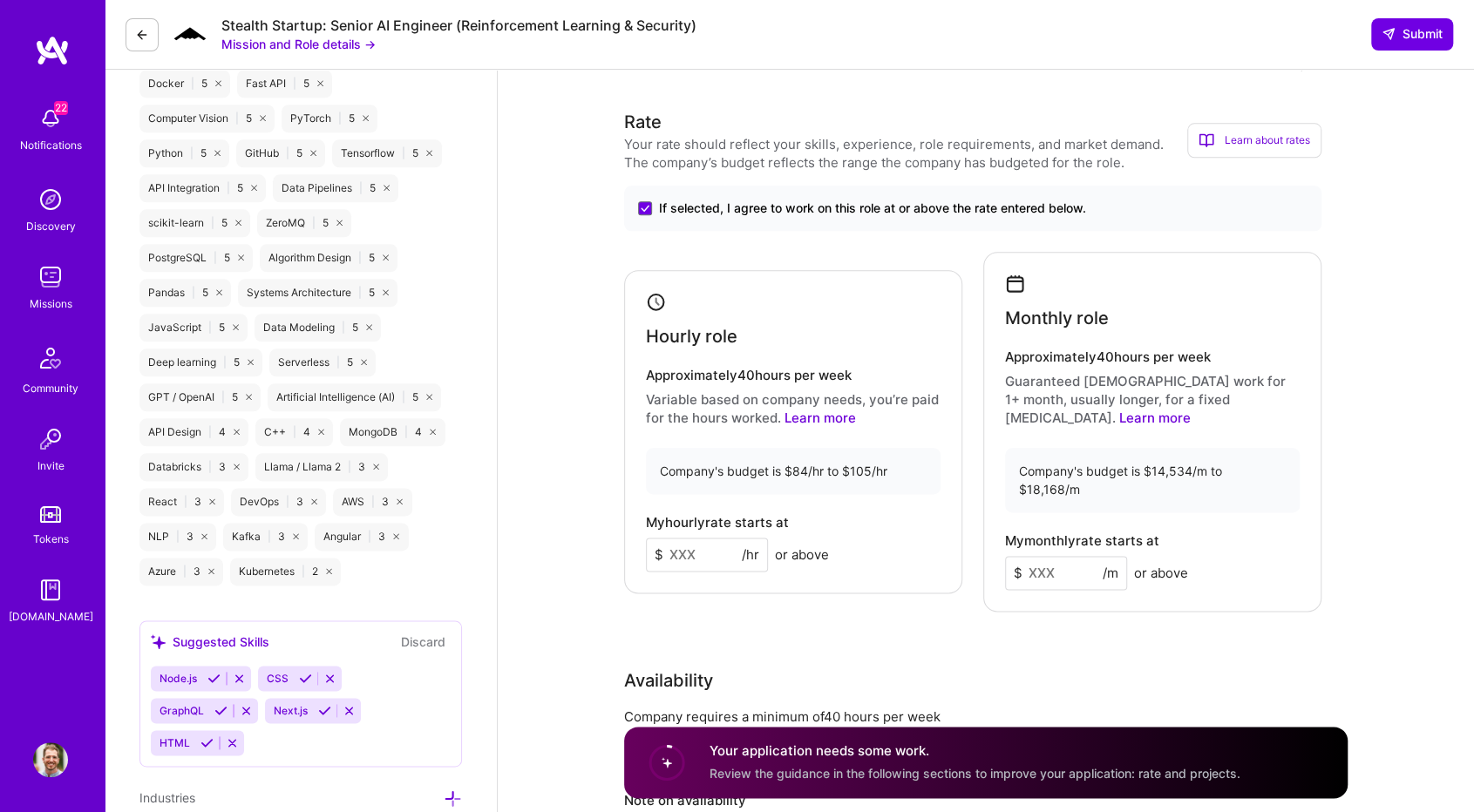
scroll to position [1220, 0]
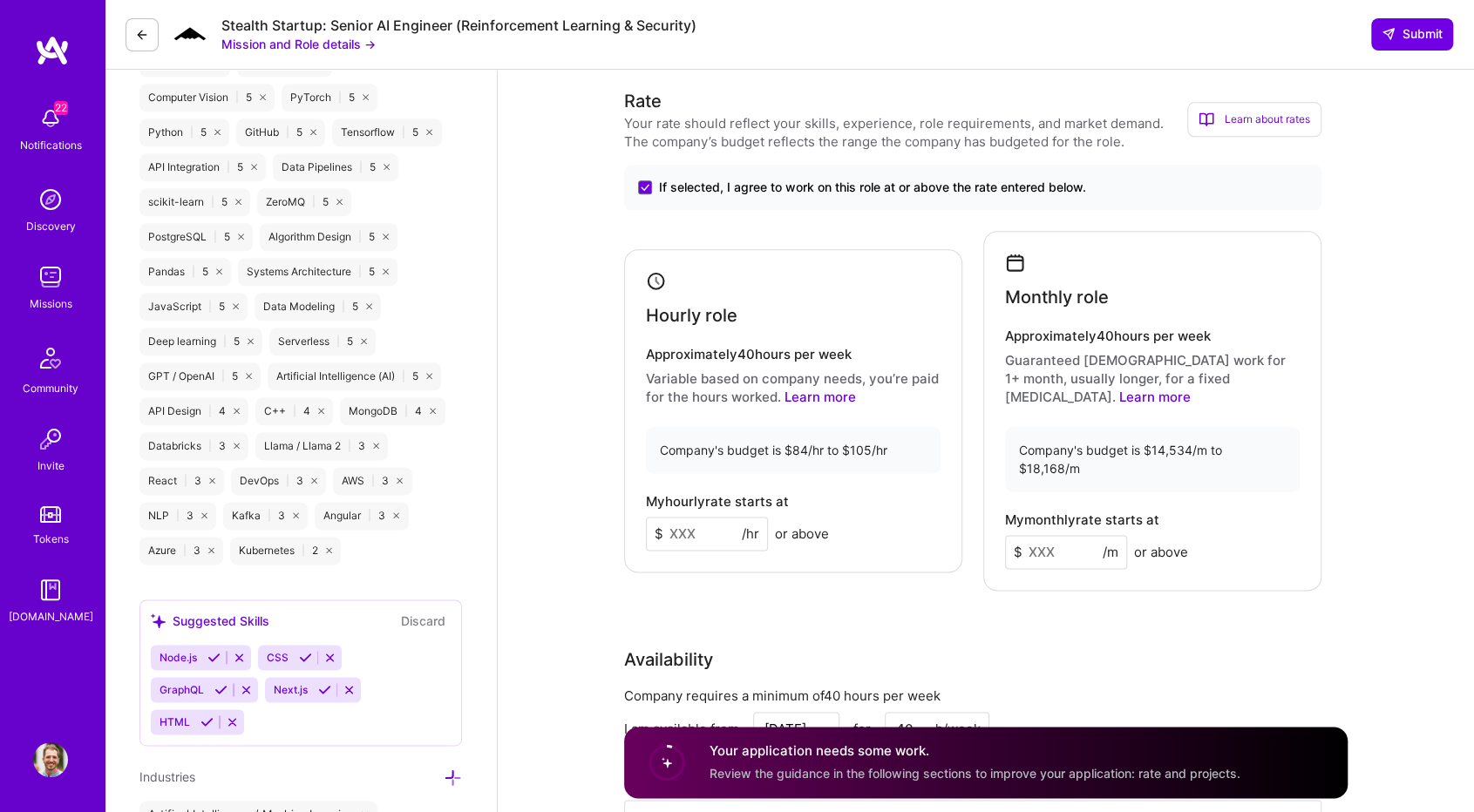
click at [703, 519] on input at bounding box center [707, 533] width 122 height 34
type input "8"
drag, startPoint x: 699, startPoint y: 516, endPoint x: 655, endPoint y: 514, distance: 44.0
click at [655, 516] on div "$ 90 /hr" at bounding box center [707, 533] width 122 height 34
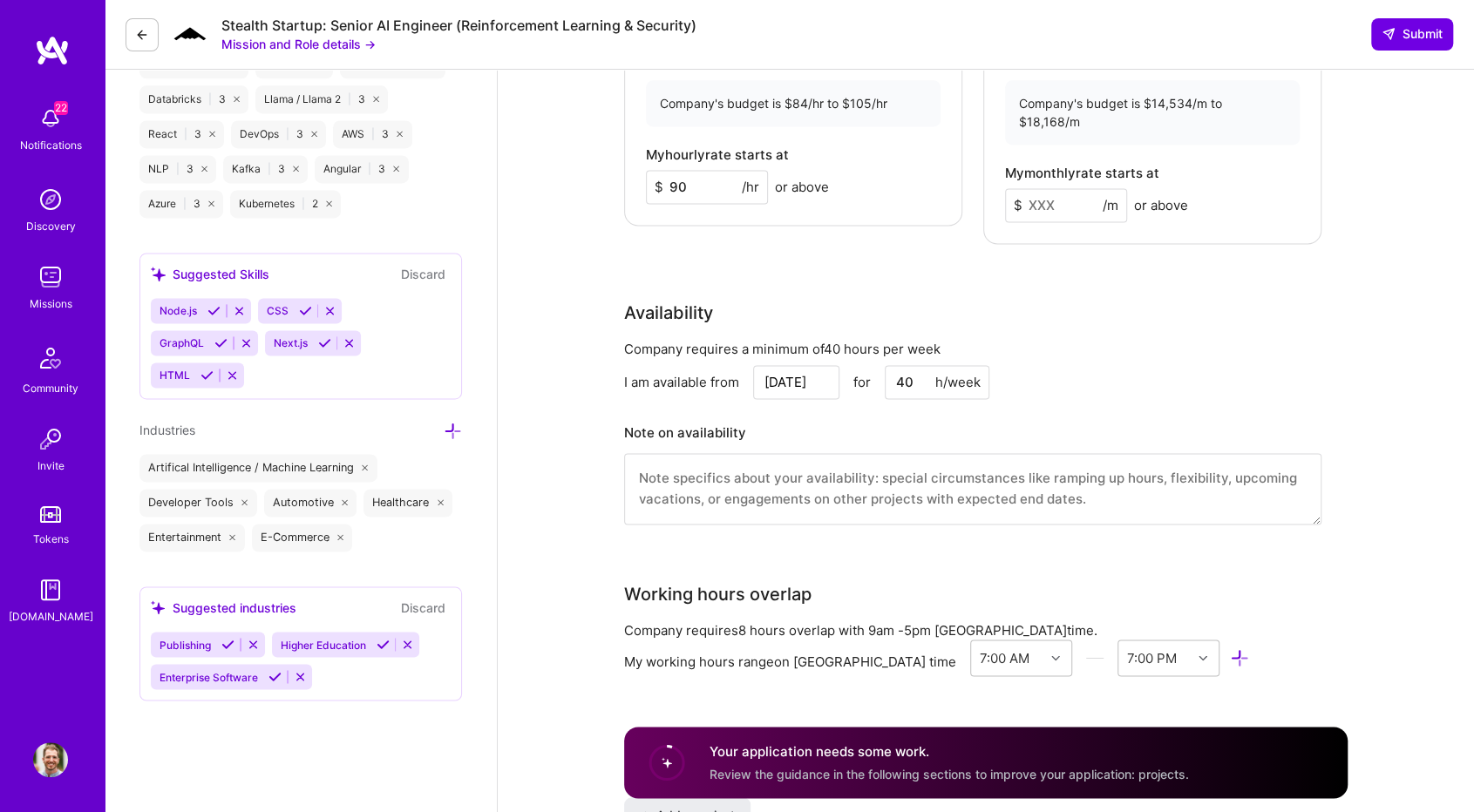
scroll to position [1568, 0]
type input "8"
type input "90"
click at [794, 451] on textarea at bounding box center [972, 487] width 697 height 71
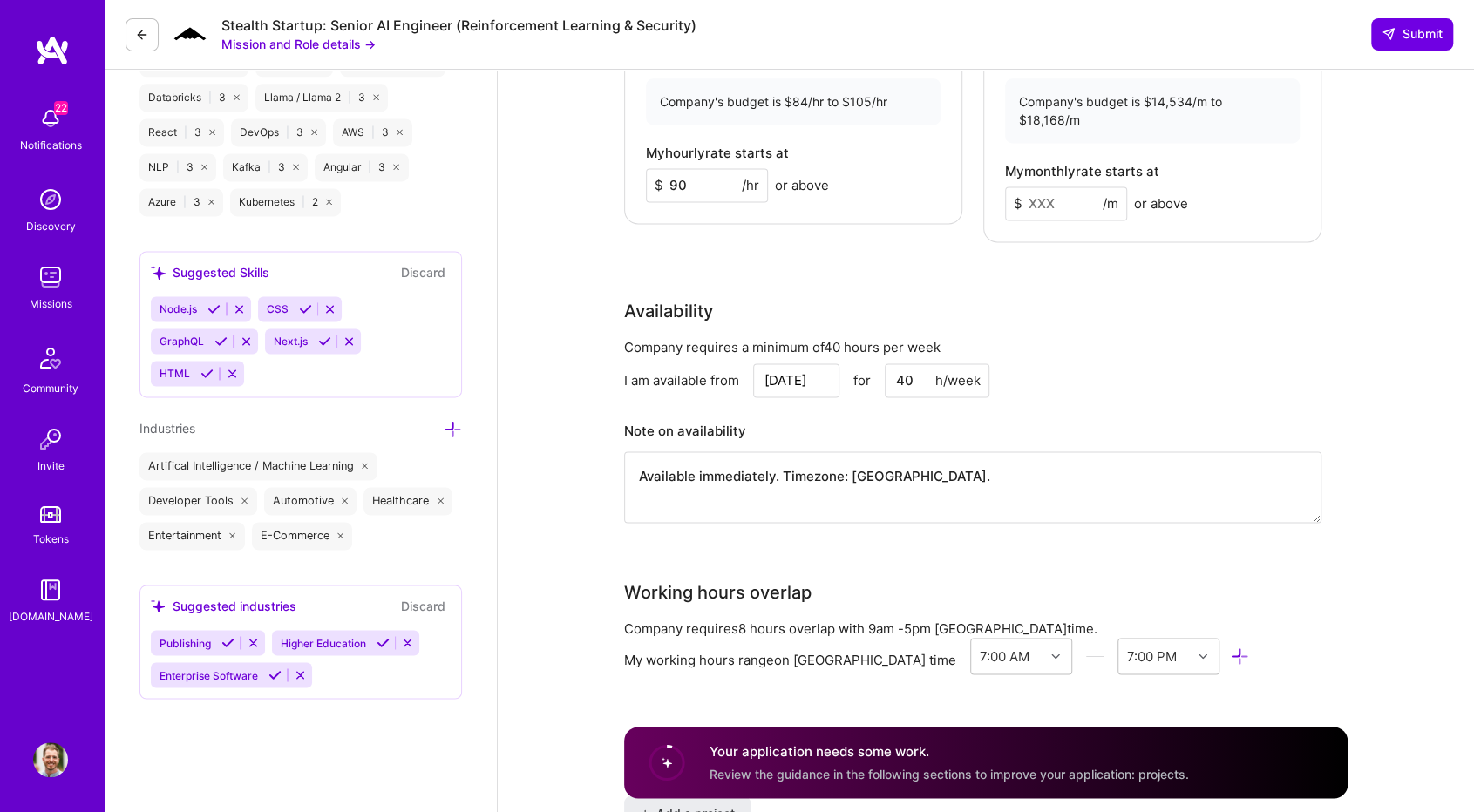
click at [890, 451] on textarea "Available immediately. Timezone: [GEOGRAPHIC_DATA]." at bounding box center [972, 487] width 697 height 71
drag, startPoint x: 849, startPoint y: 440, endPoint x: 963, endPoint y: 443, distance: 114.0
click at [963, 451] on textarea "Available immediately. Timezone: [GEOGRAPHIC_DATA] ([GEOGRAPHIC_DATA])." at bounding box center [972, 487] width 697 height 71
click at [979, 451] on textarea "Available immediately. Timezone: [GEOGRAPHIC_DATA] ([GEOGRAPHIC_DATA])." at bounding box center [972, 487] width 697 height 71
drag, startPoint x: 850, startPoint y: 433, endPoint x: 961, endPoint y: 437, distance: 111.1
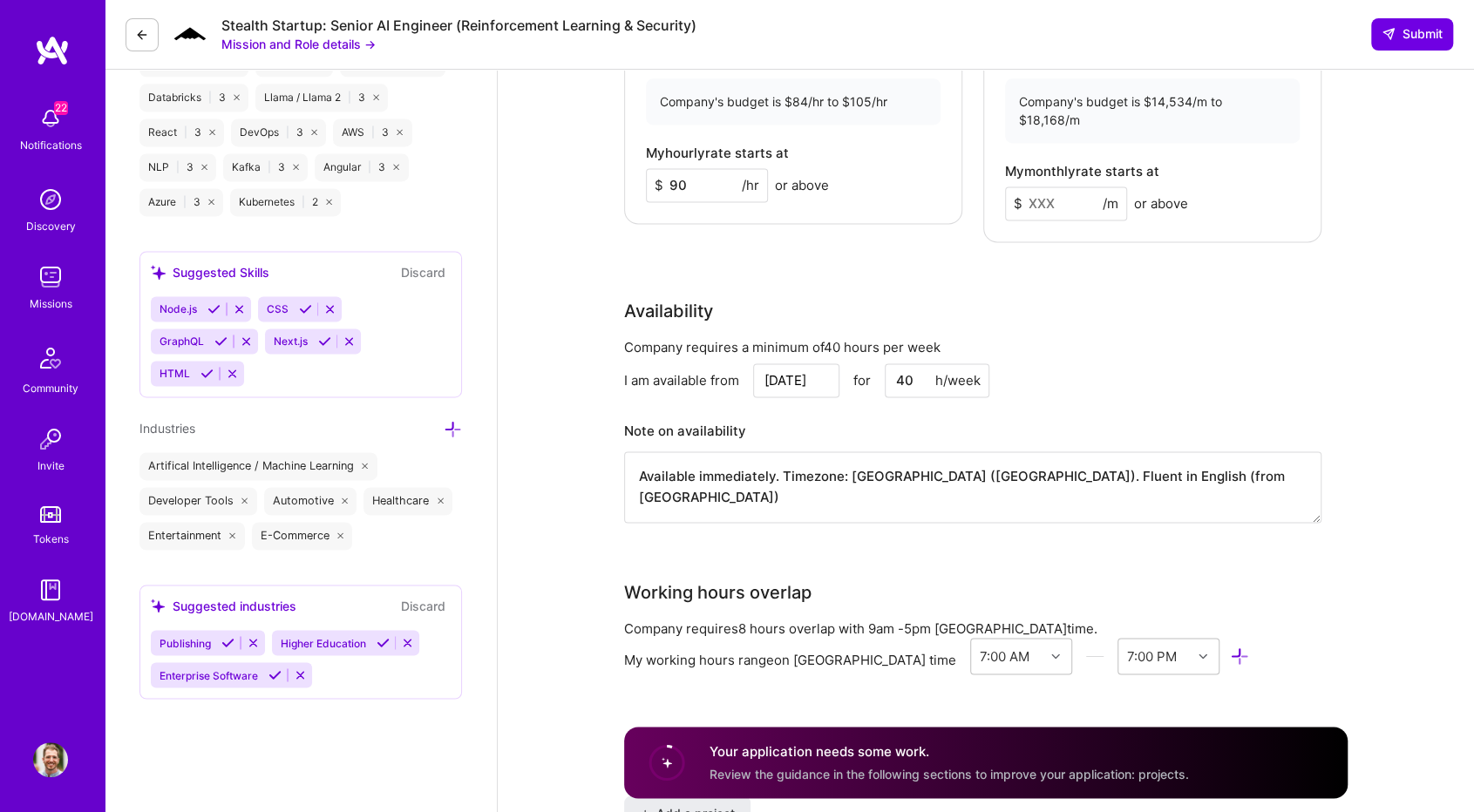
click at [961, 451] on textarea "Available immediately. Timezone: [GEOGRAPHIC_DATA] ([GEOGRAPHIC_DATA]). Fluent …" at bounding box center [972, 487] width 697 height 71
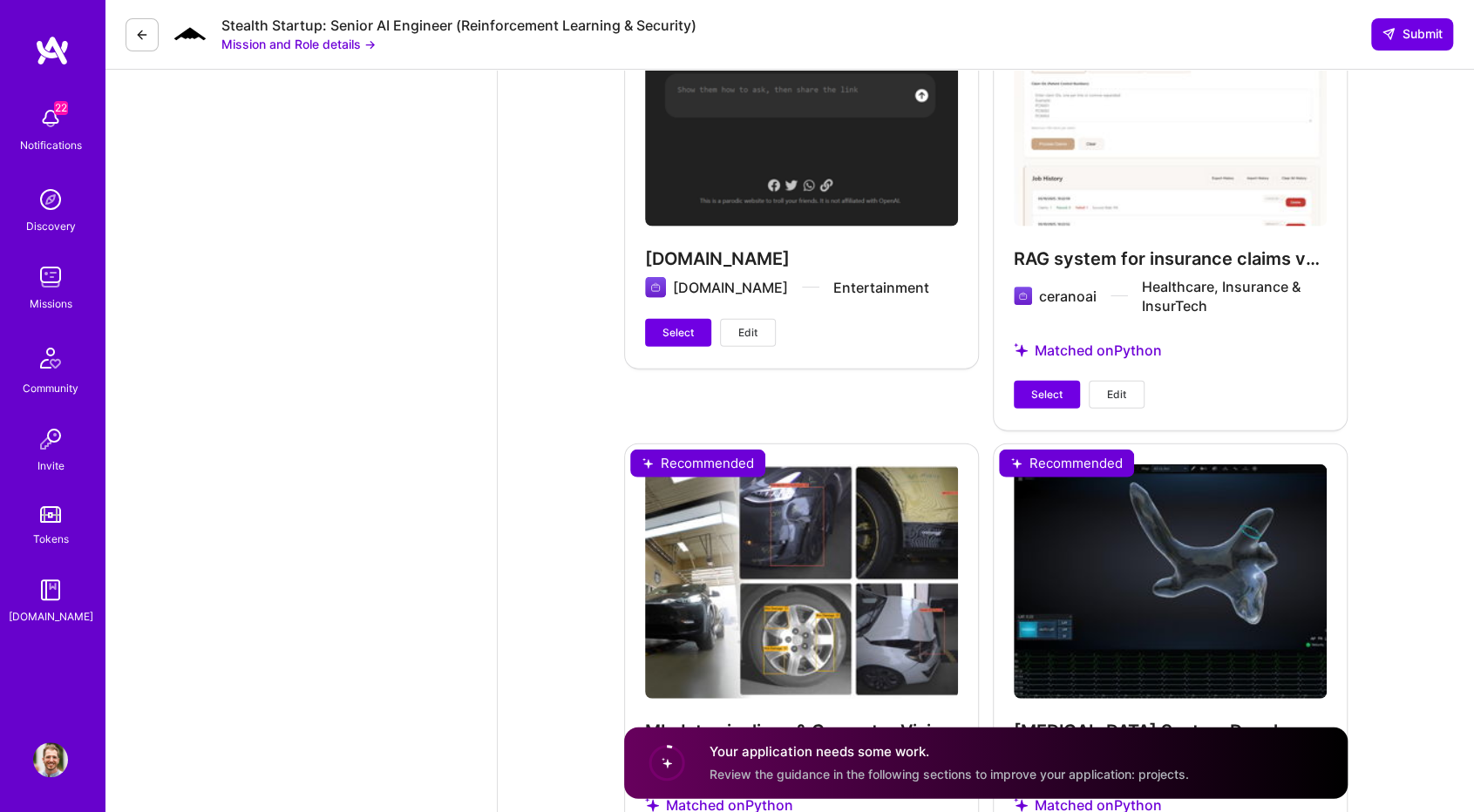
scroll to position [2527, 0]
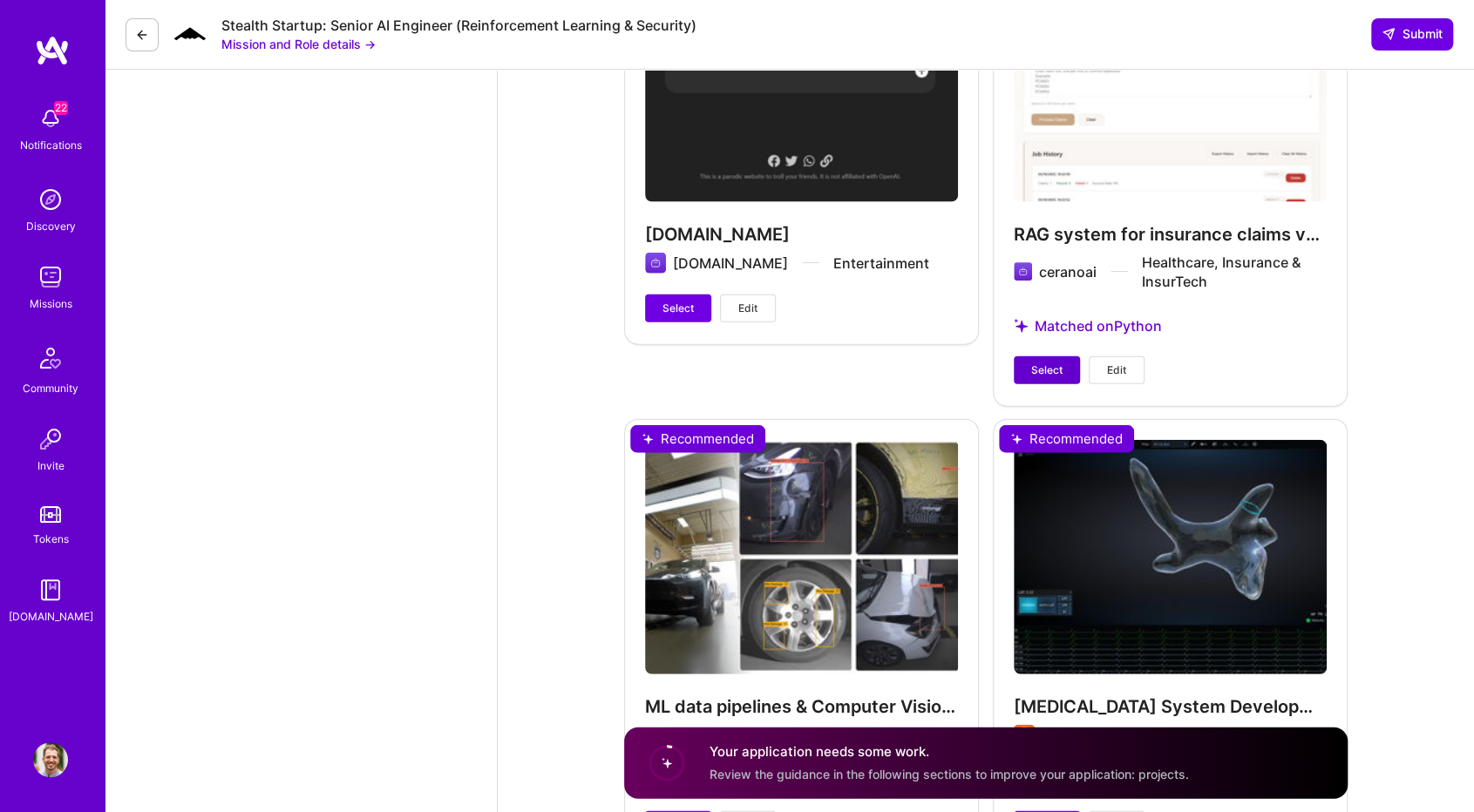
type textarea "Available immediately. Timezone: [GEOGRAPHIC_DATA] ([GEOGRAPHIC_DATA]). Fluent …"
click at [1051, 362] on span "Select" at bounding box center [1047, 370] width 32 height 16
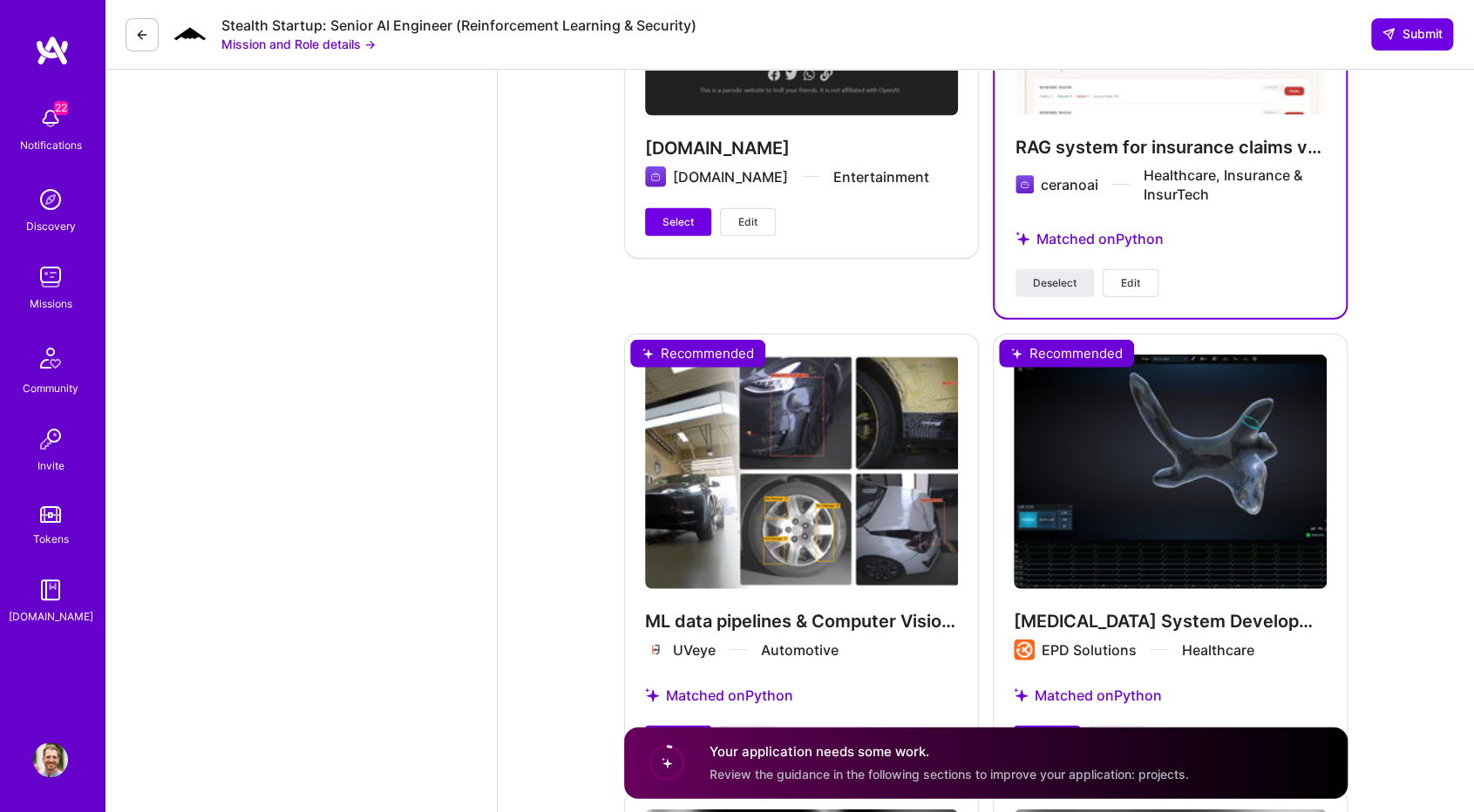
scroll to position [2701, 0]
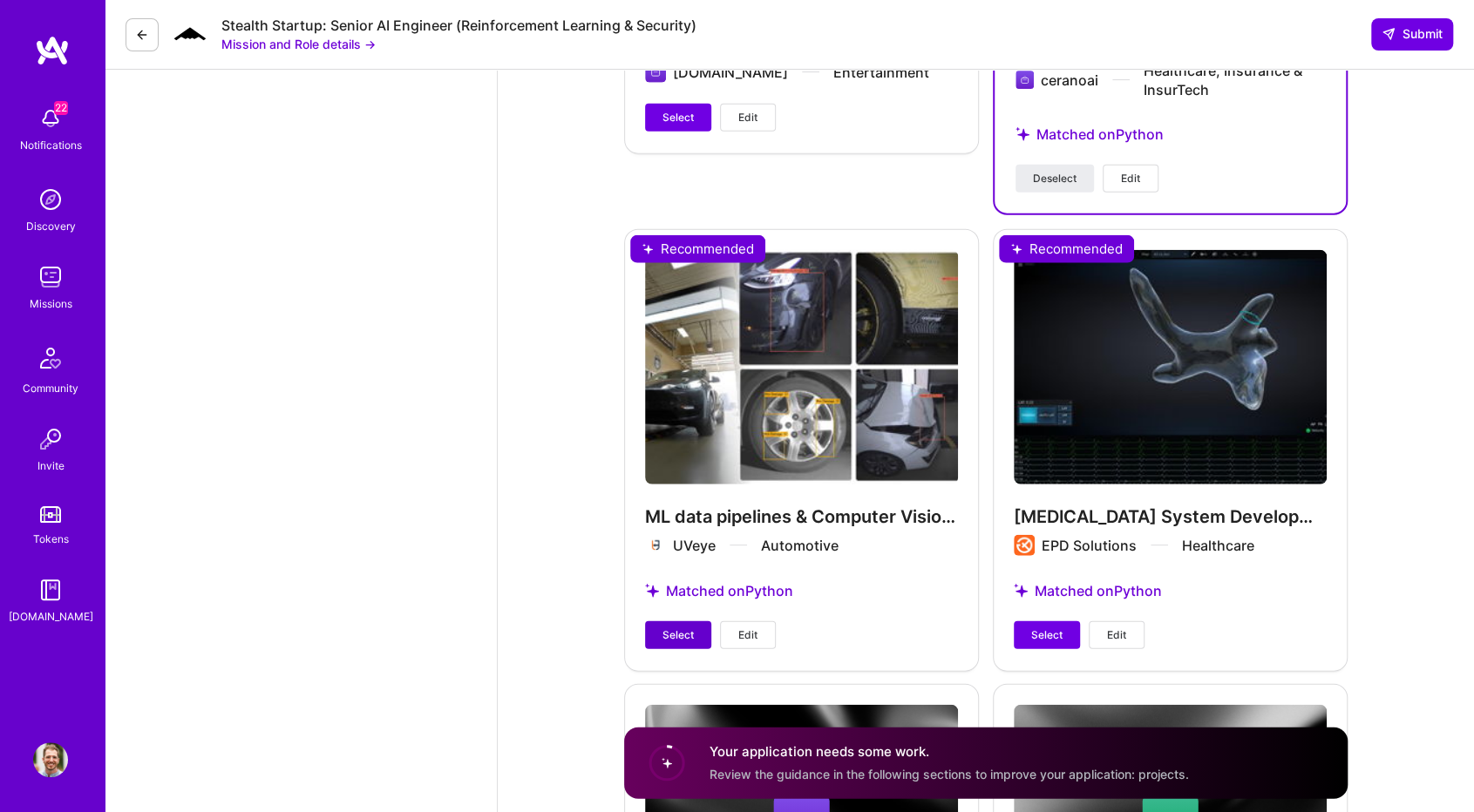
click at [683, 628] on span "Select" at bounding box center [678, 635] width 32 height 16
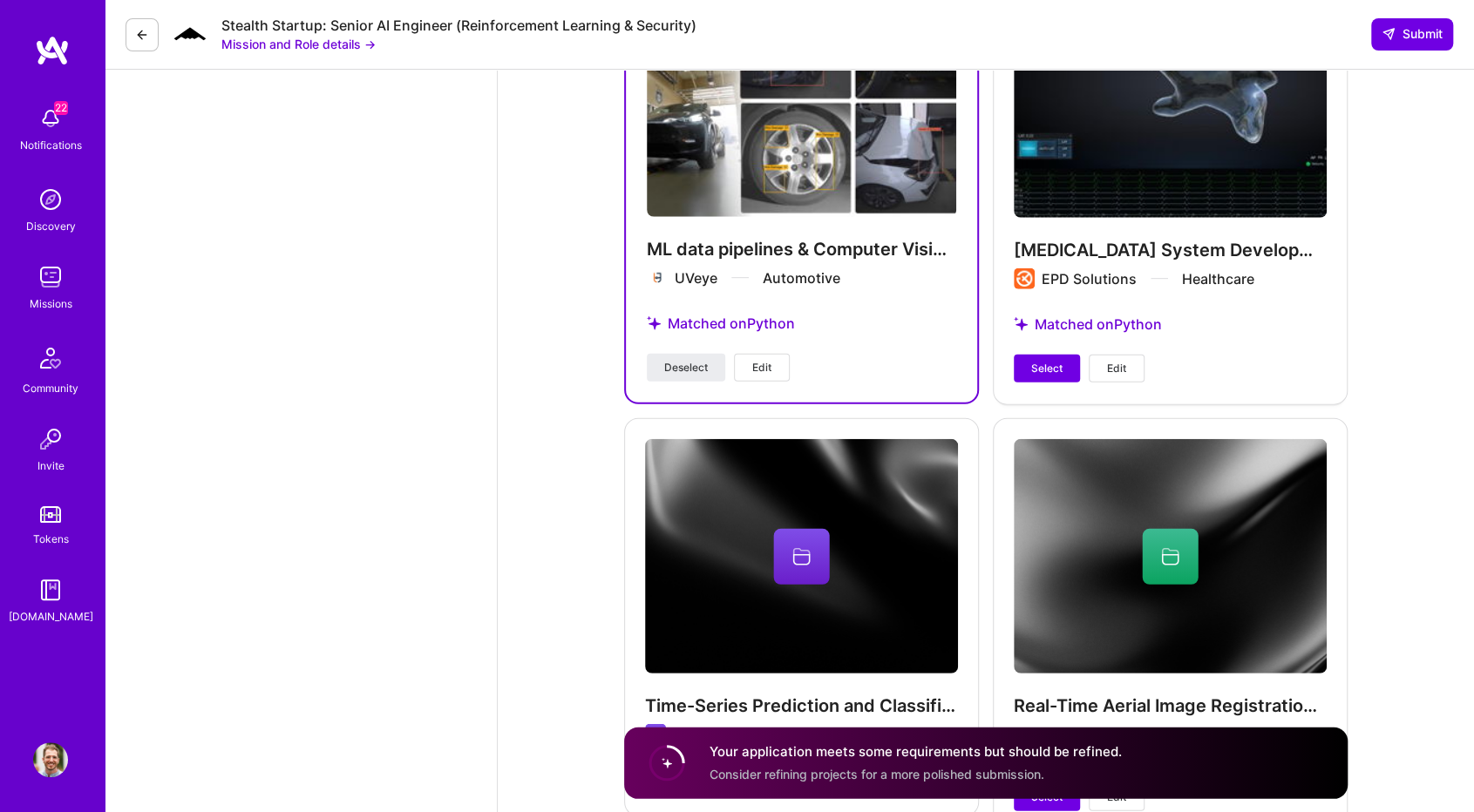
scroll to position [2964, 0]
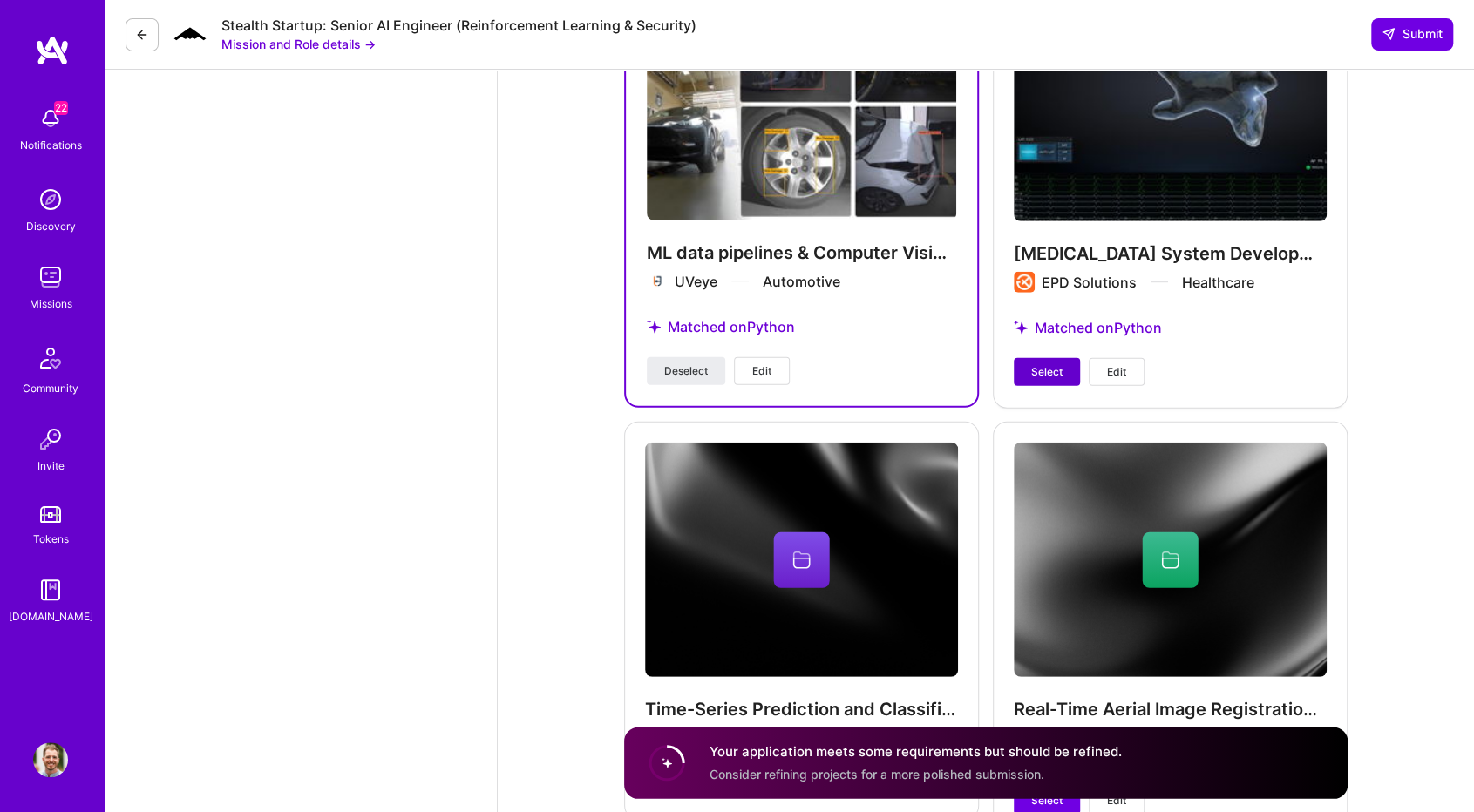
click at [1049, 364] on span "Select" at bounding box center [1047, 372] width 32 height 16
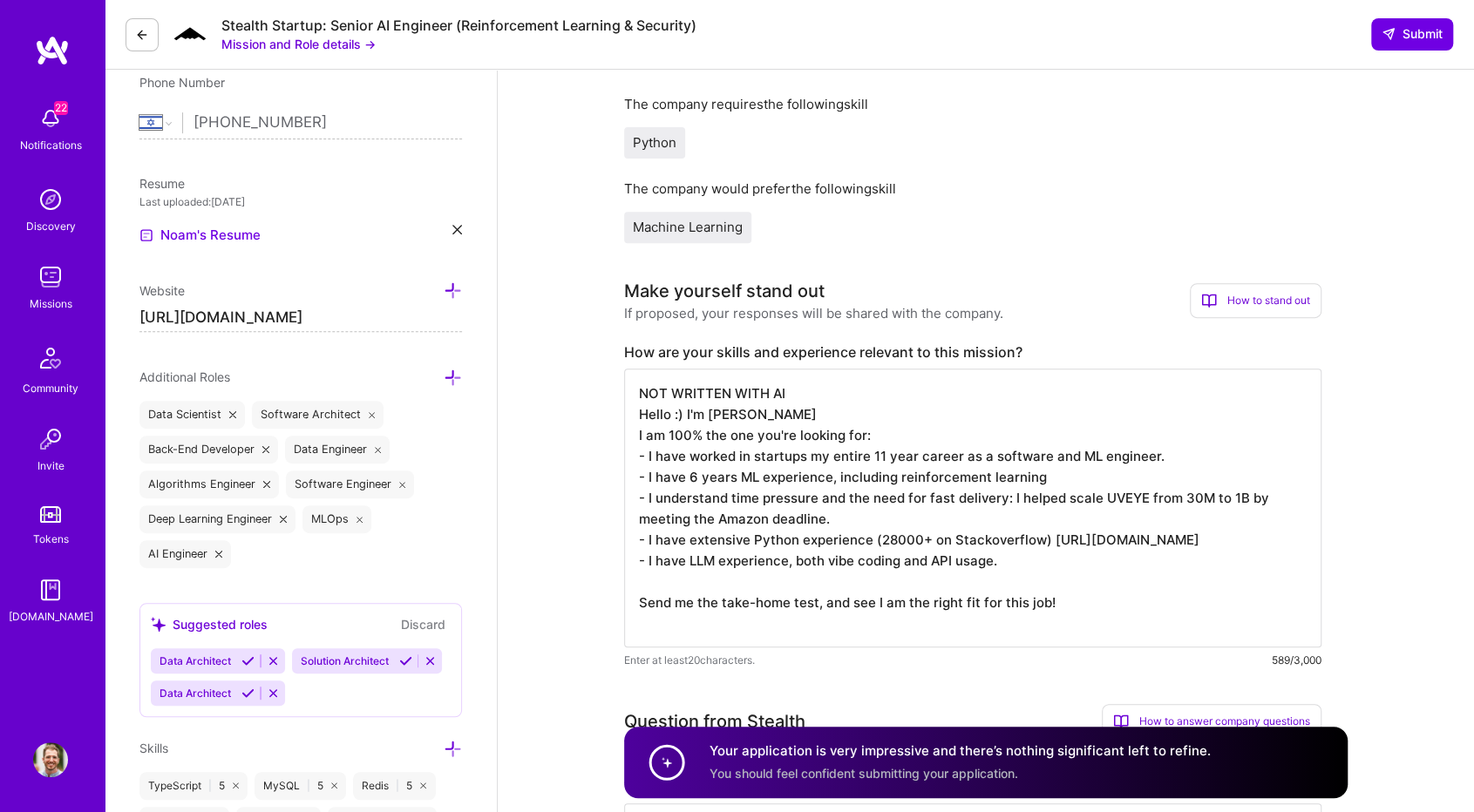
scroll to position [329, 0]
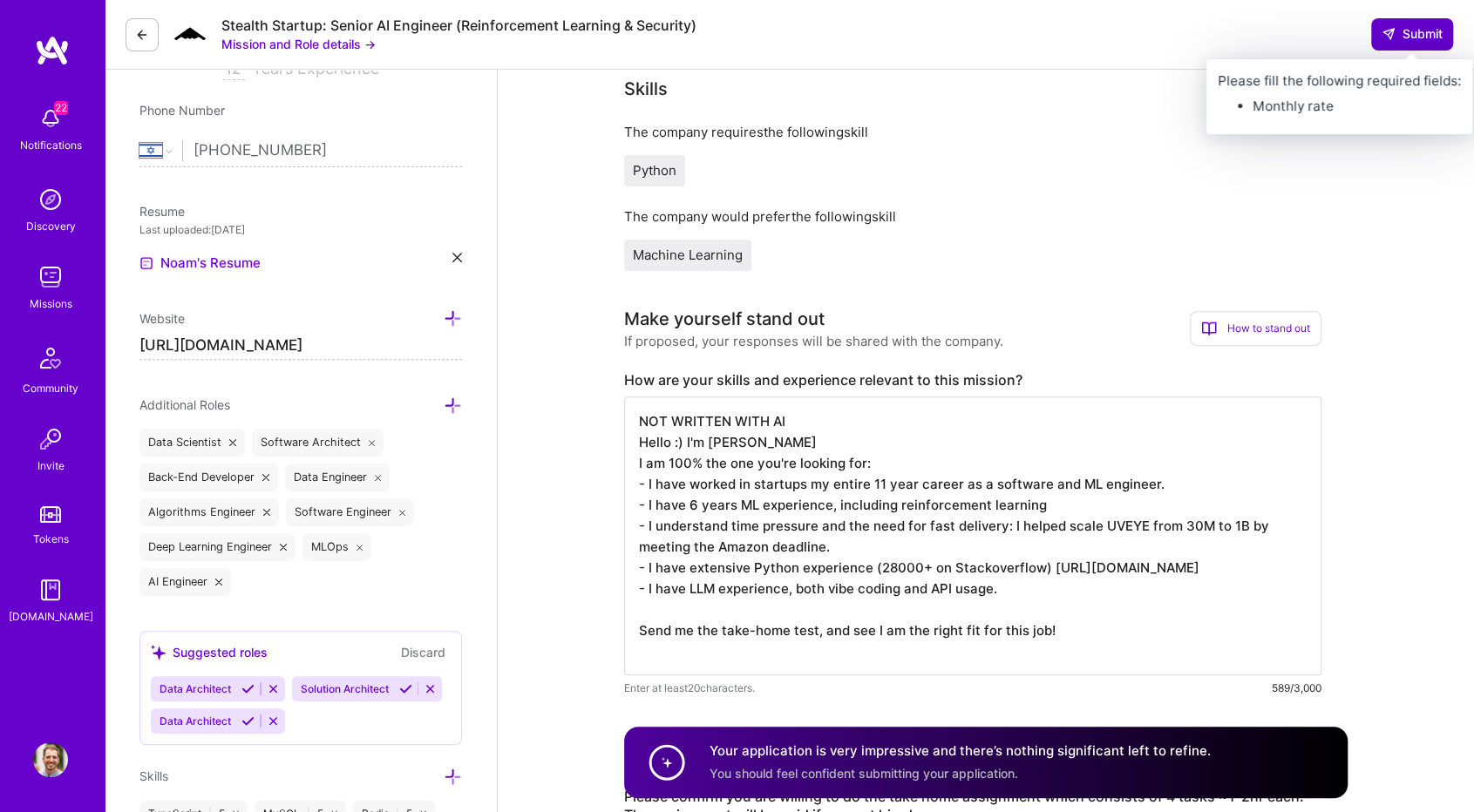
click at [1410, 34] on span "Submit" at bounding box center [1412, 33] width 61 height 18
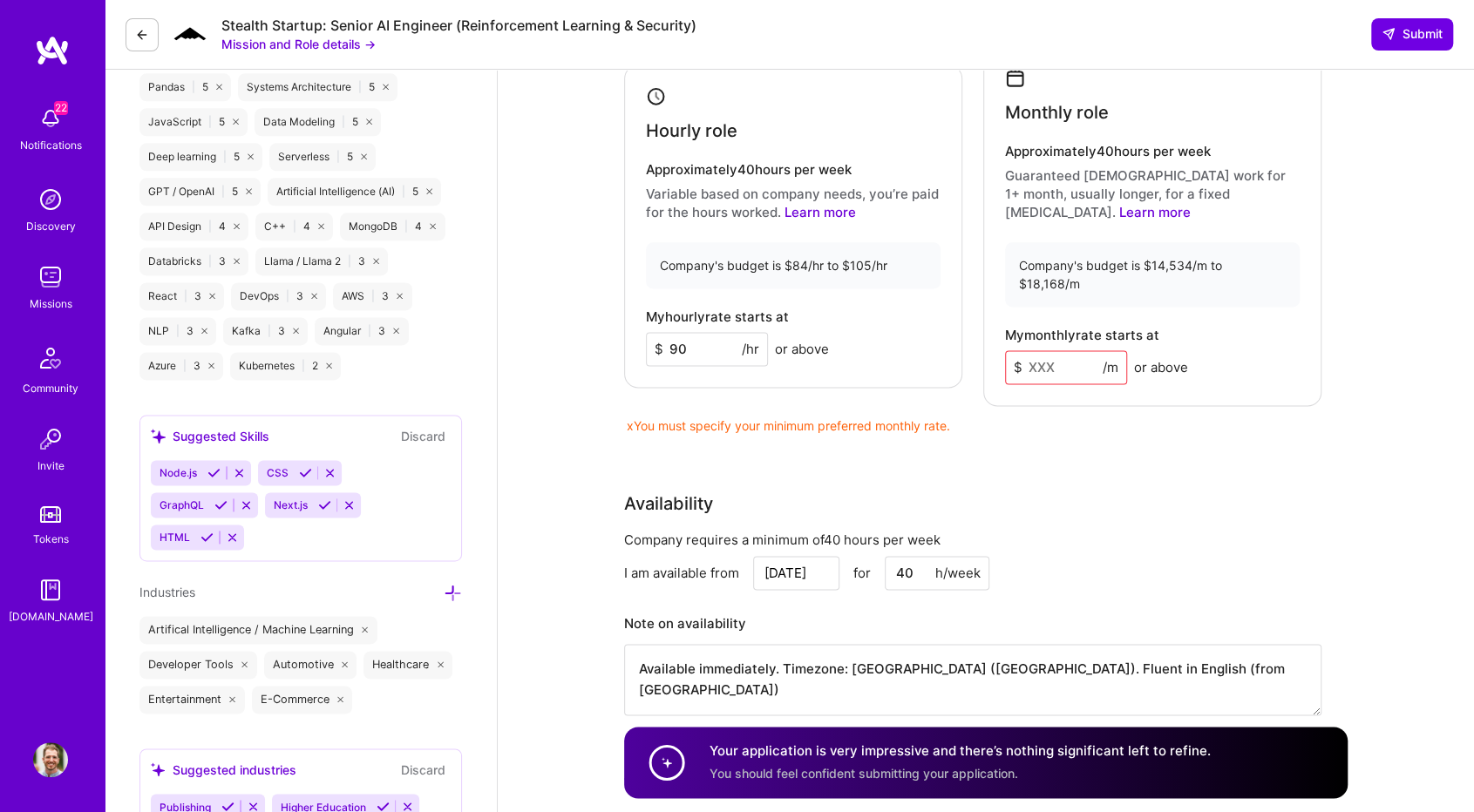
scroll to position [1313, 0]
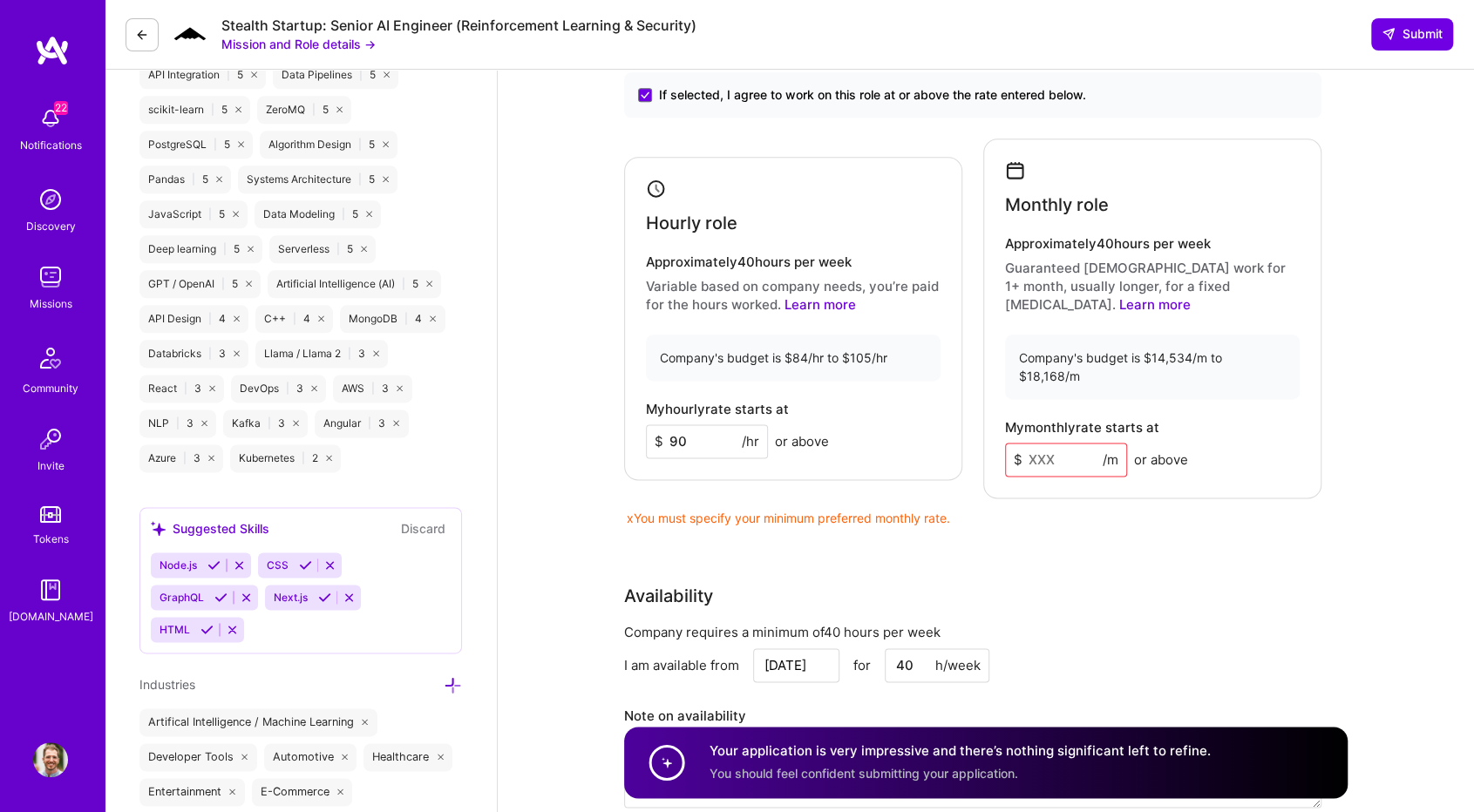
click at [1048, 443] on input at bounding box center [1066, 460] width 122 height 34
click at [1056, 443] on input at bounding box center [1066, 460] width 122 height 34
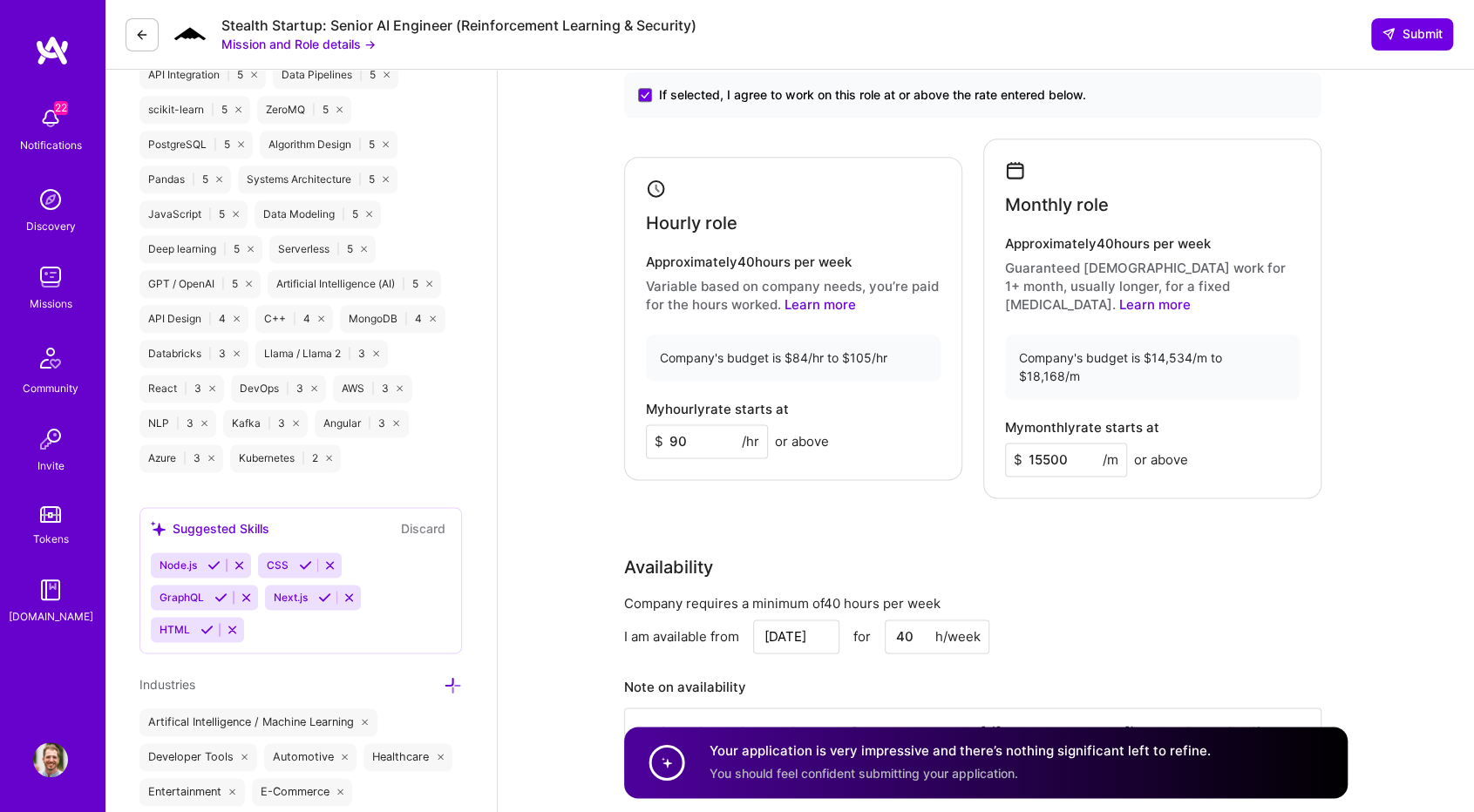
drag, startPoint x: 1045, startPoint y: 428, endPoint x: 1070, endPoint y: 428, distance: 25.0
click at [1070, 443] on input "15500" at bounding box center [1066, 460] width 122 height 34
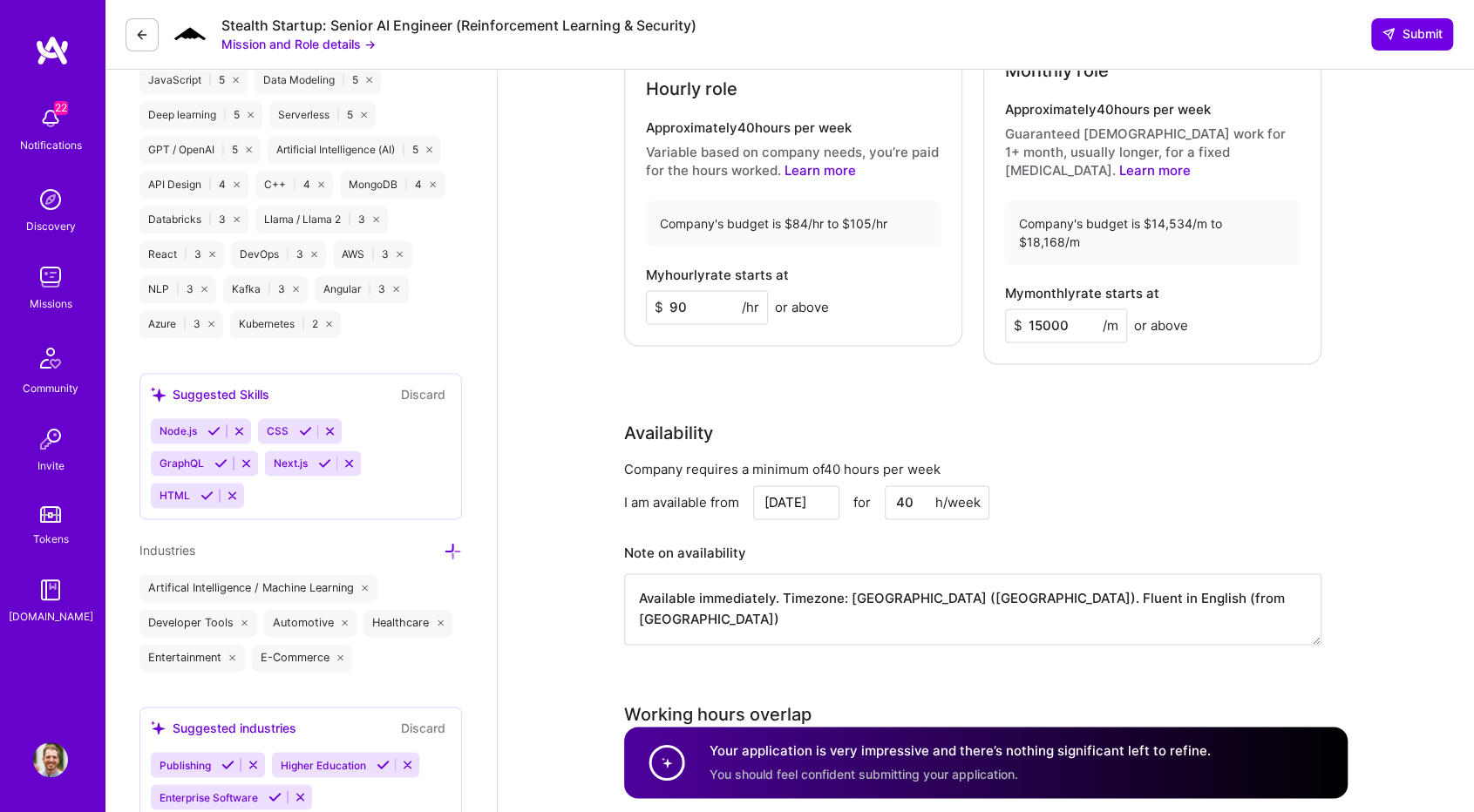
scroll to position [1409, 0]
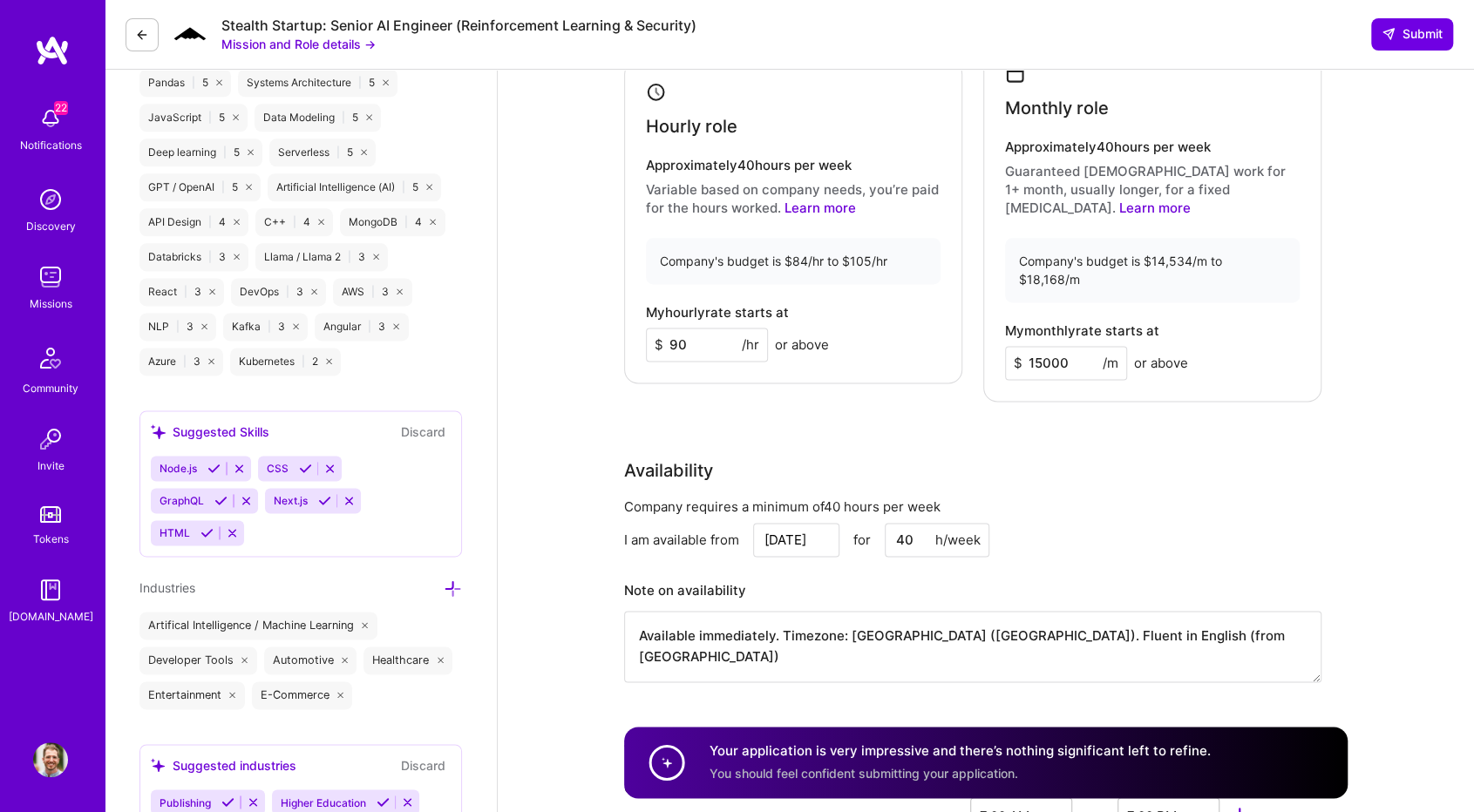
click at [1051, 346] on input "15000" at bounding box center [1066, 362] width 122 height 34
type input "15000"
click at [1277, 393] on div "Rate Your rate should reflect your skills, experience, role requirements, and m…" at bounding box center [985, 301] width 723 height 806
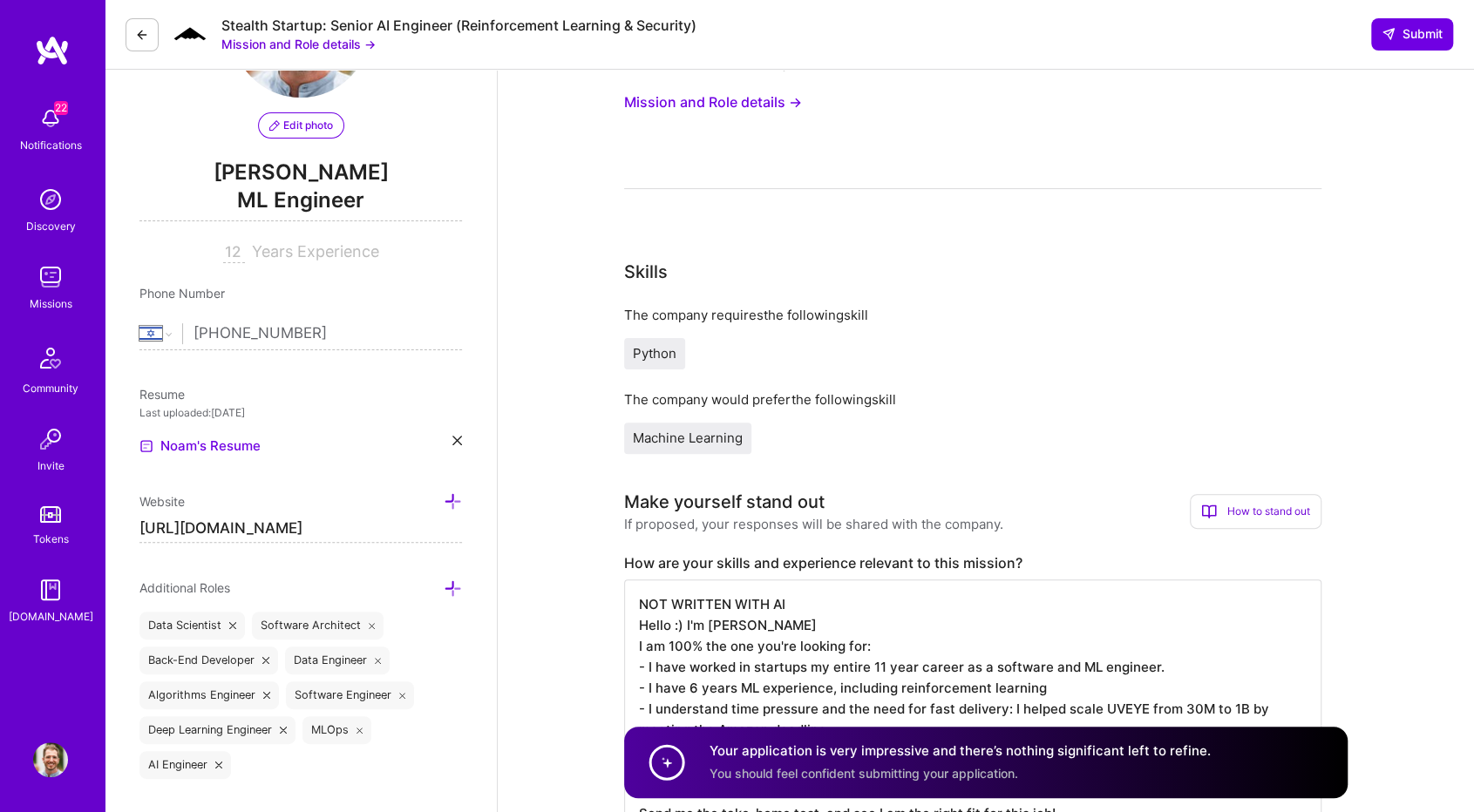
scroll to position [123, 0]
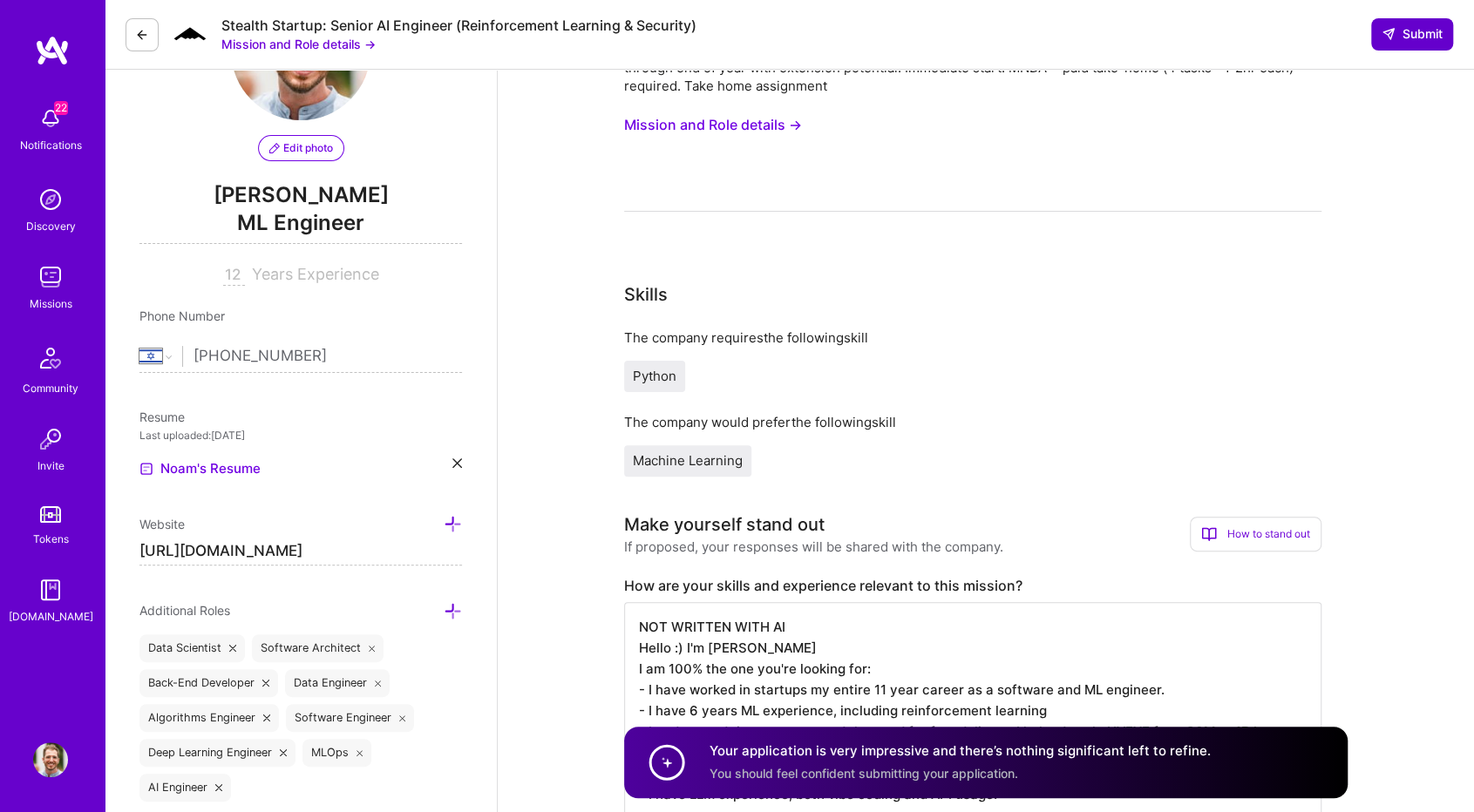
click at [1426, 27] on span "Submit" at bounding box center [1412, 33] width 61 height 18
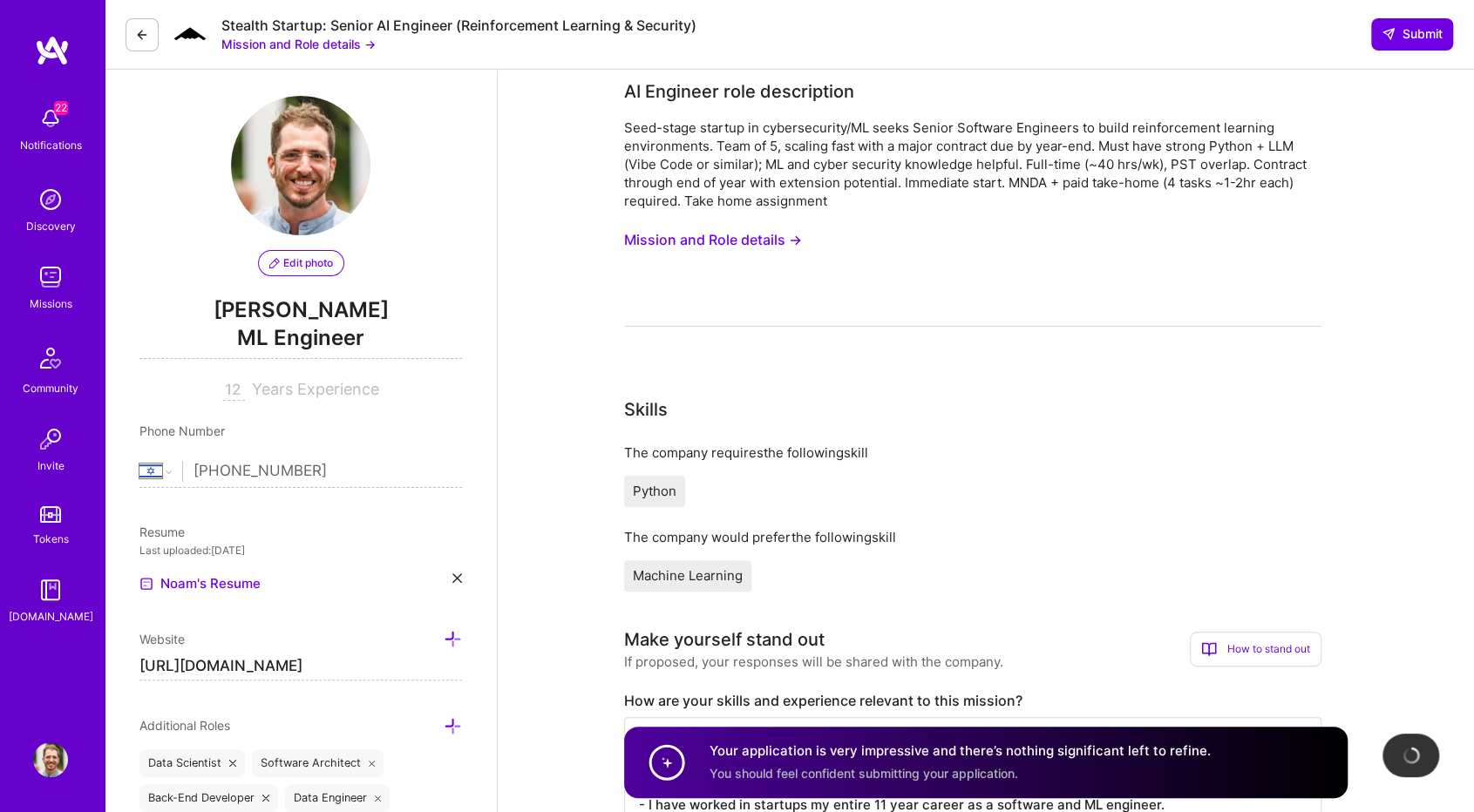
scroll to position [0, 0]
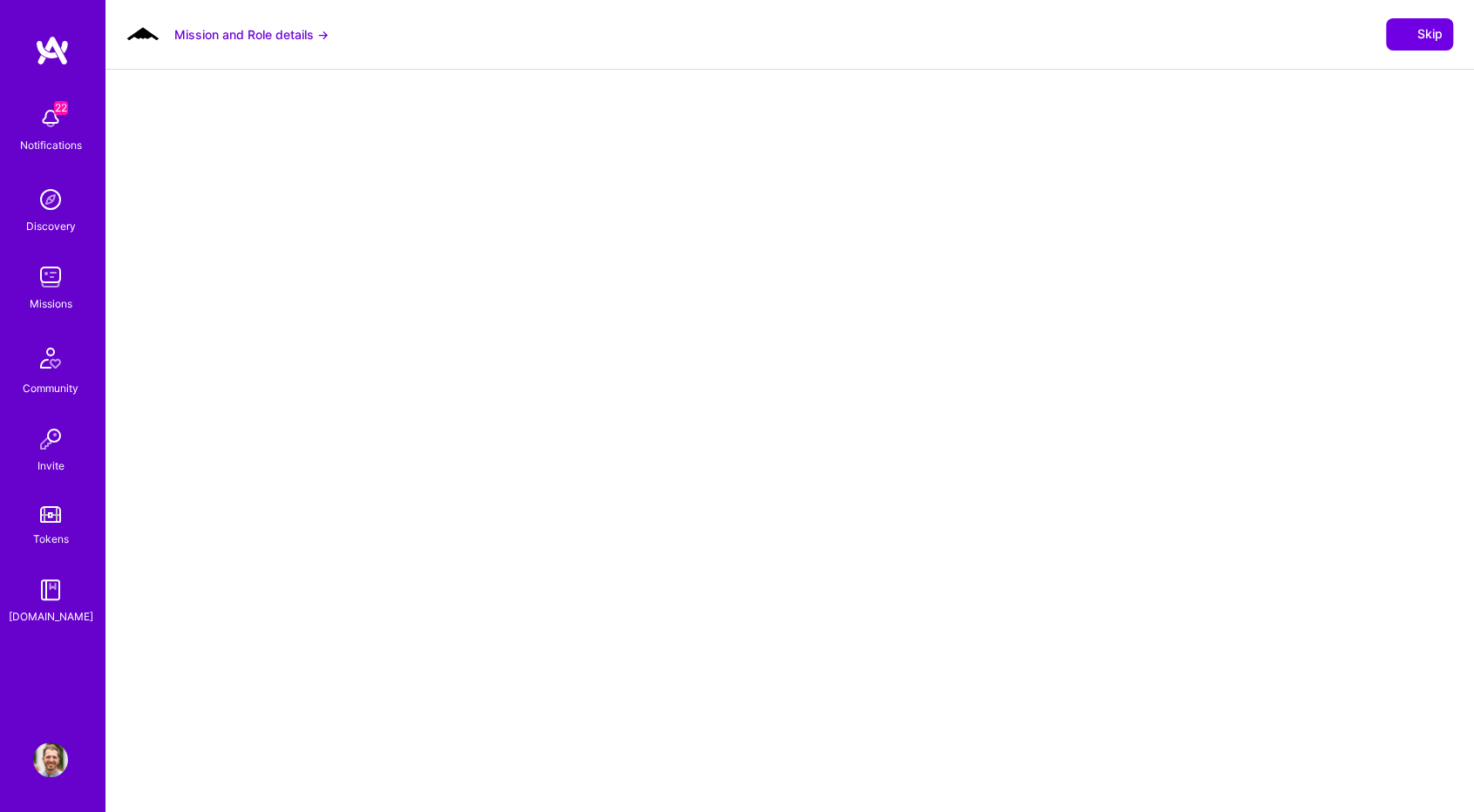
select select "IL"
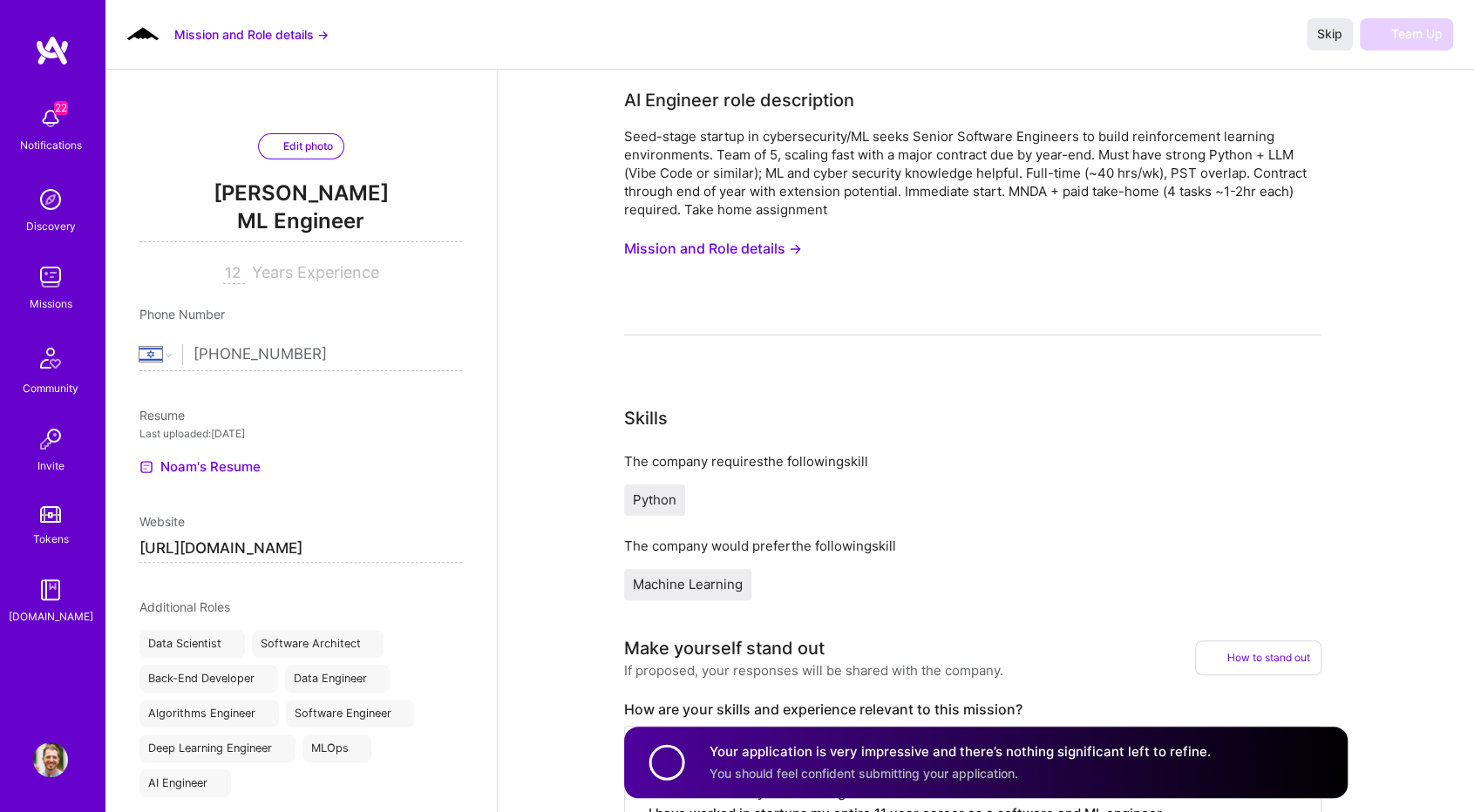
click at [716, 231] on div "Seed-stage startup in cybersecurity/ML seeks Senior Software Engineers to build…" at bounding box center [972, 231] width 697 height 209
click at [713, 242] on button "Mission and Role details →" at bounding box center [713, 248] width 178 height 32
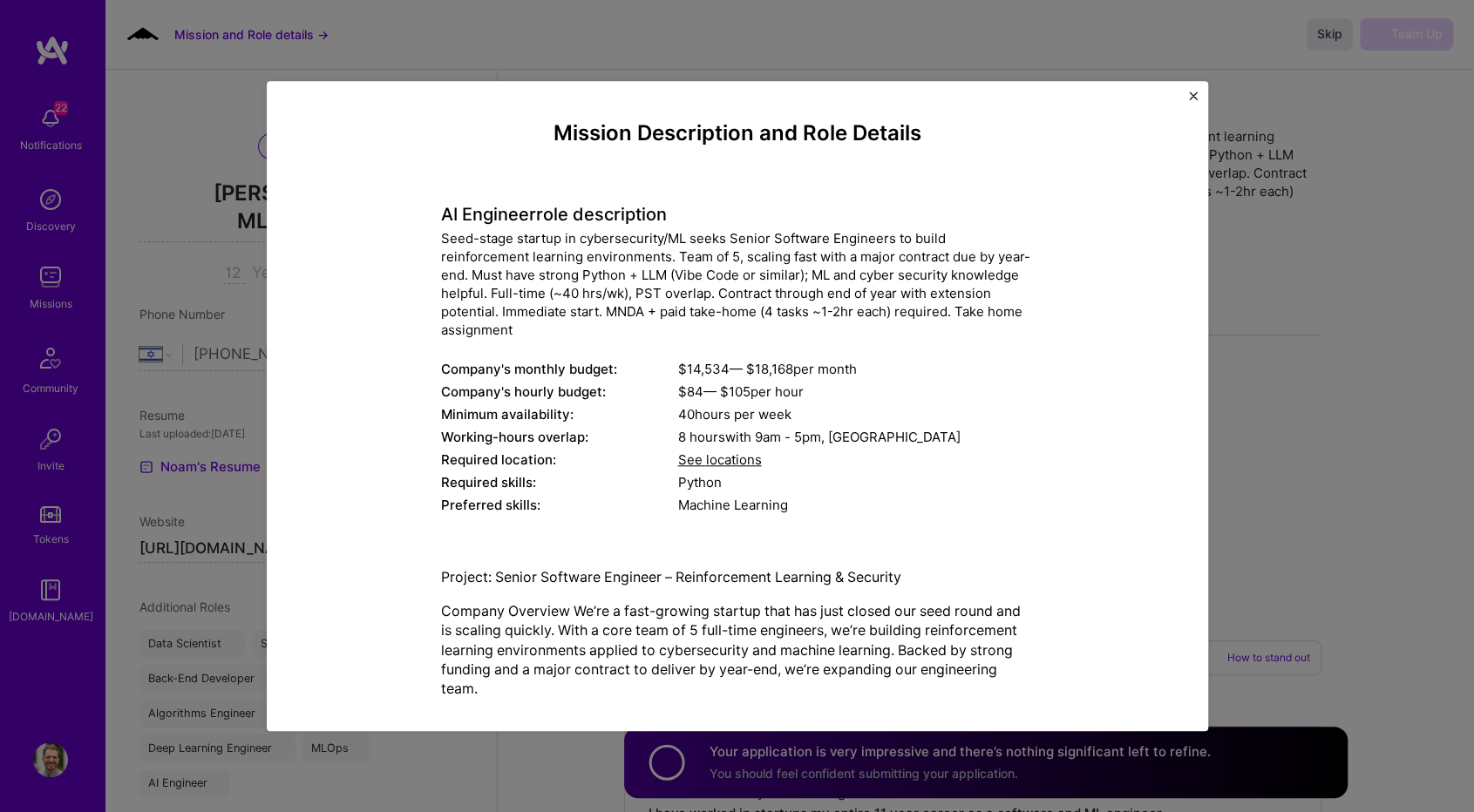
click at [1188, 97] on img "Close" at bounding box center [1192, 95] width 8 height 8
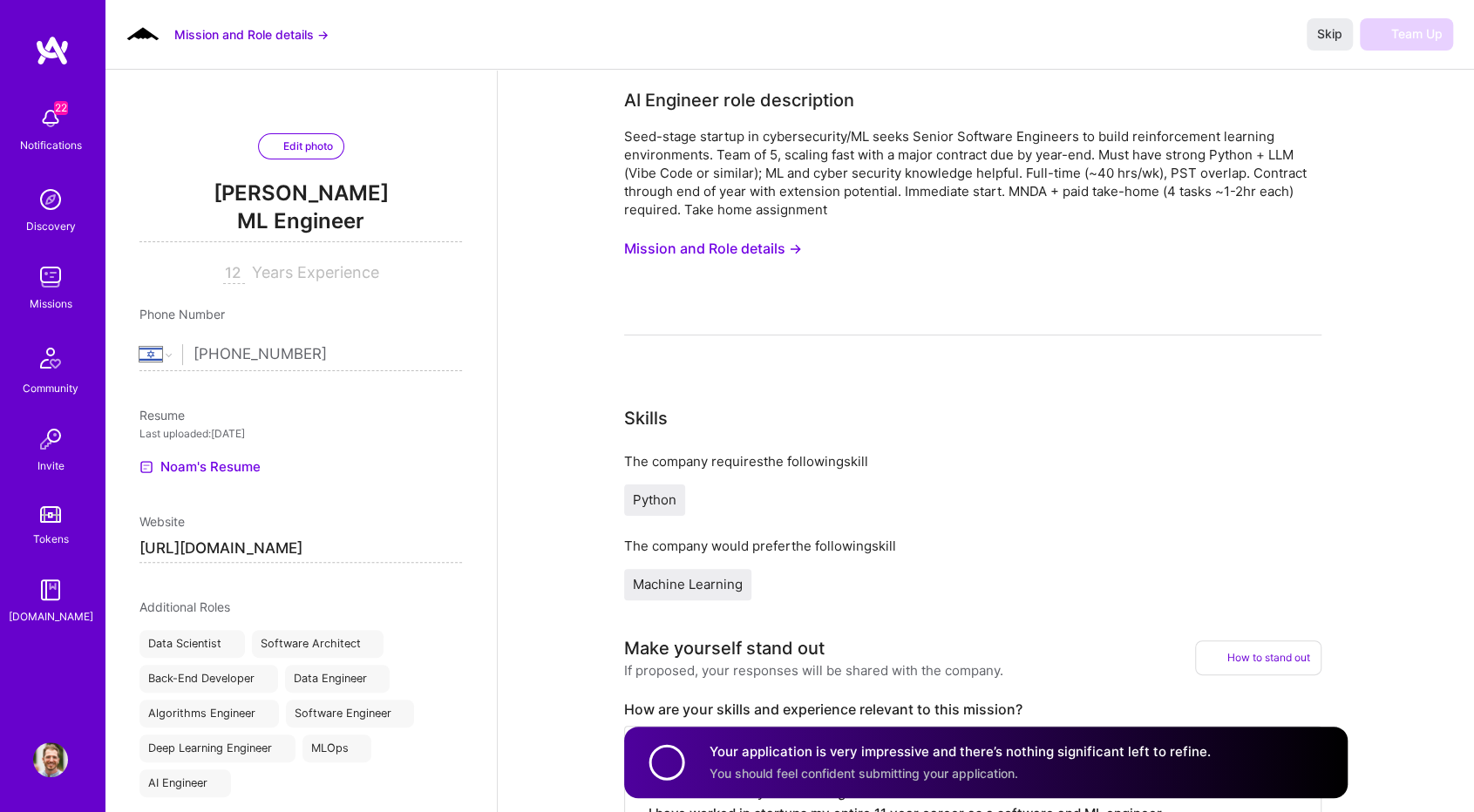
drag, startPoint x: 301, startPoint y: 32, endPoint x: 1457, endPoint y: 130, distance: 1160.1
click at [1321, 39] on span "Skip" at bounding box center [1328, 33] width 25 height 18
click at [1324, 41] on span "Skip" at bounding box center [1328, 33] width 25 height 18
click at [66, 130] on img at bounding box center [51, 119] width 35 height 35
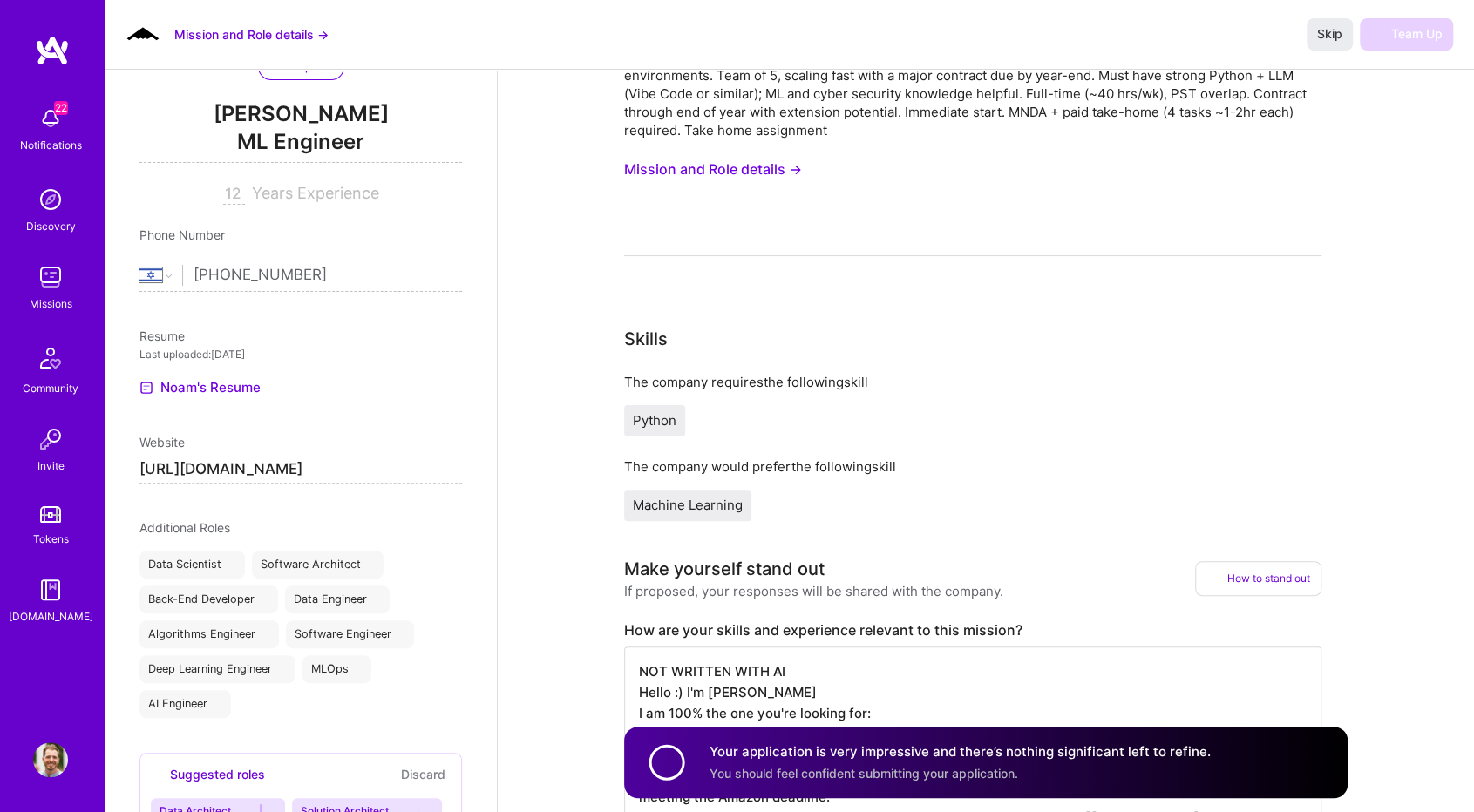
scroll to position [349, 0]
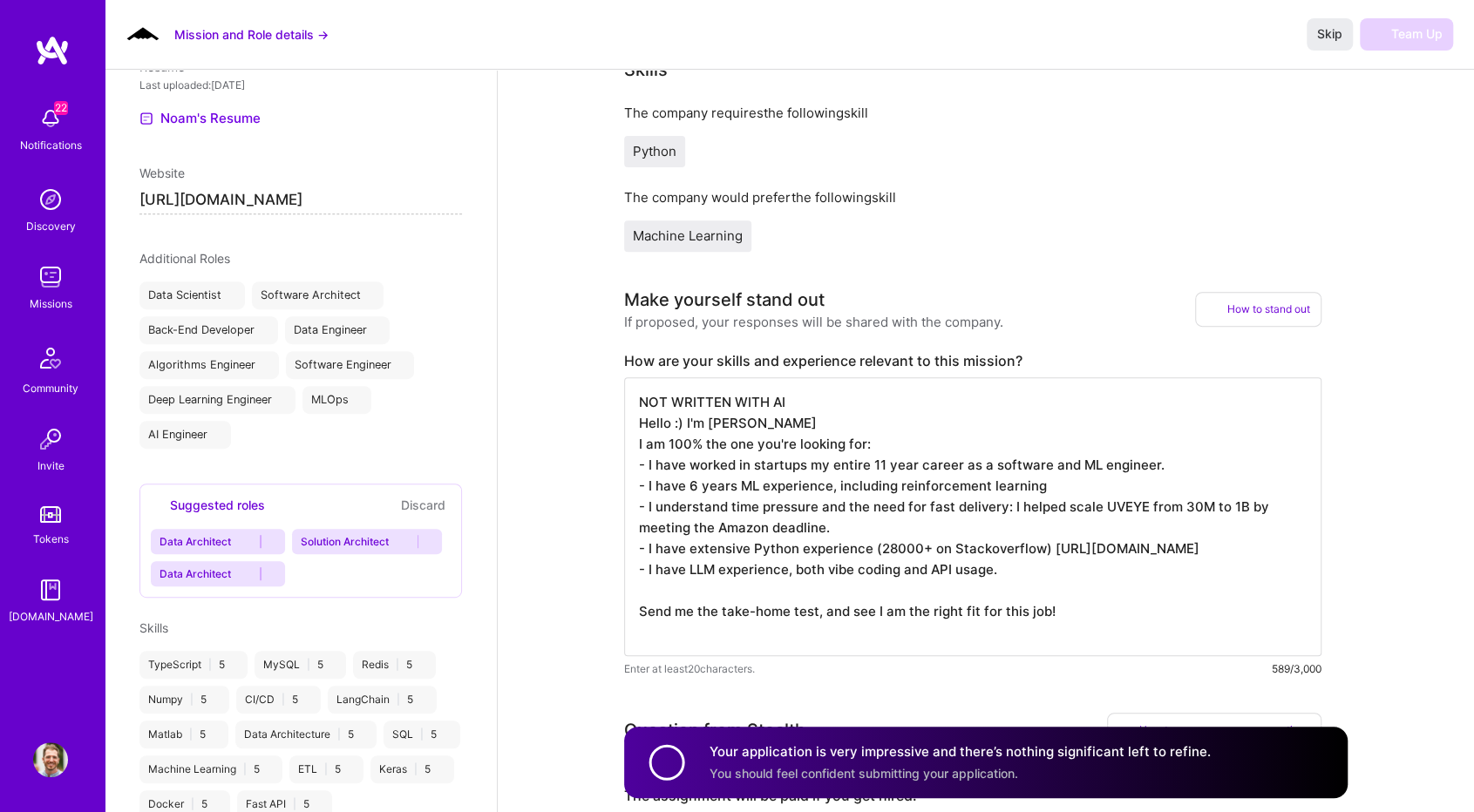
click at [913, 456] on textarea "NOT WRITTEN WITH AI Hello :) I'm [PERSON_NAME] I am 100% the one you're looking…" at bounding box center [972, 516] width 697 height 279
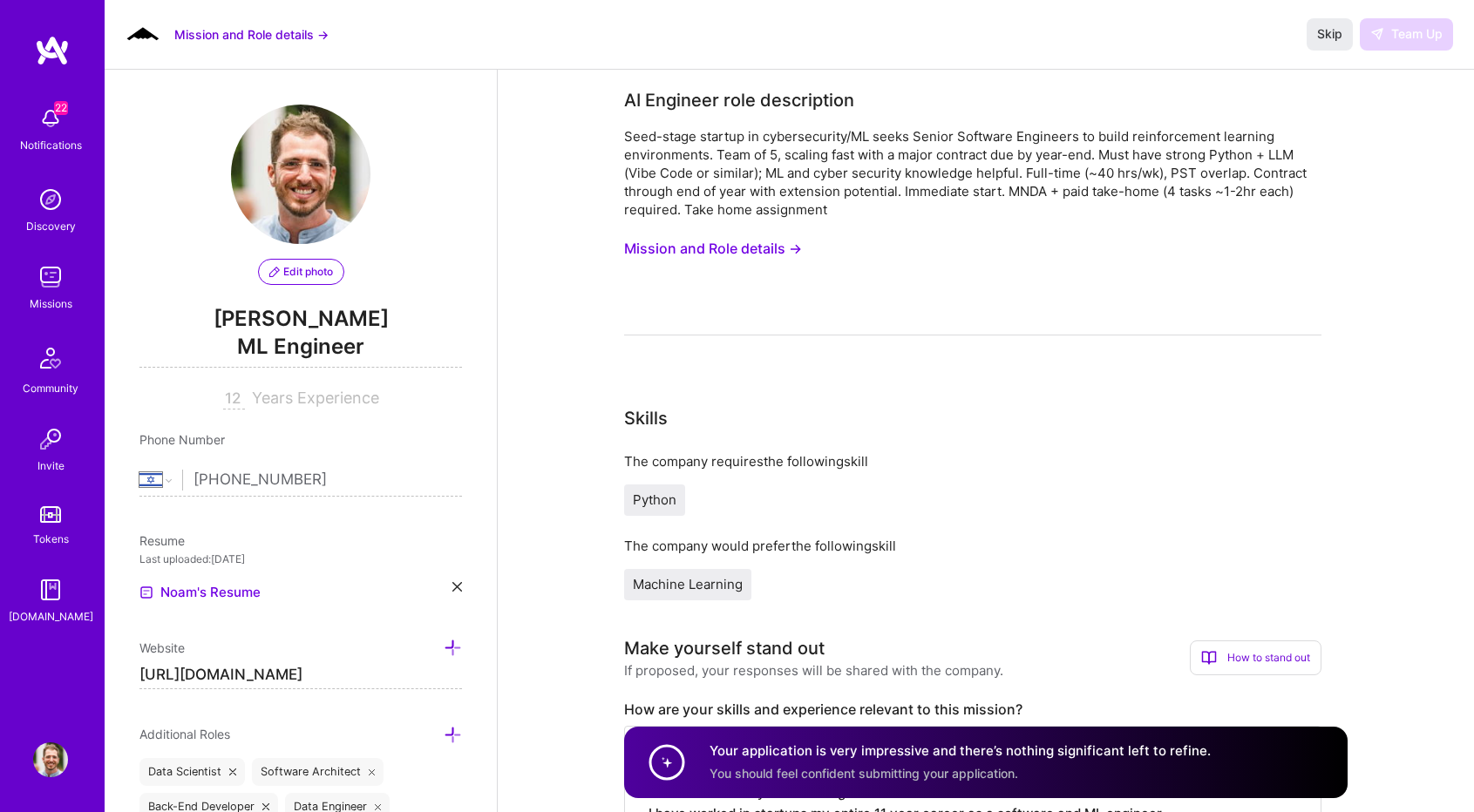
select select "IL"
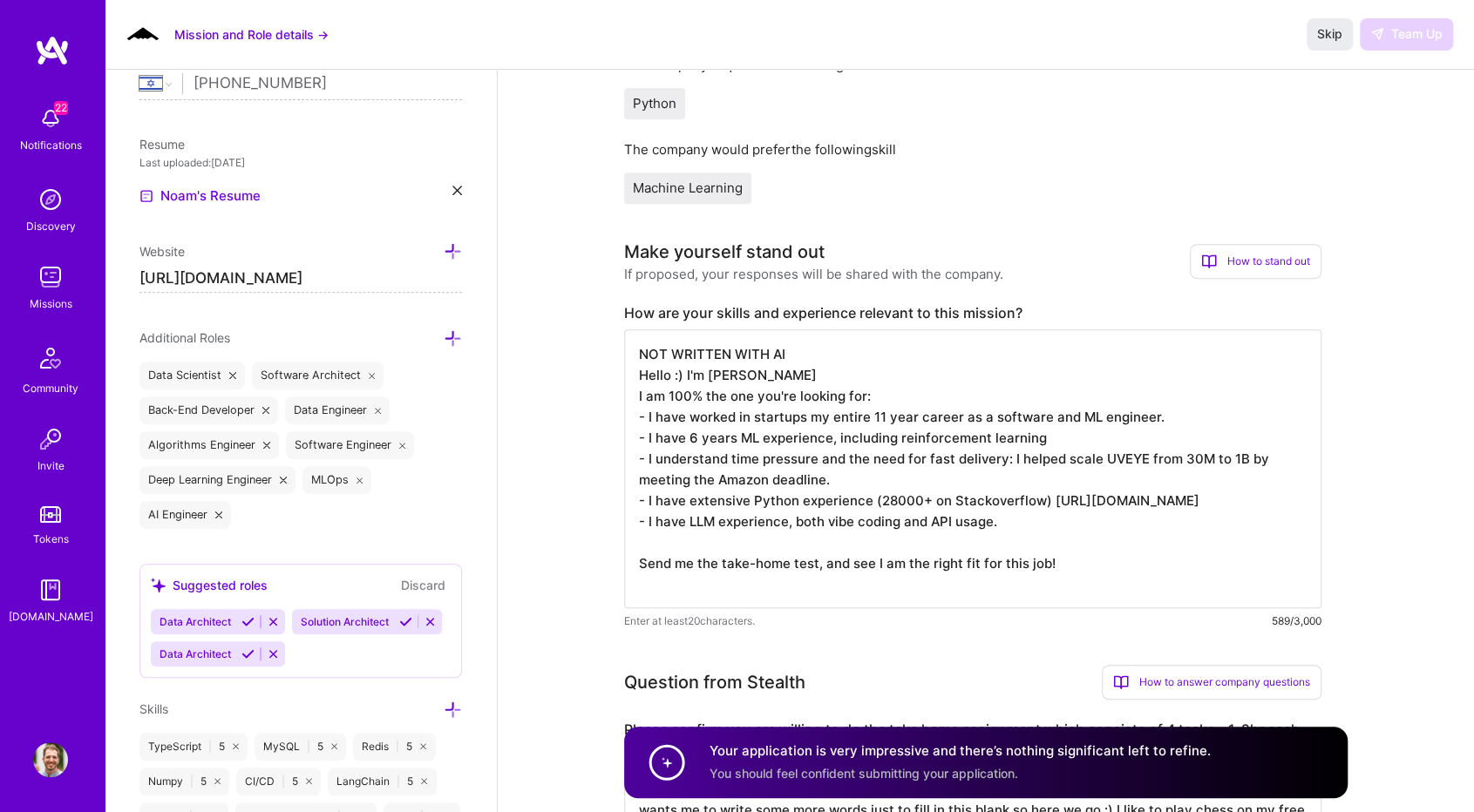
scroll to position [523, 0]
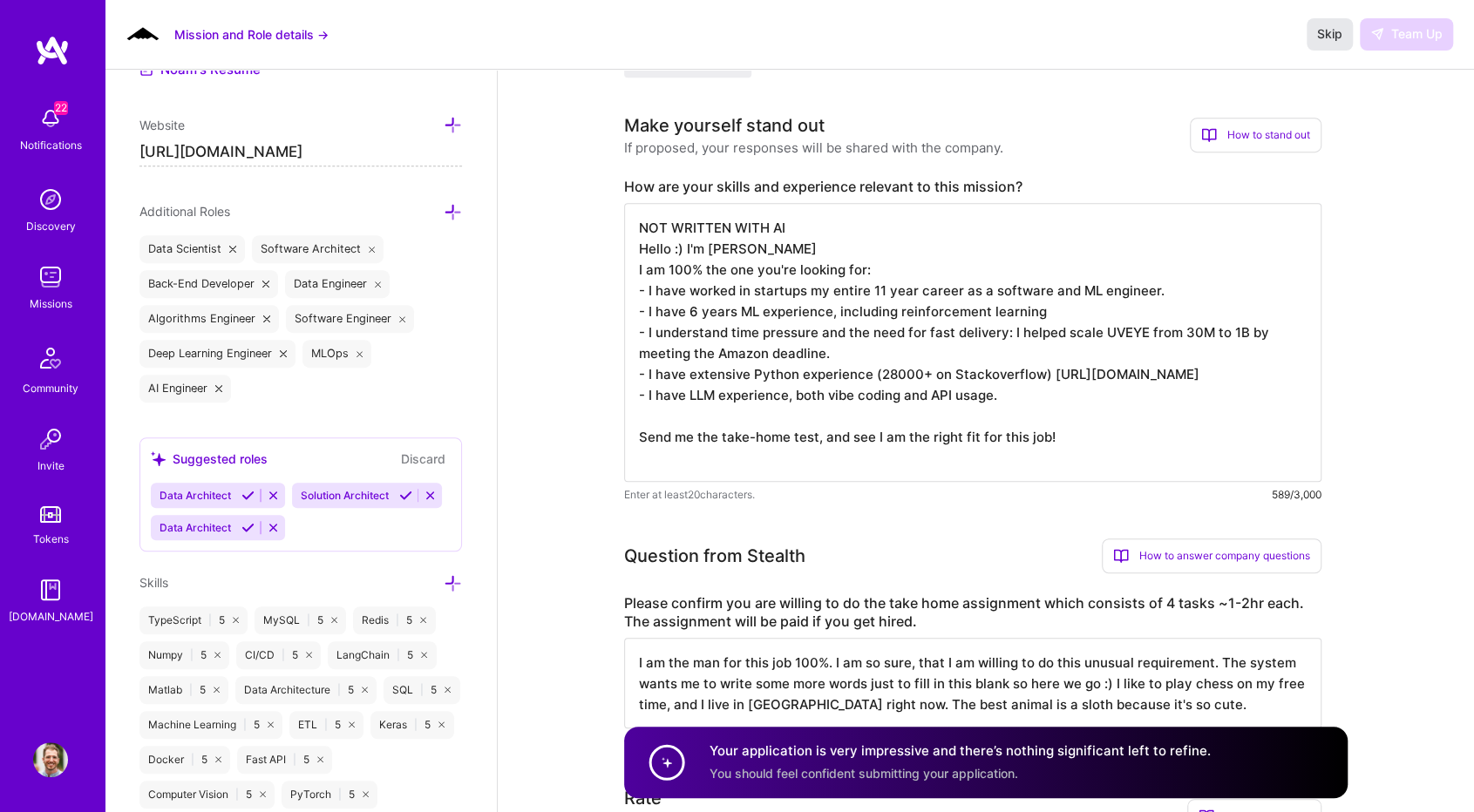
click at [1328, 41] on span "Skip" at bounding box center [1328, 33] width 25 height 18
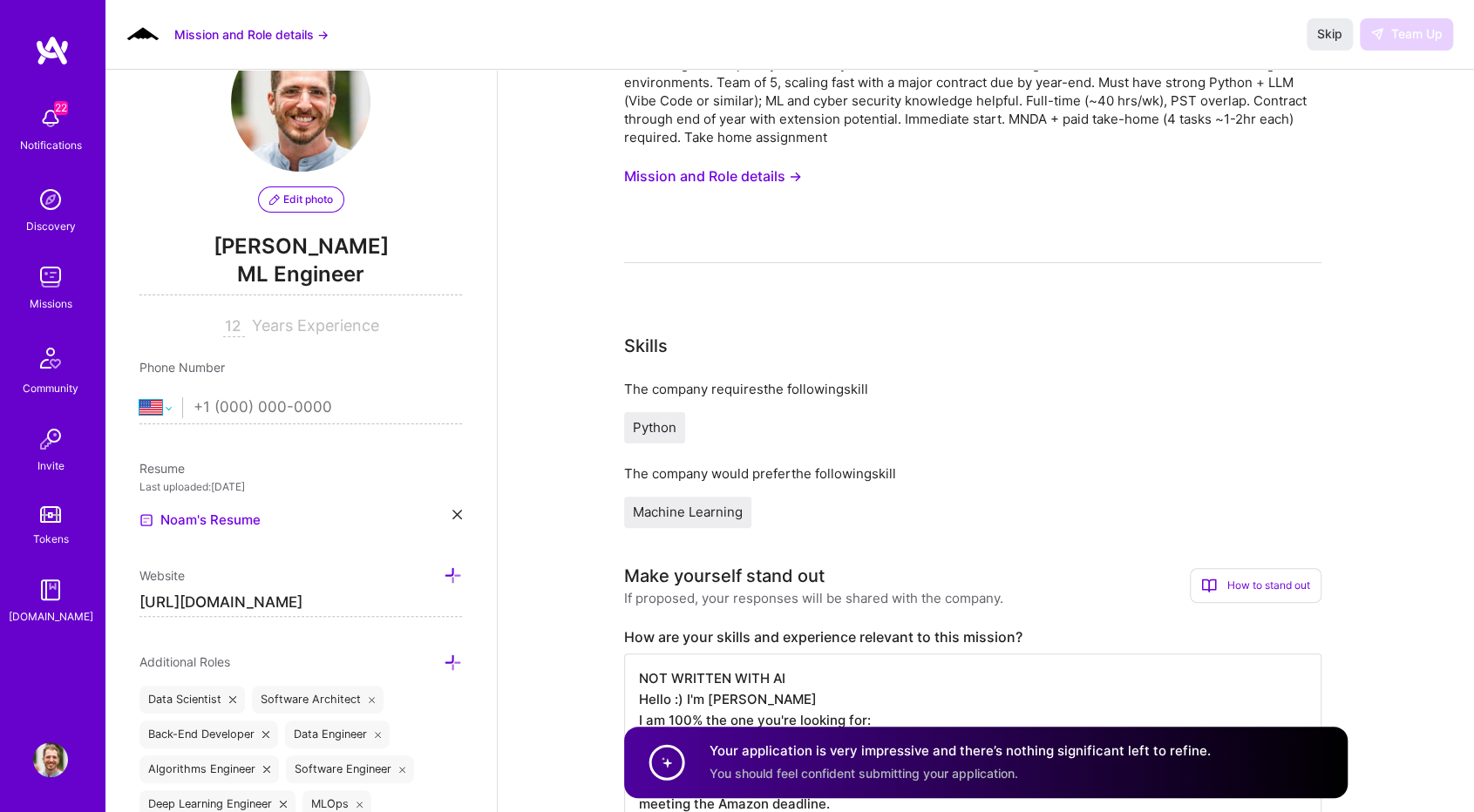
click at [161, 406] on select "Afghanistan Åland Islands Albania Algeria American Samoa Andorra Angola Anguill…" at bounding box center [160, 408] width 43 height 21
select select "IL"
click at [139, 398] on select "Afghanistan Åland Islands Albania Algeria American Samoa Andorra Angola Anguill…" at bounding box center [160, 408] width 43 height 21
click at [270, 400] on input "tel" at bounding box center [328, 408] width 269 height 51
type input "547204581"
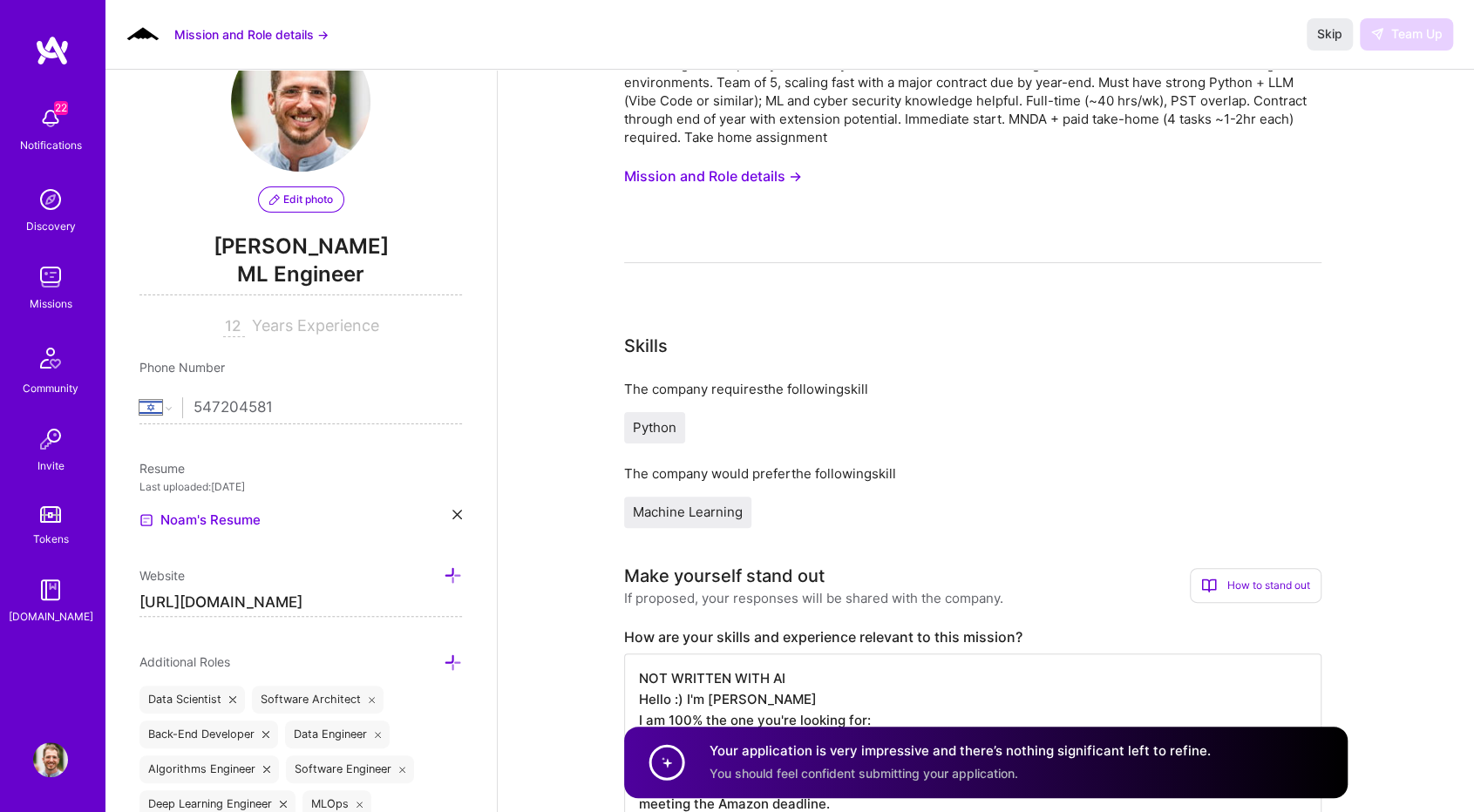
click at [1335, 36] on span "Skip" at bounding box center [1328, 33] width 25 height 18
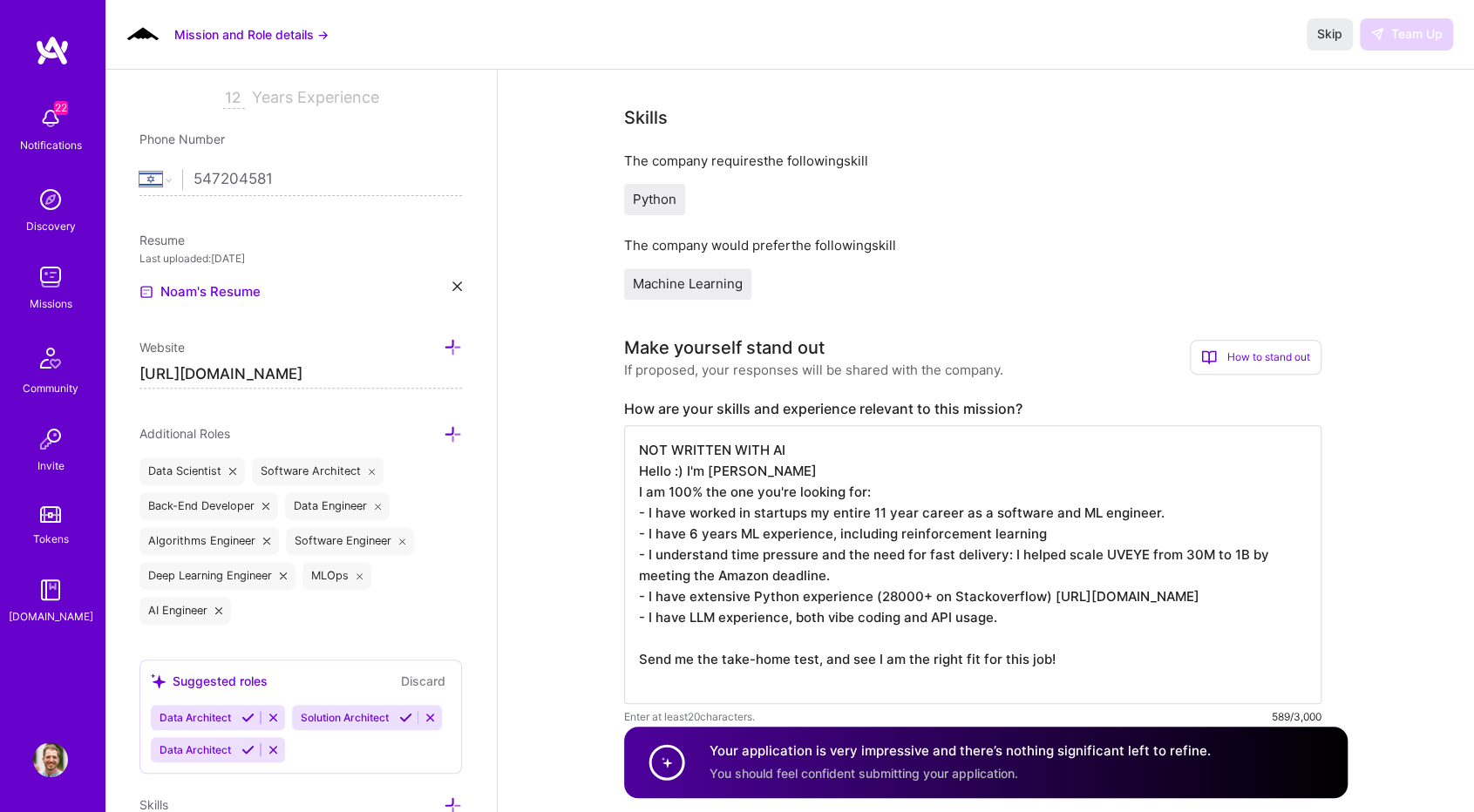
scroll to position [54, 0]
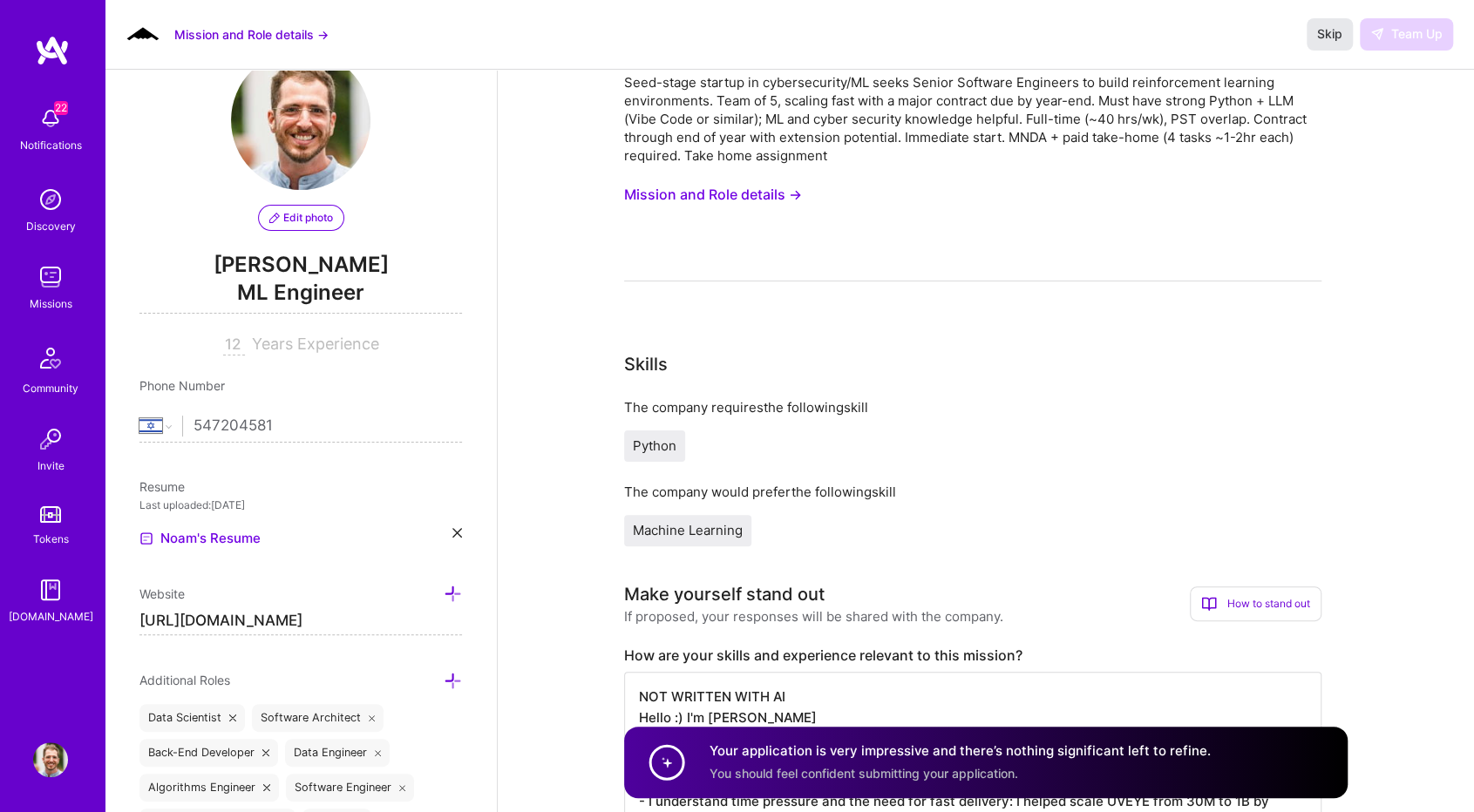
click at [1317, 37] on span "Skip" at bounding box center [1328, 33] width 25 height 18
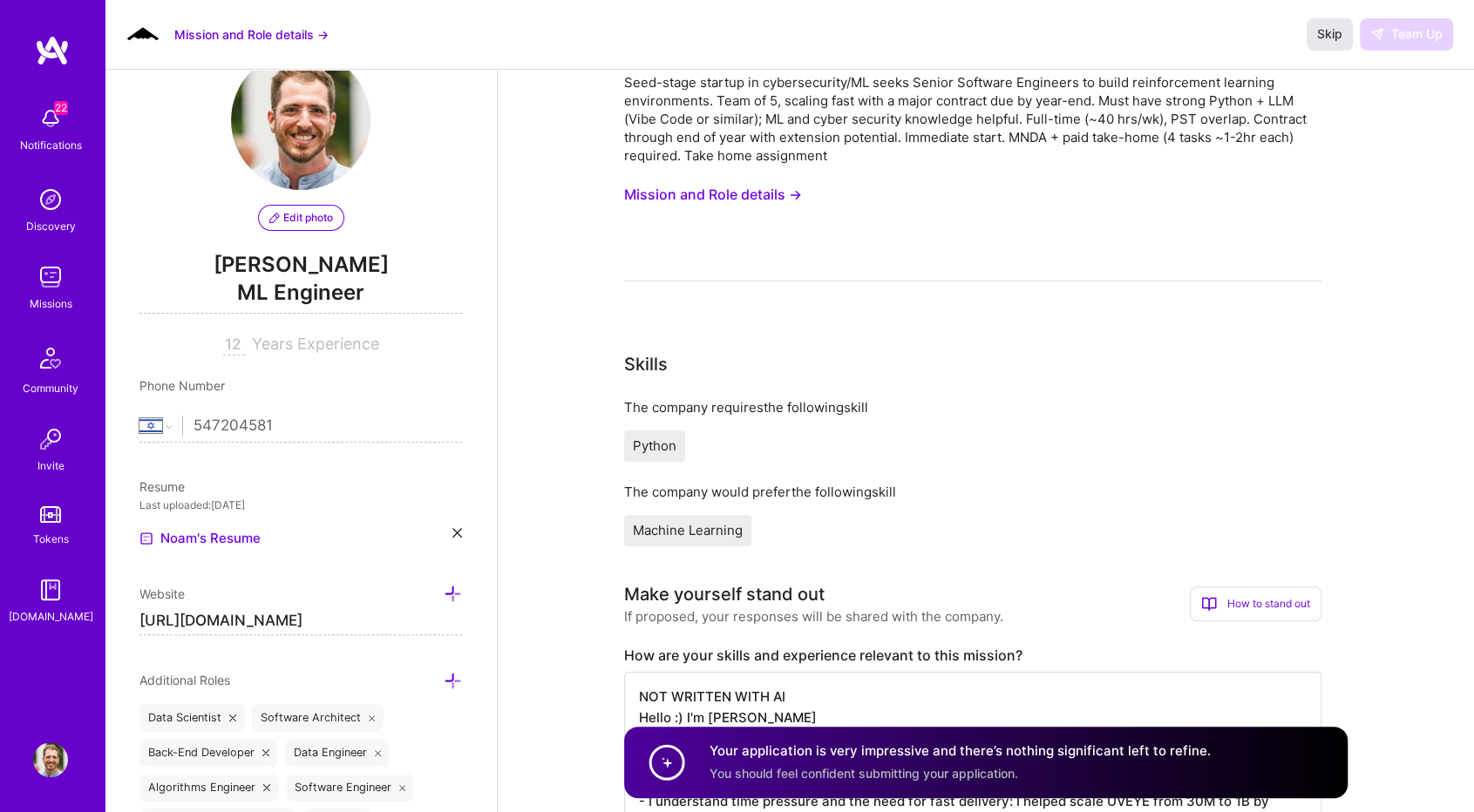
click at [1317, 37] on span "Skip" at bounding box center [1328, 33] width 25 height 18
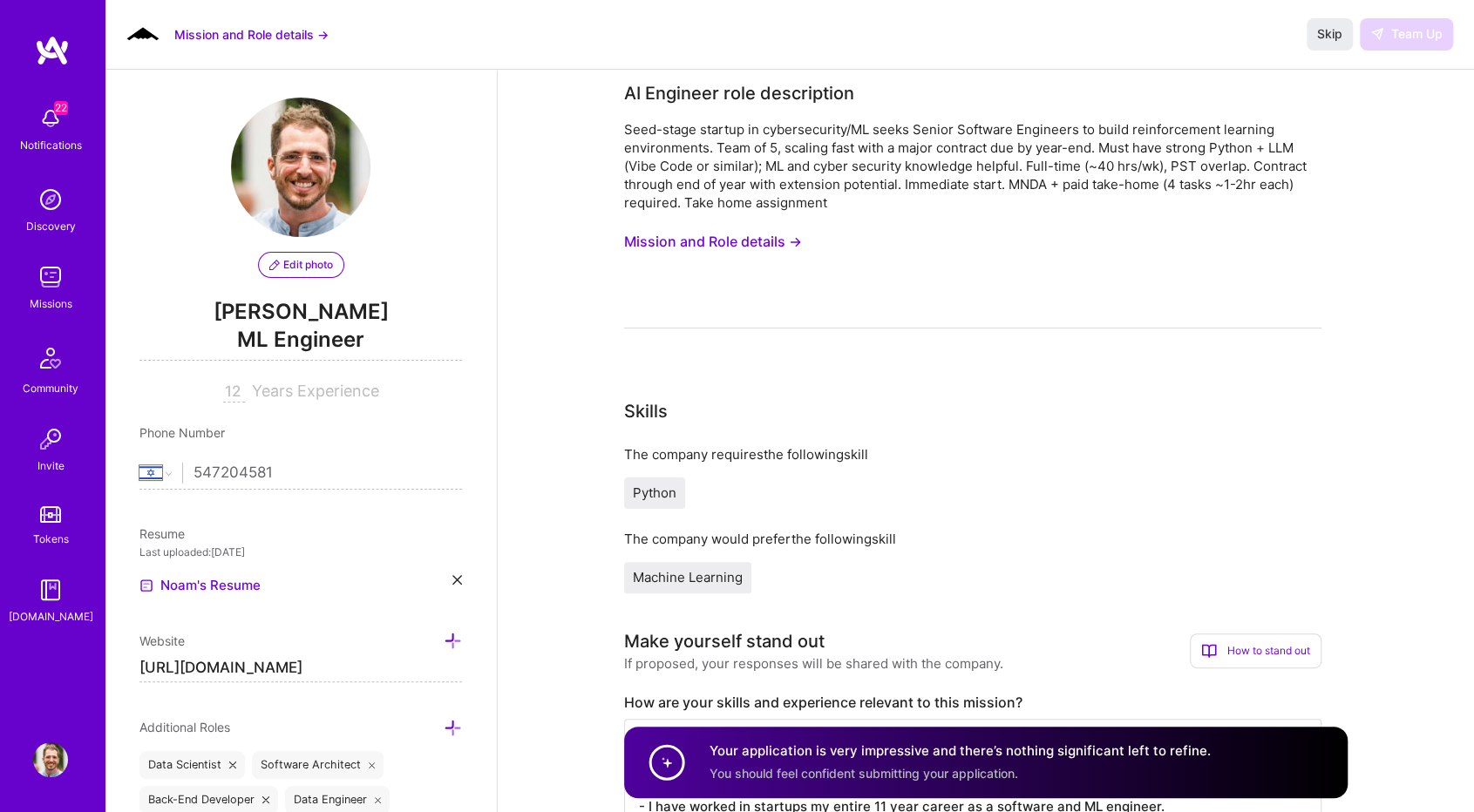
scroll to position [0, 0]
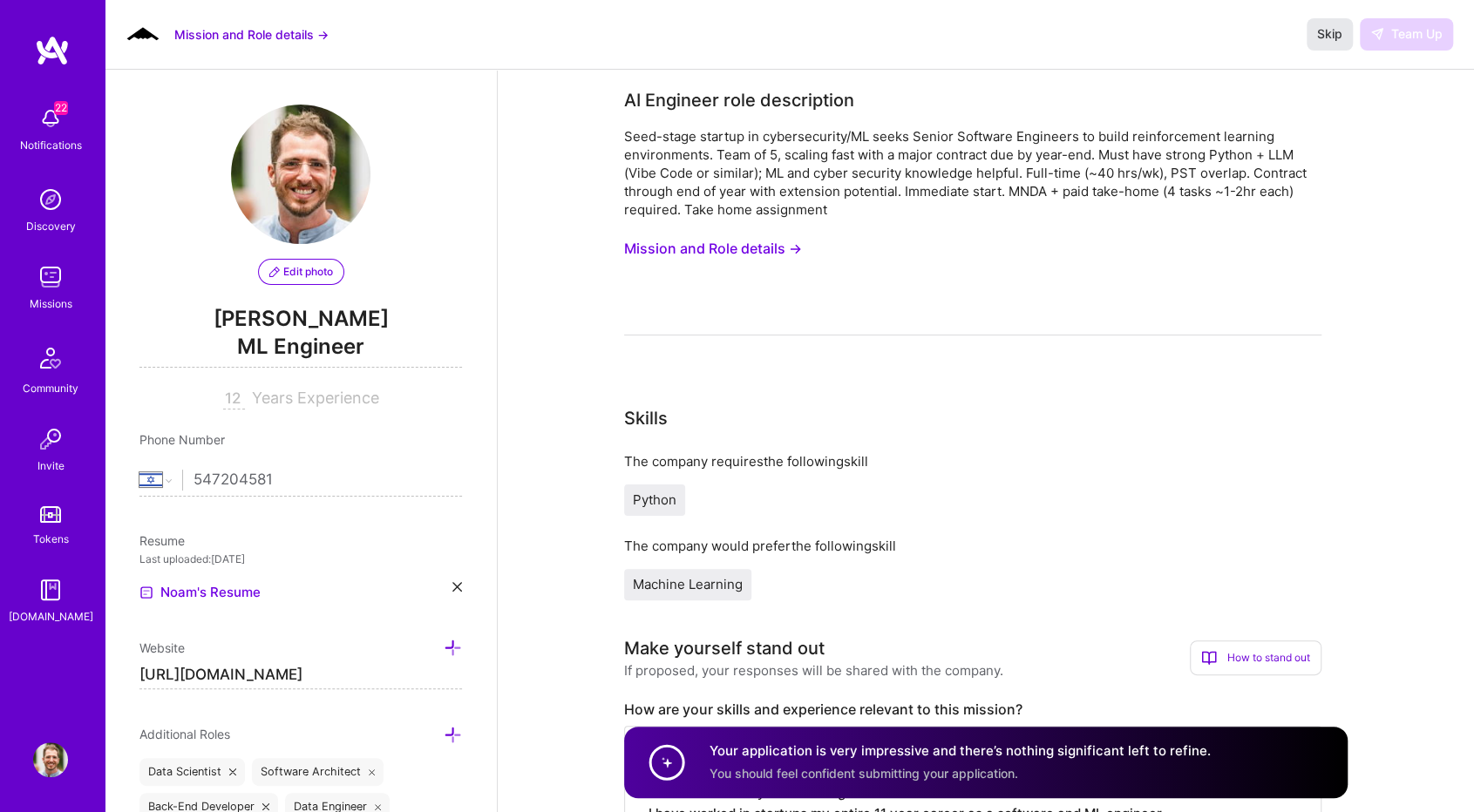
click at [1316, 34] on span "Skip" at bounding box center [1328, 33] width 25 height 18
click at [1317, 34] on span "Skip" at bounding box center [1328, 33] width 25 height 18
drag, startPoint x: 1317, startPoint y: 34, endPoint x: 1430, endPoint y: 38, distance: 113.1
click at [1321, 33] on span "Skip" at bounding box center [1328, 33] width 25 height 18
click at [1430, 38] on div "Skip Team Up" at bounding box center [1379, 34] width 146 height 32
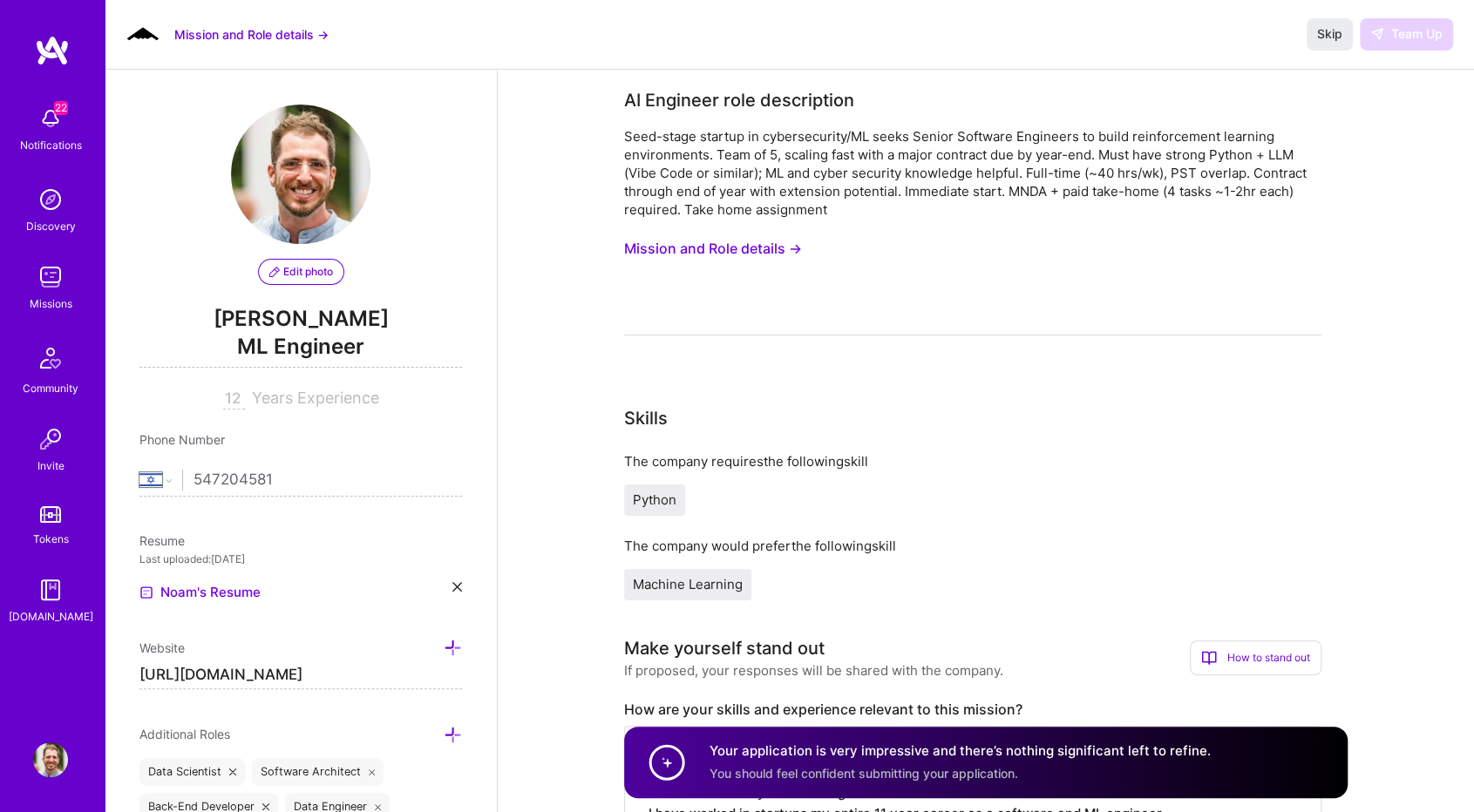
click at [1430, 38] on div "Skip Team Up" at bounding box center [1379, 34] width 146 height 32
drag, startPoint x: 1420, startPoint y: 37, endPoint x: 1328, endPoint y: 29, distance: 92.3
click at [1400, 38] on div "Skip Team Up" at bounding box center [1379, 34] width 146 height 32
click at [1322, 29] on span "Skip" at bounding box center [1328, 33] width 25 height 18
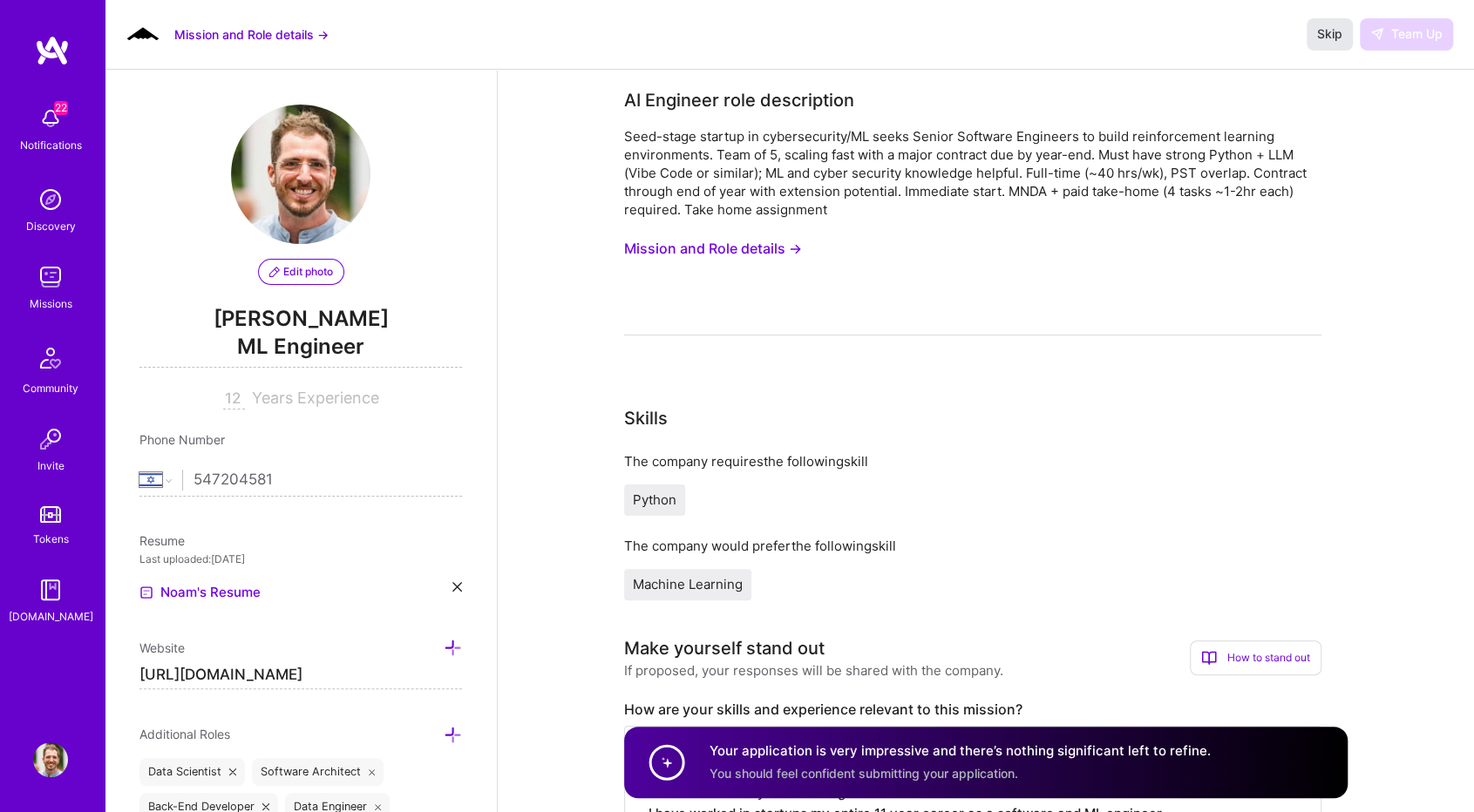
click at [1322, 29] on span "Skip" at bounding box center [1328, 33] width 25 height 18
click at [1323, 32] on span "Skip" at bounding box center [1328, 33] width 25 height 18
click at [46, 53] on img at bounding box center [53, 51] width 35 height 32
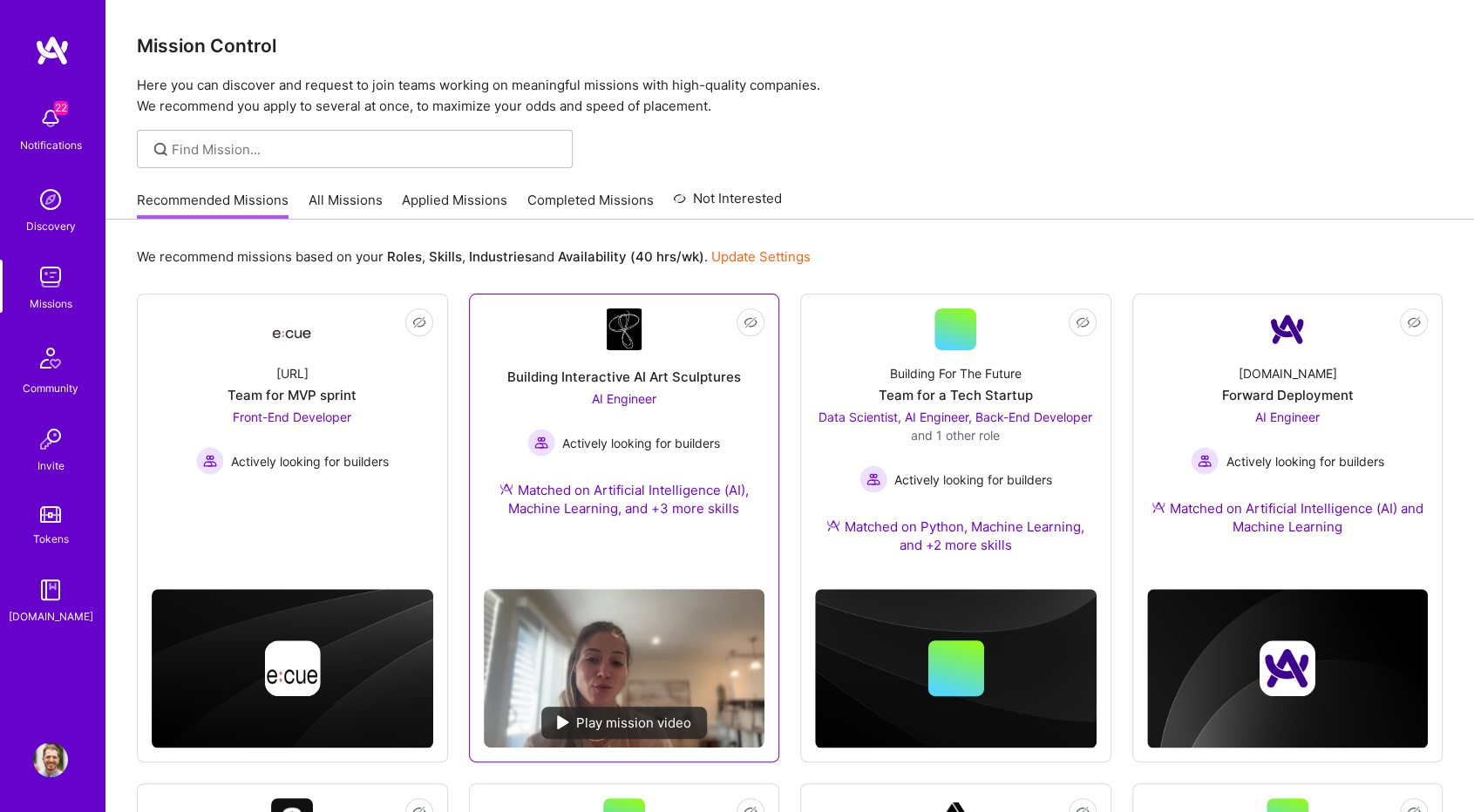
click at [693, 403] on div "AI Engineer Actively looking for builders" at bounding box center [624, 423] width 193 height 67
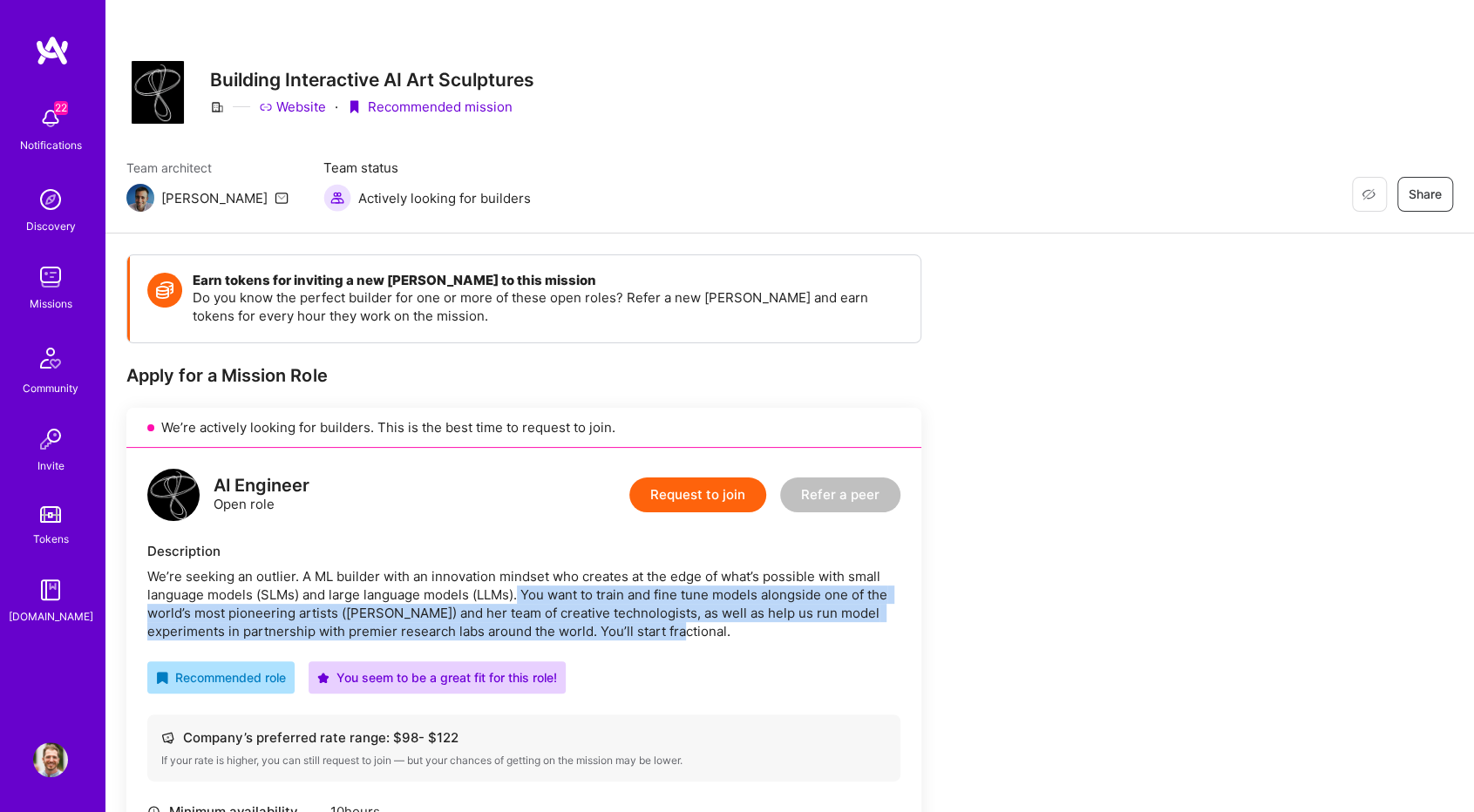
drag, startPoint x: 519, startPoint y: 591, endPoint x: 695, endPoint y: 636, distance: 181.7
click at [695, 636] on div "We’re seeking an outlier. A ML builder with an innovation mindset who creates a…" at bounding box center [524, 603] width 753 height 73
